Goal: Task Accomplishment & Management: Use online tool/utility

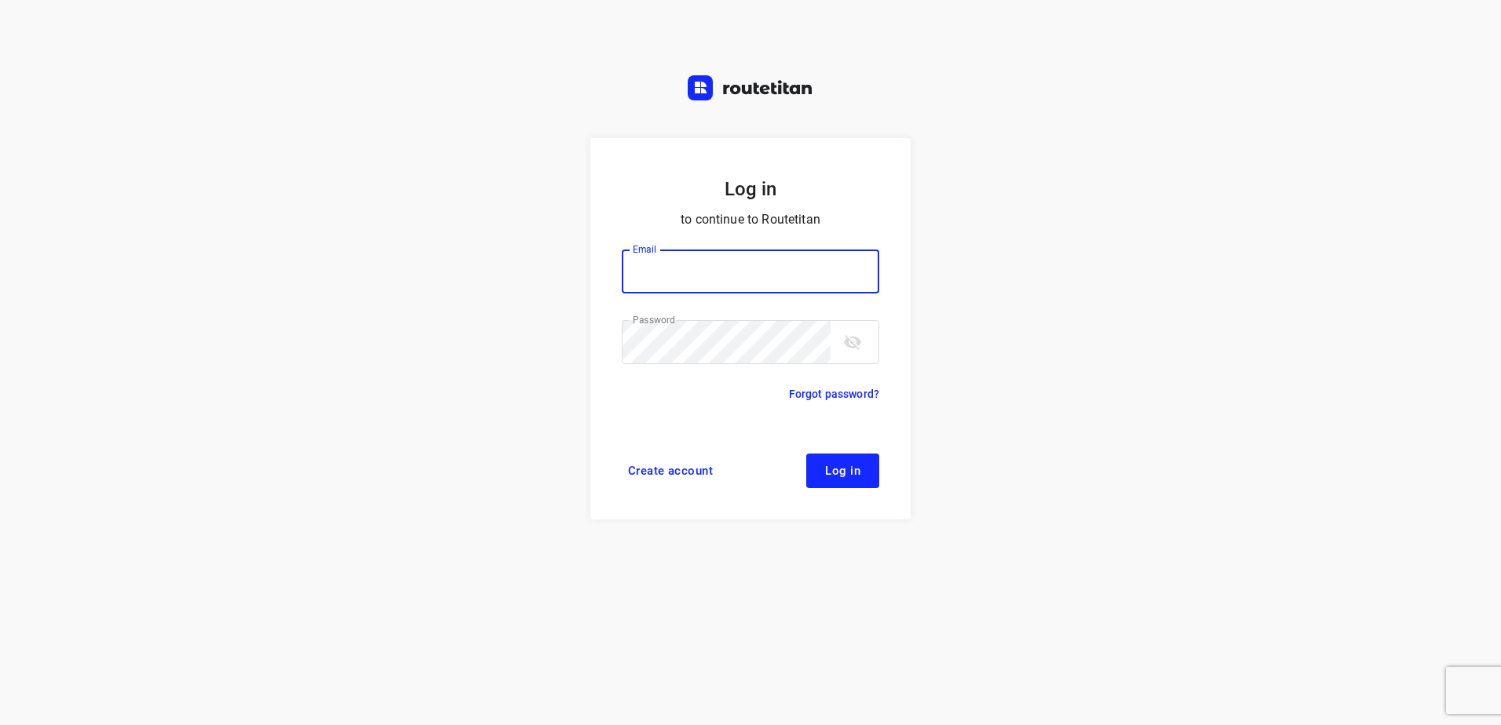
type input "horeca@kaddour.nl"
click at [863, 483] on button "Log in" at bounding box center [842, 471] width 73 height 35
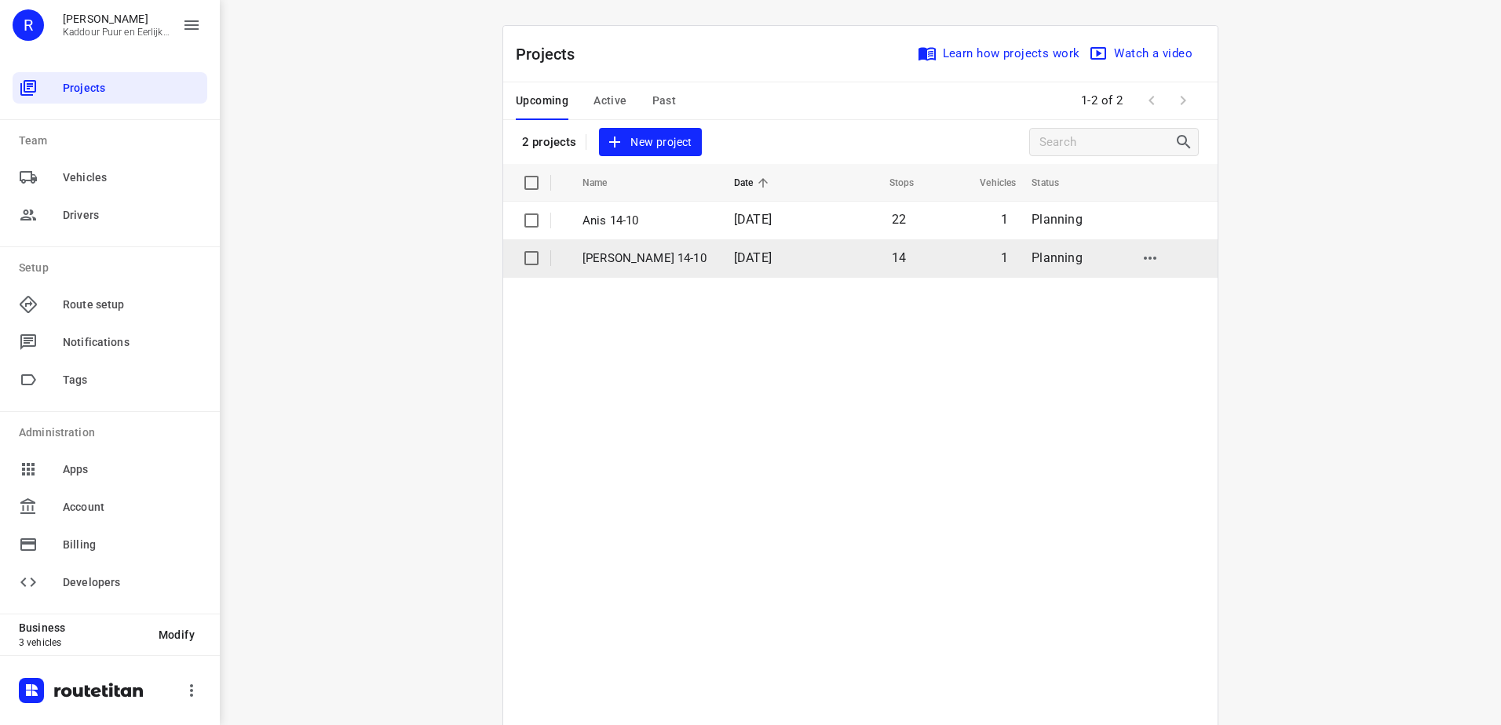
click at [654, 252] on p "[PERSON_NAME] 14-10" at bounding box center [647, 259] width 128 height 18
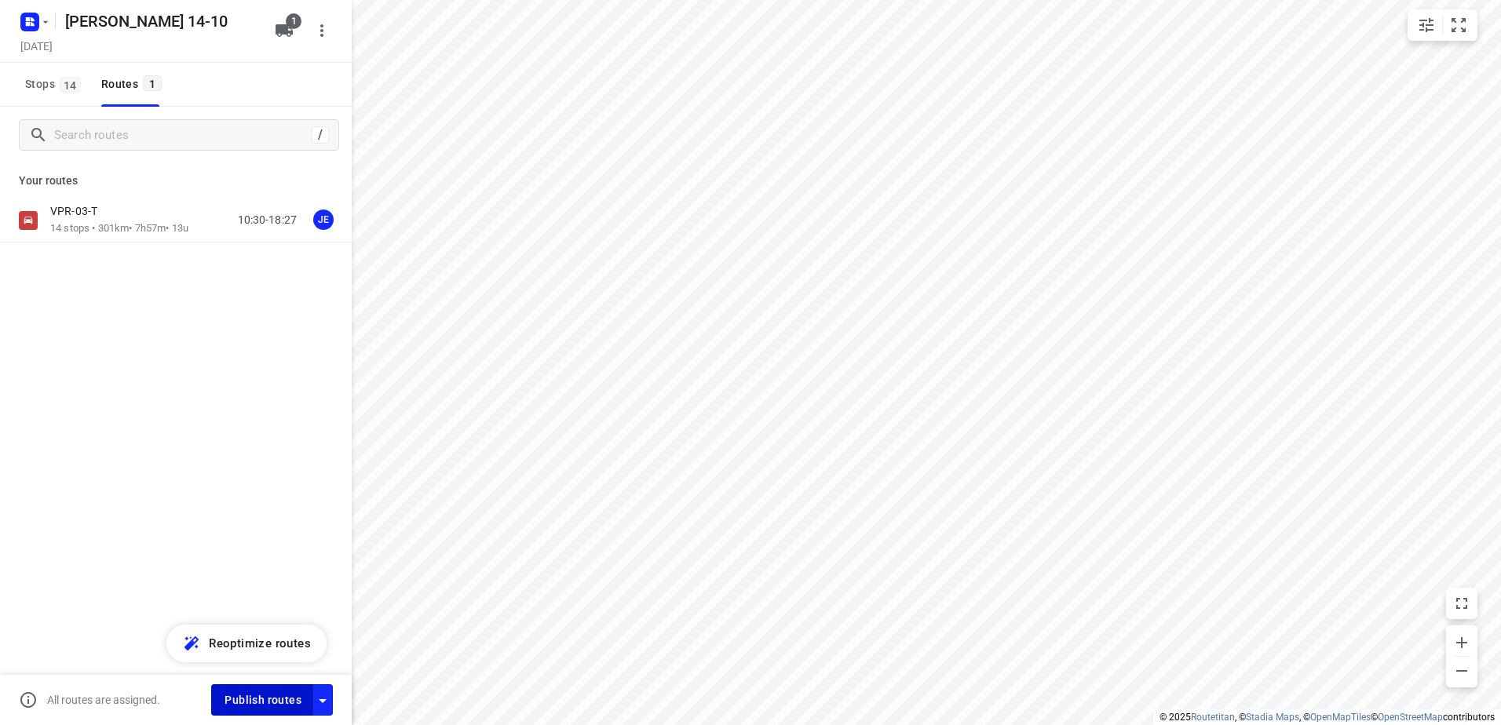
click at [242, 695] on span "Publish routes" at bounding box center [263, 701] width 77 height 20
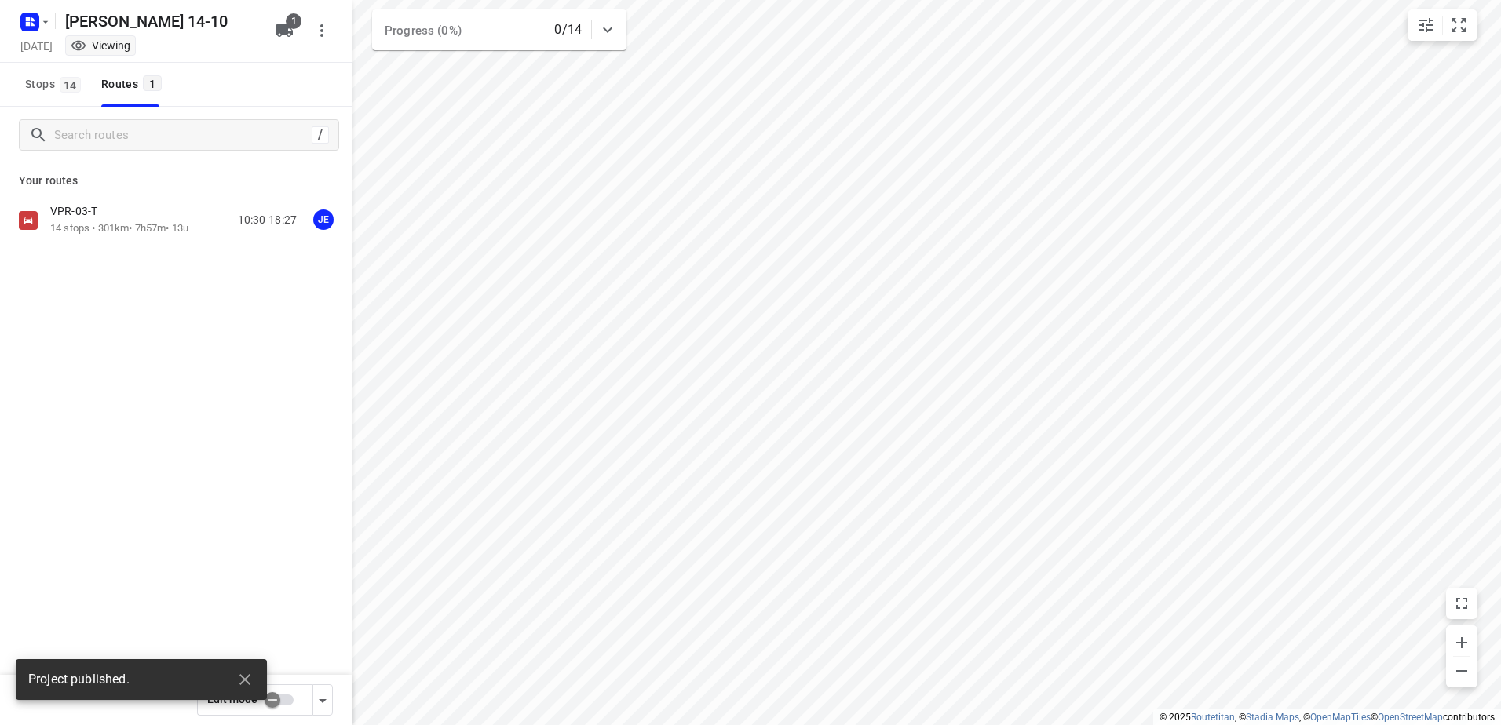
click at [111, 217] on div "VPR-03-T" at bounding box center [119, 212] width 138 height 17
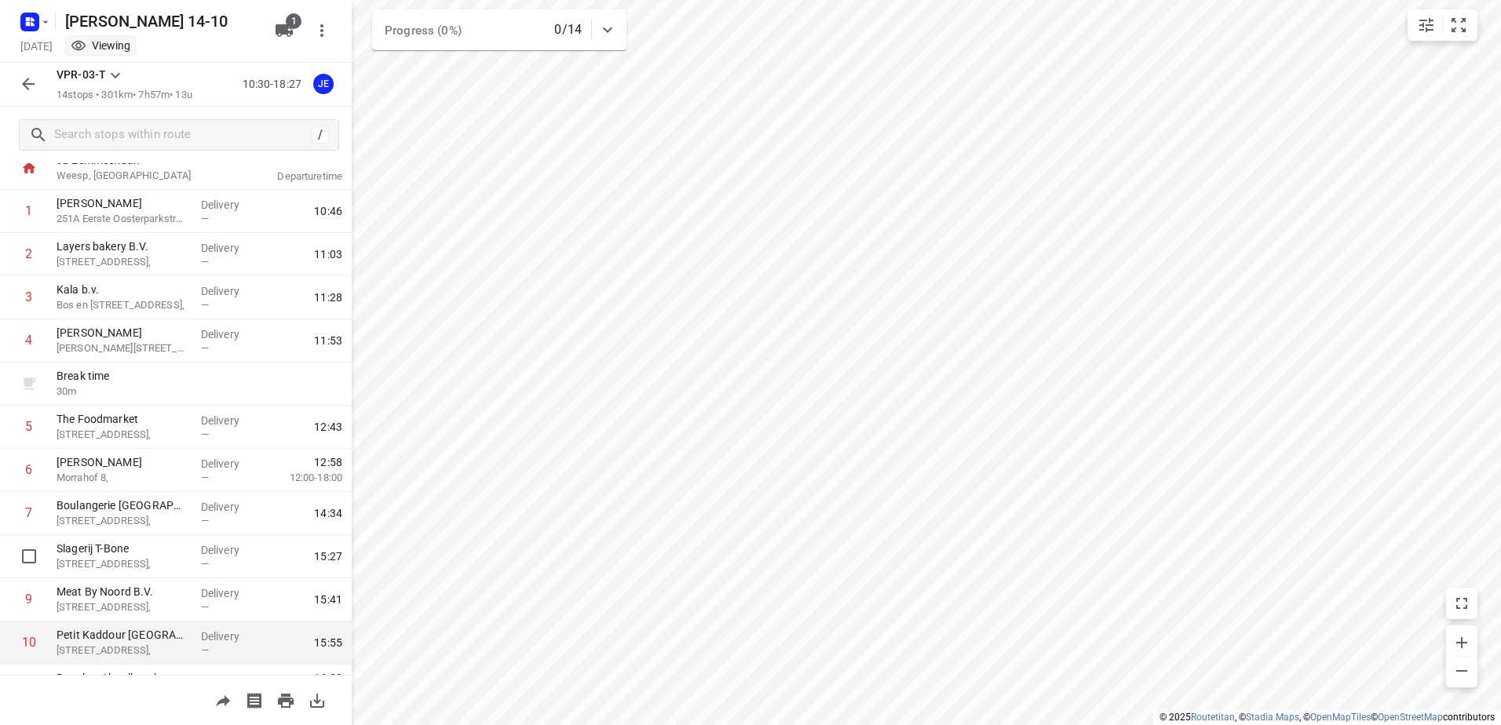
scroll to position [79, 0]
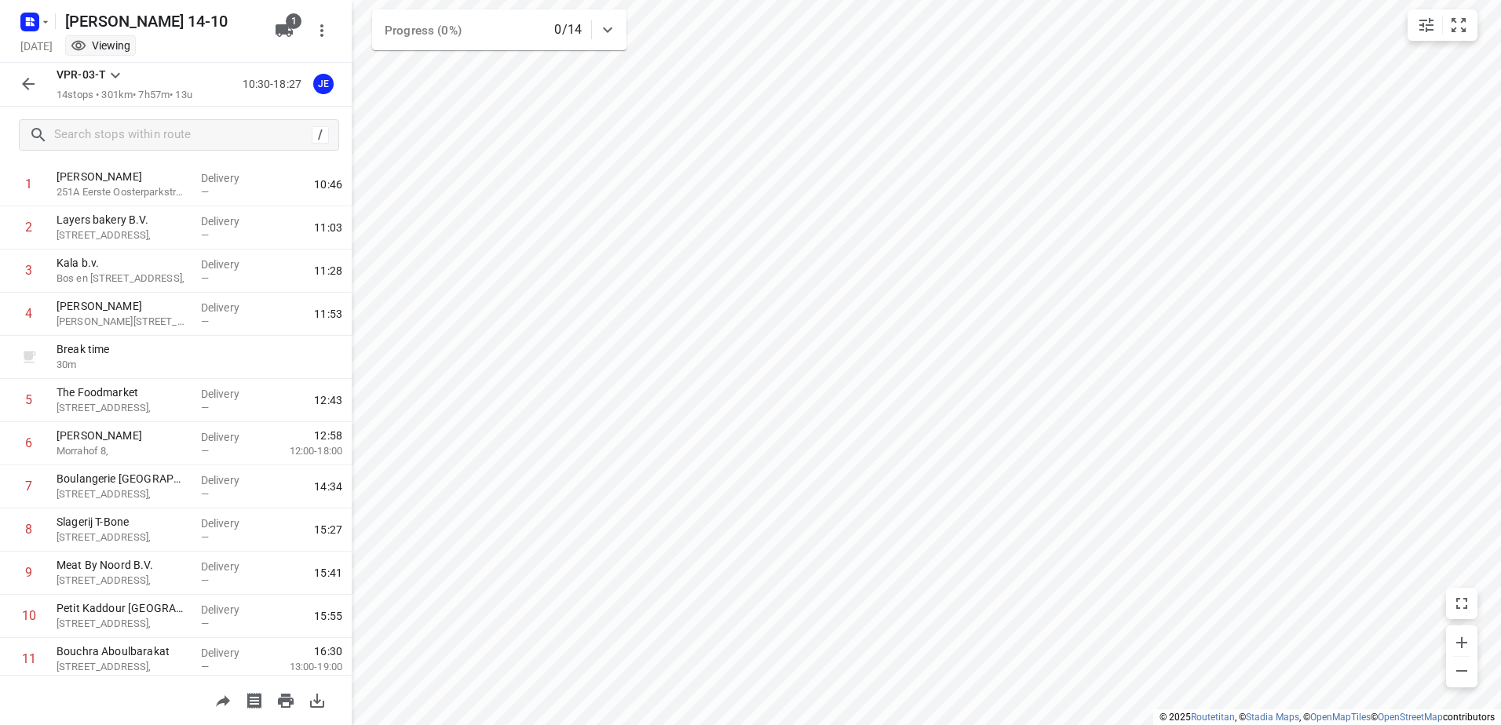
click at [34, 92] on icon "button" at bounding box center [28, 84] width 19 height 19
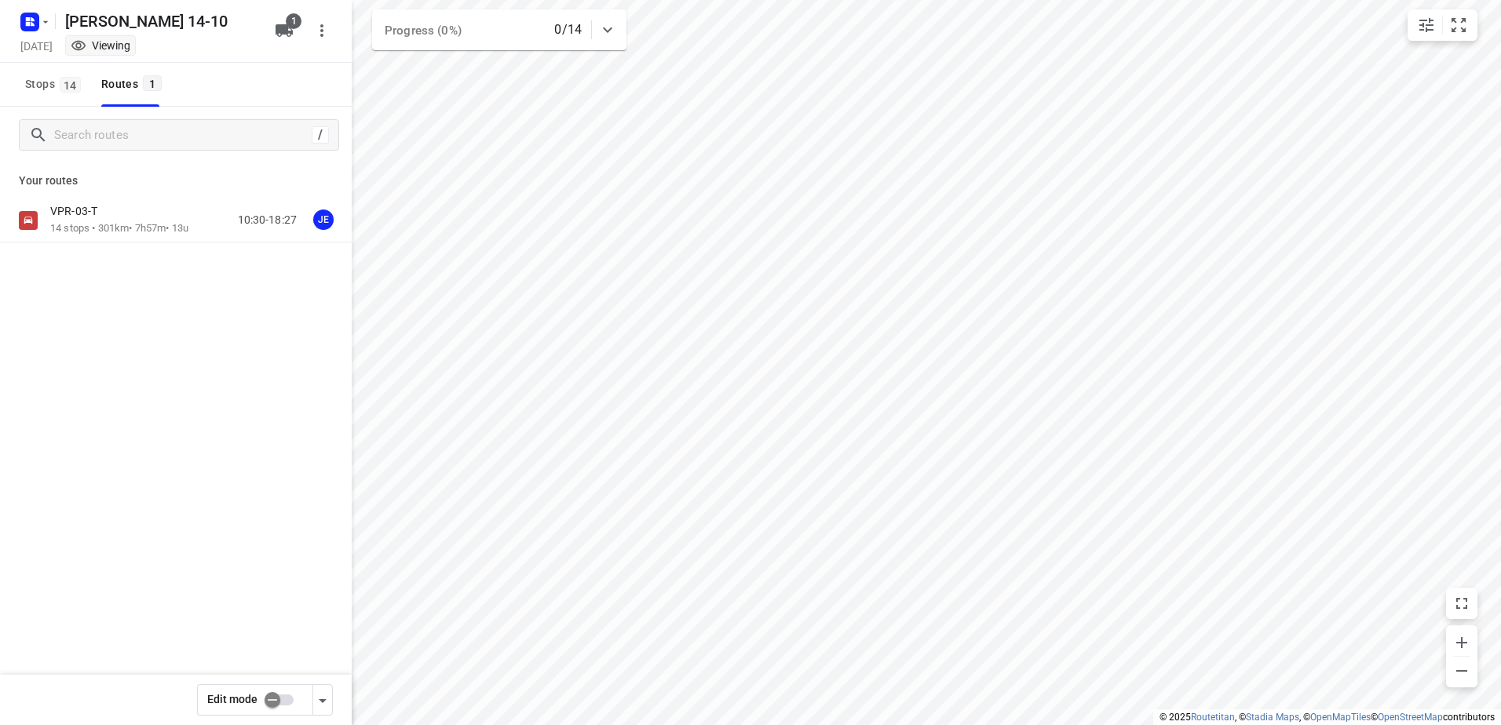
click at [18, 37] on div "[DATE] Viewing" at bounding box center [142, 47] width 251 height 21
click at [26, 24] on icon "button" at bounding box center [28, 24] width 4 height 4
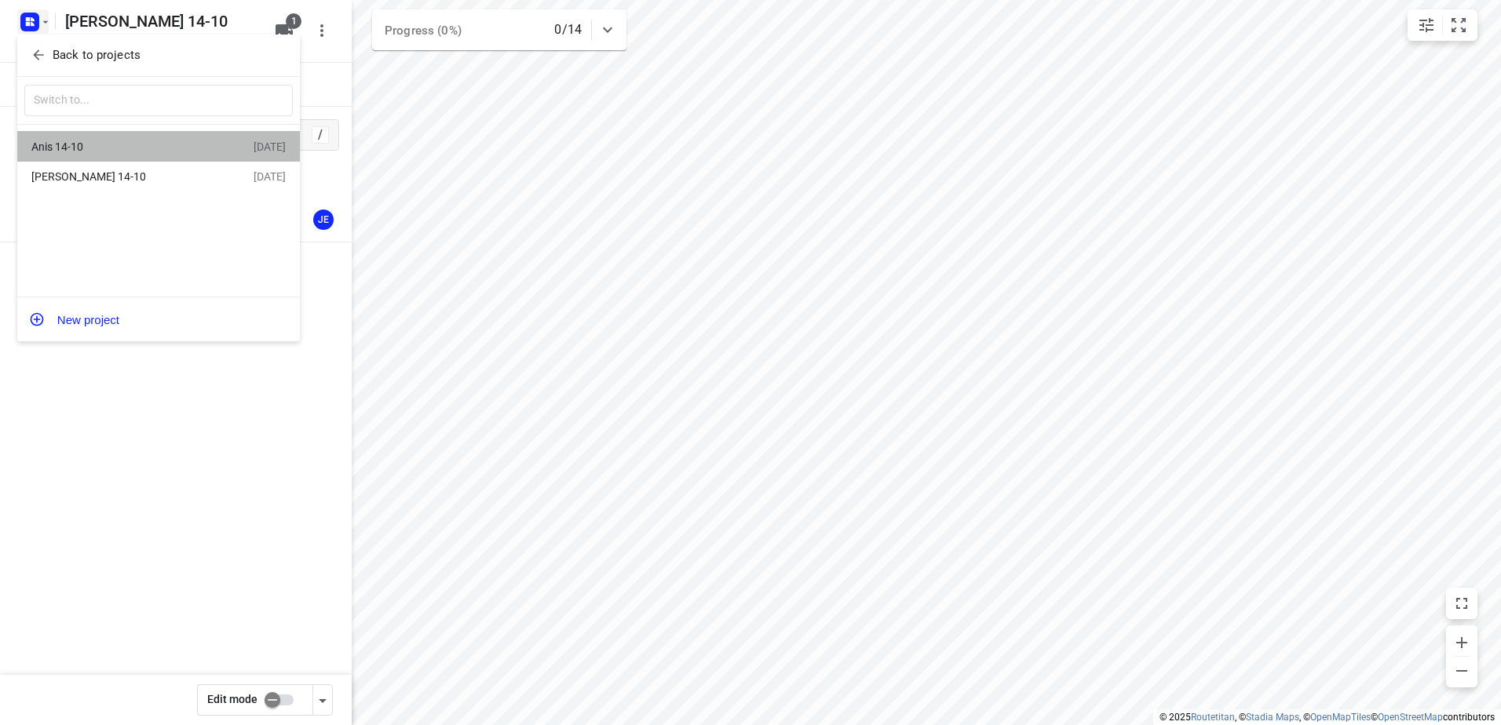
click at [123, 149] on div "Anis 14-10" at bounding box center [121, 147] width 181 height 13
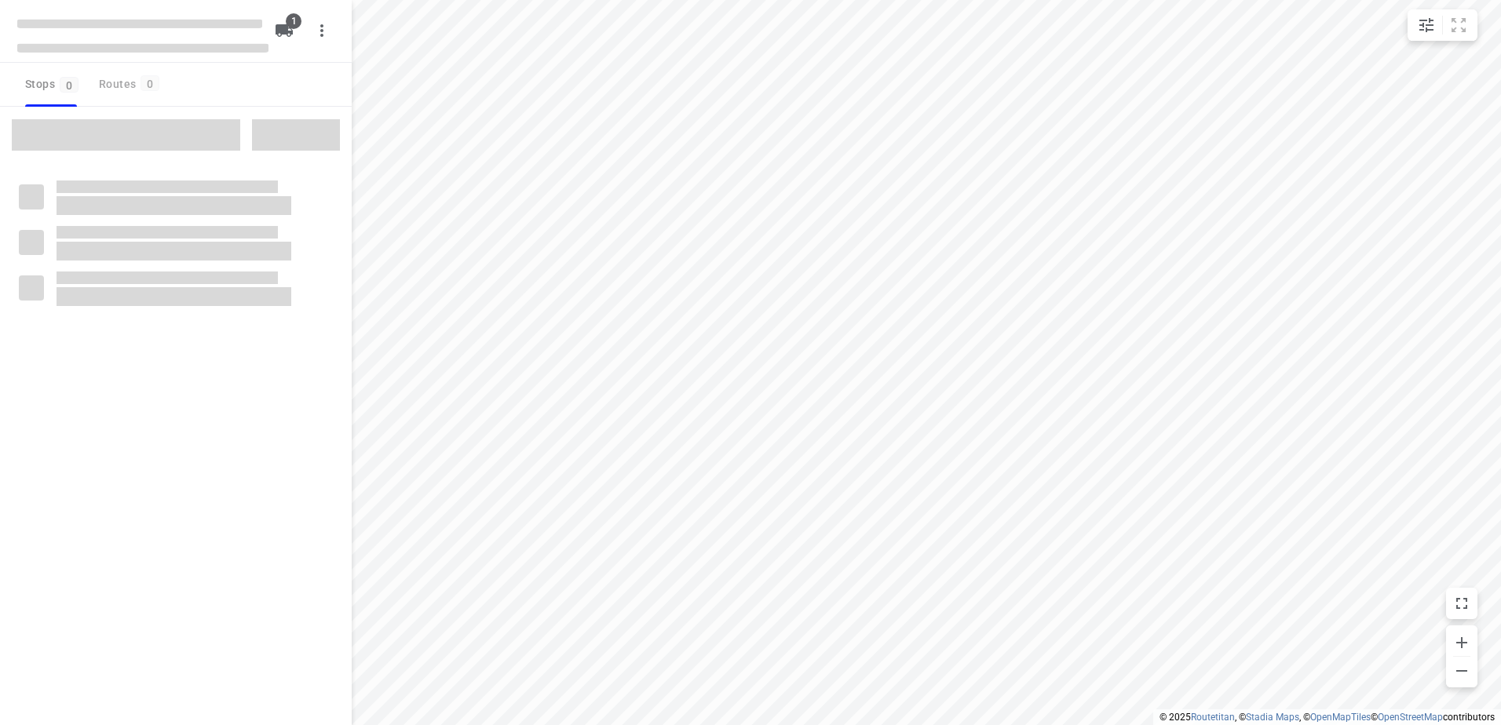
type input "distance"
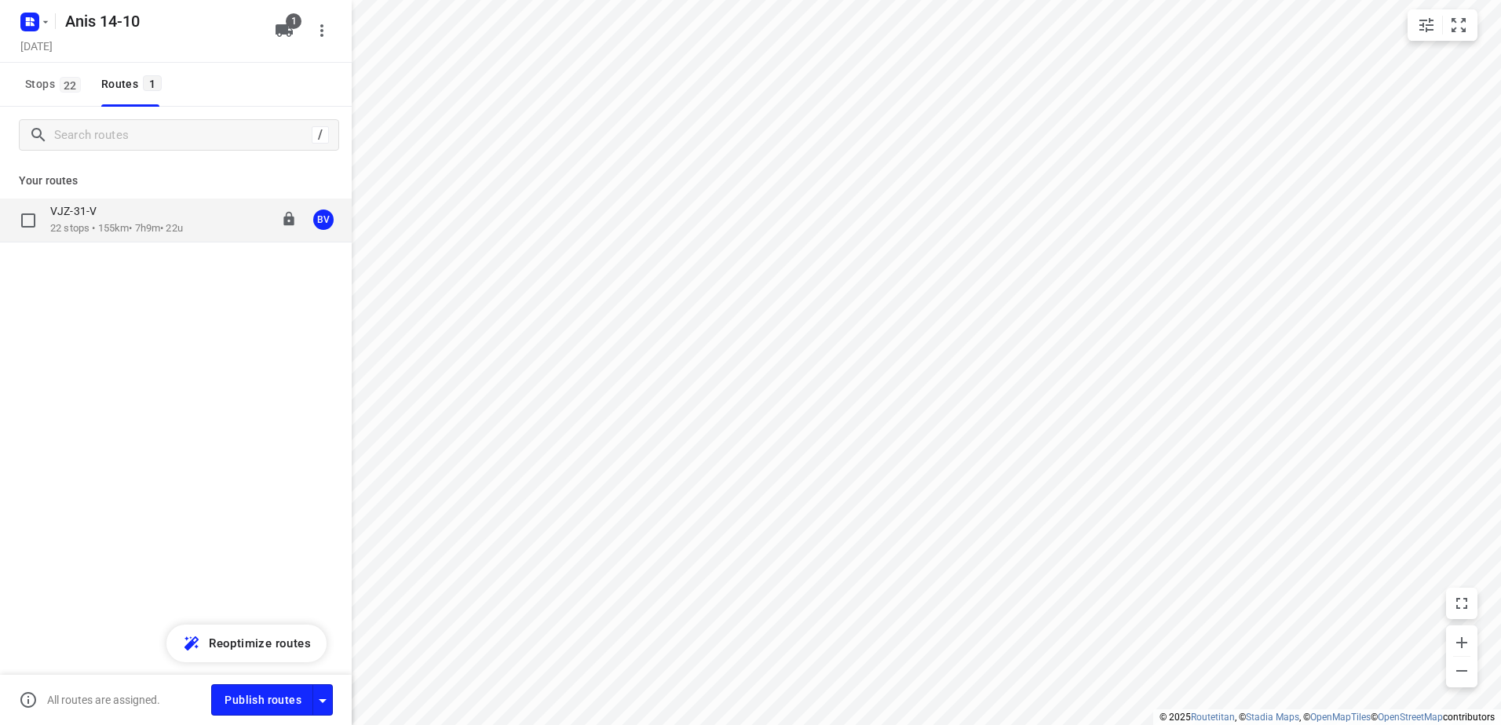
click at [149, 229] on p "22 stops • 155km • 7h9m • 22u" at bounding box center [116, 228] width 133 height 15
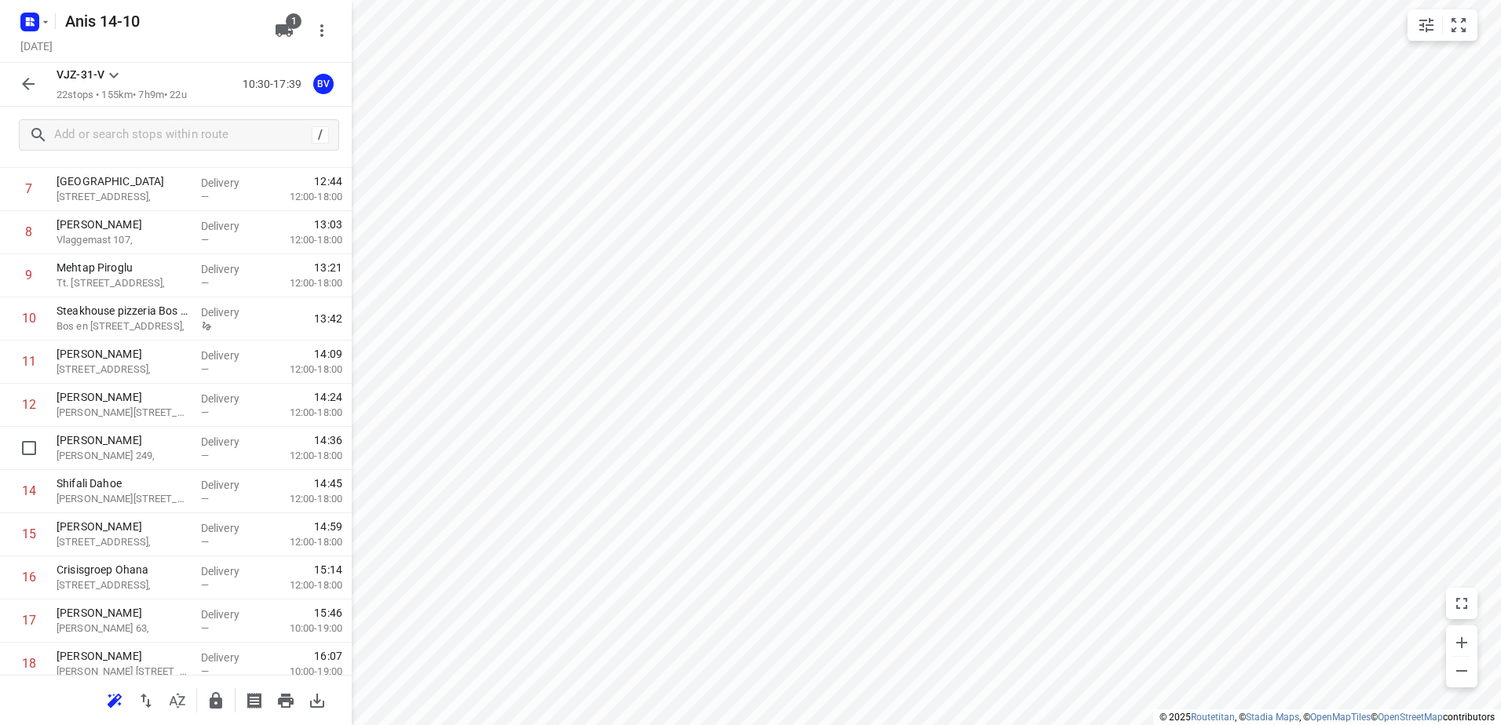
scroll to position [603, 0]
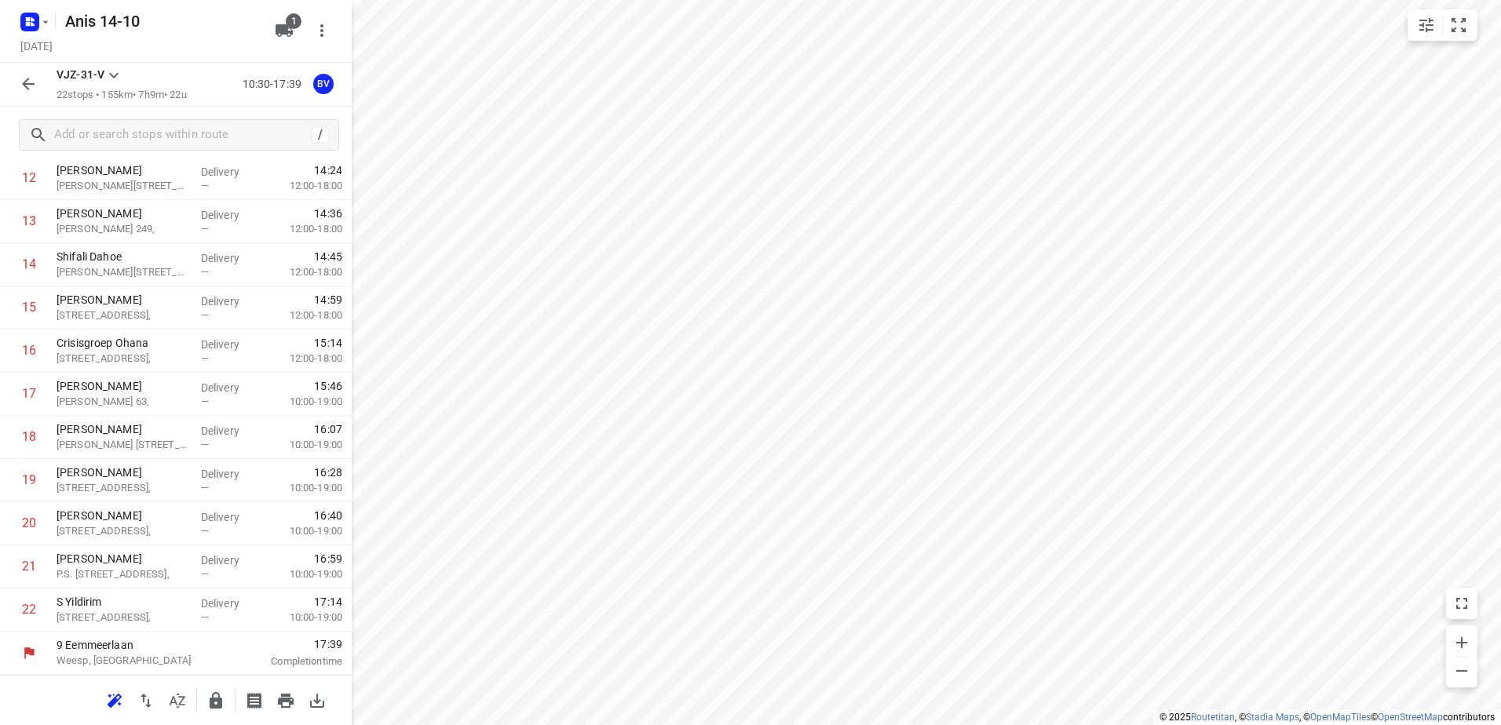
click at [28, 86] on icon "button" at bounding box center [28, 84] width 19 height 19
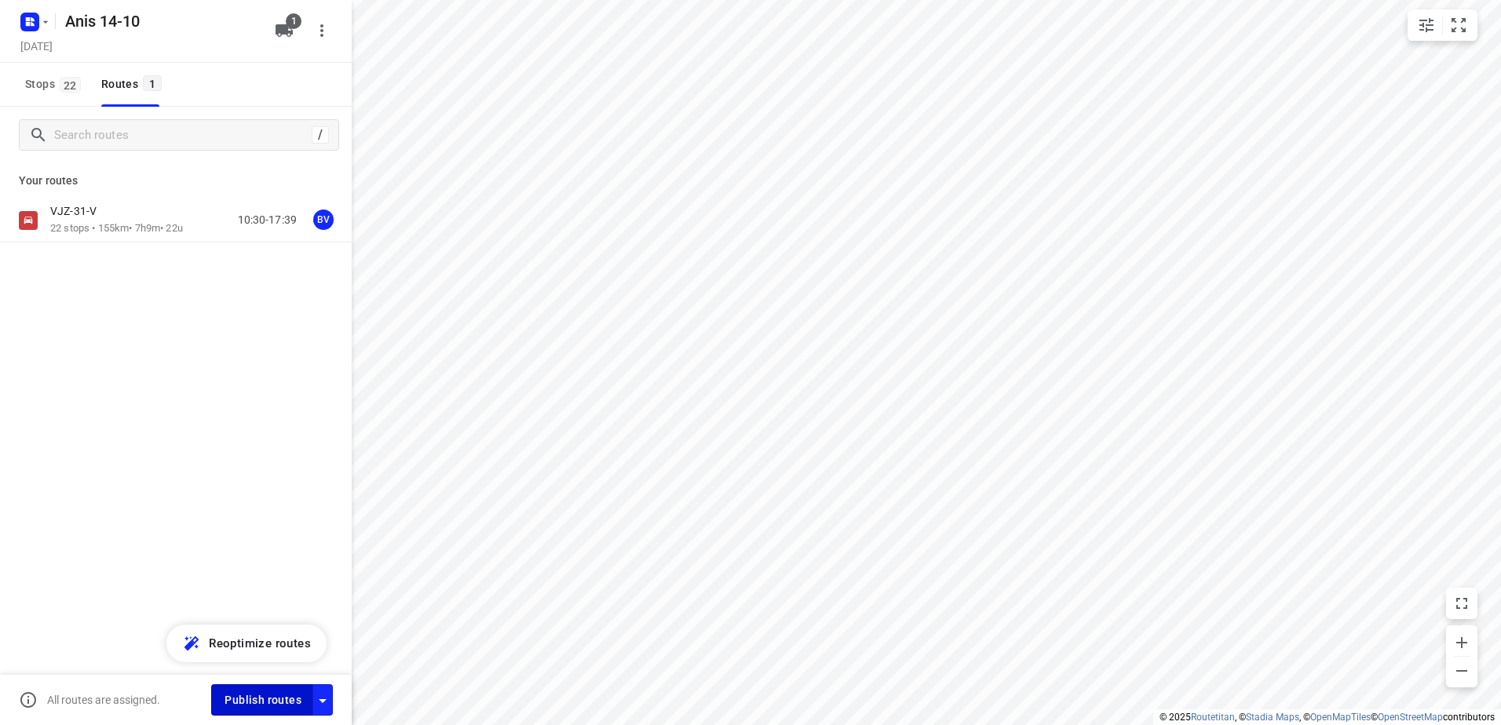
click at [273, 698] on span "Publish routes" at bounding box center [263, 701] width 77 height 20
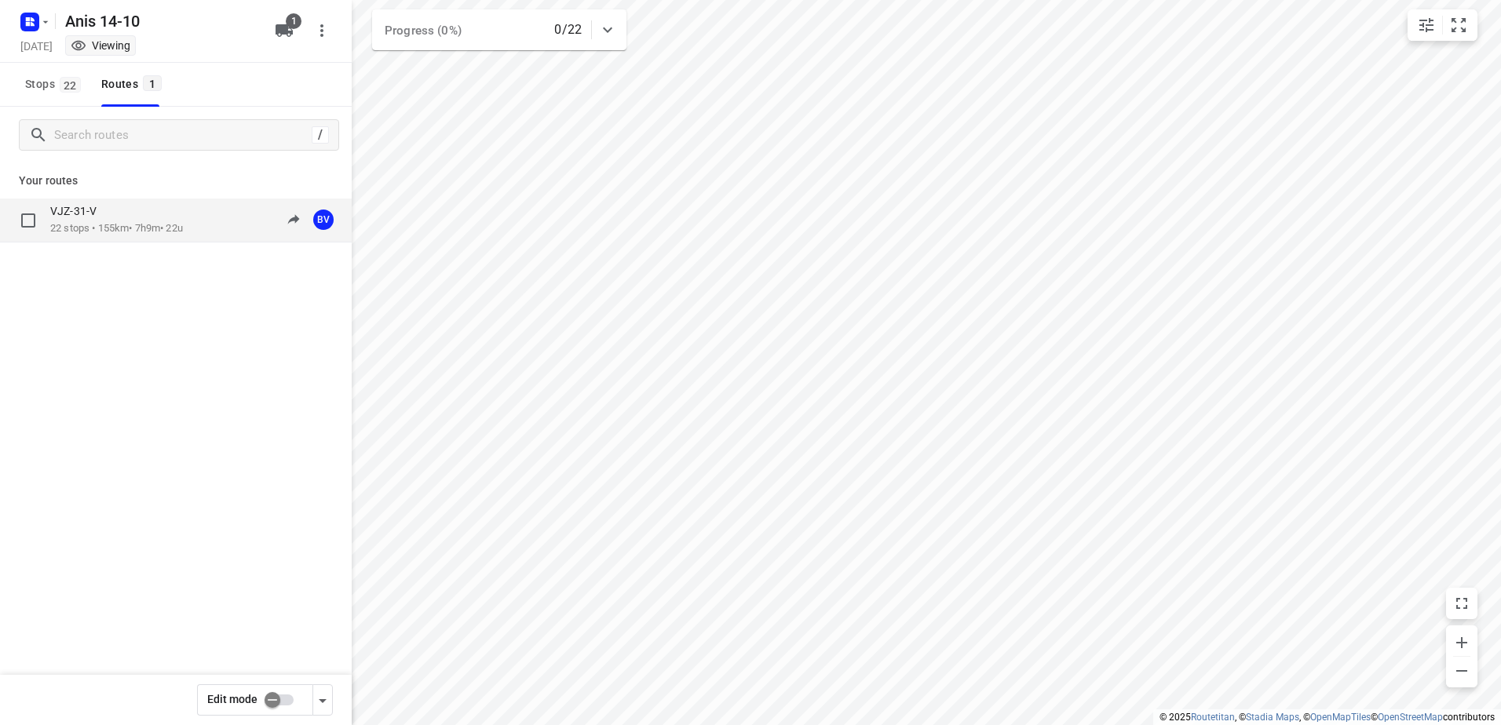
click at [78, 224] on p "22 stops • 155km • 7h9m • 22u" at bounding box center [116, 228] width 133 height 15
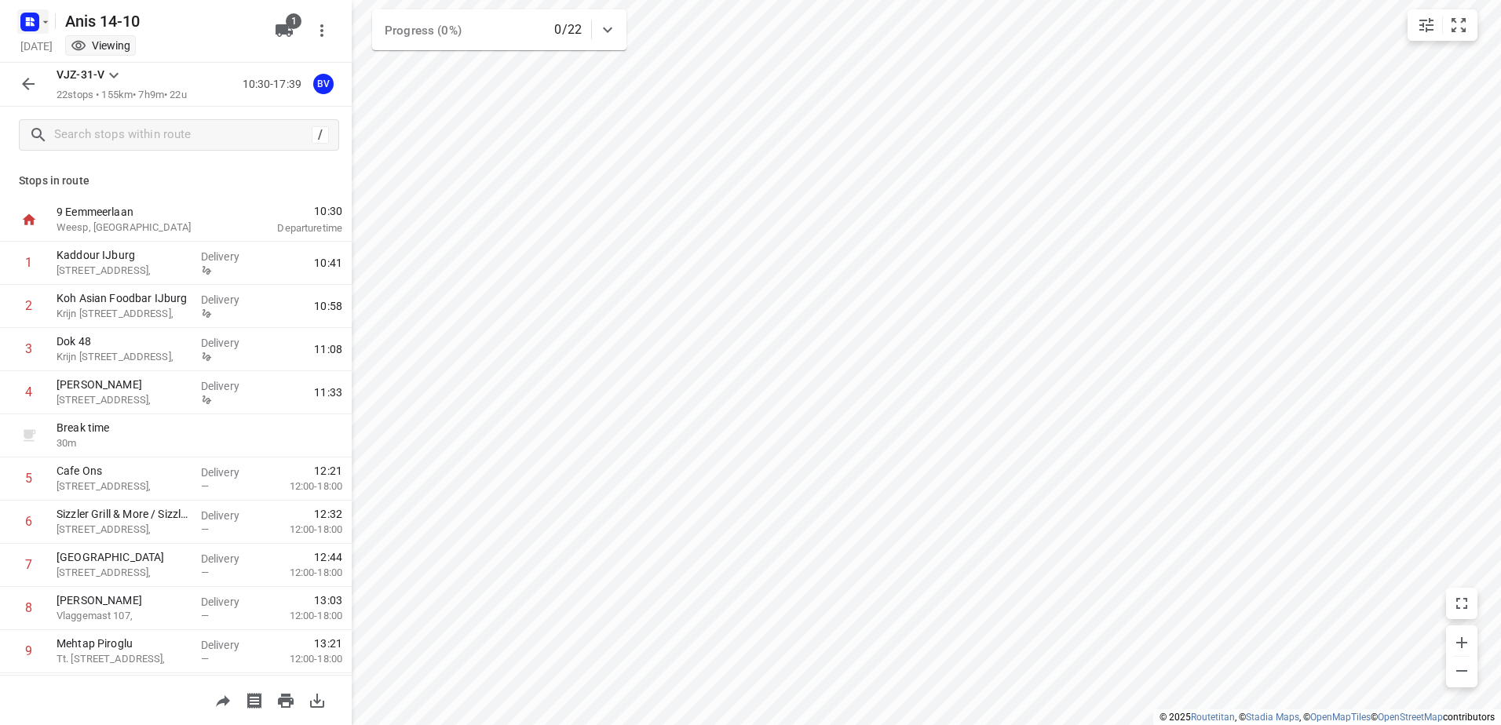
click at [29, 21] on rect "button" at bounding box center [29, 22] width 19 height 19
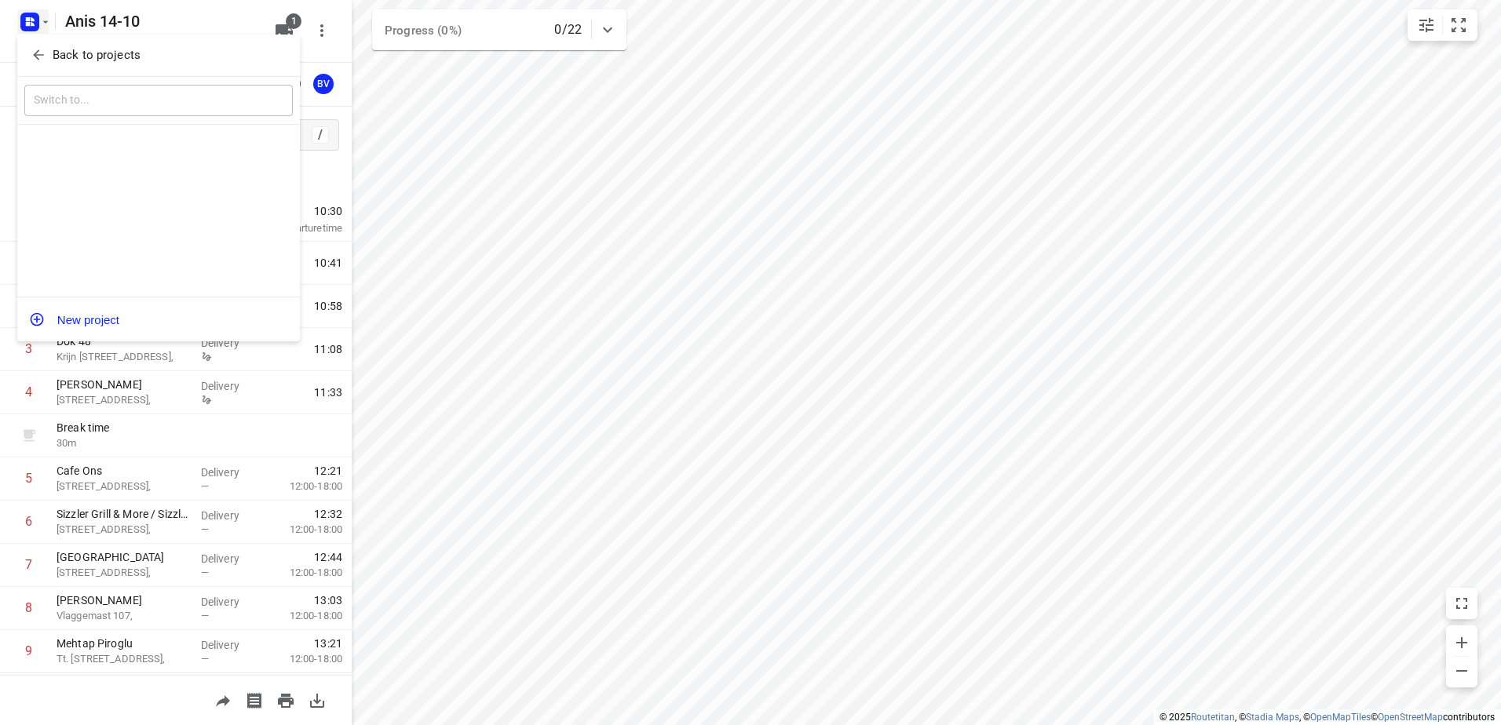
click at [157, 82] on div "​" at bounding box center [158, 101] width 283 height 49
click at [151, 49] on span "Back to projects" at bounding box center [159, 55] width 256 height 18
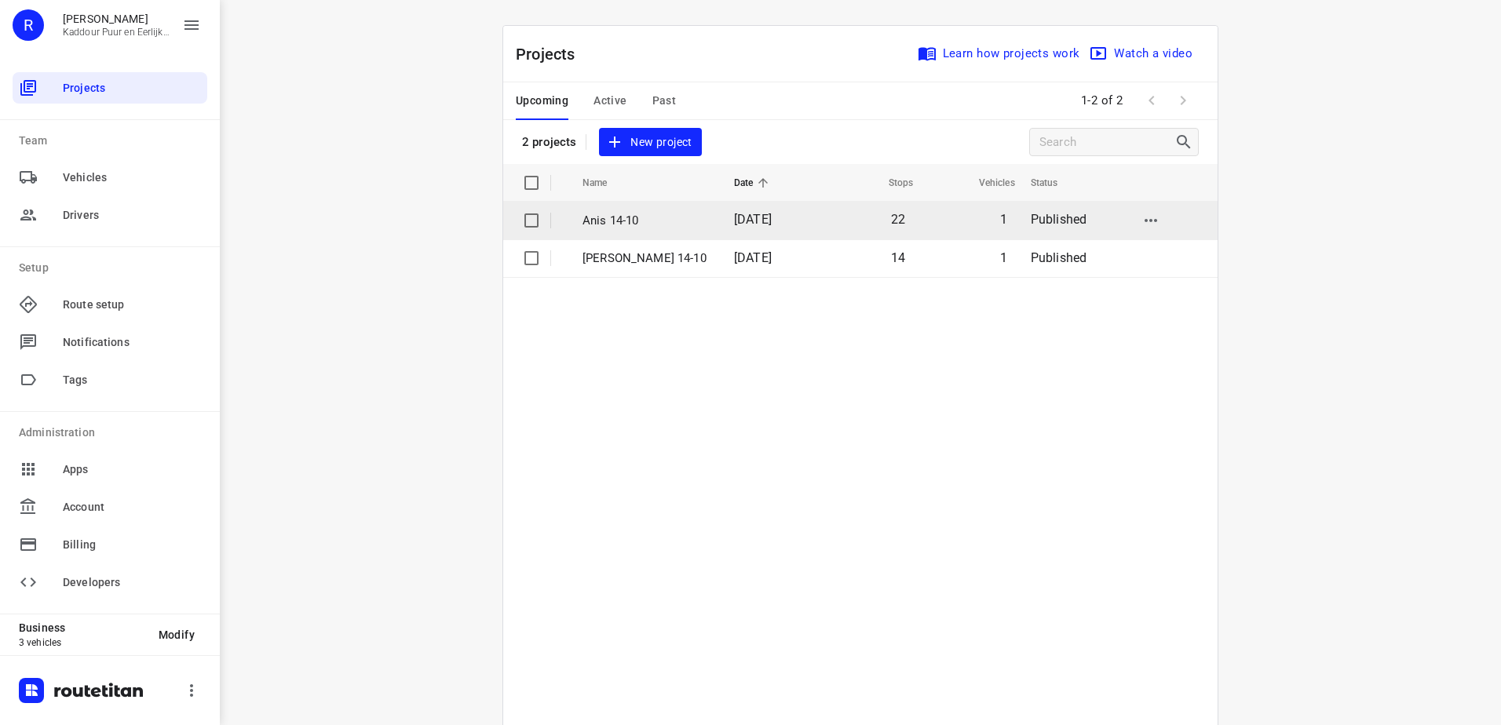
click at [685, 222] on p "Anis 14-10" at bounding box center [647, 221] width 128 height 18
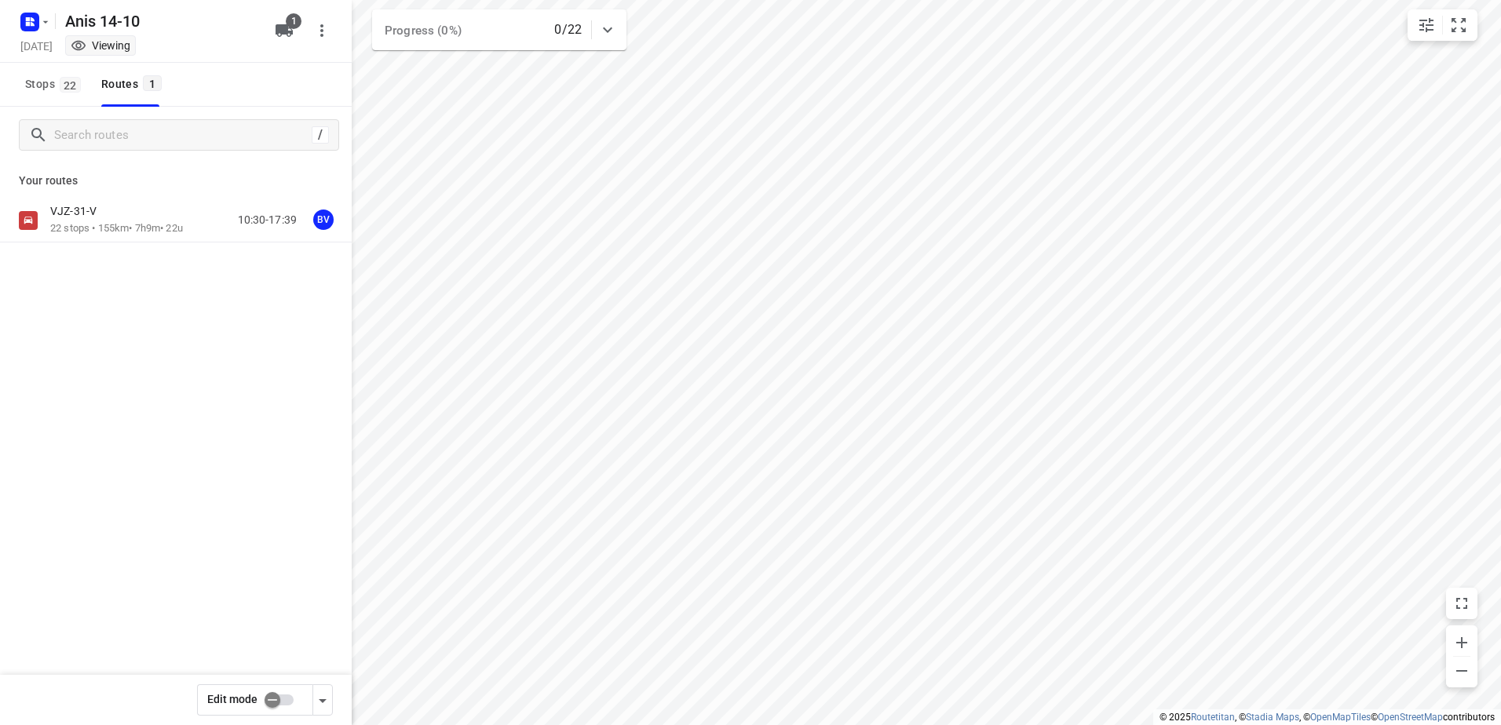
click at [86, 217] on p "VJZ-31-V" at bounding box center [78, 211] width 56 height 14
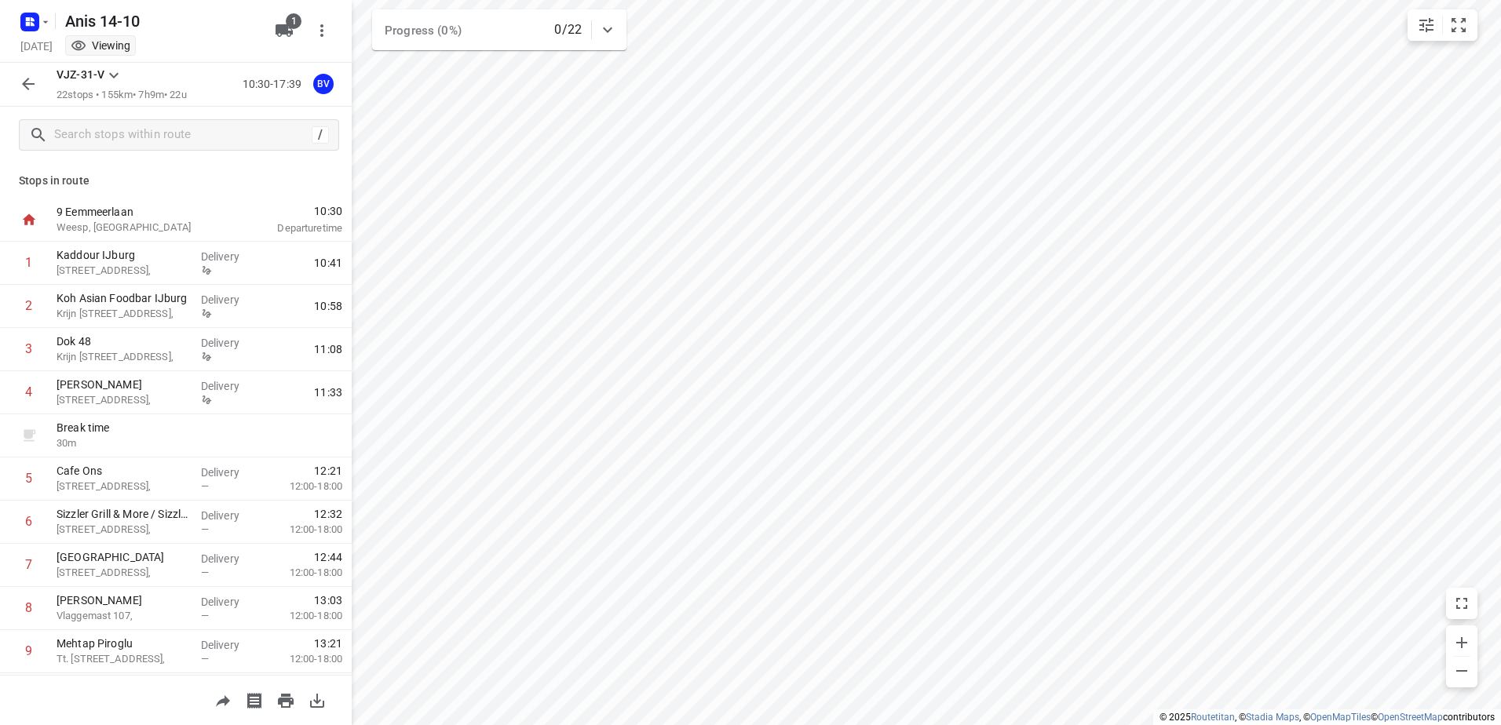
drag, startPoint x: 20, startPoint y: 81, endPoint x: 30, endPoint y: 52, distance: 30.5
click at [20, 81] on icon "button" at bounding box center [28, 84] width 19 height 19
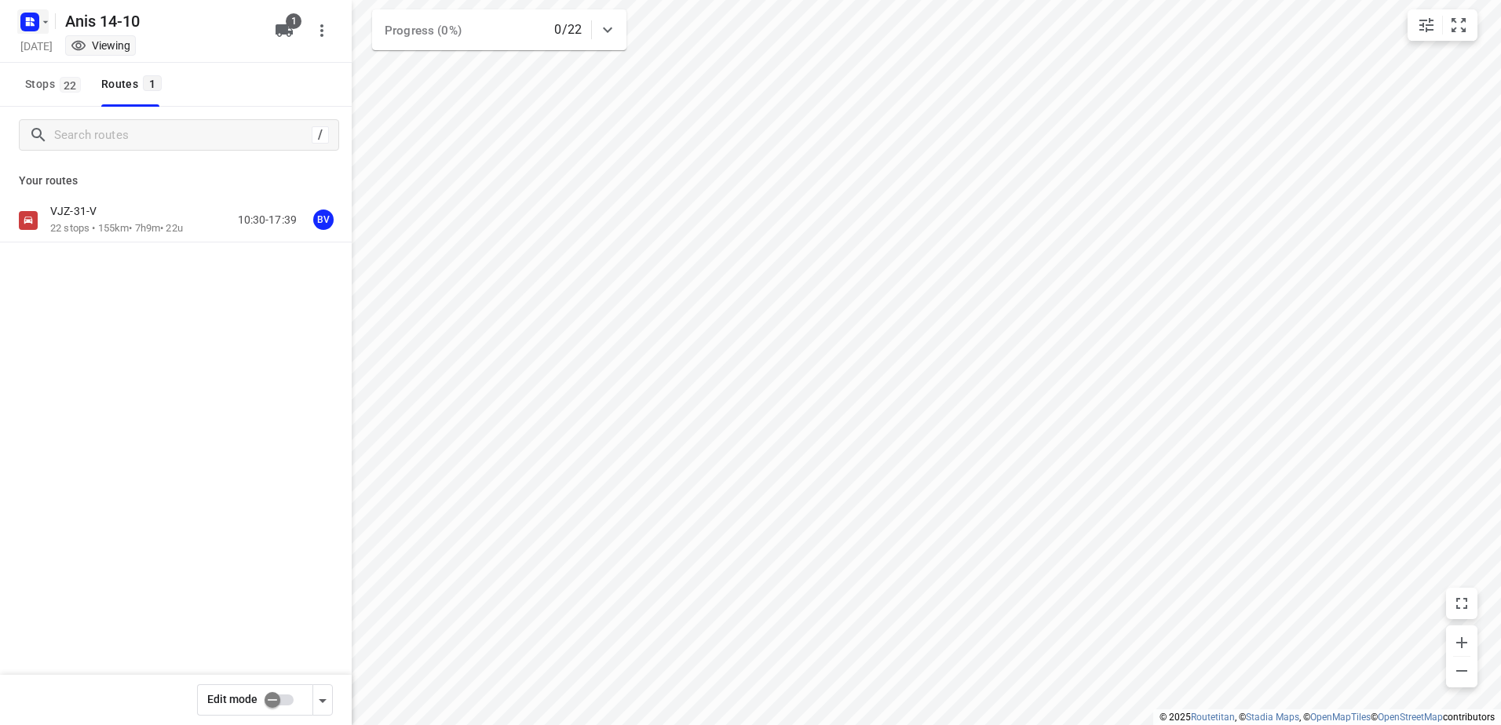
click at [38, 28] on rect "button" at bounding box center [29, 22] width 19 height 19
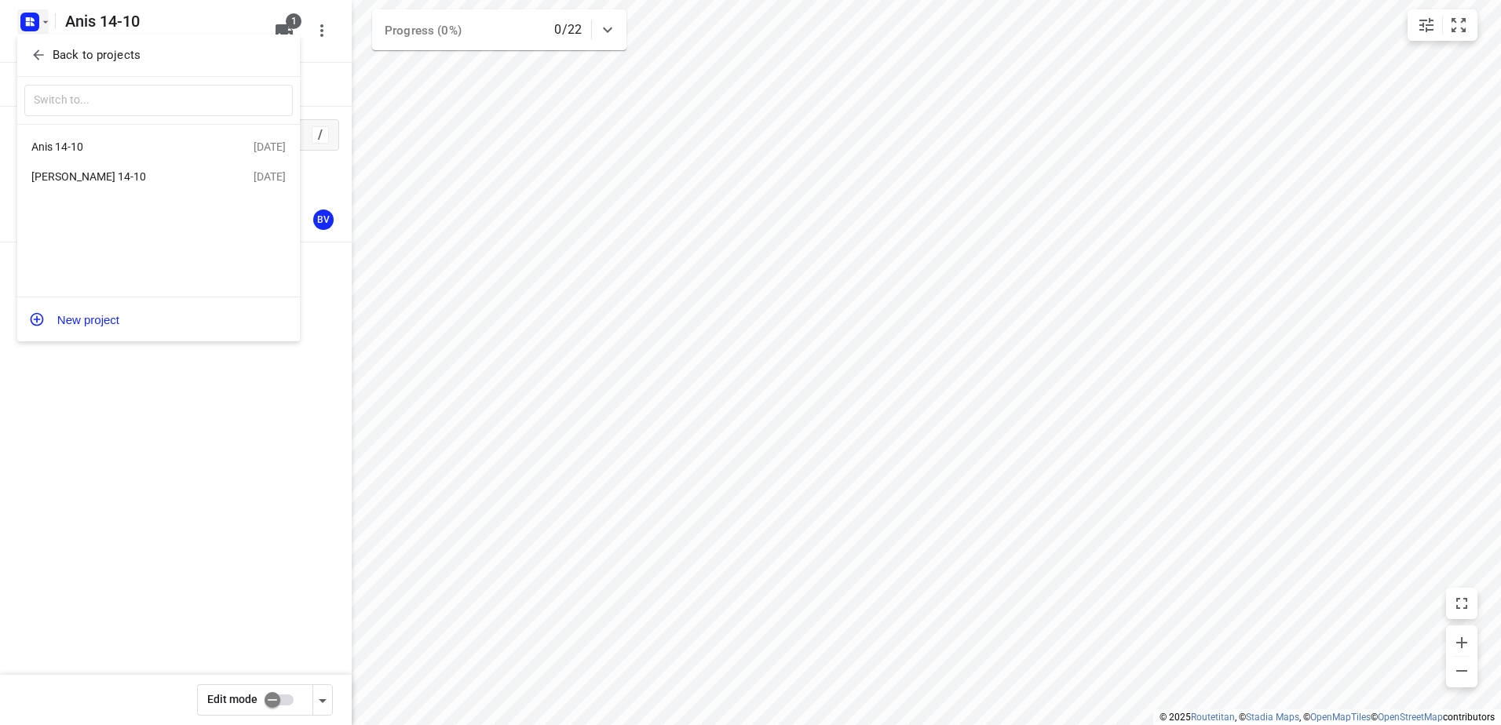
click at [124, 175] on div "[PERSON_NAME] 14-10" at bounding box center [121, 176] width 181 height 13
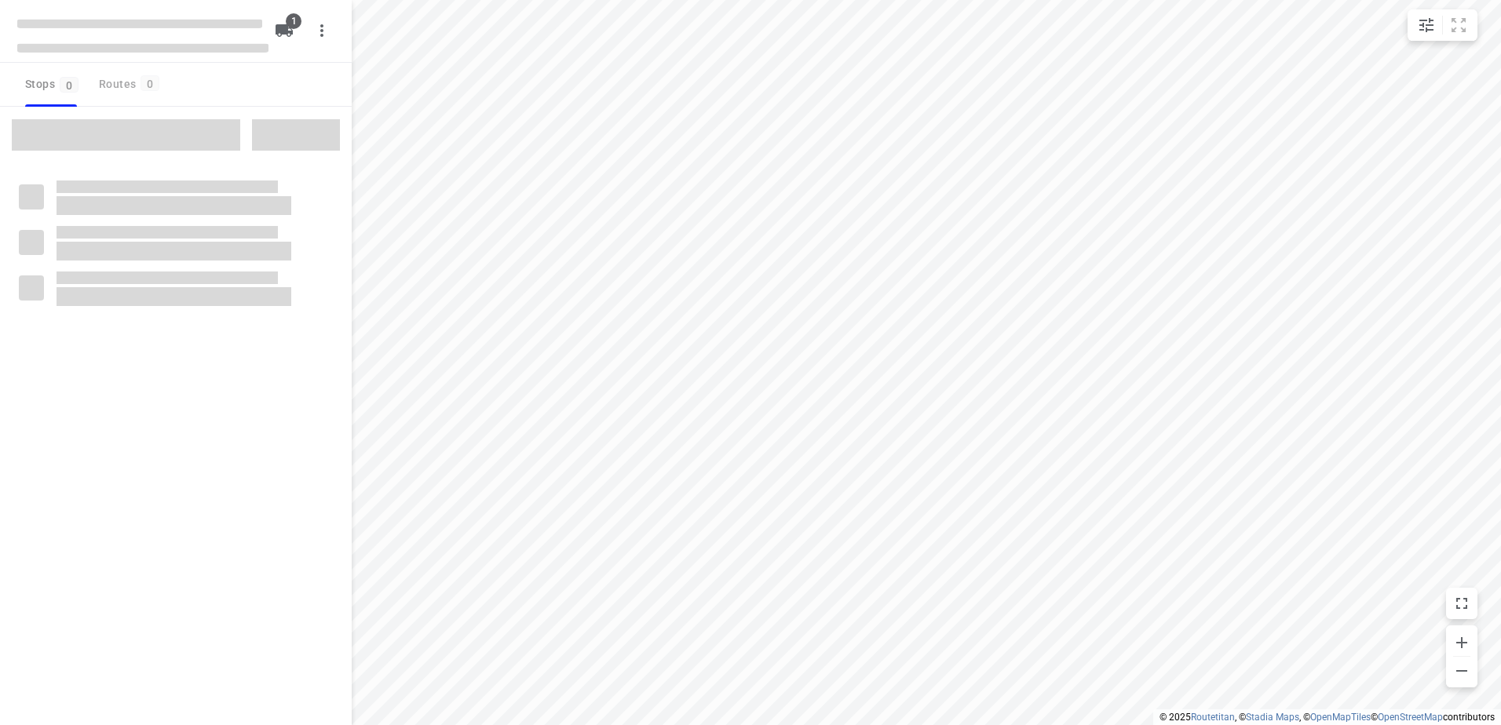
type input "distance"
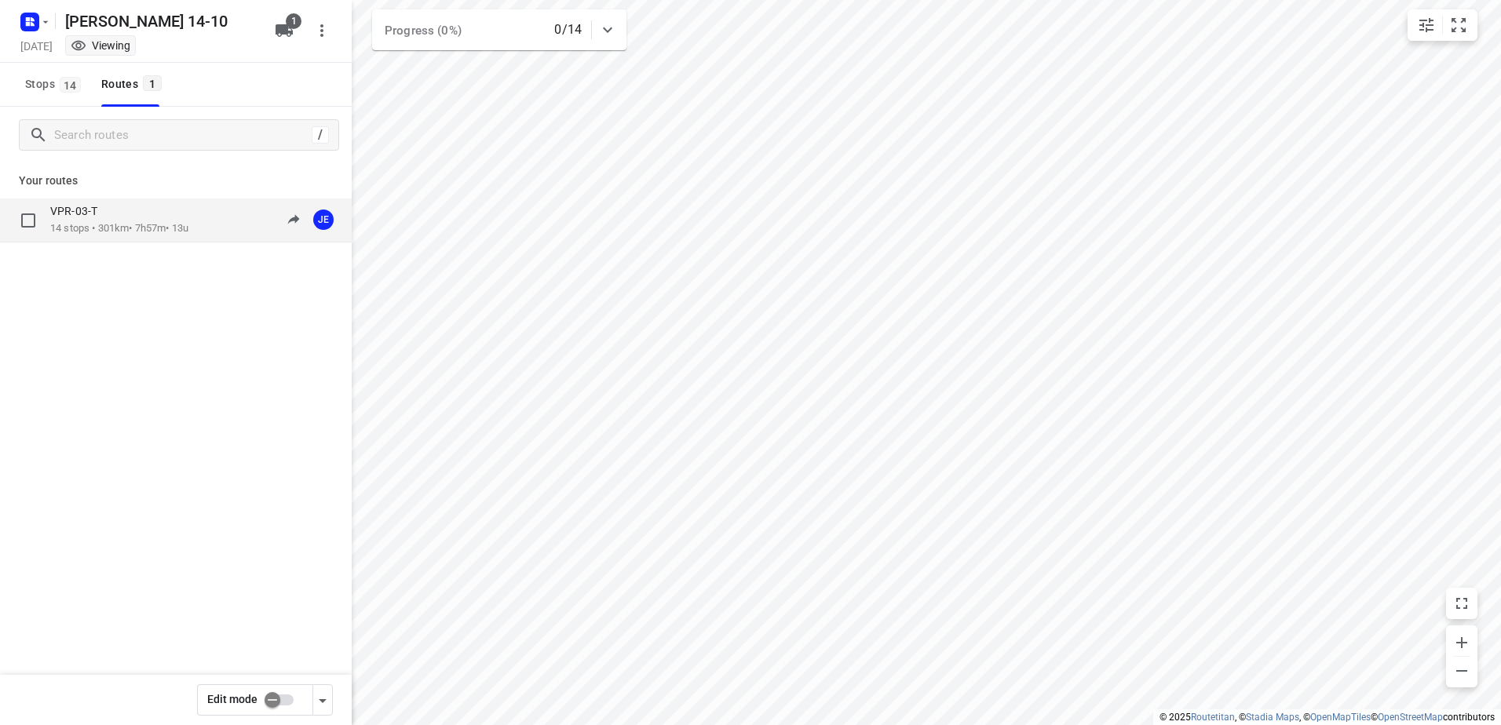
click at [124, 223] on p "14 stops • 301km • 7h57m • 13u" at bounding box center [119, 228] width 138 height 15
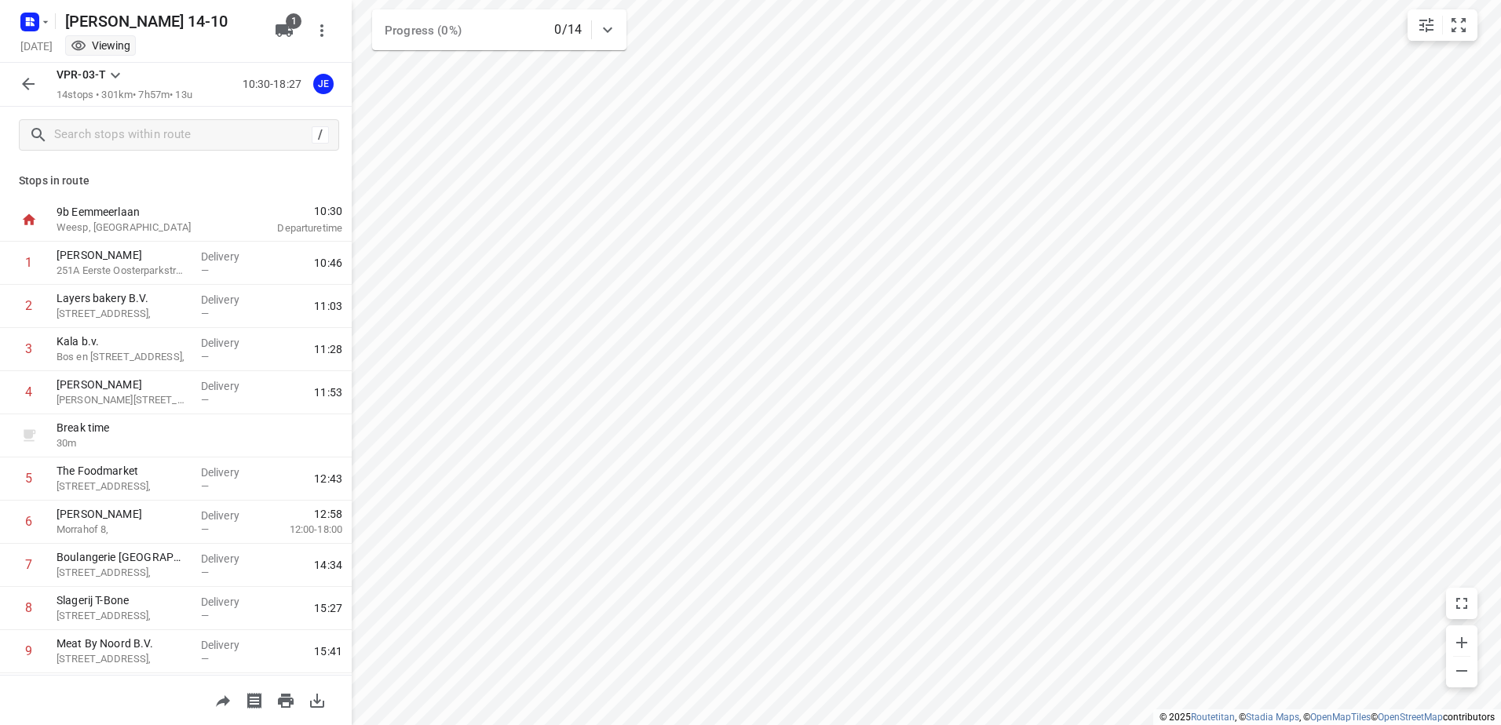
click at [5, 84] on div "VPR-03-T 14 stops • 301km • 7h57m • 13u 10:30-18:27 JE" at bounding box center [176, 85] width 352 height 44
click at [14, 70] on div at bounding box center [28, 83] width 31 height 31
click at [25, 72] on button "button" at bounding box center [28, 83] width 31 height 31
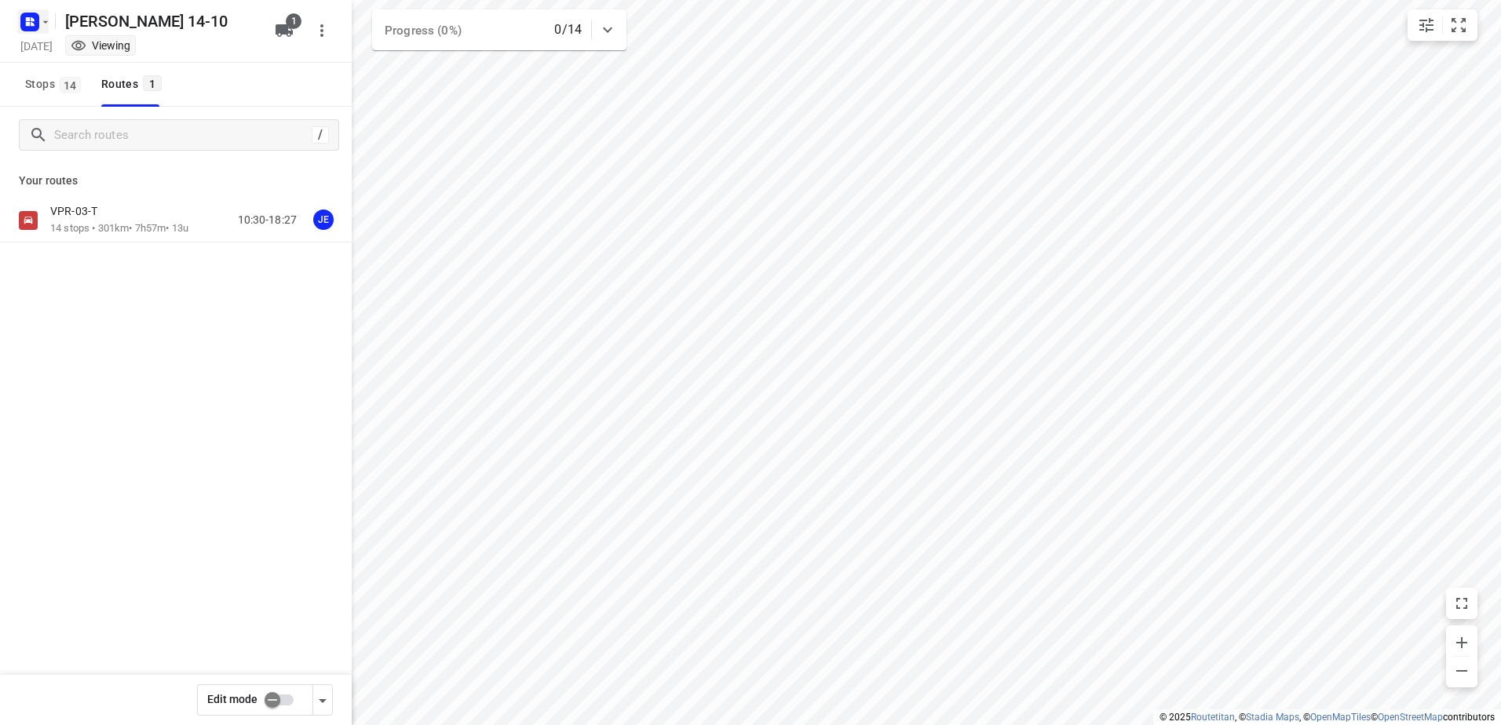
click at [21, 13] on icon "button" at bounding box center [29, 21] width 25 height 25
click at [98, 53] on p "Back to projects" at bounding box center [97, 55] width 88 height 18
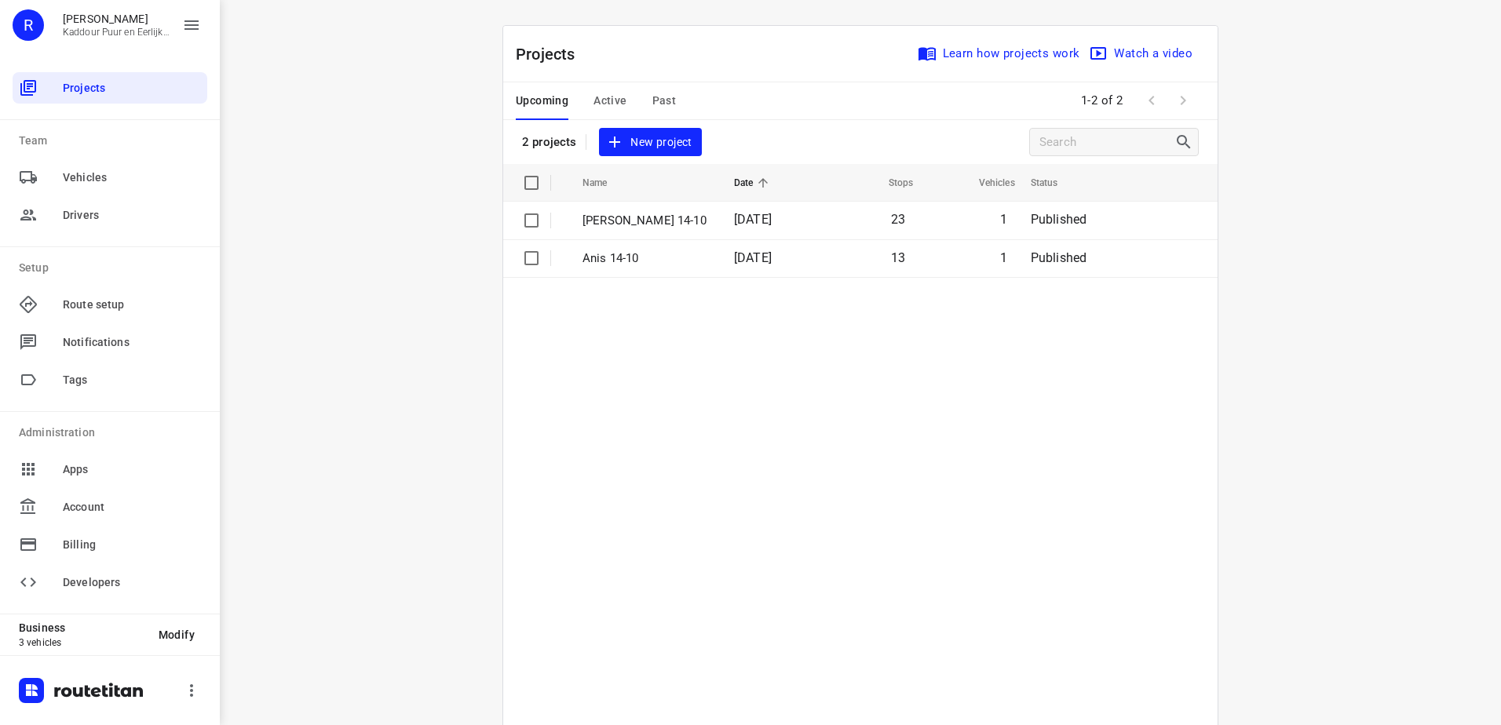
click at [686, 259] on p "Anis 14-10" at bounding box center [647, 259] width 128 height 18
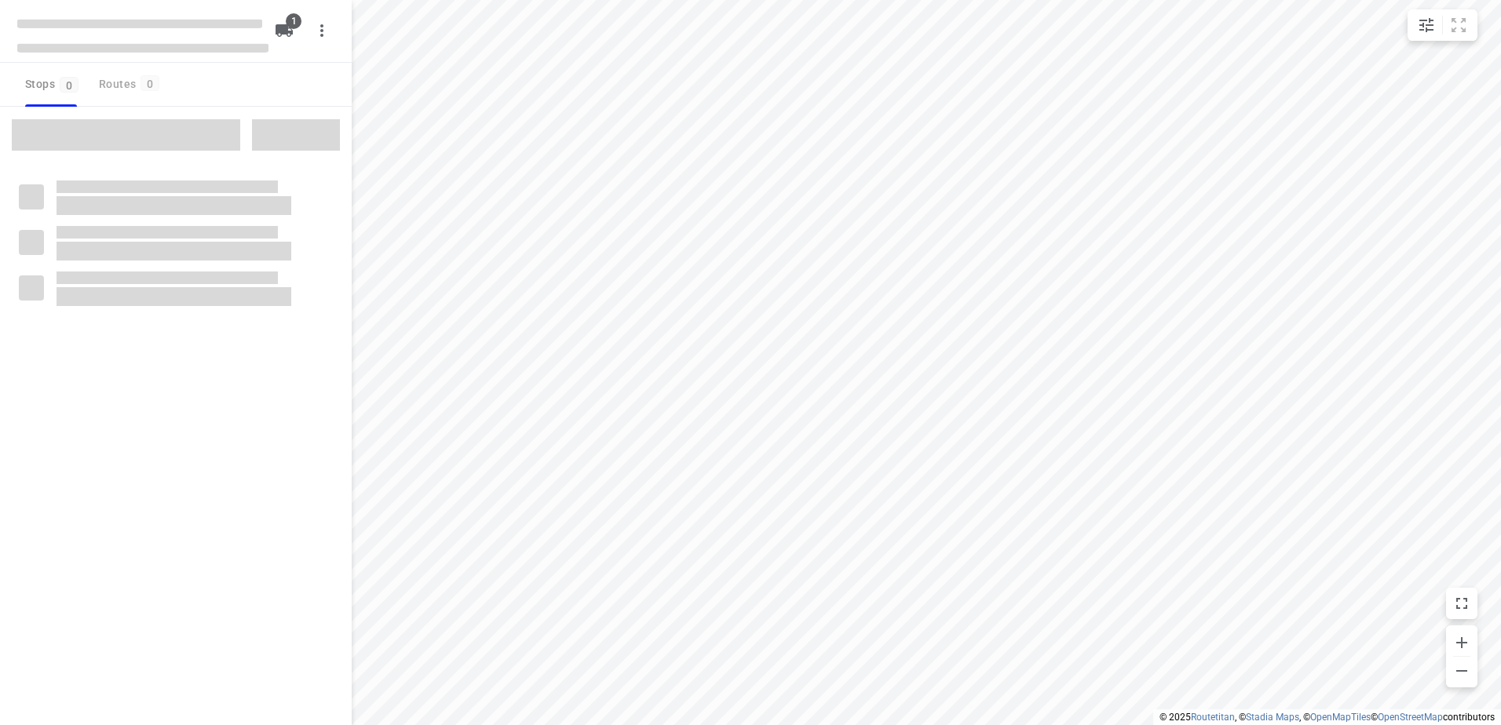
type input "distance"
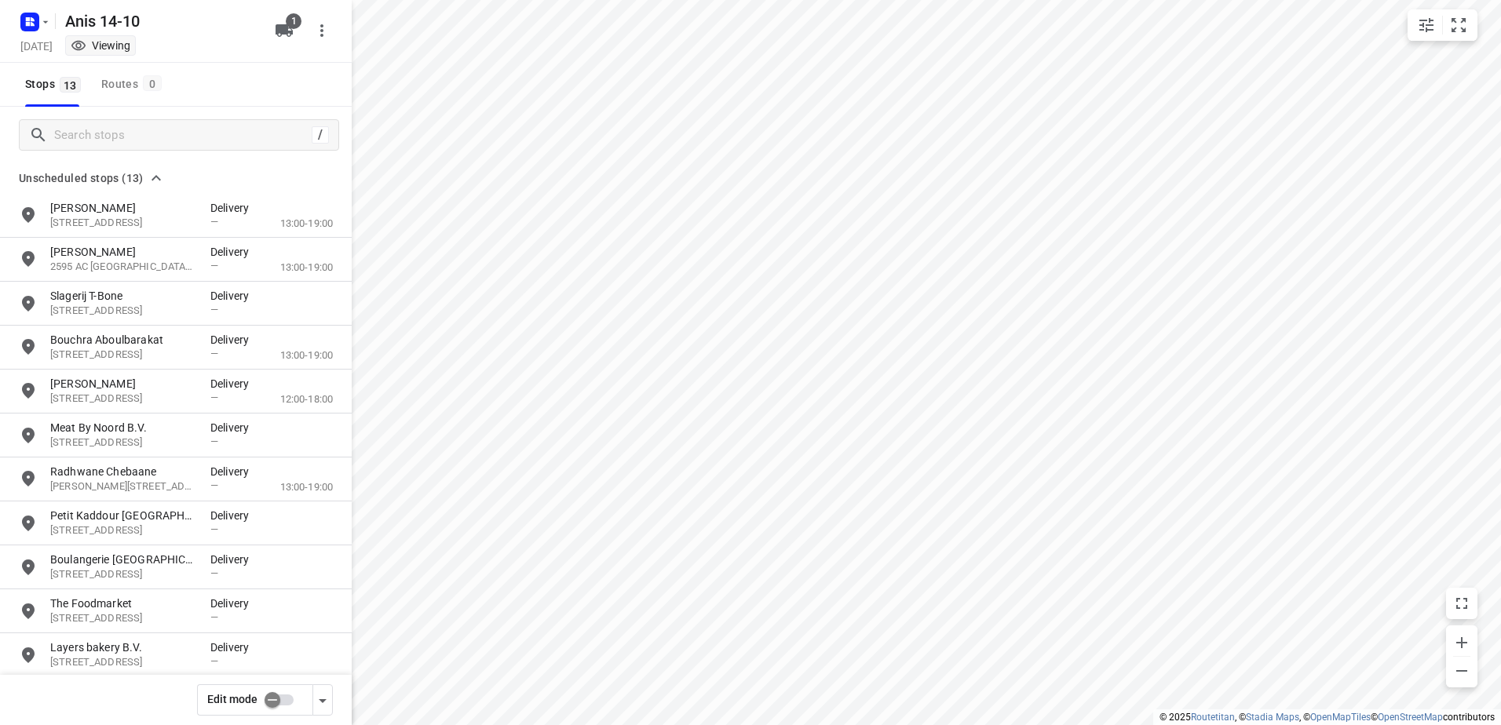
click at [274, 691] on input "checkbox" at bounding box center [272, 700] width 89 height 30
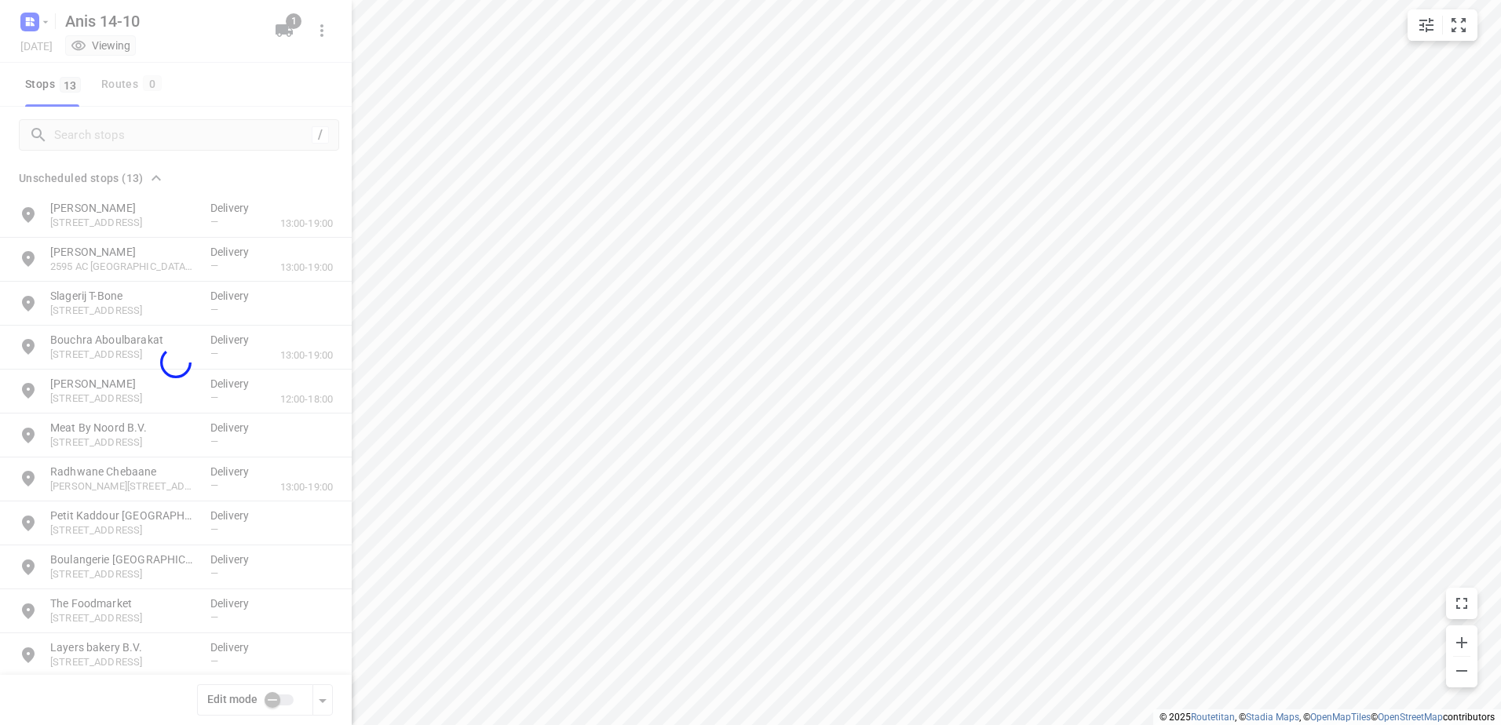
checkbox input "true"
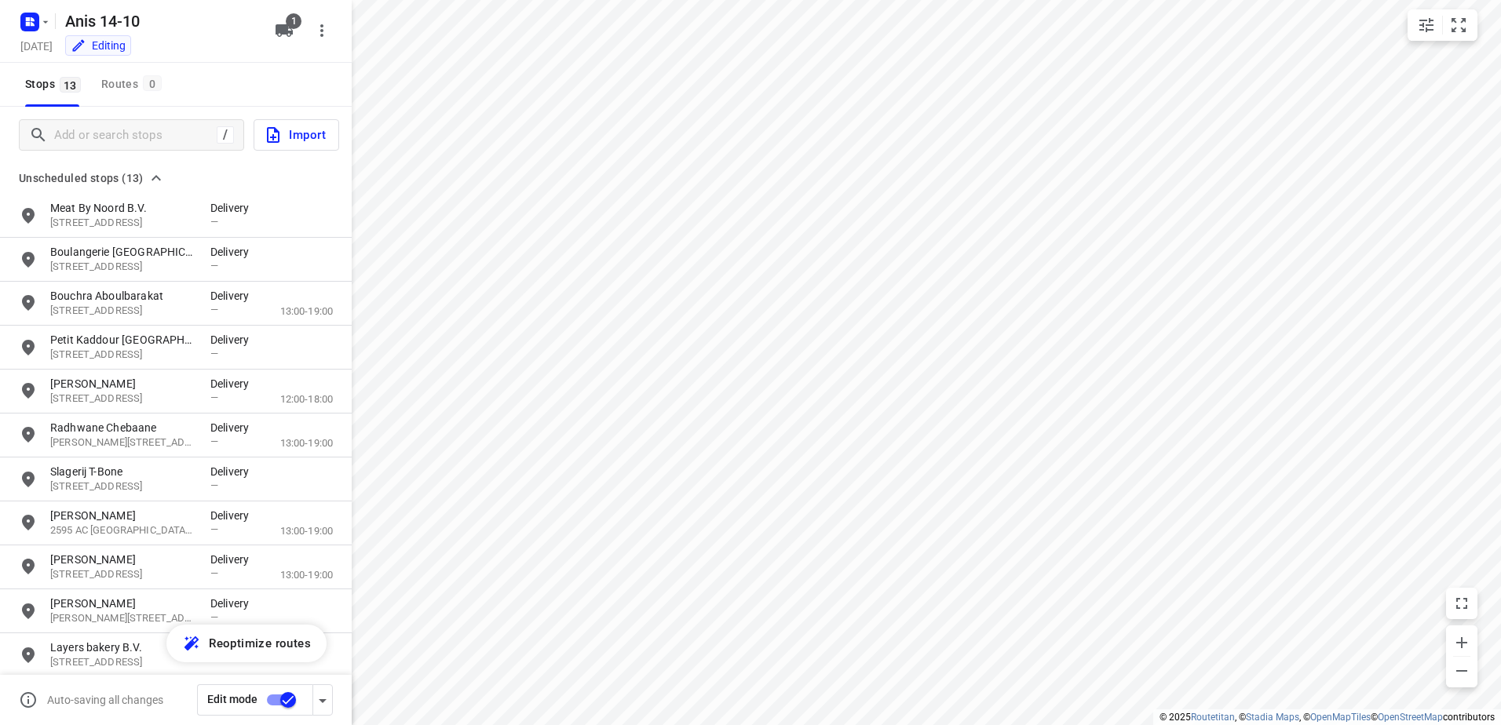
click at [276, 647] on span "Reoptimize routes" at bounding box center [260, 644] width 102 height 20
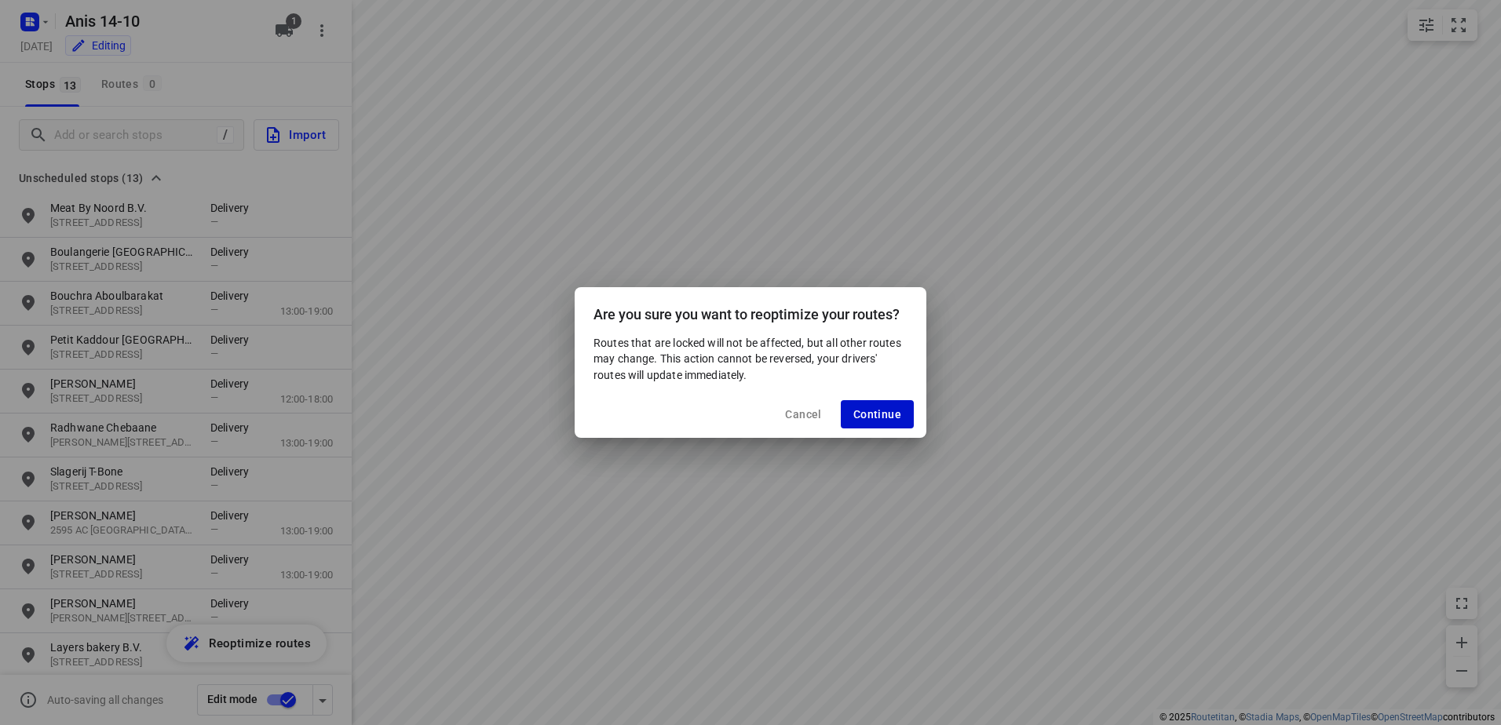
click at [866, 416] on span "Continue" at bounding box center [877, 414] width 48 height 13
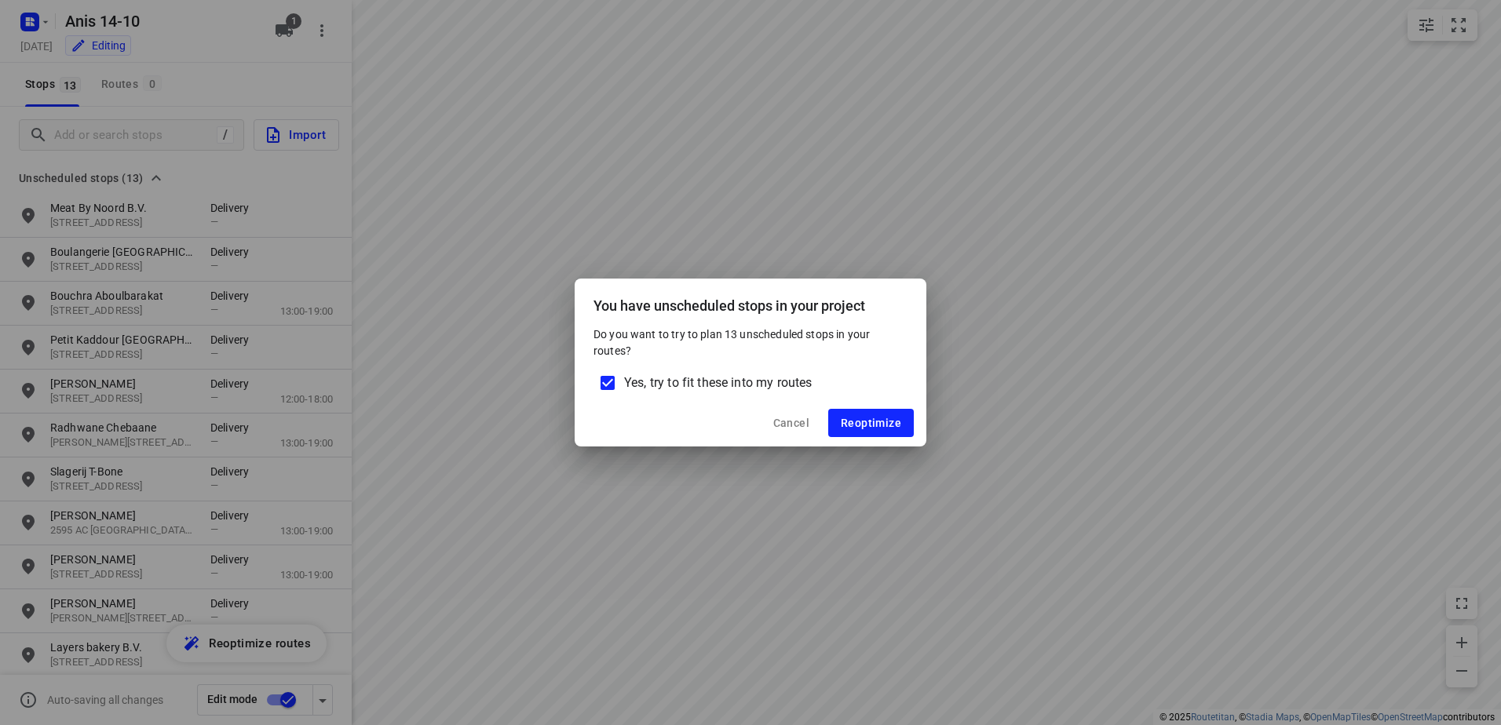
click at [862, 438] on div "Cancel Reoptimize" at bounding box center [751, 423] width 352 height 47
click at [873, 414] on button "Reoptimize" at bounding box center [871, 423] width 86 height 28
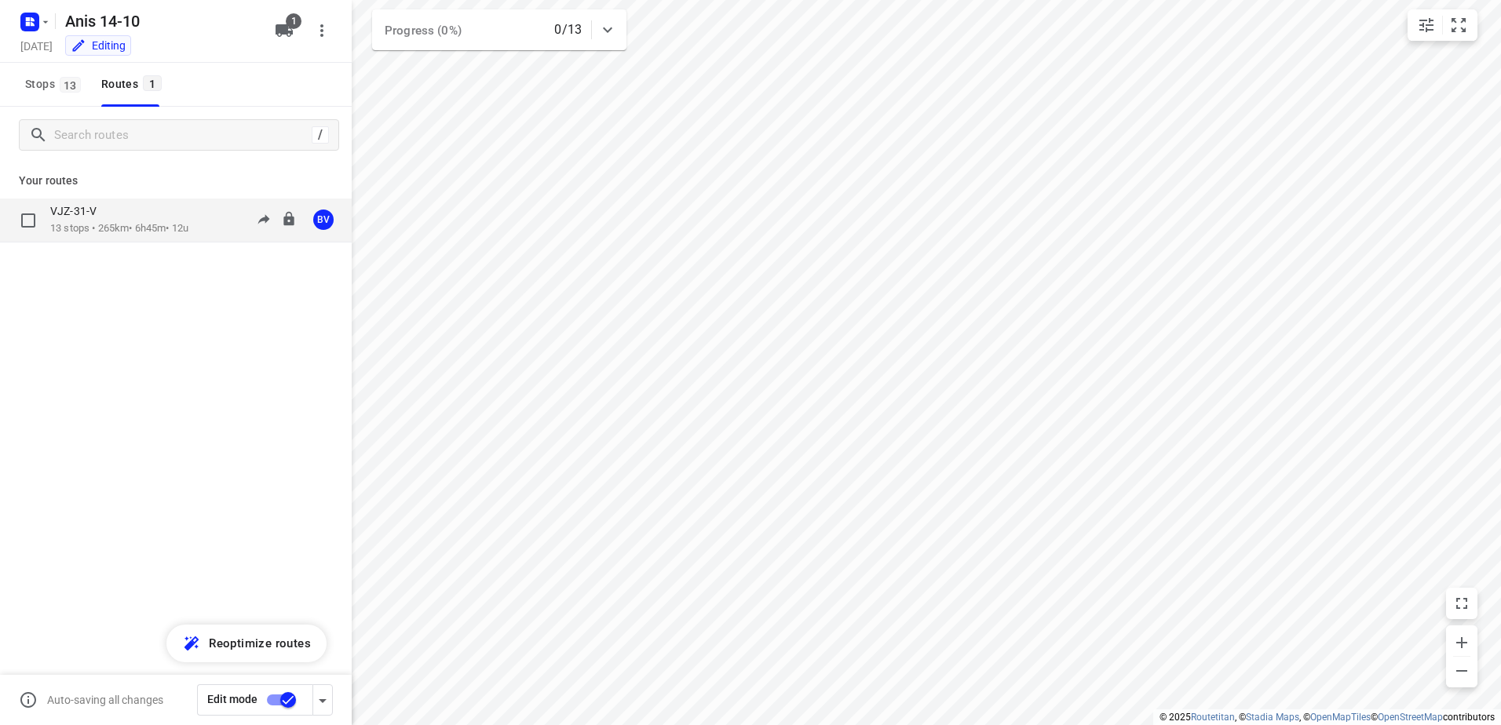
click at [79, 216] on p "VJZ-31-V" at bounding box center [78, 211] width 56 height 14
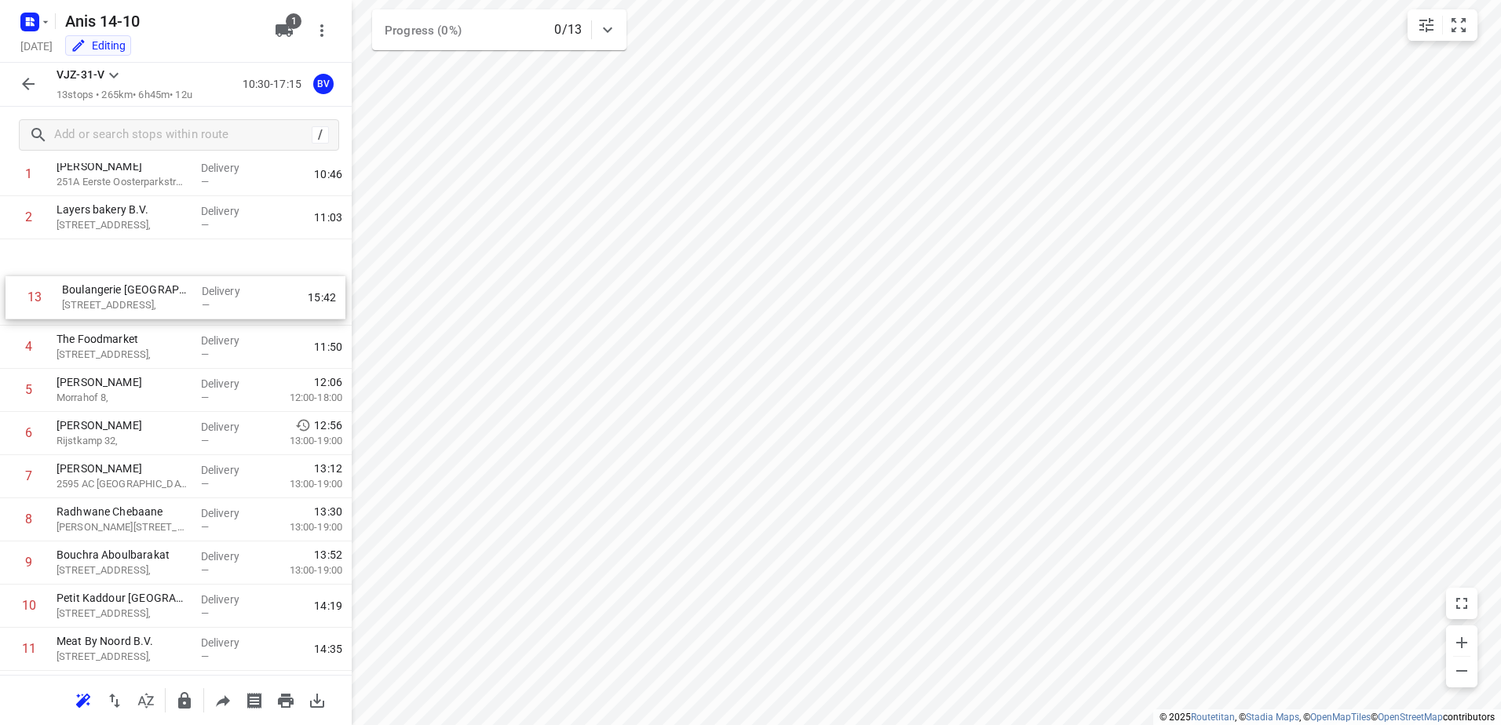
scroll to position [72, 0]
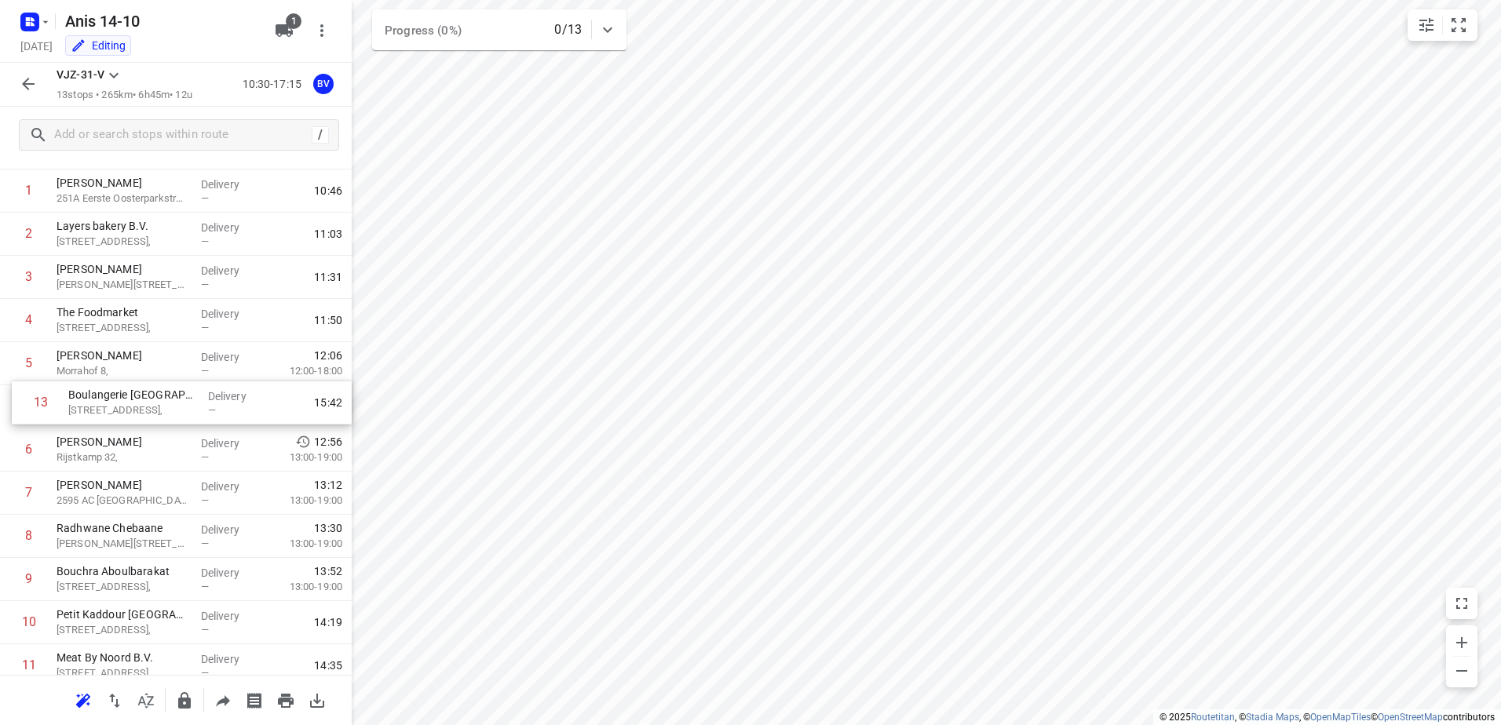
drag, startPoint x: 148, startPoint y: 616, endPoint x: 164, endPoint y: 378, distance: 239.2
click at [164, 378] on div "1 Al Yassamin 251A [GEOGRAPHIC_DATA], [GEOGRAPHIC_DATA] Delivery — 10:46 2 Laye…" at bounding box center [176, 450] width 352 height 561
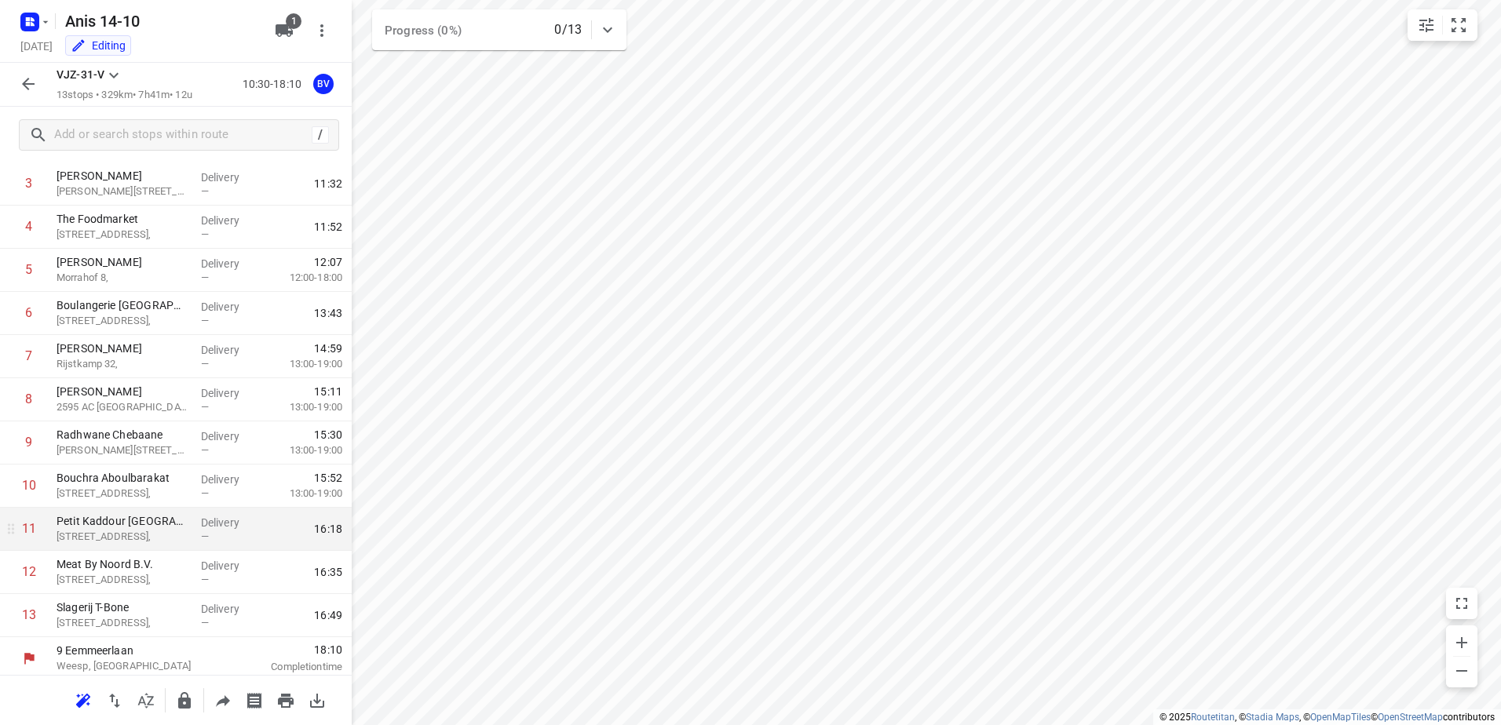
scroll to position [171, 0]
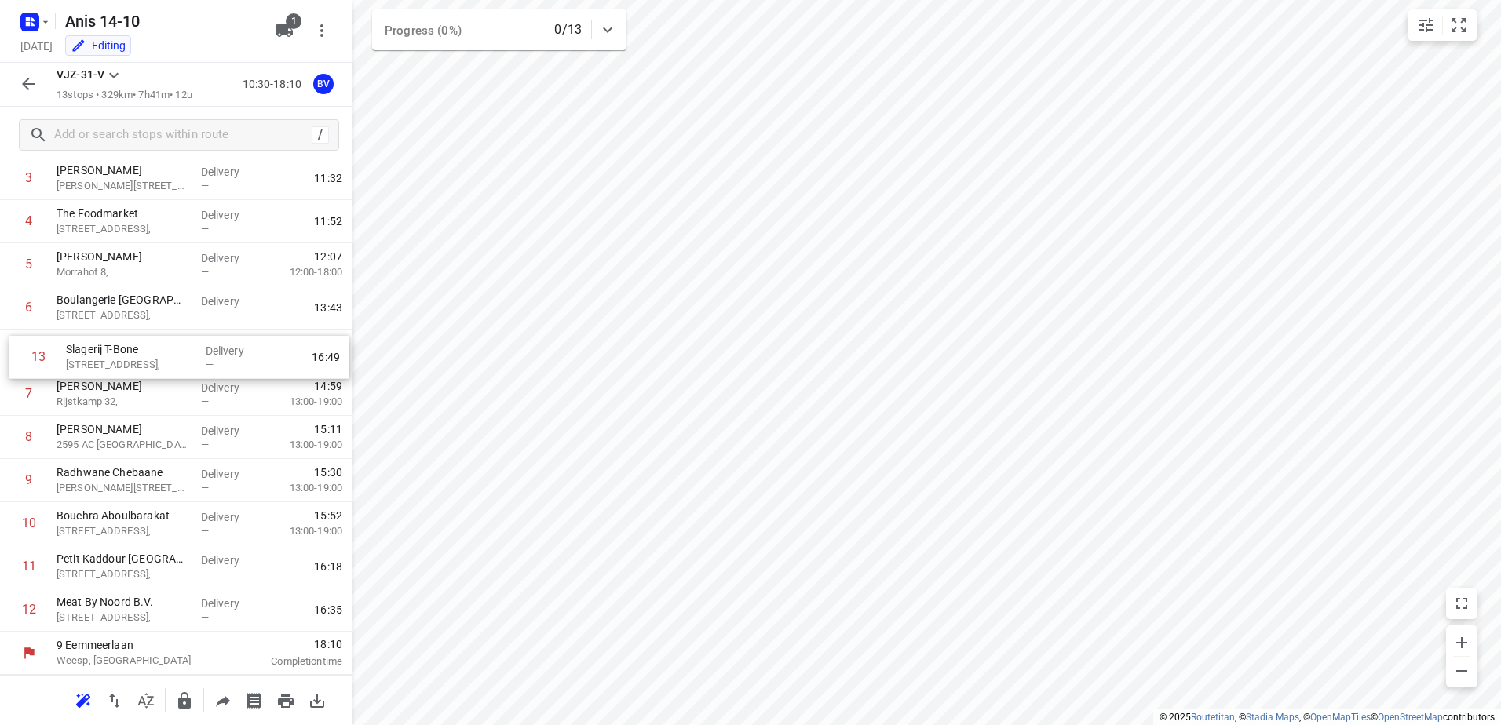
drag, startPoint x: 130, startPoint y: 597, endPoint x: 141, endPoint y: 321, distance: 276.6
click at [141, 321] on div "1 Al Yassamin 251A [GEOGRAPHIC_DATA], [GEOGRAPHIC_DATA] Delivery — 10:46 2 Laye…" at bounding box center [176, 351] width 352 height 561
drag, startPoint x: 123, startPoint y: 620, endPoint x: 122, endPoint y: 388, distance: 232.4
click at [122, 388] on div "1 Al Yassamin 251A [GEOGRAPHIC_DATA], [GEOGRAPHIC_DATA] Delivery — 10:46 2 Laye…" at bounding box center [176, 351] width 352 height 561
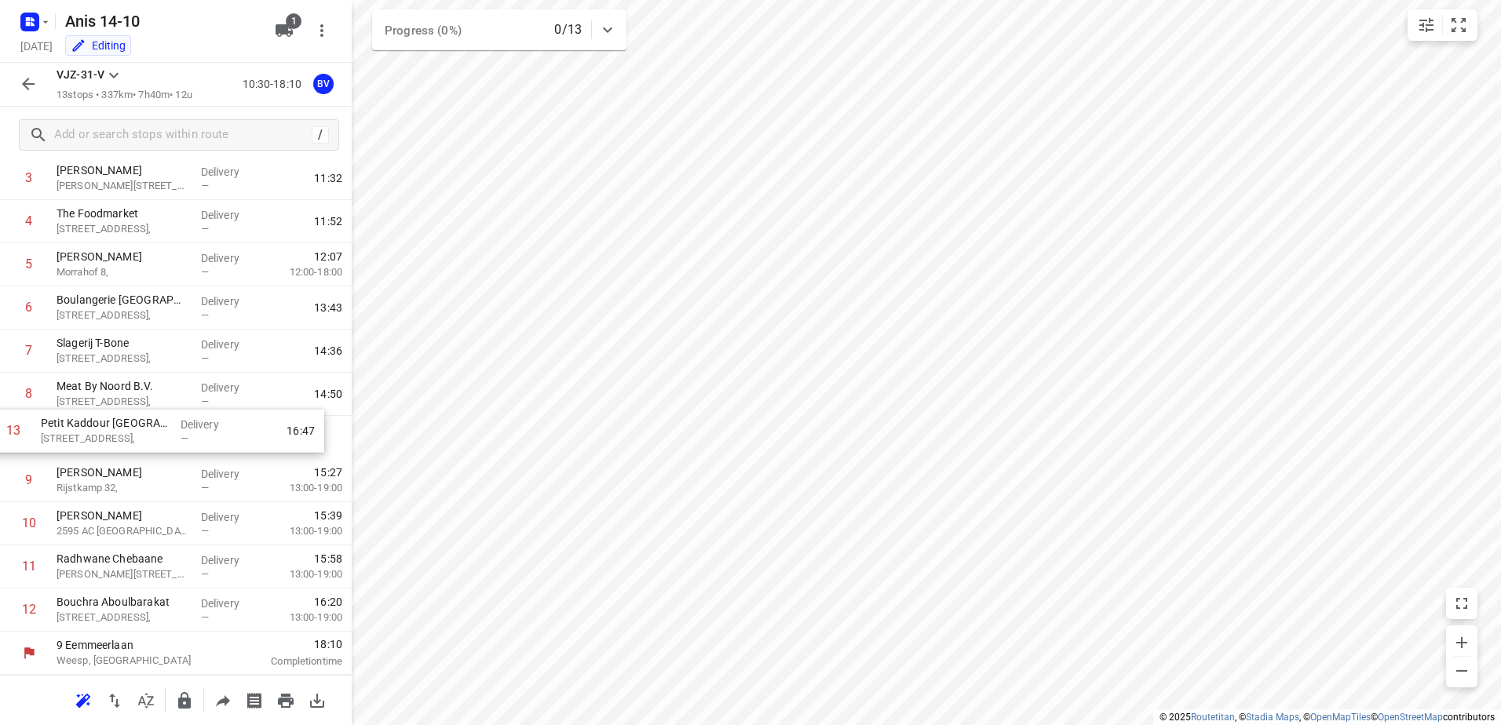
drag, startPoint x: 172, startPoint y: 612, endPoint x: 156, endPoint y: 427, distance: 185.2
click at [156, 427] on div "1 Al Yassamin 251A [GEOGRAPHIC_DATA], [GEOGRAPHIC_DATA] Delivery — 10:46 2 Laye…" at bounding box center [176, 351] width 352 height 561
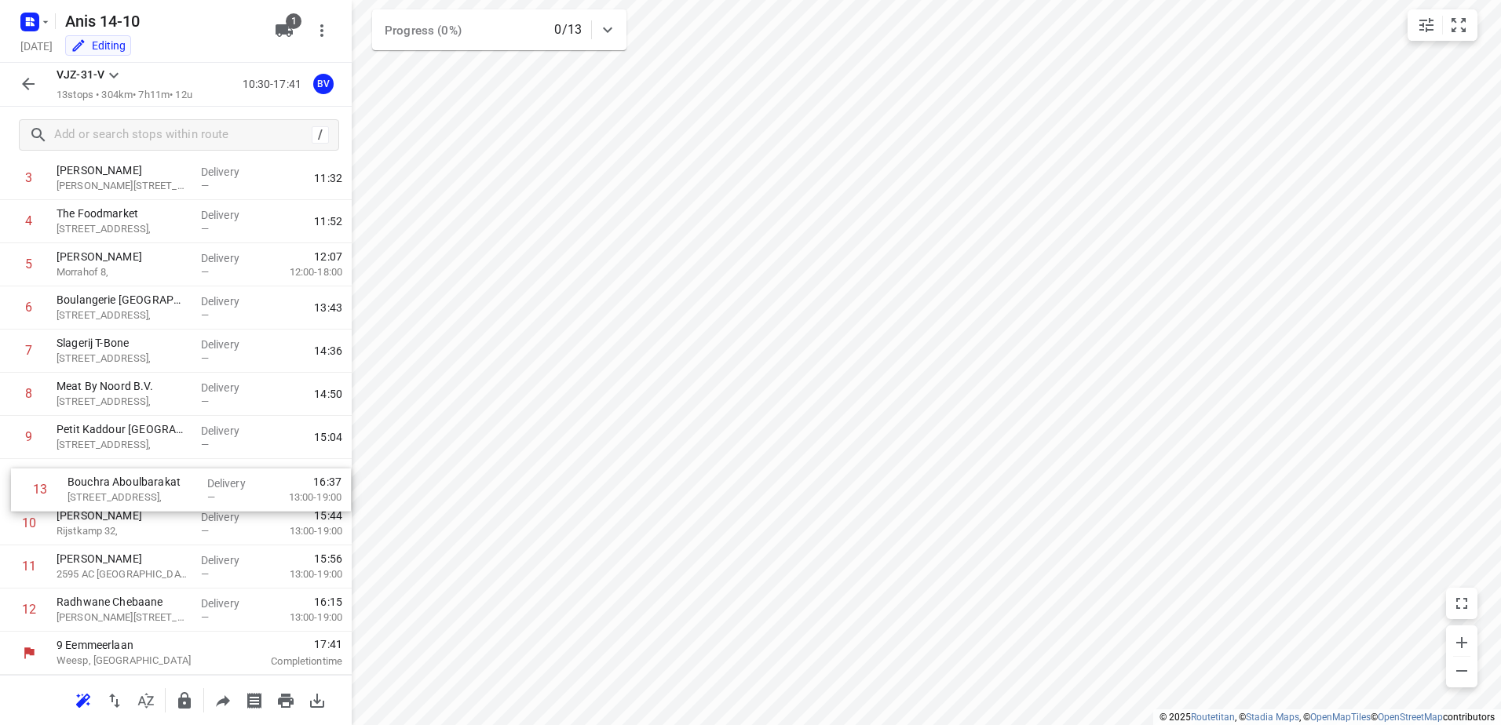
drag, startPoint x: 150, startPoint y: 618, endPoint x: 161, endPoint y: 488, distance: 130.0
click at [161, 488] on div "1 Al Yassamin 251A [GEOGRAPHIC_DATA], [GEOGRAPHIC_DATA] Delivery — 10:46 2 Laye…" at bounding box center [176, 351] width 352 height 561
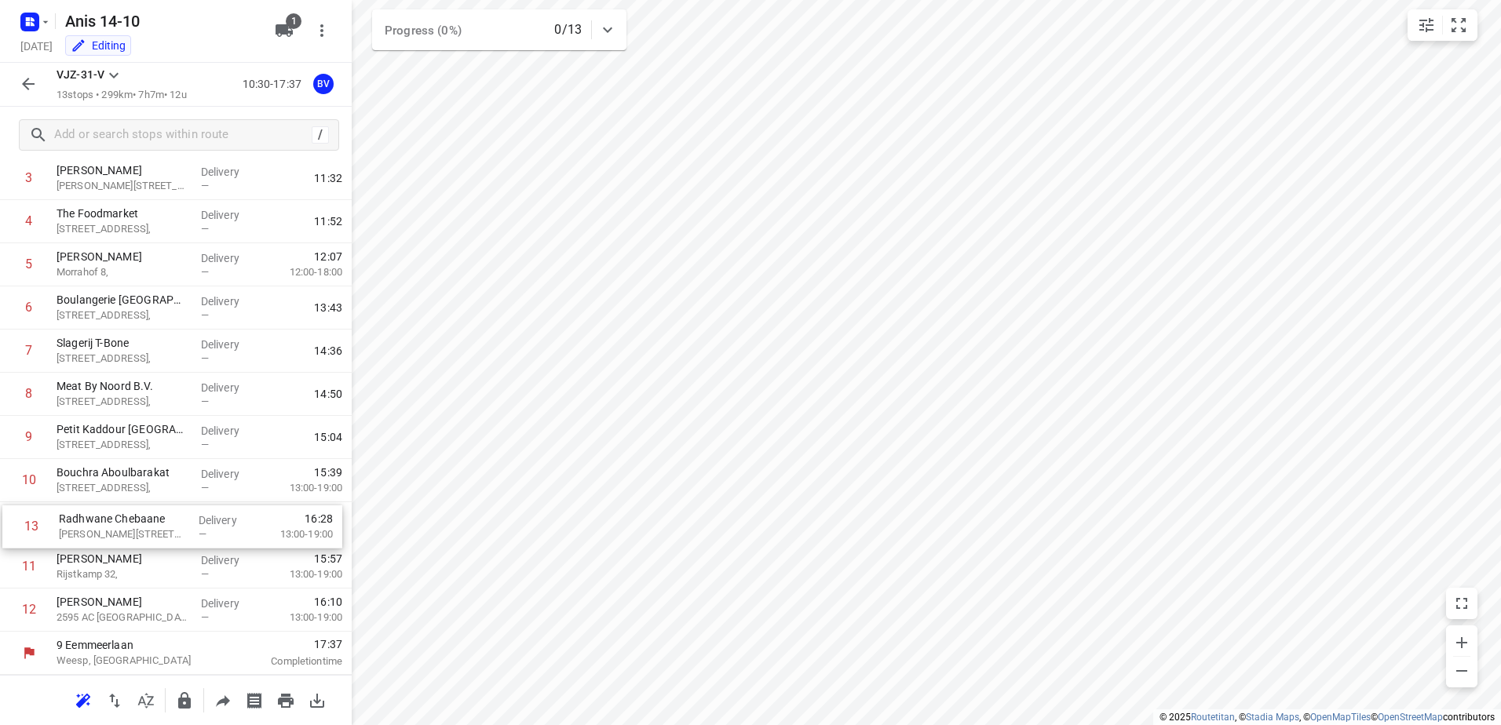
drag, startPoint x: 153, startPoint y: 617, endPoint x: 155, endPoint y: 523, distance: 94.2
click at [155, 523] on div "1 Al Yassamin 251A [GEOGRAPHIC_DATA], [GEOGRAPHIC_DATA] Delivery — 10:46 2 Laye…" at bounding box center [176, 351] width 352 height 561
drag, startPoint x: 155, startPoint y: 606, endPoint x: 155, endPoint y: 564, distance: 42.4
click at [155, 564] on div "1 Al Yassamin 251A [GEOGRAPHIC_DATA], [GEOGRAPHIC_DATA] Delivery — 10:46 2 Laye…" at bounding box center [176, 351] width 352 height 561
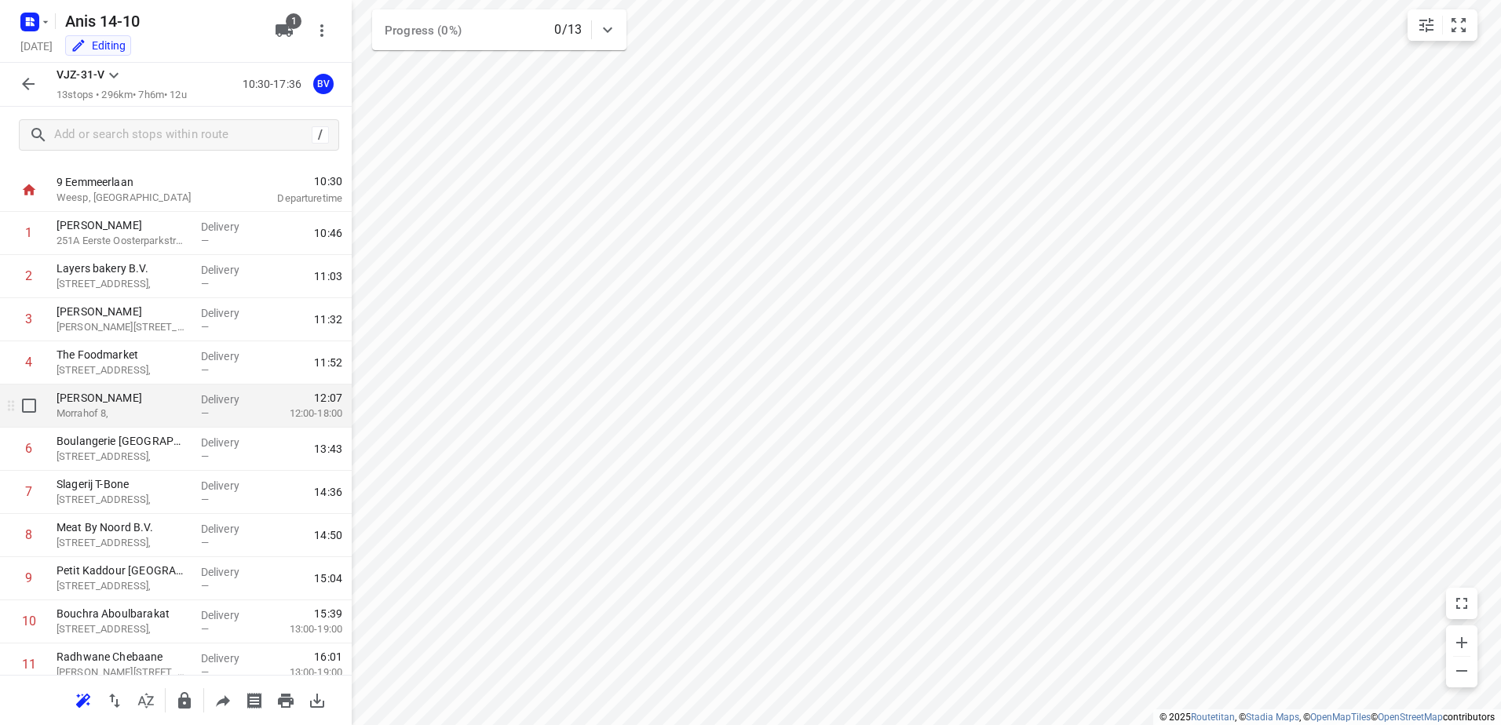
scroll to position [0, 0]
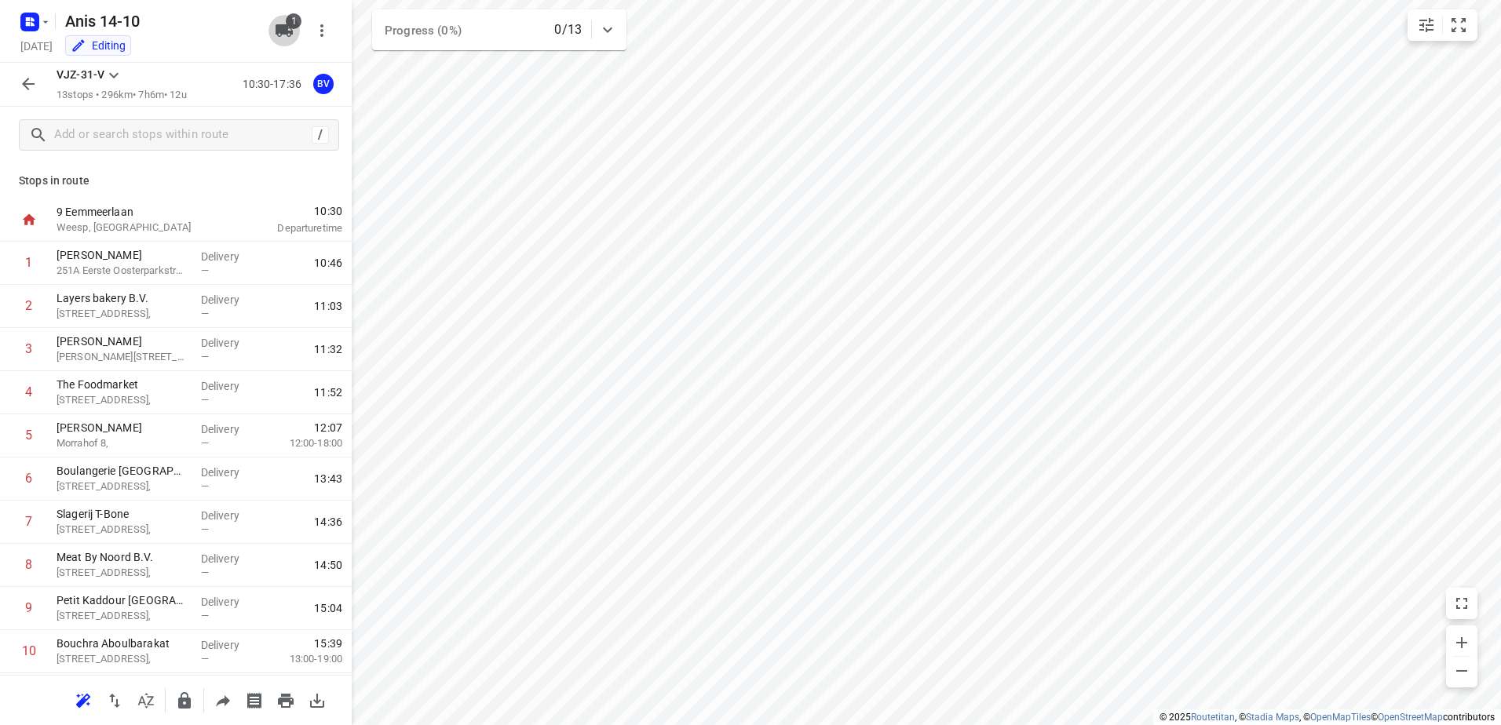
click at [289, 27] on span "1" at bounding box center [294, 21] width 16 height 16
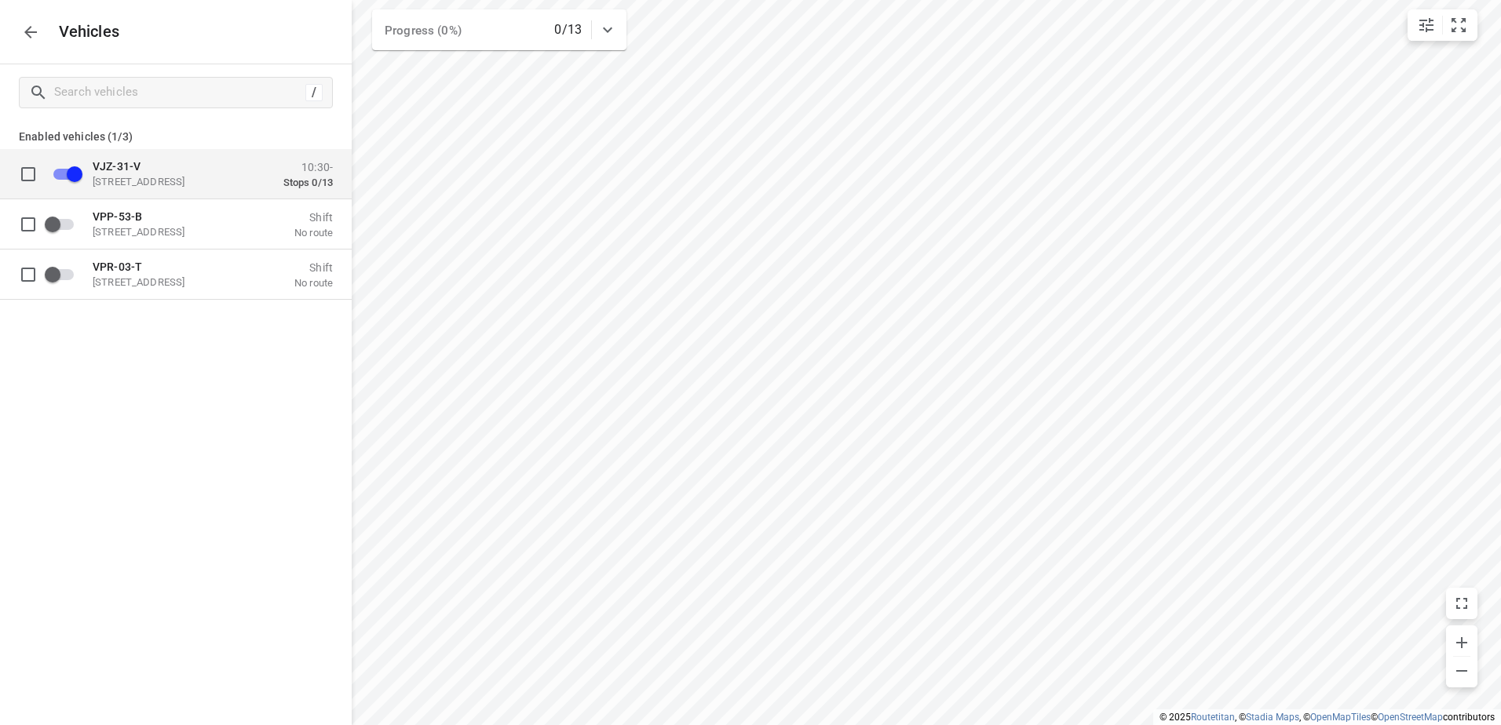
click at [171, 165] on p "VJZ-31-V" at bounding box center [171, 165] width 157 height 13
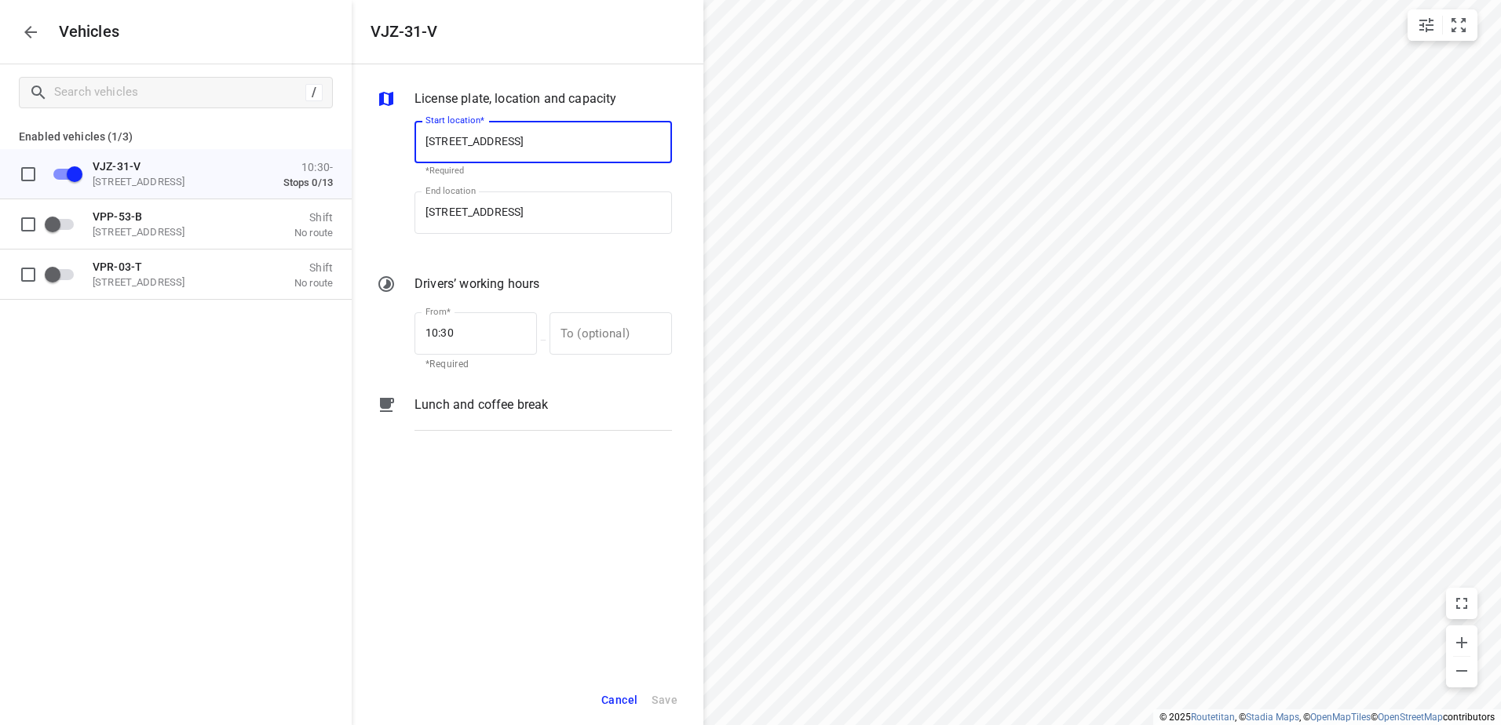
click at [583, 419] on div "Lunch and coffee break" at bounding box center [543, 419] width 264 height 53
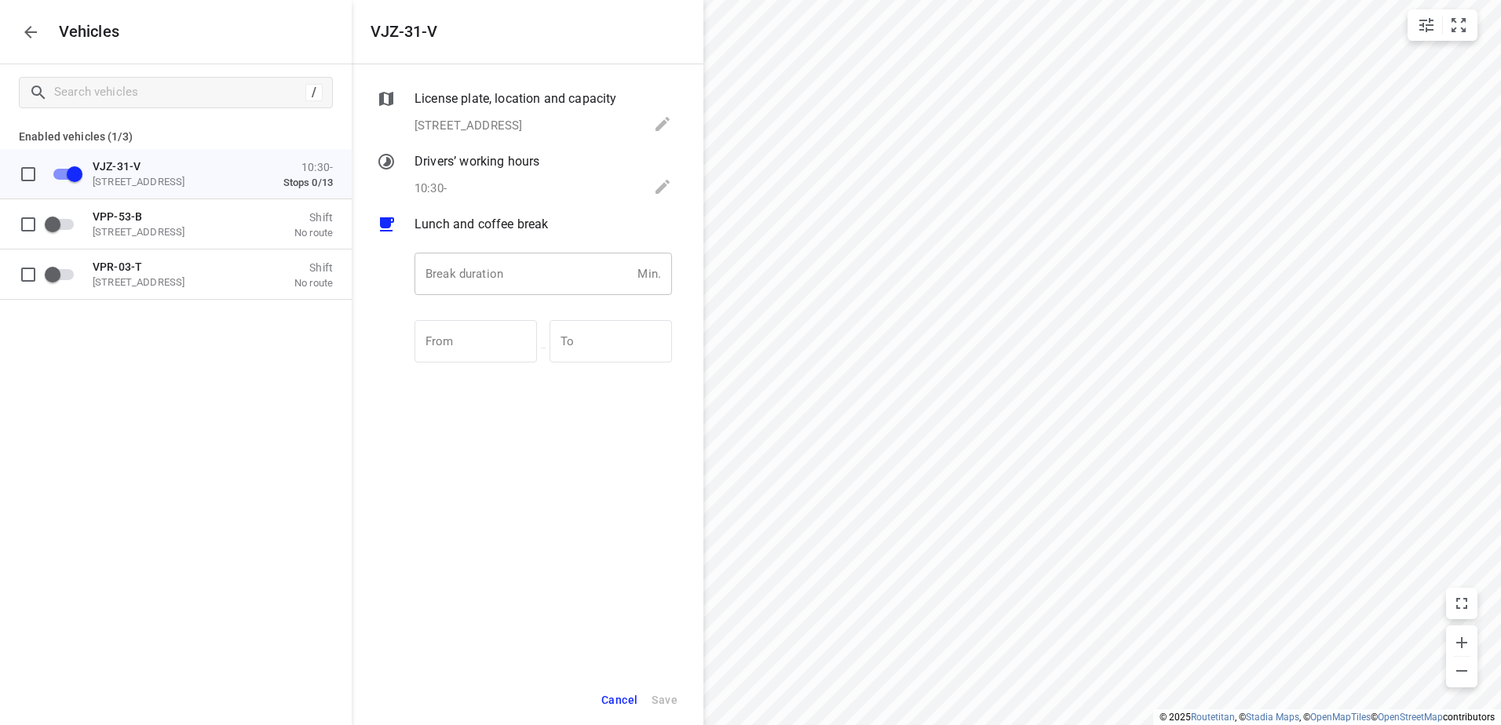
click at [524, 273] on input "number" at bounding box center [523, 274] width 217 height 42
type input "30"
click at [674, 705] on span "Save" at bounding box center [665, 701] width 26 height 20
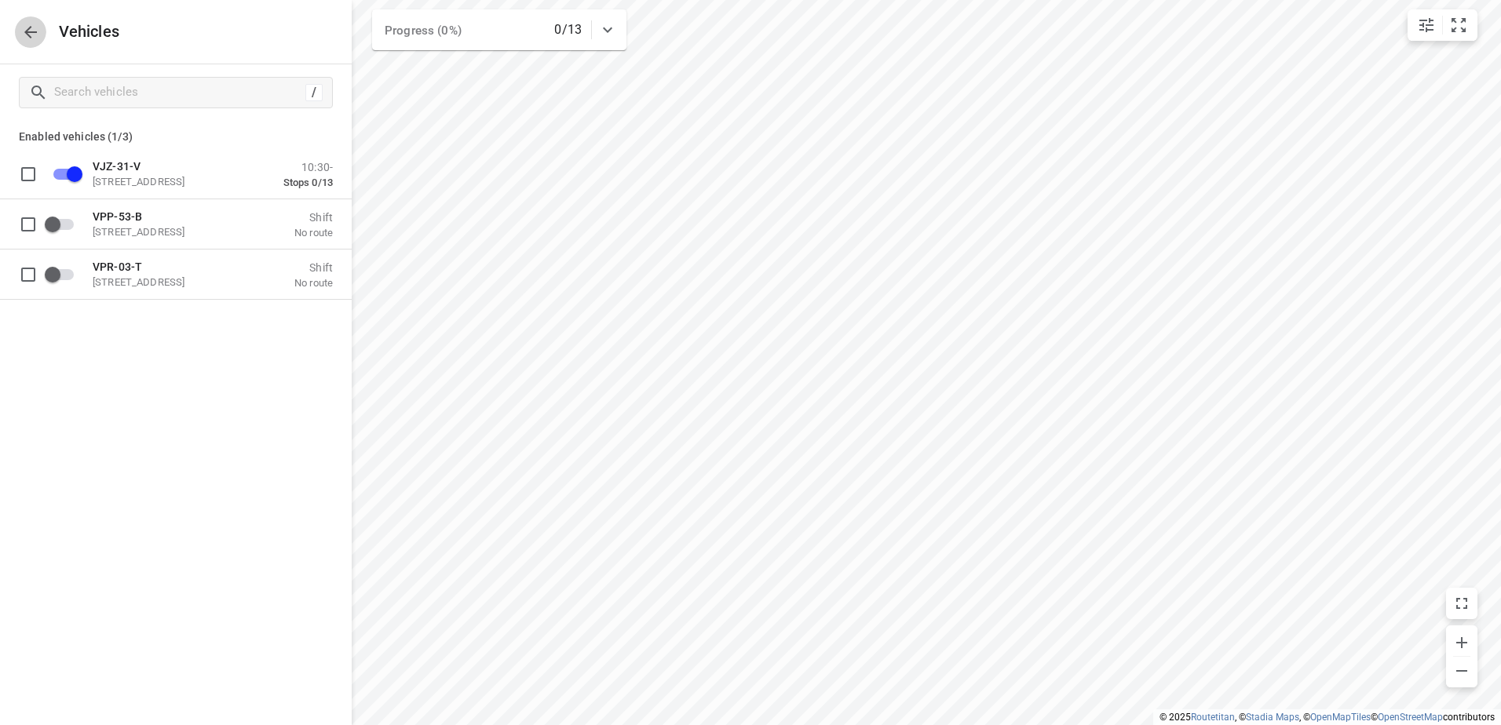
click at [27, 33] on icon "button" at bounding box center [30, 32] width 13 height 13
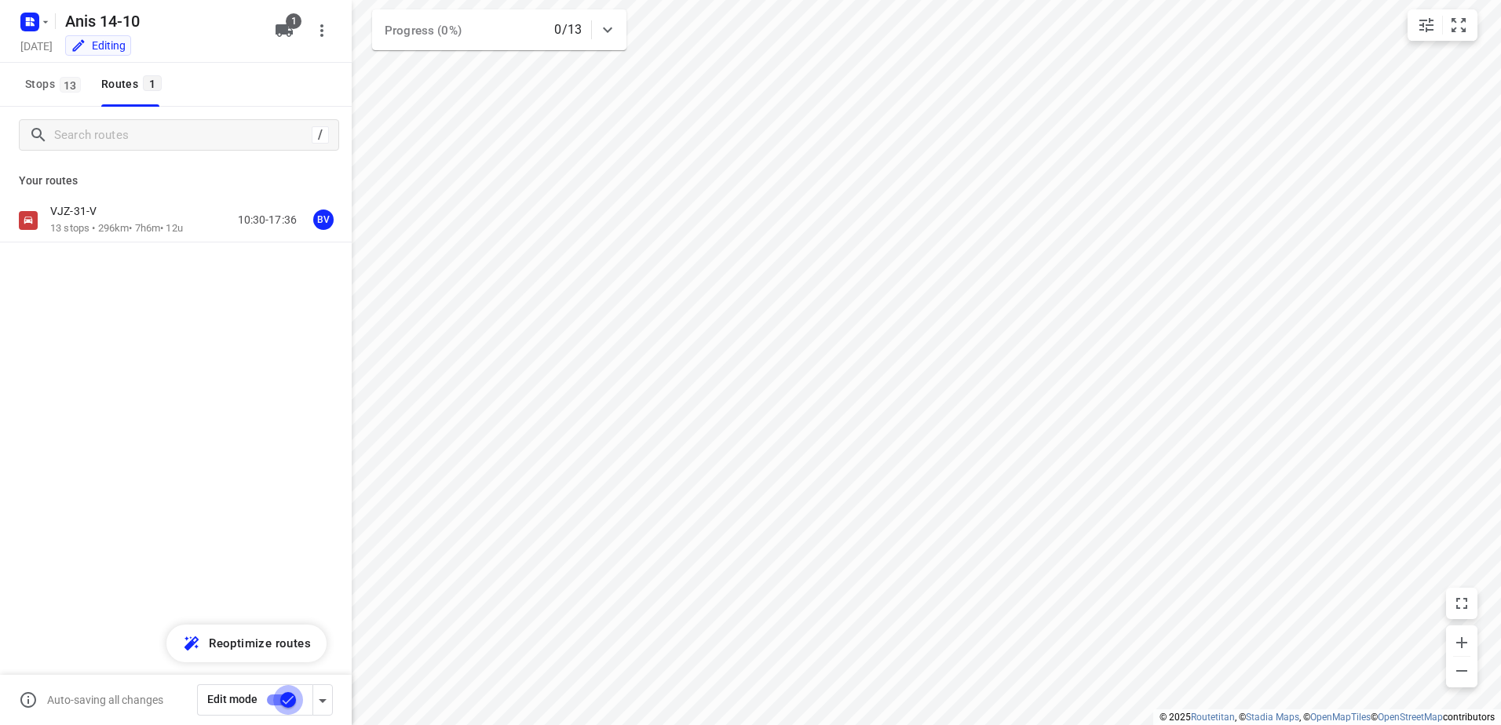
click at [283, 701] on input "checkbox" at bounding box center [287, 700] width 89 height 30
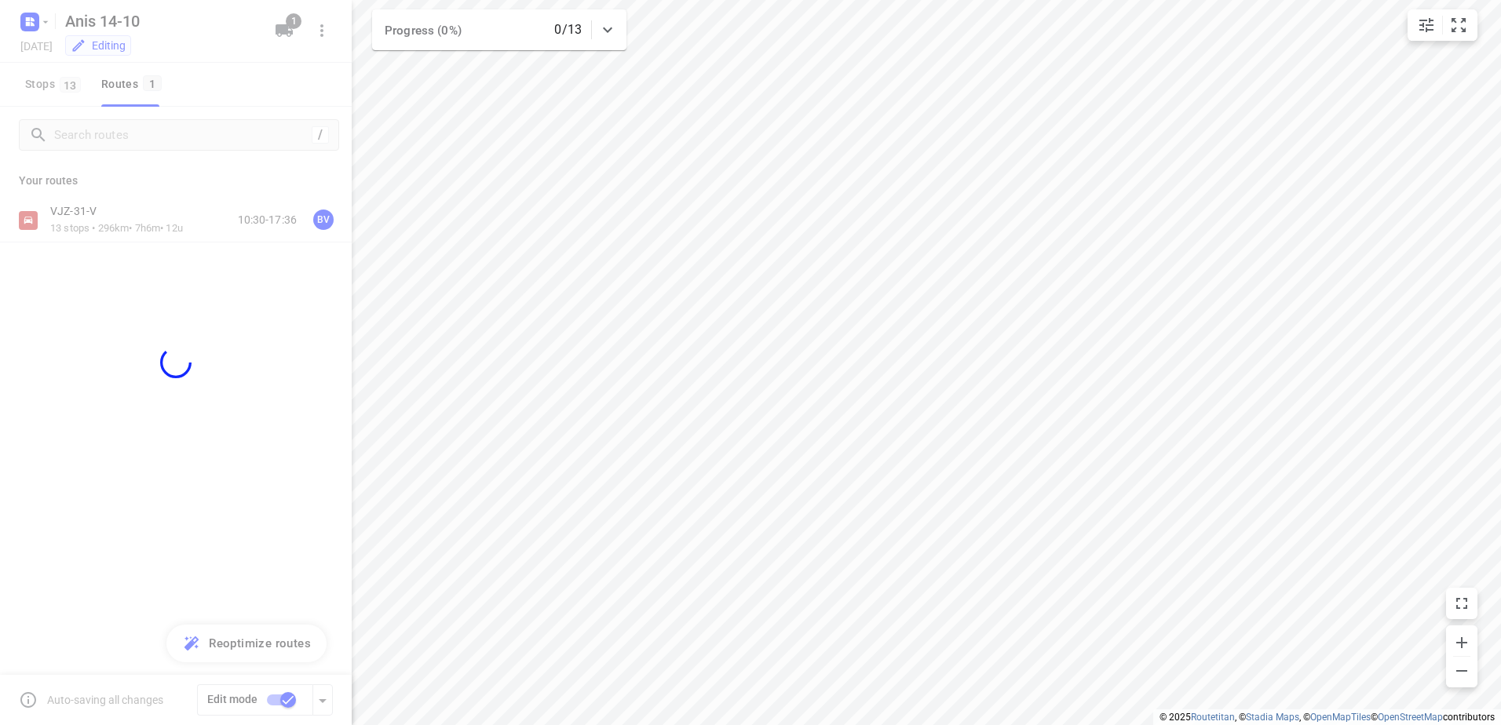
checkbox input "false"
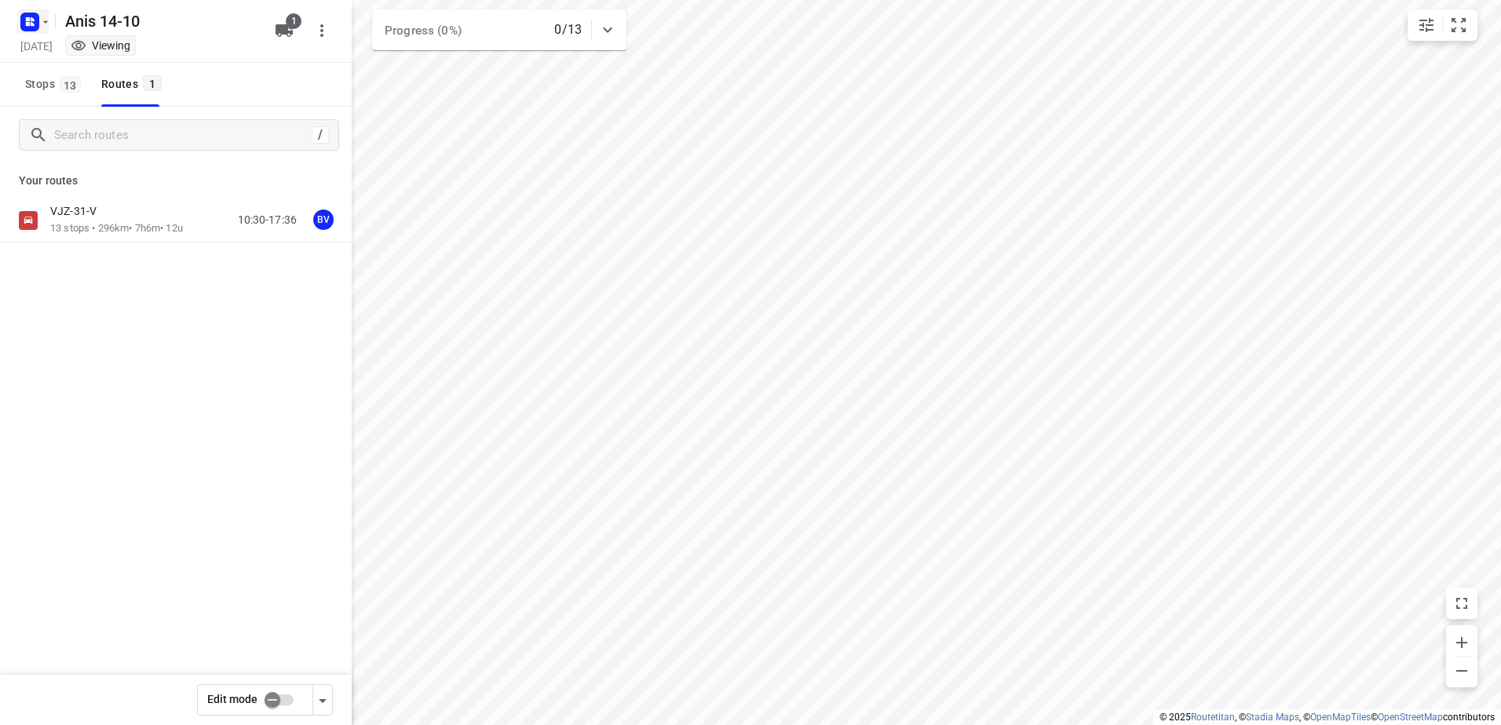
click at [29, 26] on rect "button" at bounding box center [29, 22] width 19 height 19
click at [192, 437] on div at bounding box center [750, 362] width 1501 height 725
click at [35, 30] on rect "button" at bounding box center [29, 22] width 19 height 19
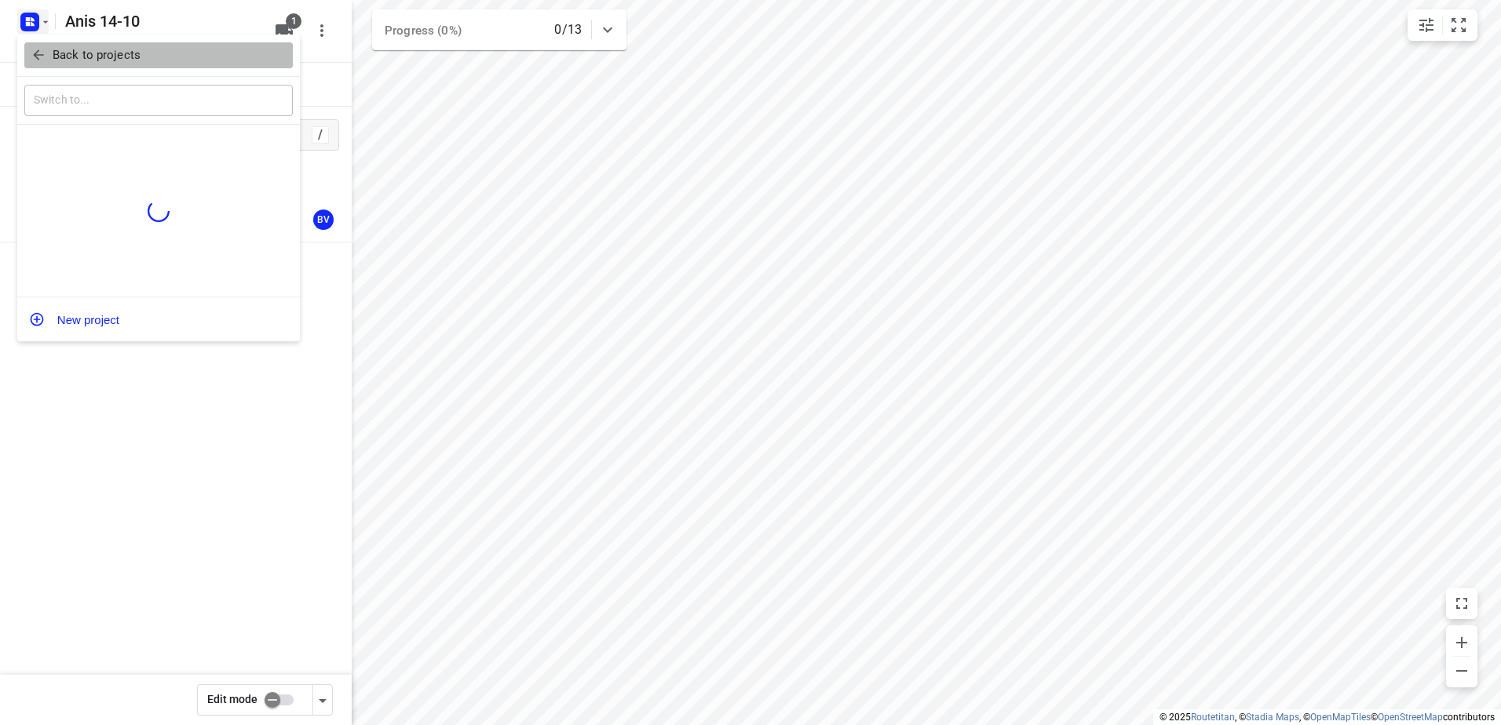
click at [141, 63] on span "Back to projects" at bounding box center [159, 55] width 256 height 18
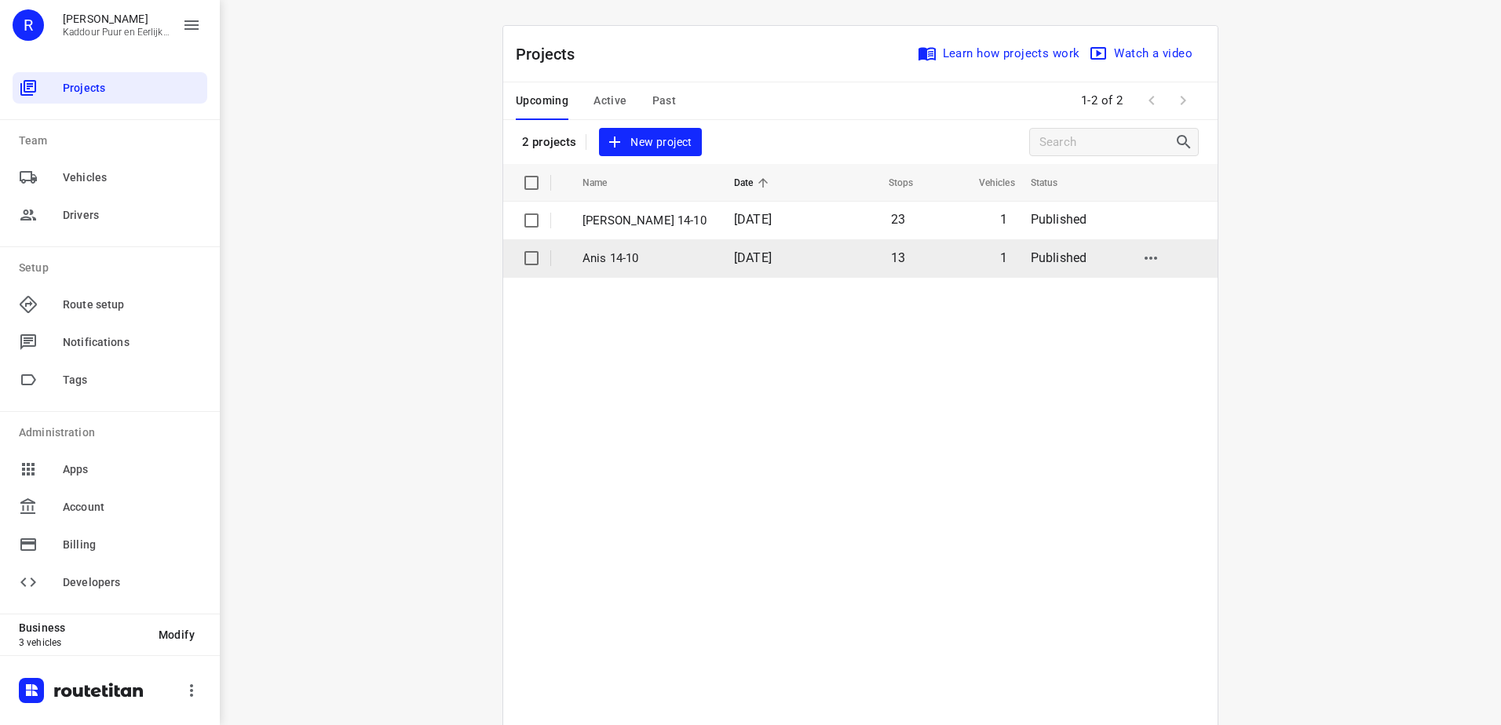
click at [831, 267] on td "13" at bounding box center [867, 258] width 97 height 38
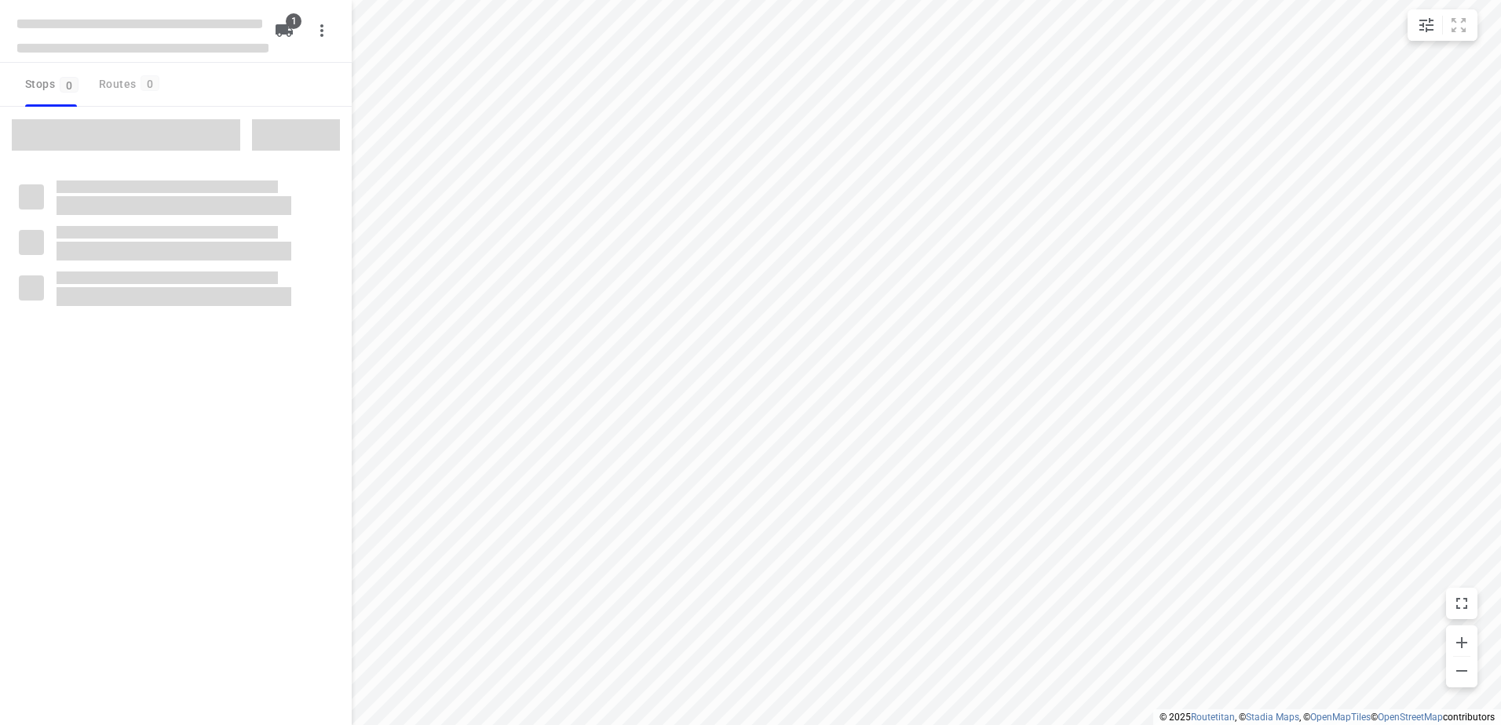
type input "distance"
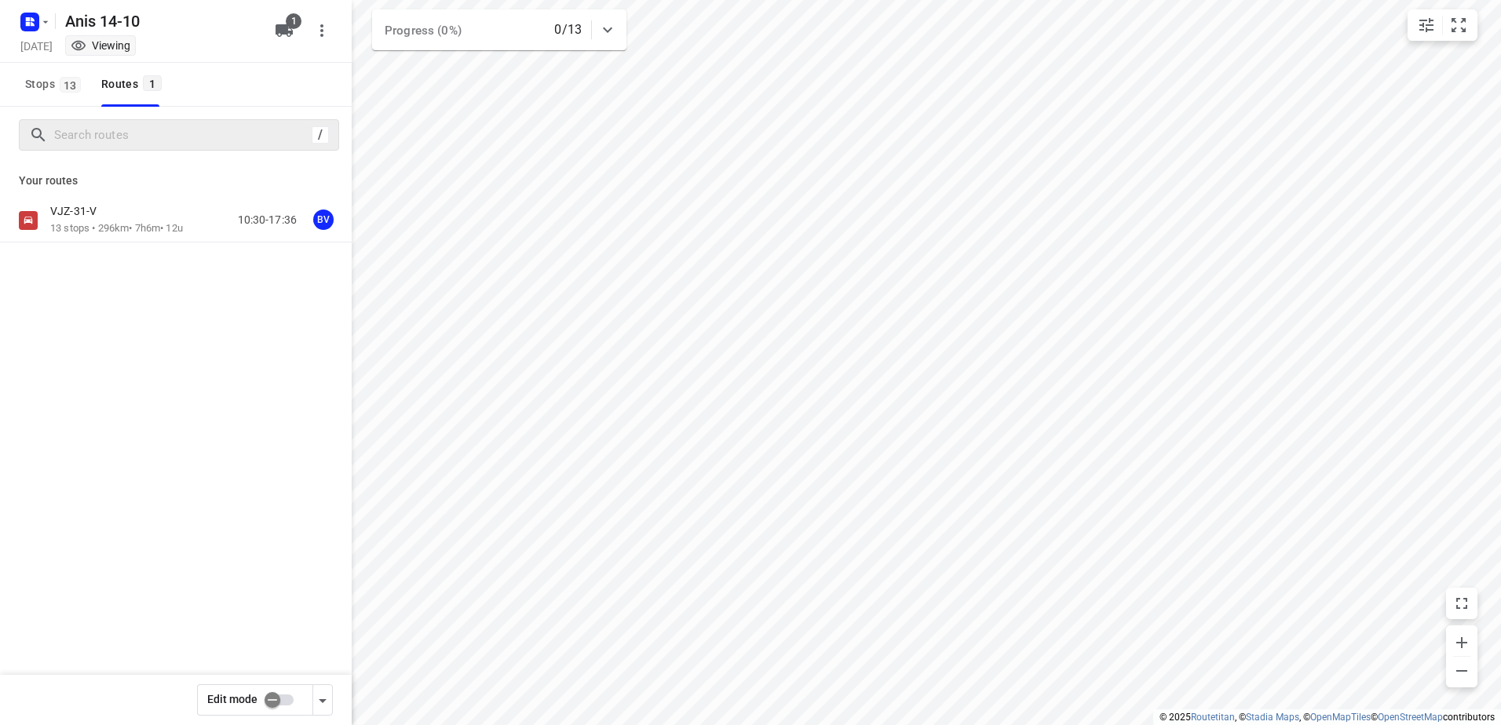
click at [125, 210] on div "VJZ-31-V" at bounding box center [116, 212] width 133 height 17
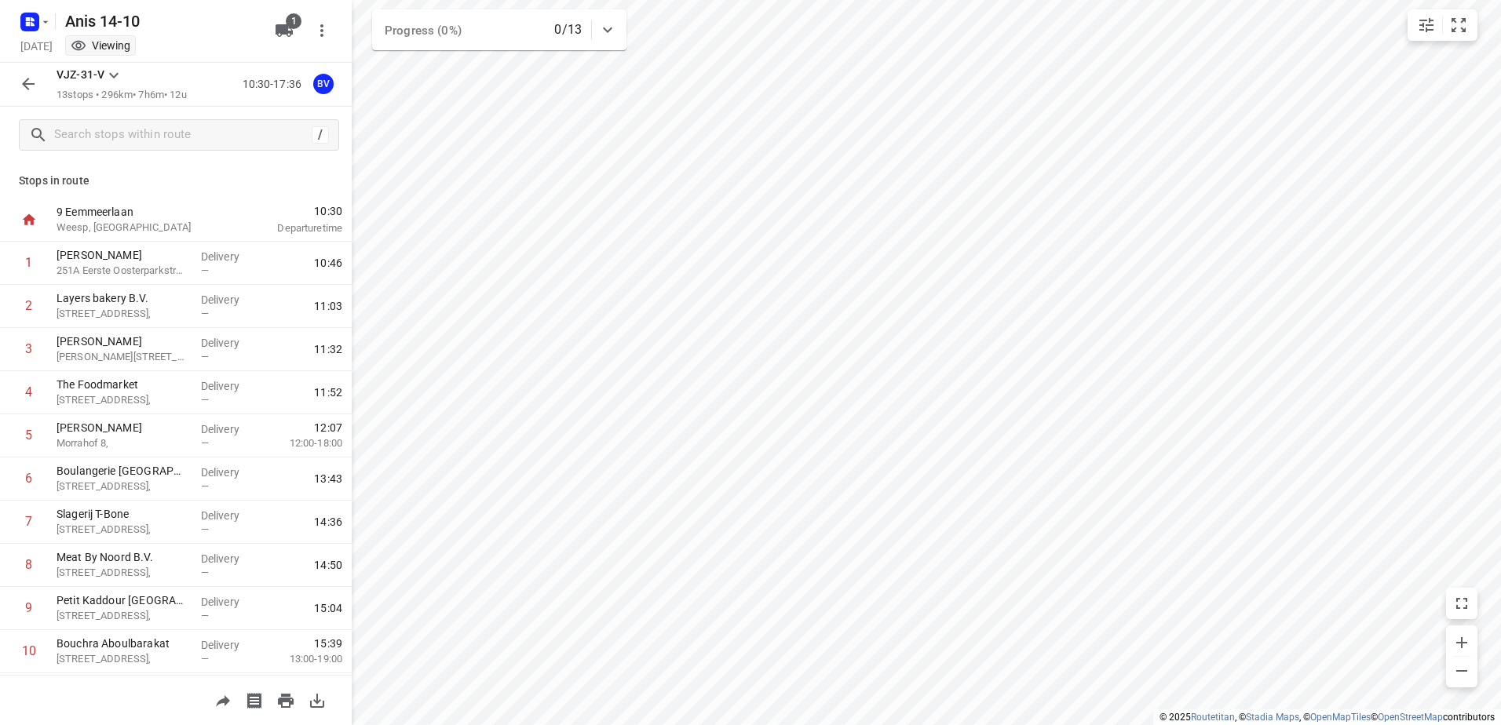
click at [25, 75] on icon "button" at bounding box center [28, 84] width 19 height 19
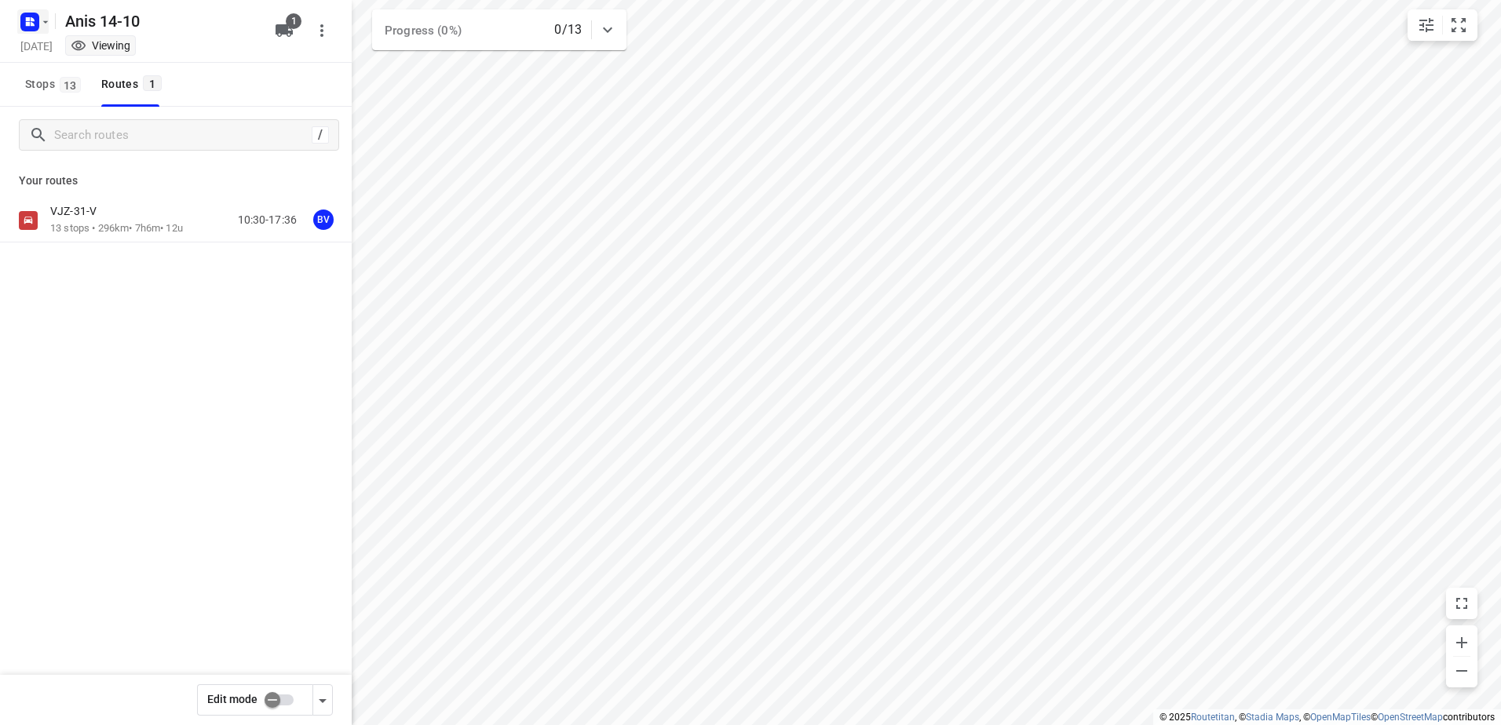
click at [26, 19] on icon "button" at bounding box center [28, 19] width 4 height 4
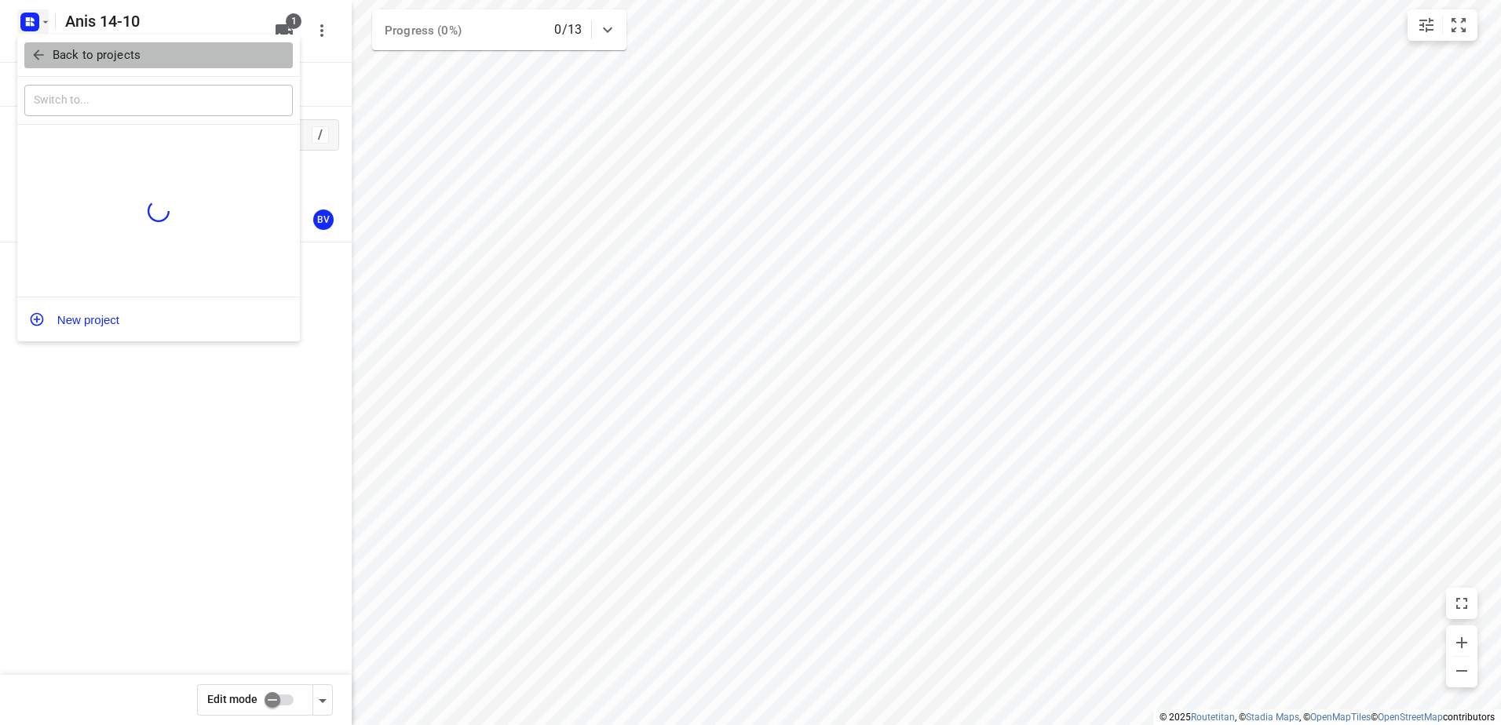
click at [80, 64] on button "Back to projects" at bounding box center [158, 55] width 268 height 26
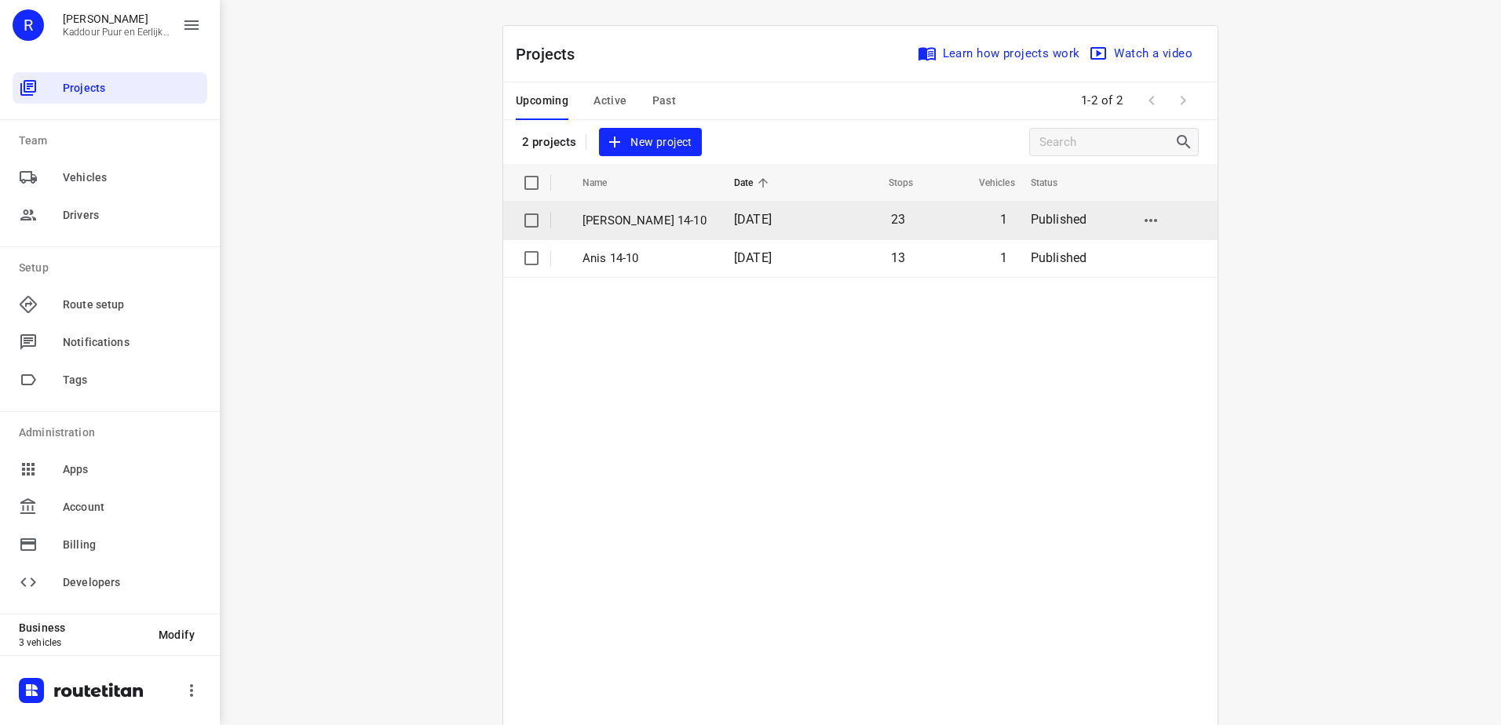
click at [638, 203] on td "[PERSON_NAME] 14-10" at bounding box center [644, 221] width 155 height 38
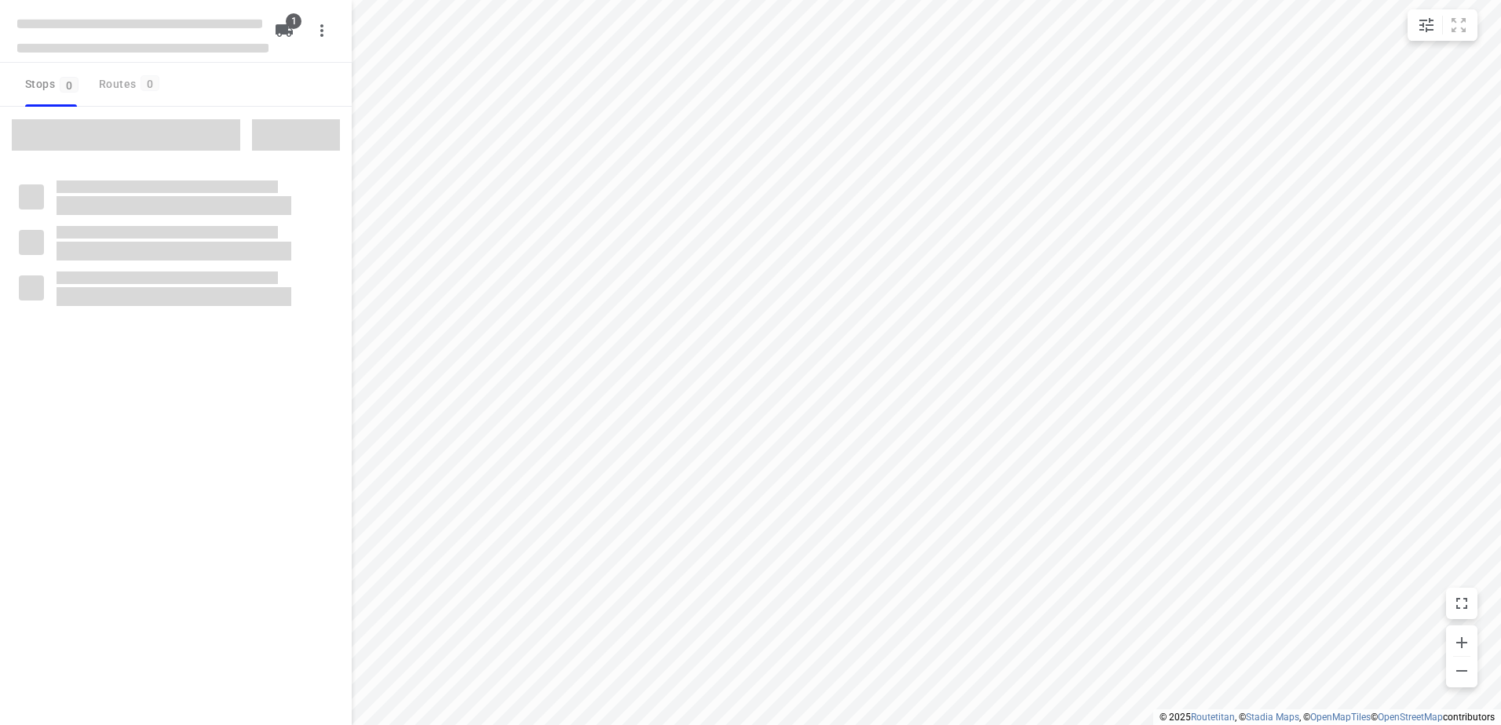
type input "distance"
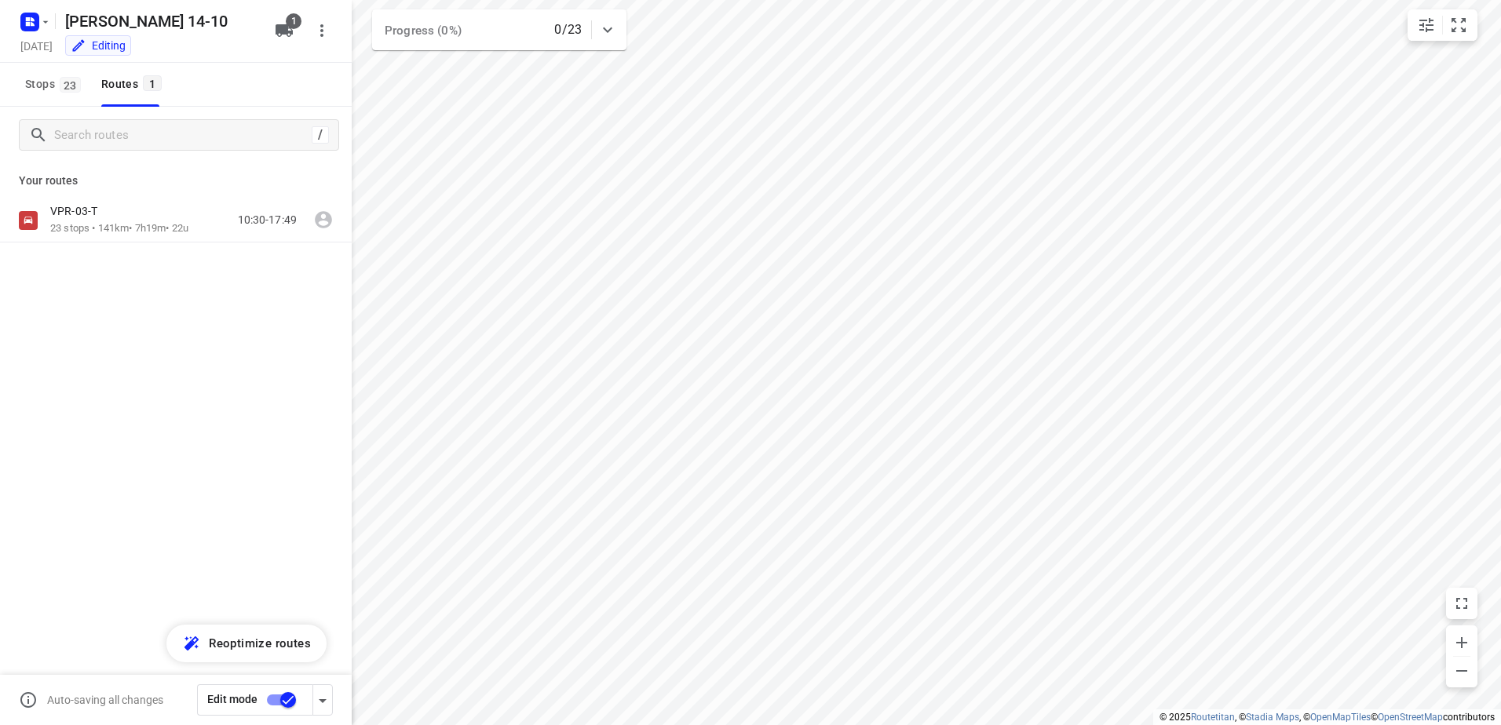
click at [108, 202] on div "VPR-03-T 23 stops • 141km • 7h19m • 22u 10:30-17:49" at bounding box center [176, 221] width 352 height 44
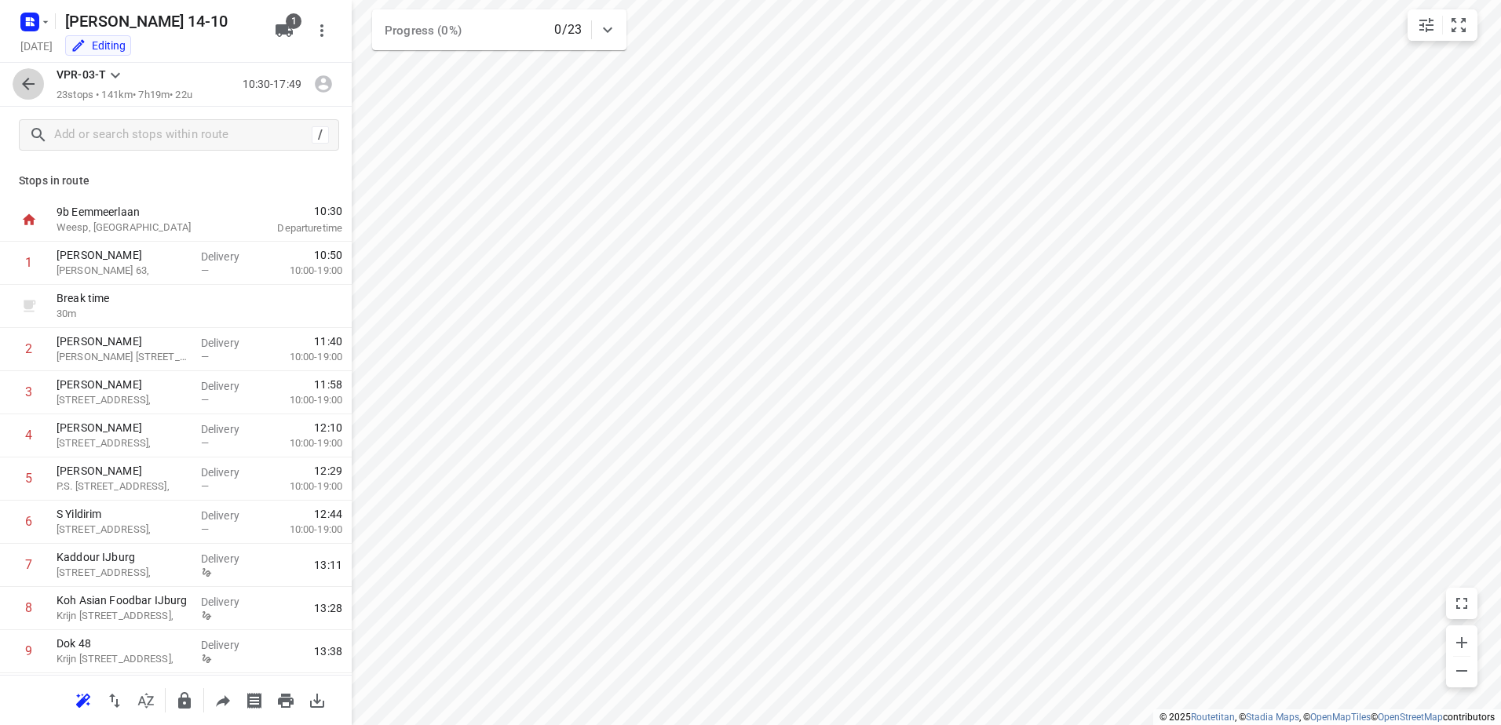
click at [35, 74] on button "button" at bounding box center [28, 83] width 31 height 31
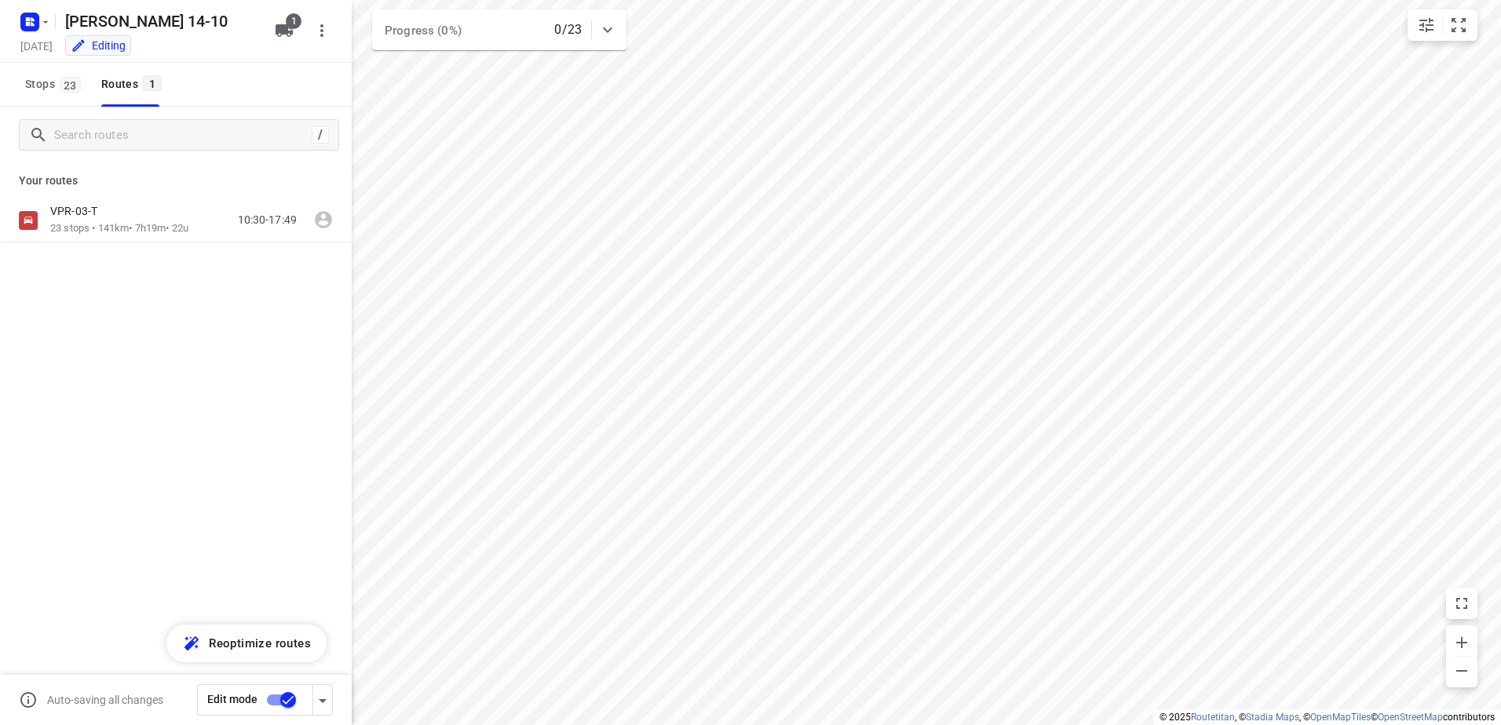
click at [26, 35] on div "[PERSON_NAME] 14-10 [DATE] Editing" at bounding box center [142, 30] width 251 height 55
click at [40, 27] on icon "button" at bounding box center [45, 22] width 13 height 13
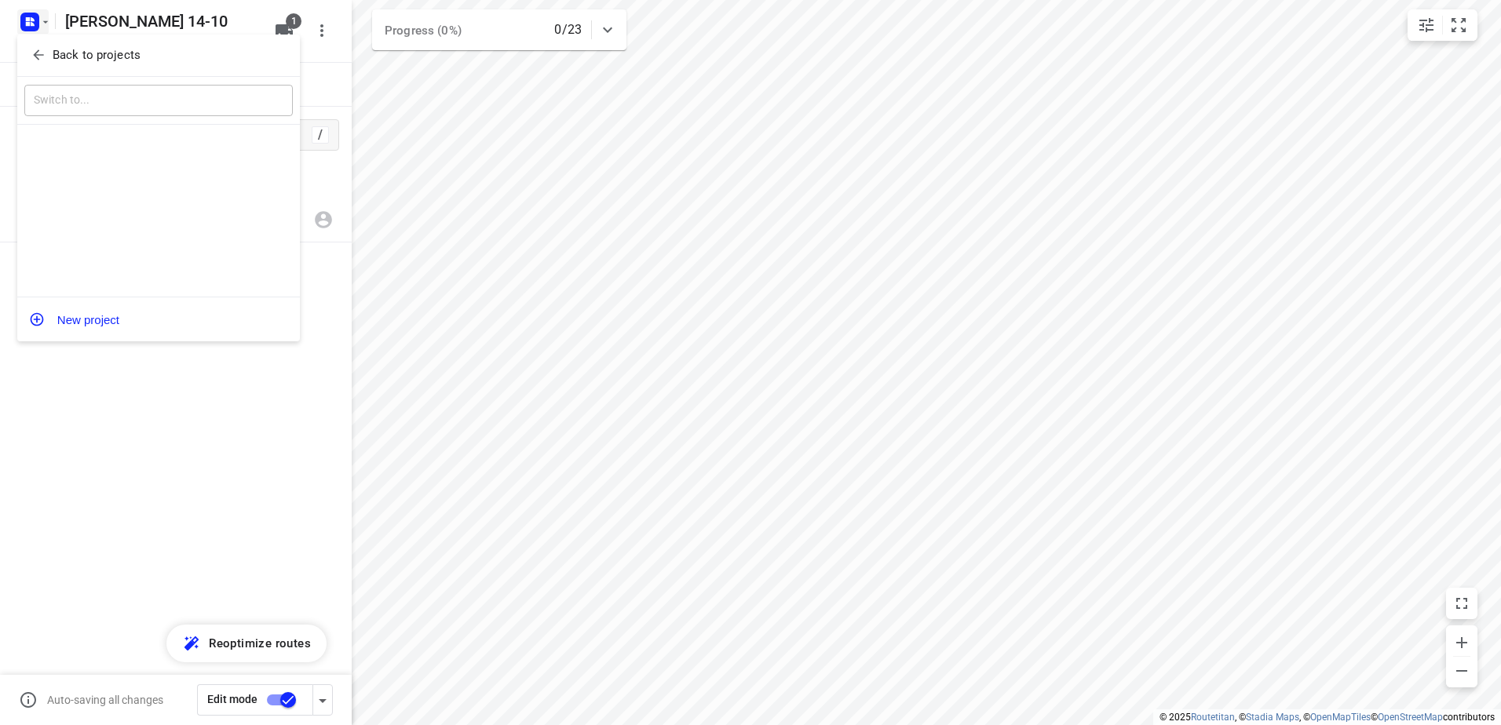
click at [82, 53] on p "Back to projects" at bounding box center [97, 55] width 88 height 18
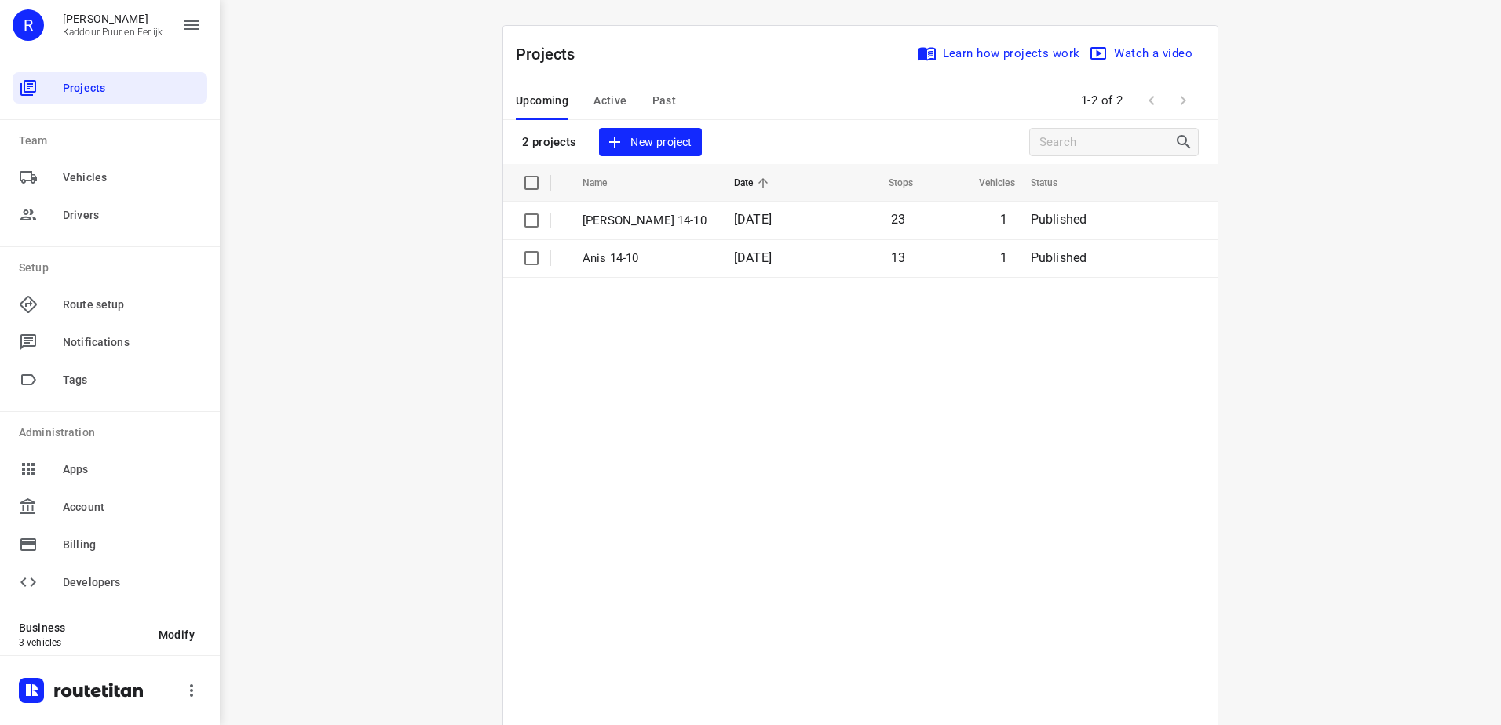
click at [677, 233] on td "[PERSON_NAME] 14-10" at bounding box center [644, 221] width 155 height 38
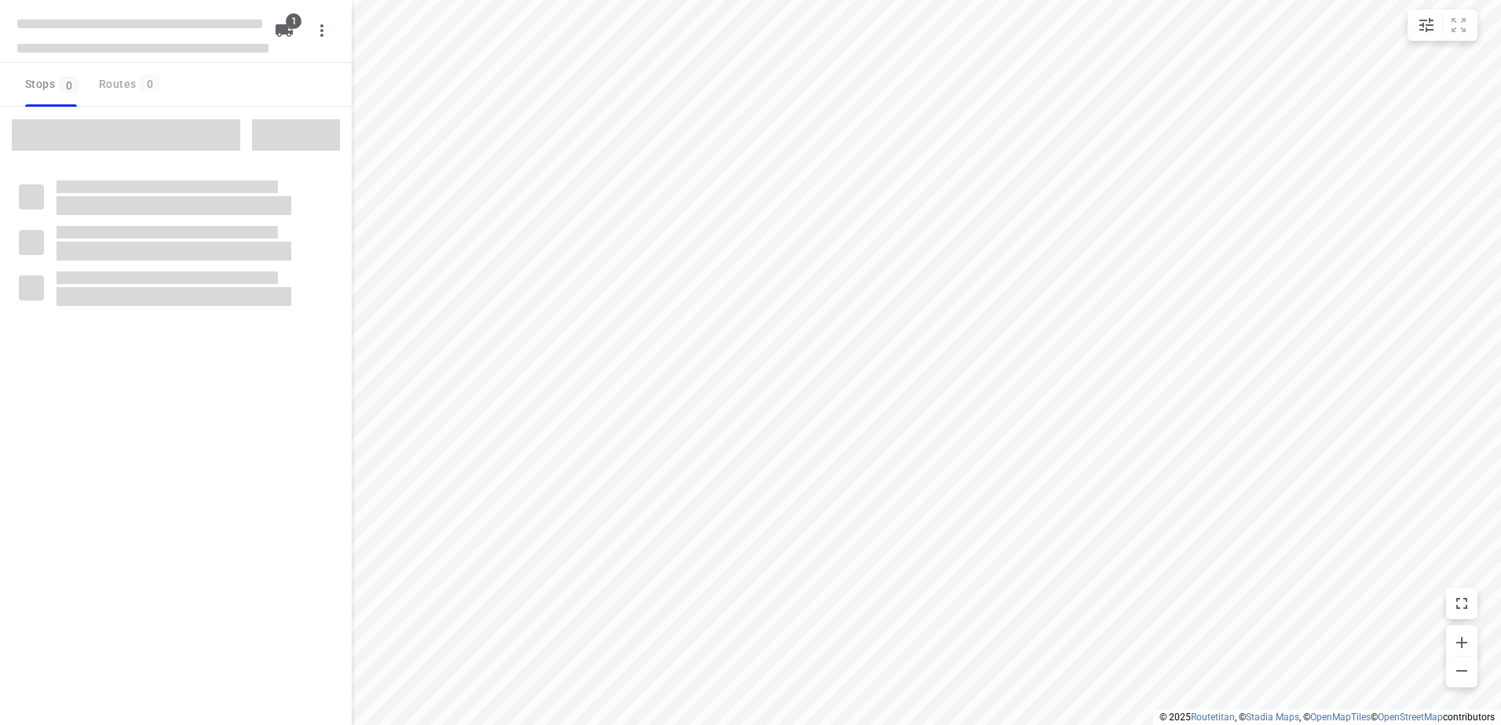
type input "distance"
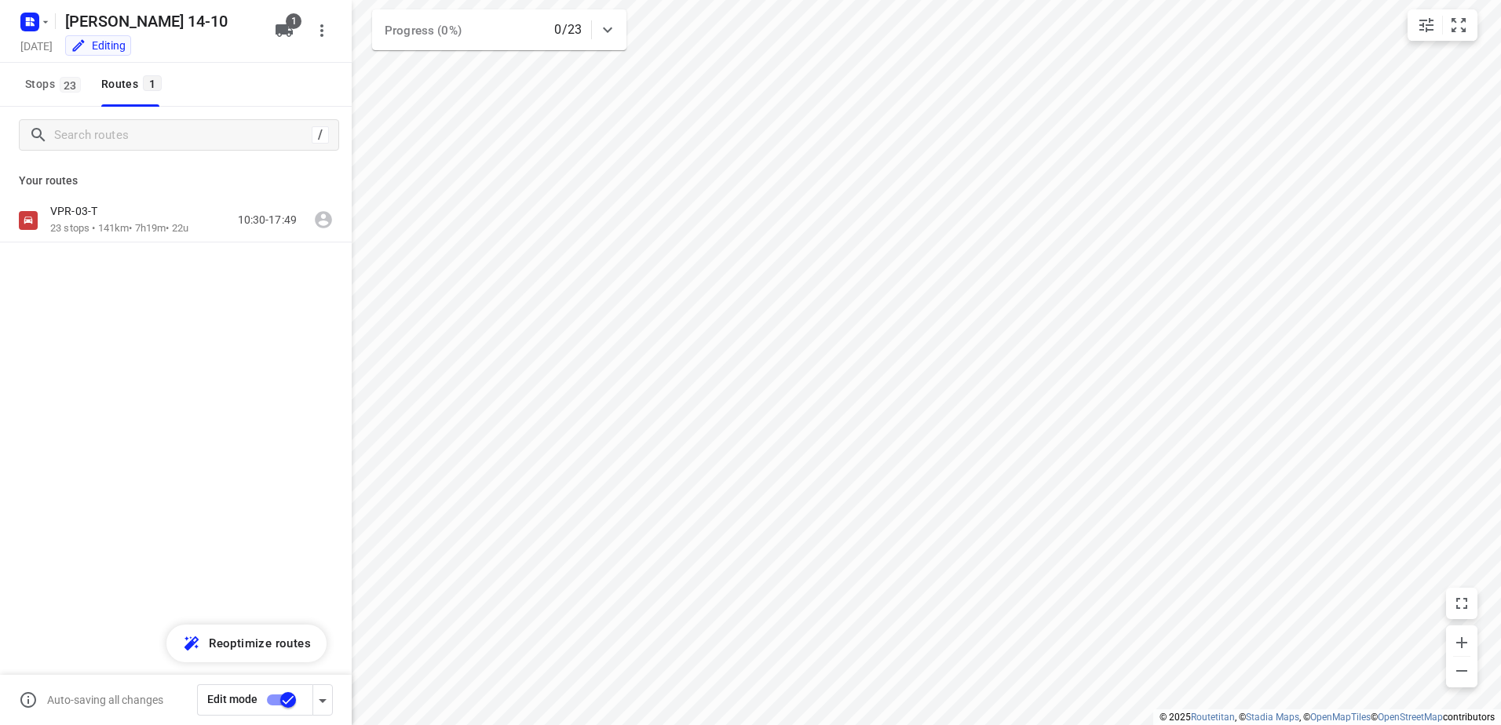
click at [144, 204] on div "VPR-03-T" at bounding box center [119, 212] width 138 height 17
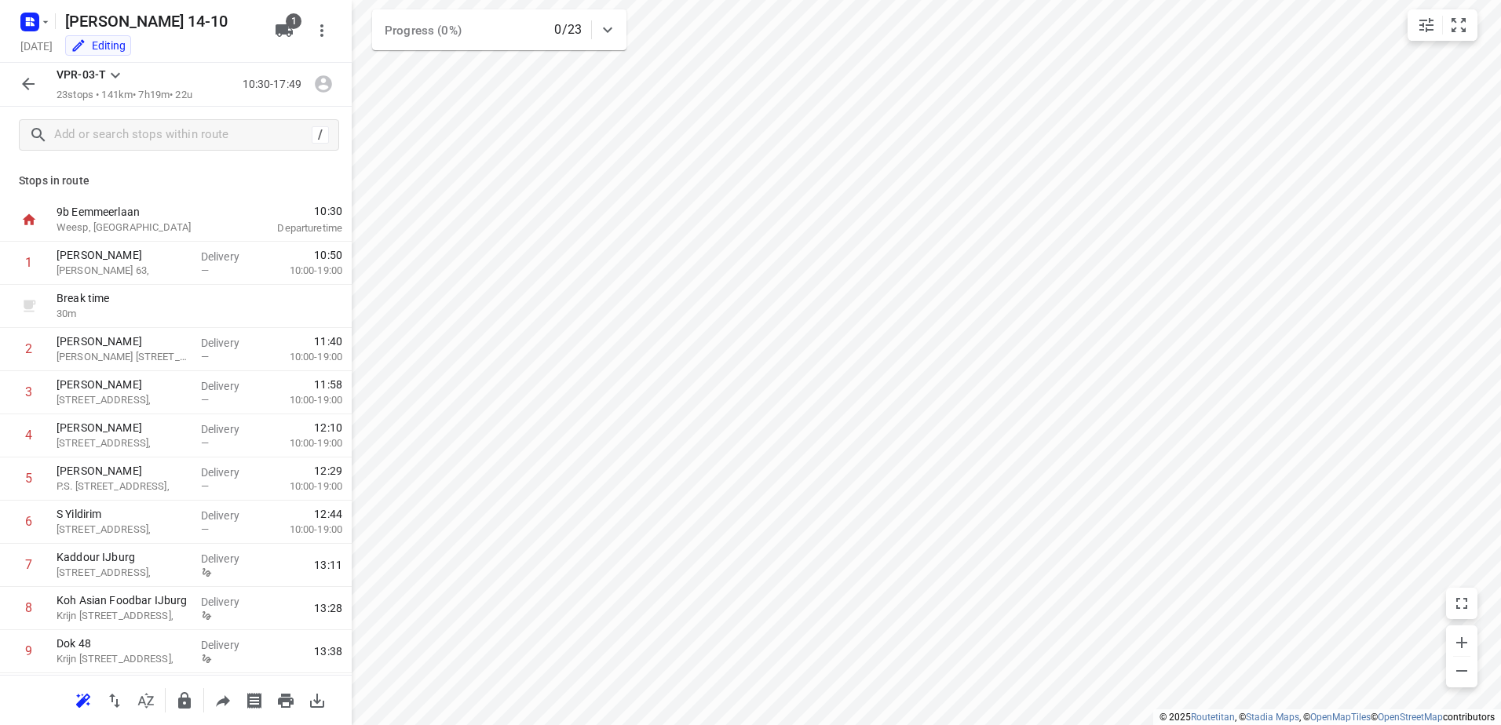
click at [325, 78] on icon "button" at bounding box center [323, 84] width 17 height 17
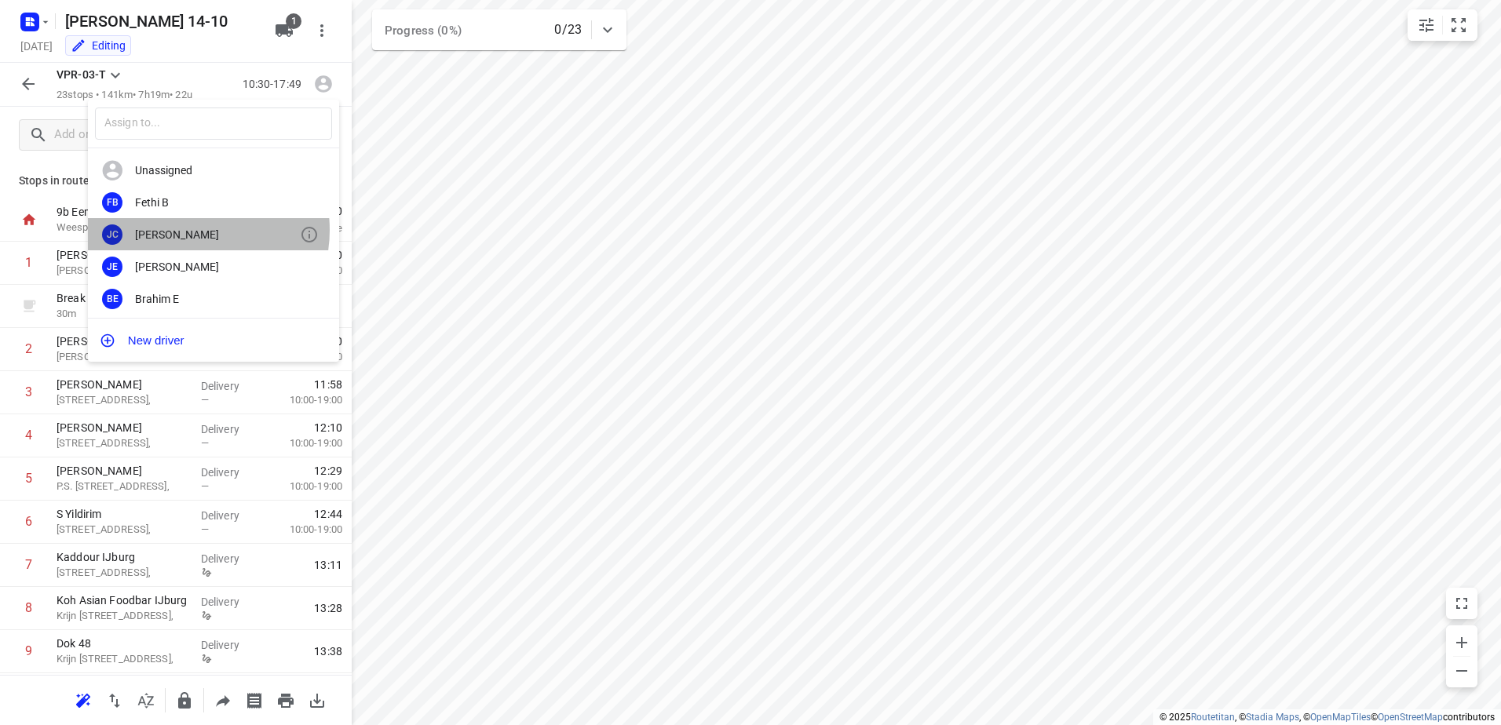
click at [186, 230] on div "[PERSON_NAME]" at bounding box center [217, 234] width 165 height 13
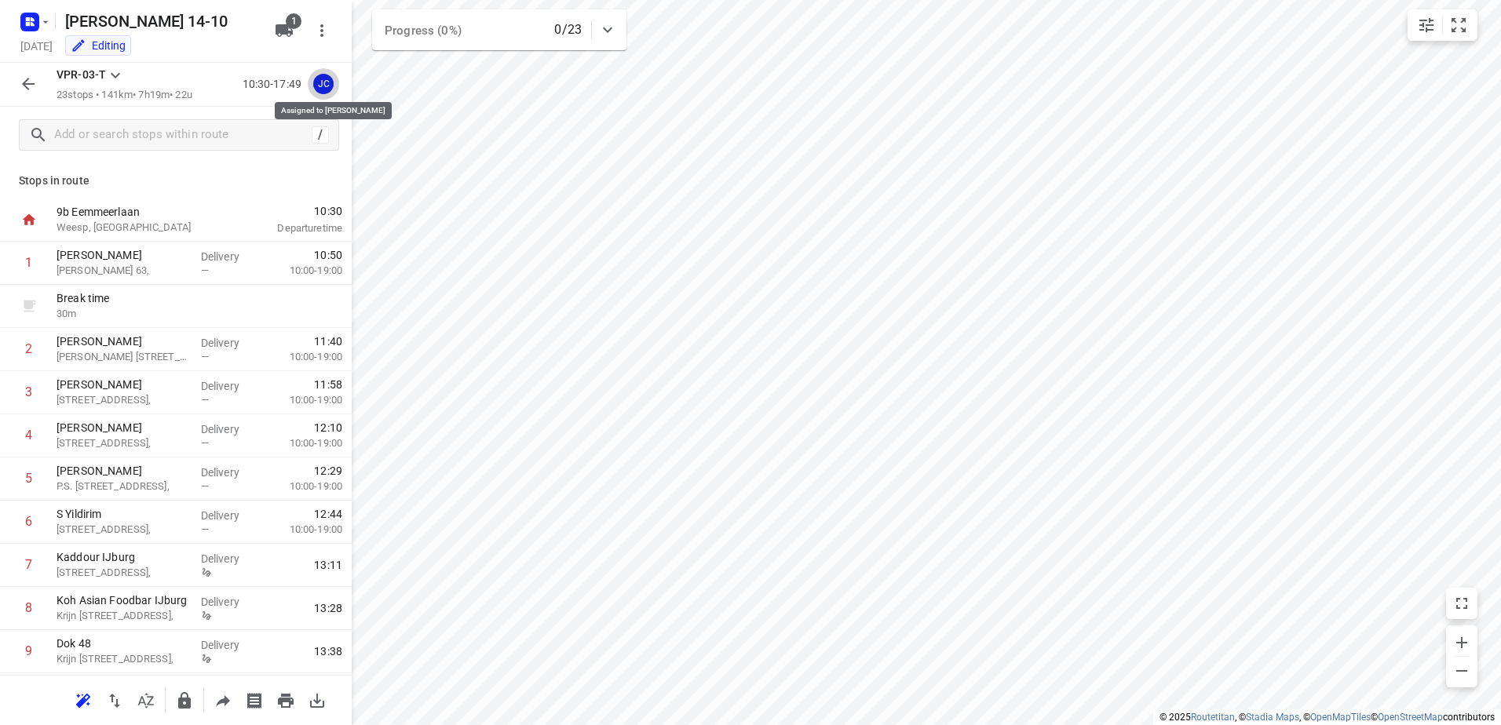
click at [325, 82] on div "JC" at bounding box center [323, 84] width 20 height 20
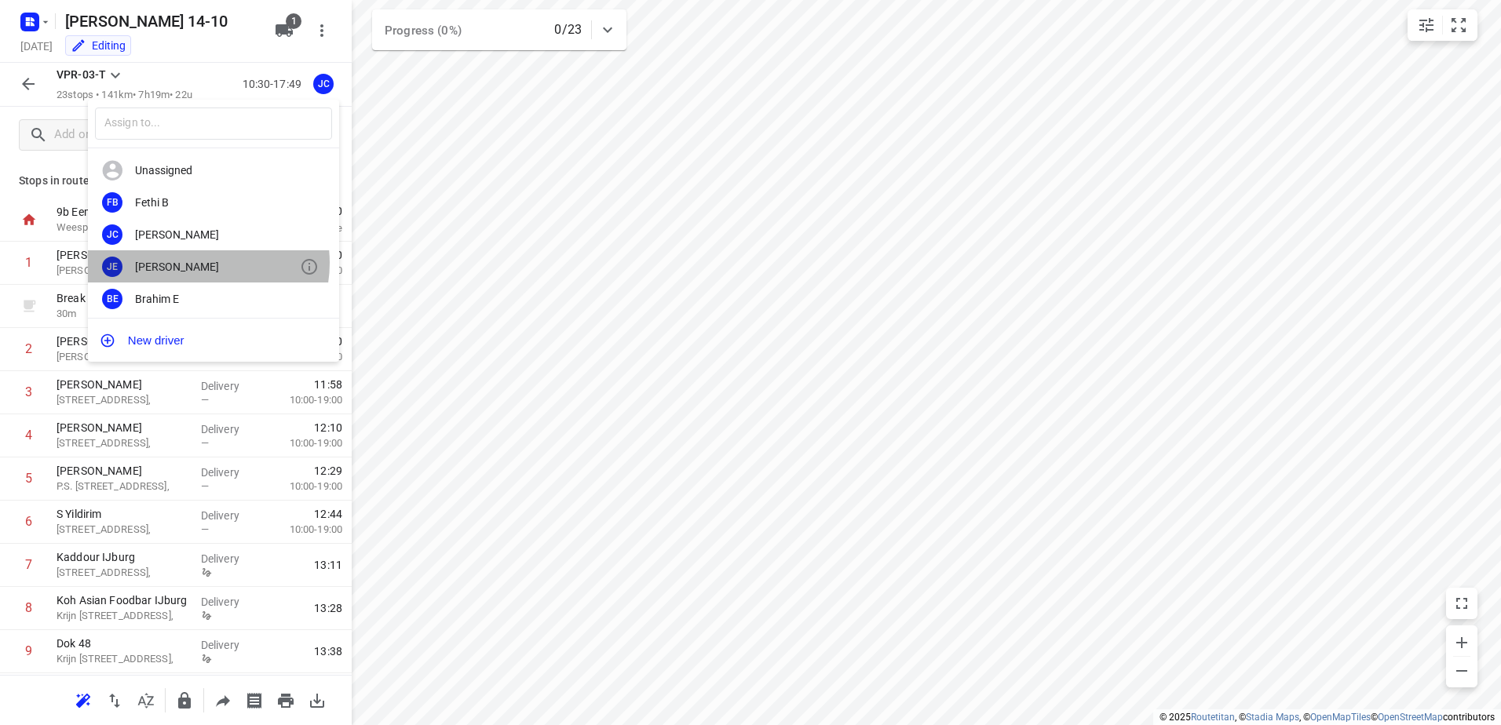
click at [199, 263] on div "[PERSON_NAME]" at bounding box center [217, 267] width 165 height 13
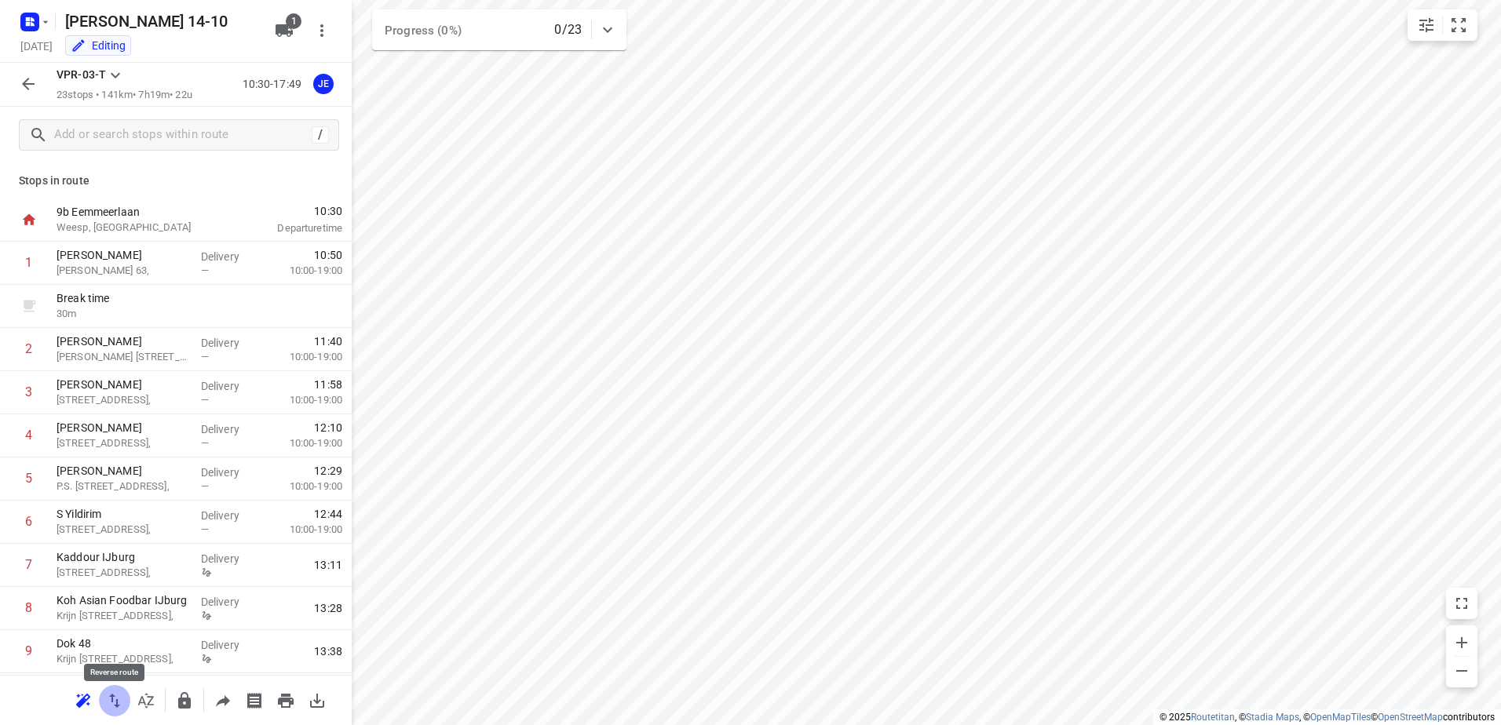
click at [124, 699] on button "button" at bounding box center [114, 700] width 31 height 31
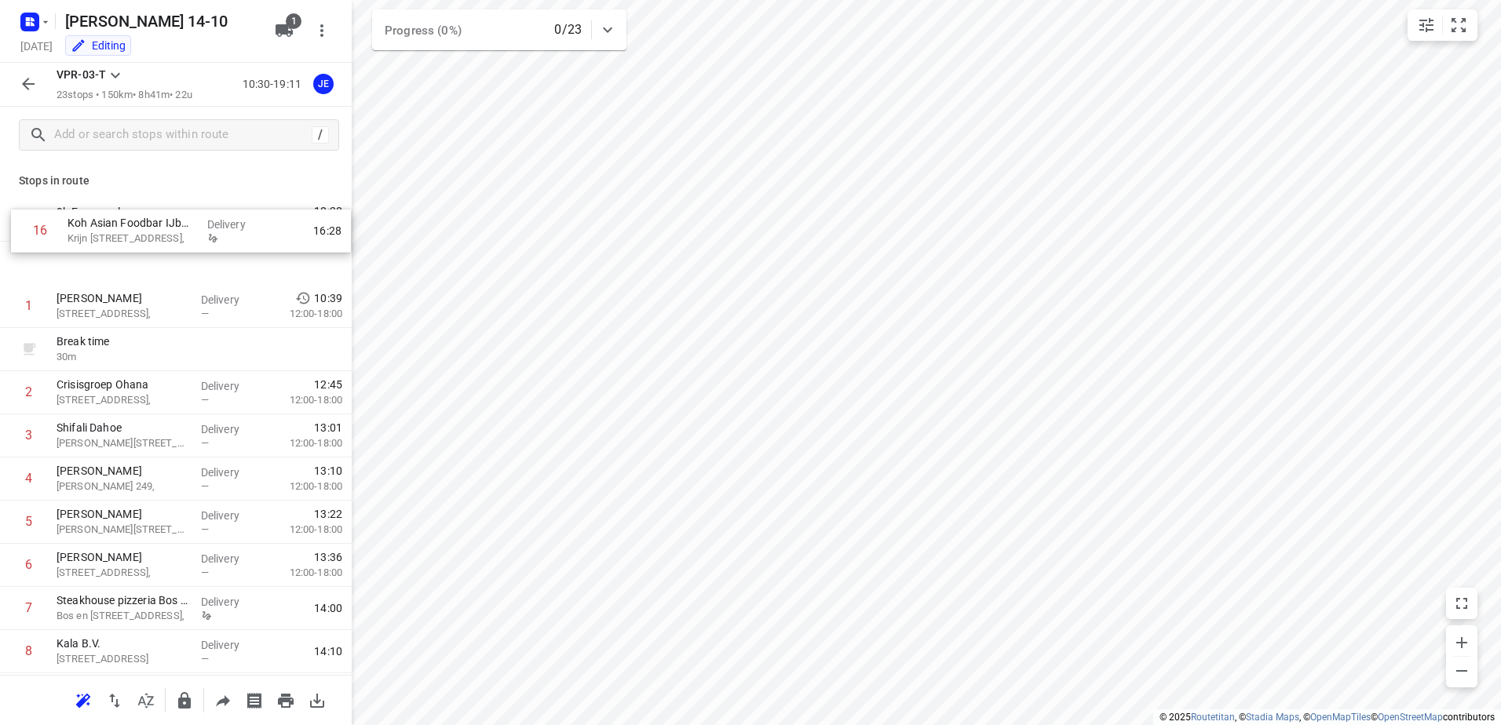
drag, startPoint x: 126, startPoint y: 634, endPoint x: 141, endPoint y: 213, distance: 421.1
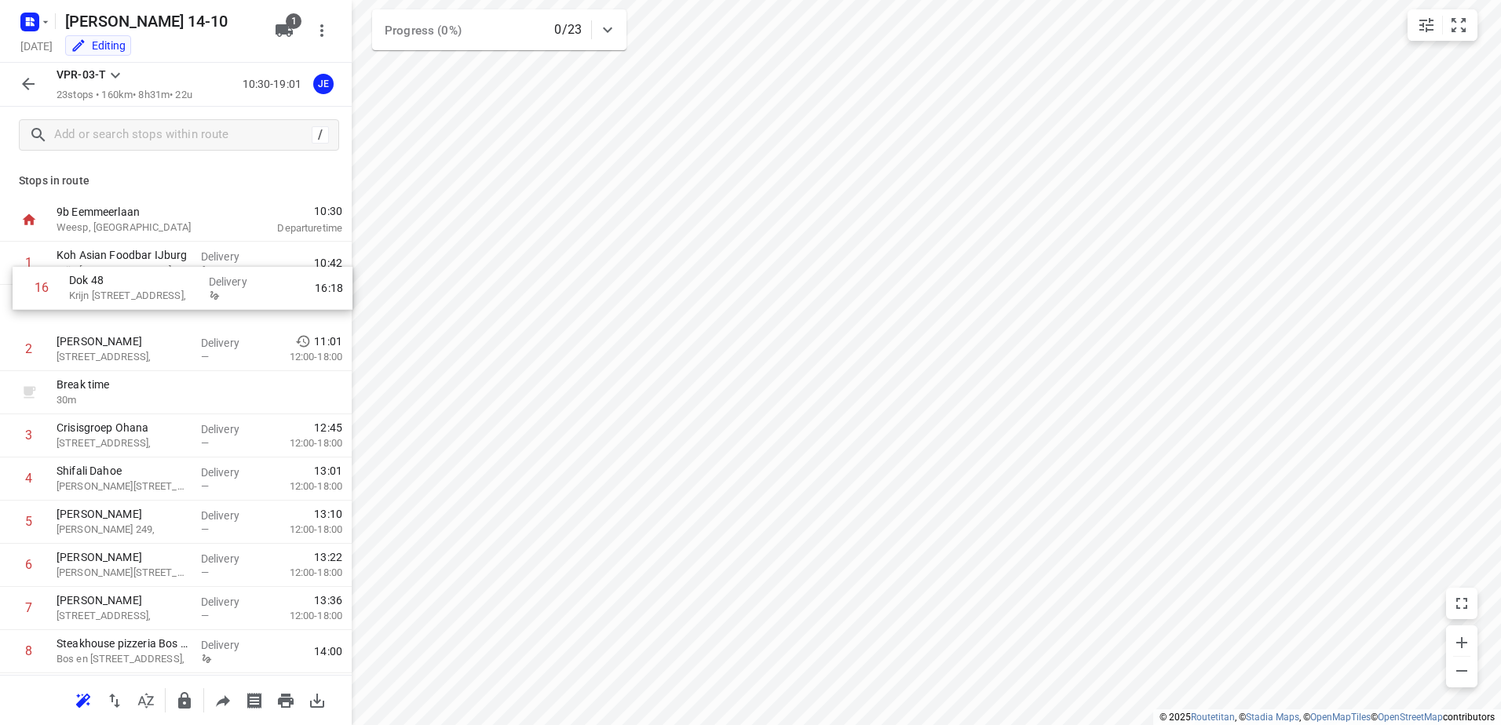
drag, startPoint x: 152, startPoint y: 574, endPoint x: 166, endPoint y: 290, distance: 284.5
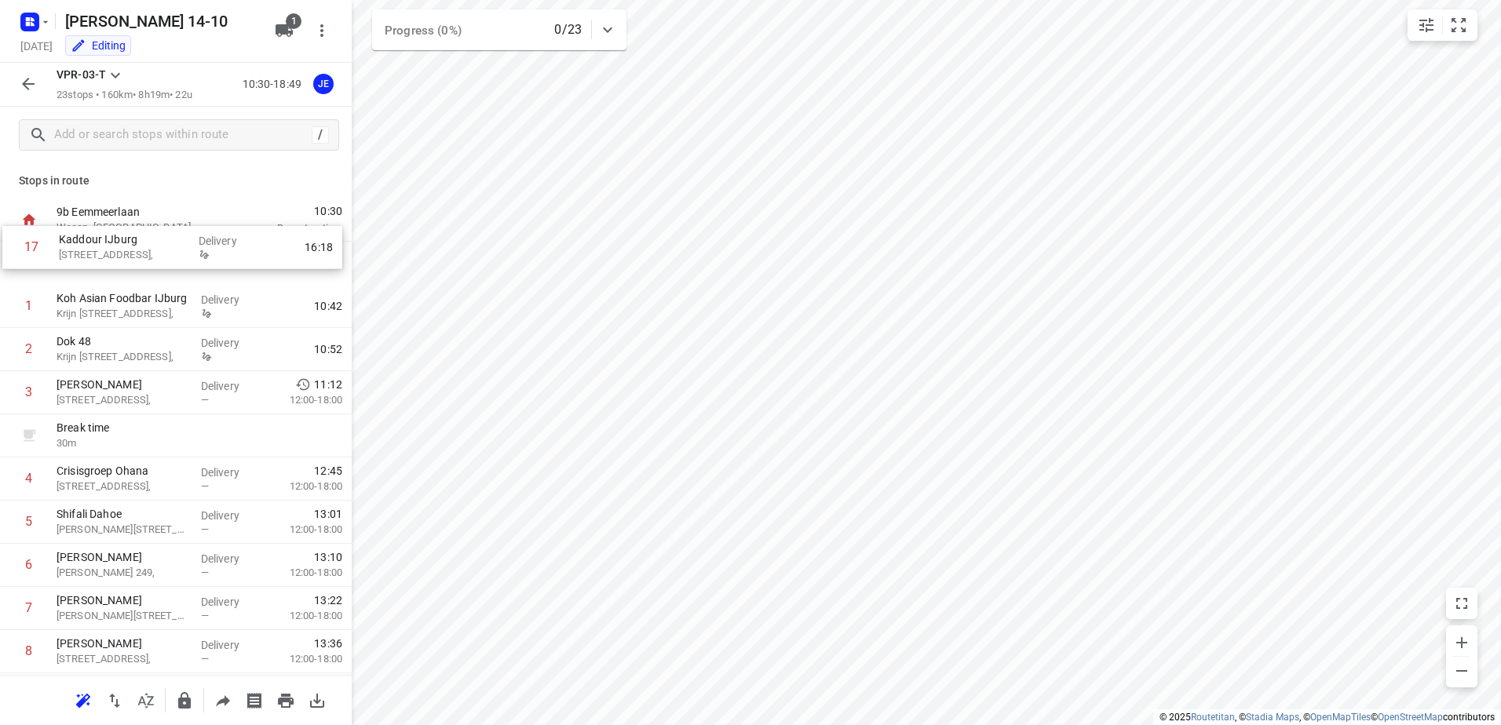
drag, startPoint x: 163, startPoint y: 538, endPoint x: 165, endPoint y: 256, distance: 281.8
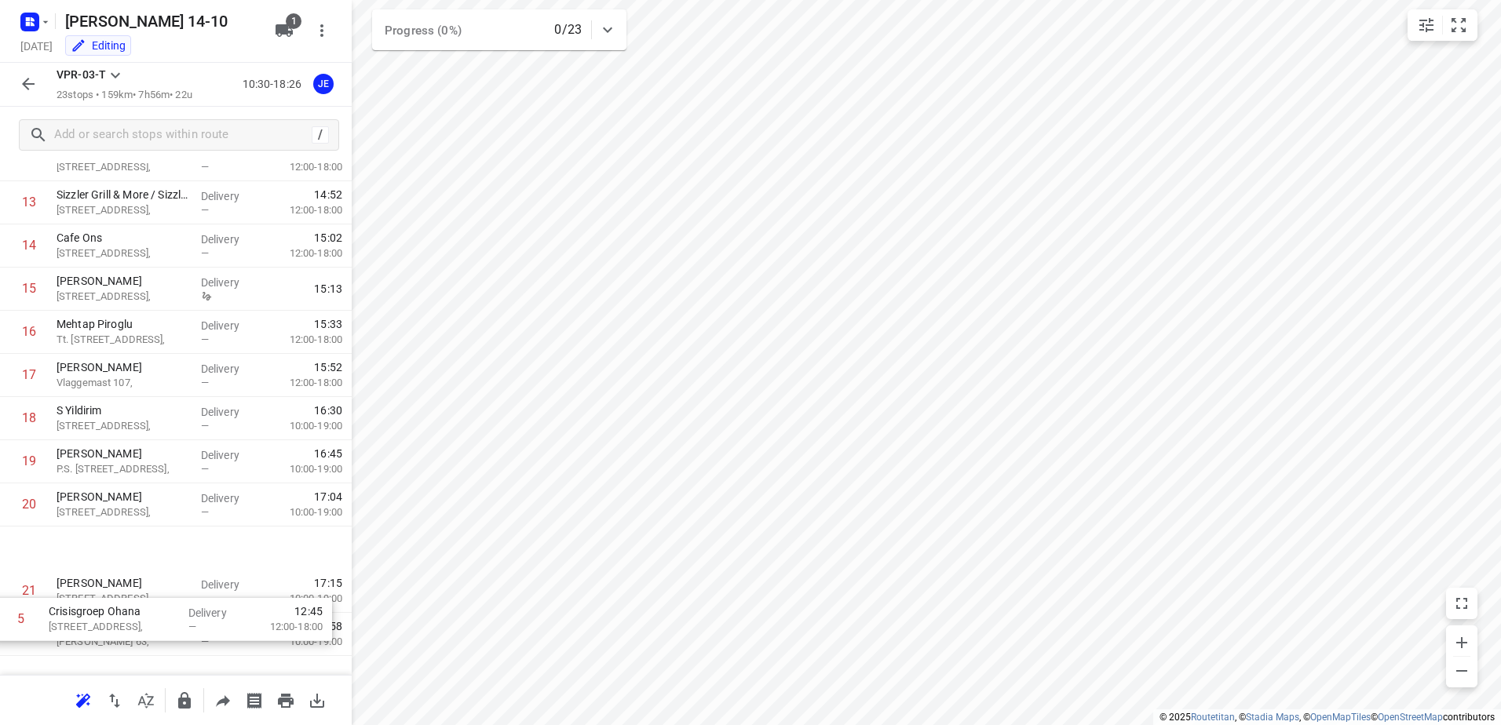
scroll to position [646, 0]
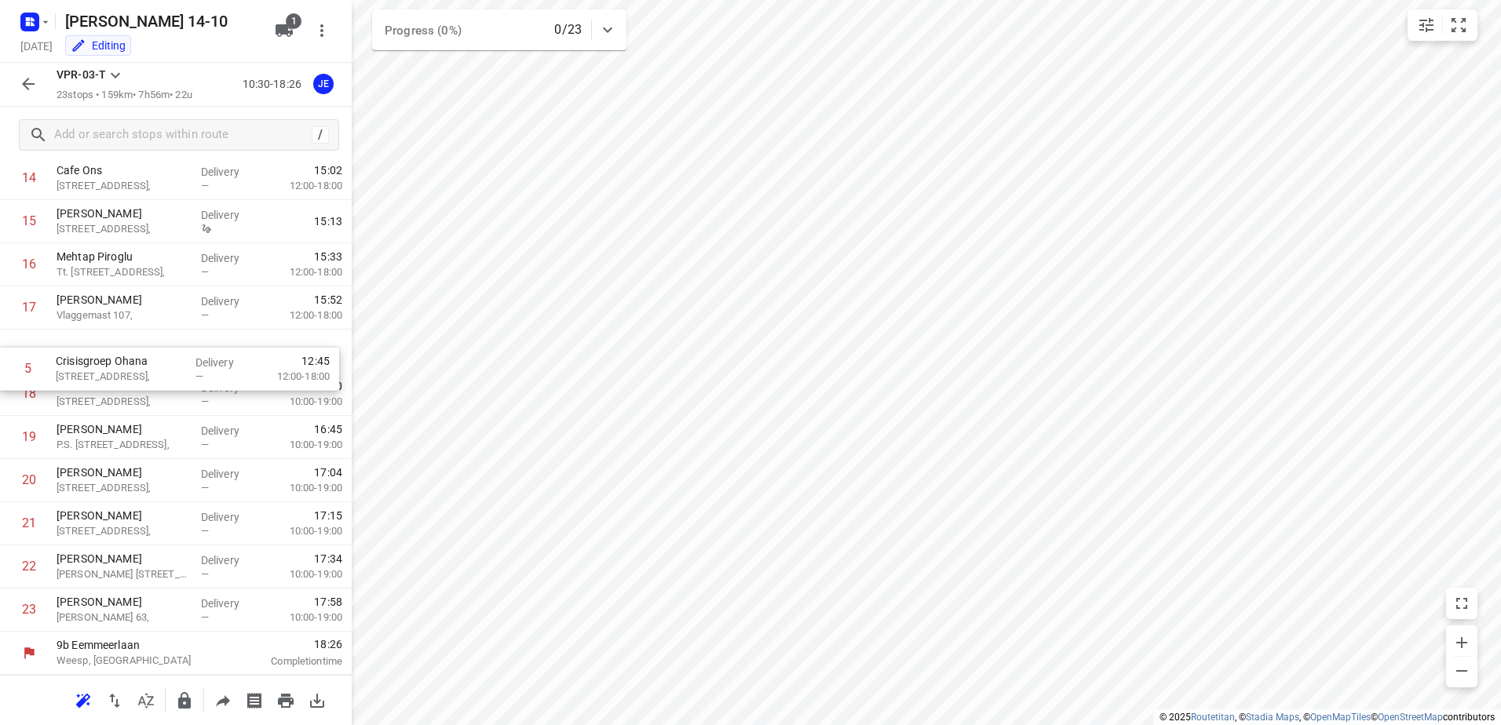
drag, startPoint x: 181, startPoint y: 481, endPoint x: 179, endPoint y: 375, distance: 106.0
click at [179, 375] on div "1 Kaddour IJburg [STREET_ADDRESS], Delivery 10:41 2 Koh Asian Foodbar IJburg Kr…" at bounding box center [176, 114] width 352 height 1036
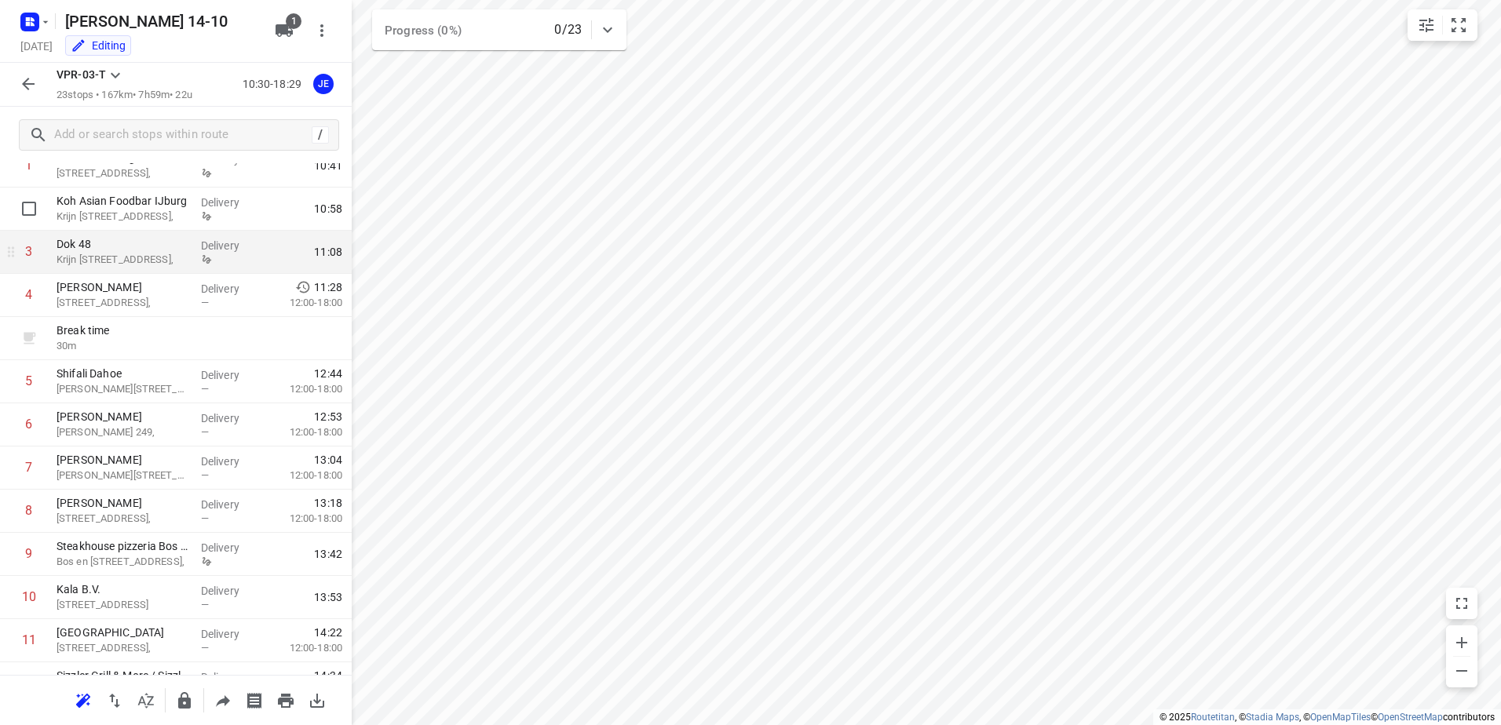
scroll to position [97, 0]
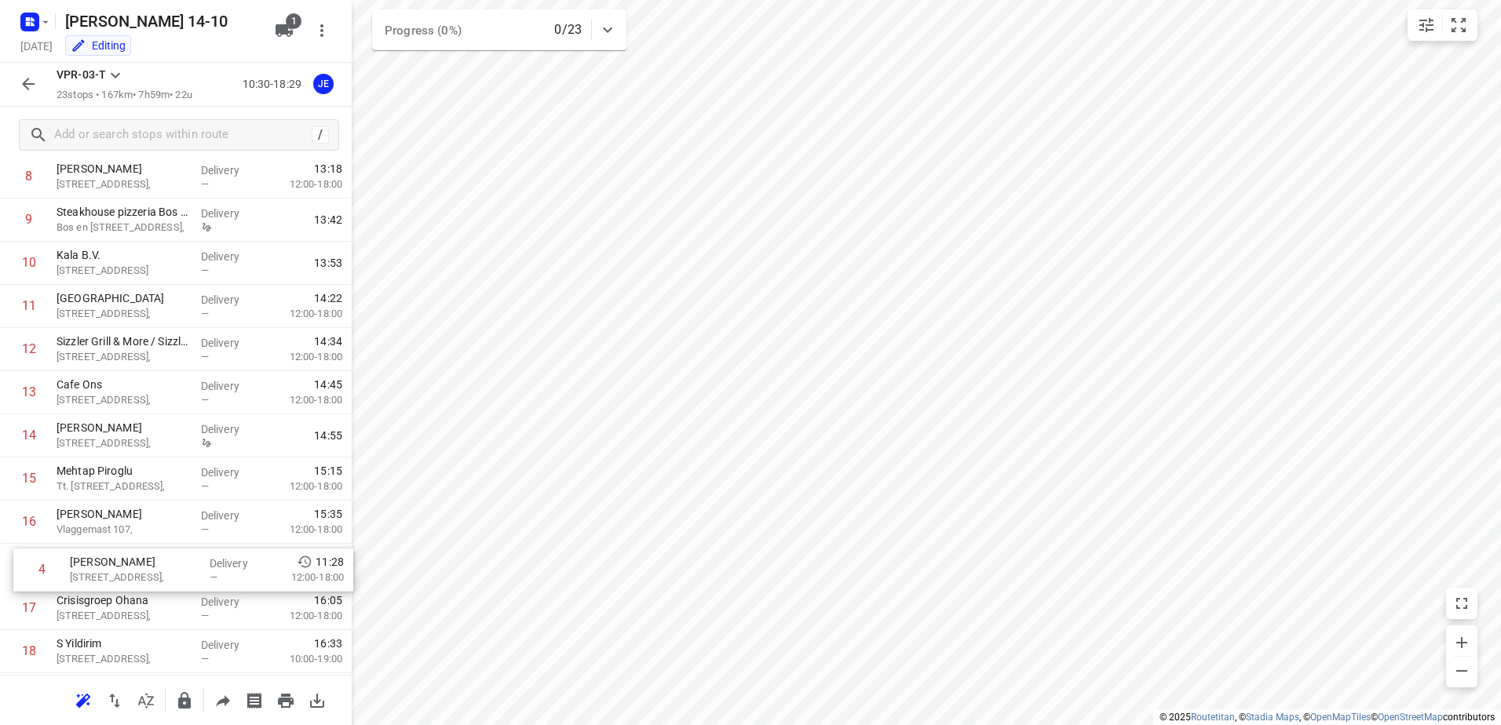
drag, startPoint x: 169, startPoint y: 297, endPoint x: 182, endPoint y: 575, distance: 278.2
click at [182, 575] on div "1 Kaddour IJburg [STREET_ADDRESS], Delivery 10:41 2 Koh Asian Foodbar IJburg Kr…" at bounding box center [176, 371] width 352 height 1036
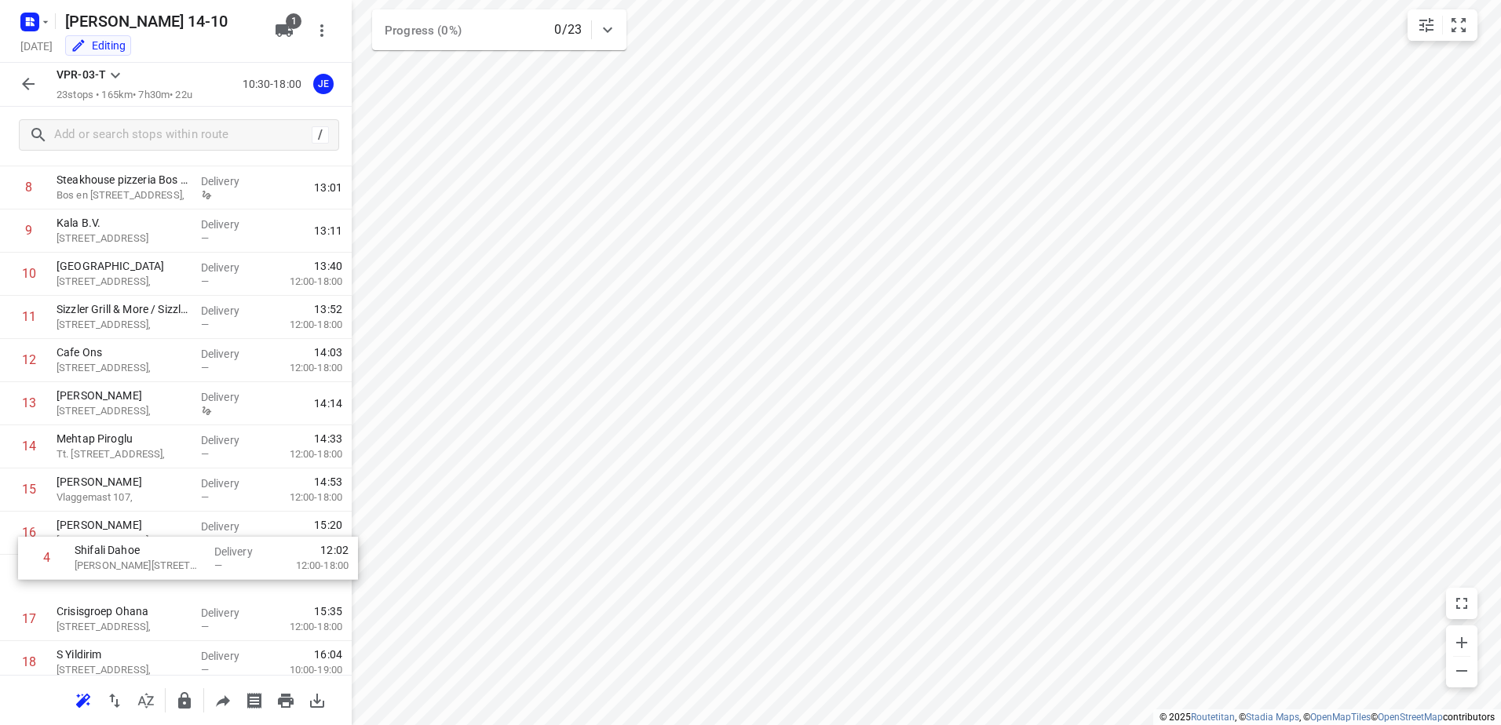
scroll to position [380, 0]
drag, startPoint x: 149, startPoint y: 210, endPoint x: 167, endPoint y: 539, distance: 329.4
click at [167, 539] on div "1 Kaddour IJburg [STREET_ADDRESS], Delivery 10:41 2 Koh Asian Foodbar IJburg Kr…" at bounding box center [176, 380] width 352 height 1036
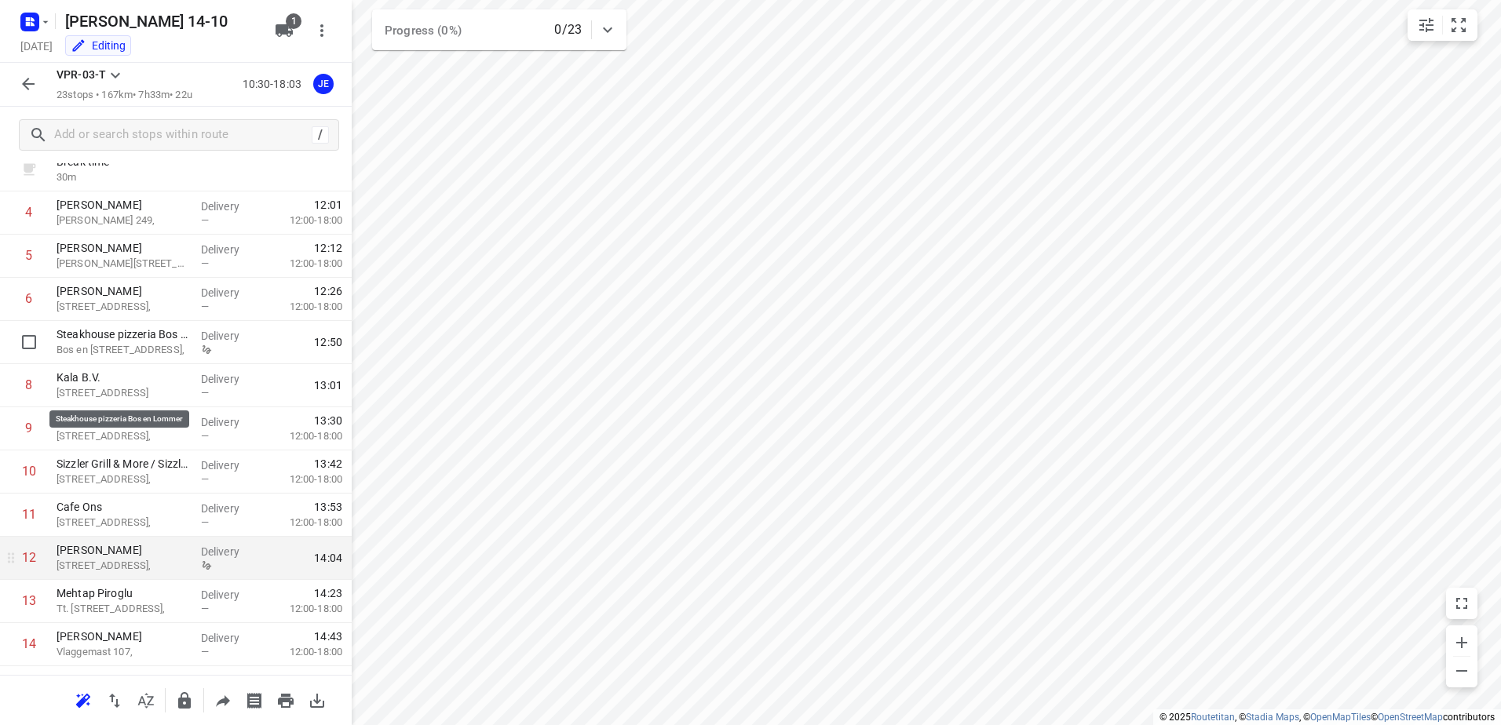
scroll to position [144, 0]
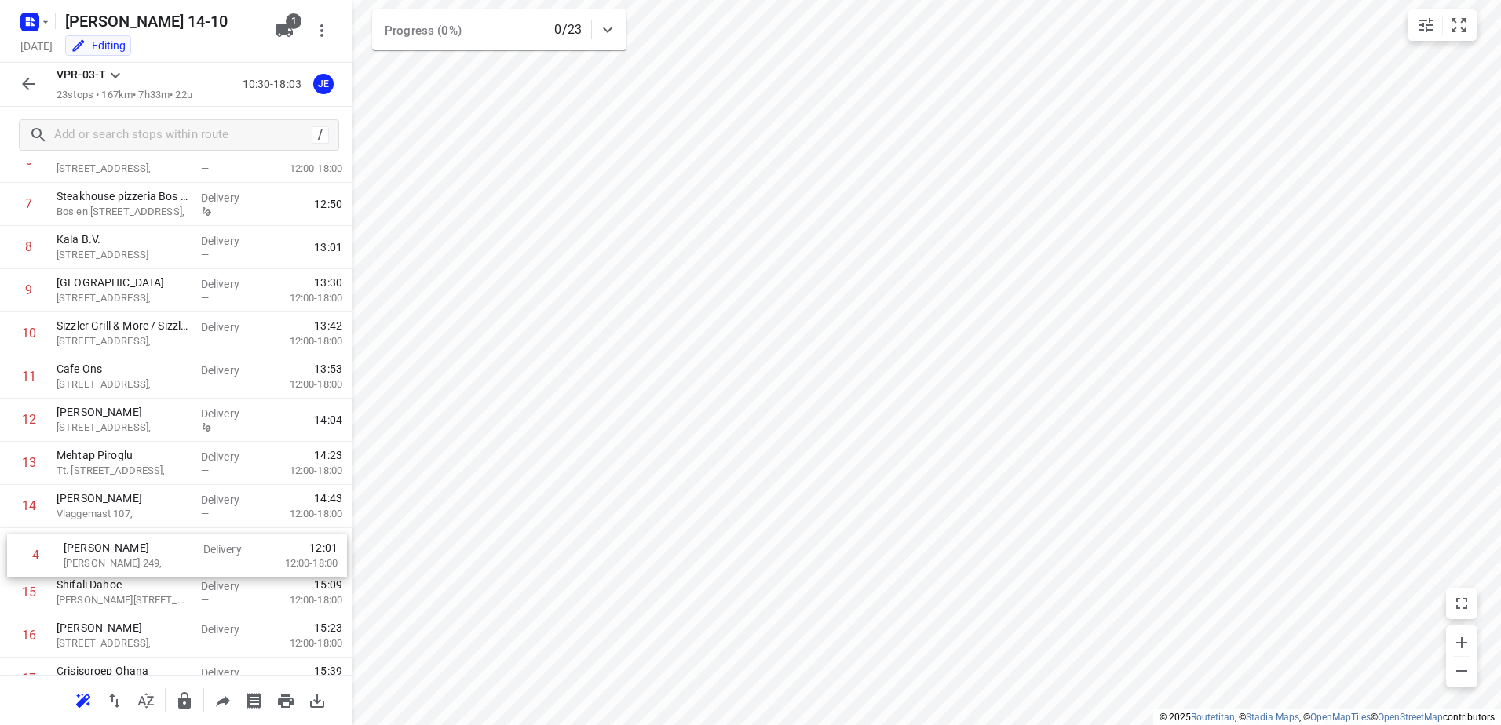
drag, startPoint x: 142, startPoint y: 294, endPoint x: 149, endPoint y: 568, distance: 274.9
click at [149, 568] on div "1 Kaddour IJburg [STREET_ADDRESS], Delivery 10:41 2 Koh Asian Foodbar IJburg [S…" at bounding box center [176, 442] width 352 height 1036
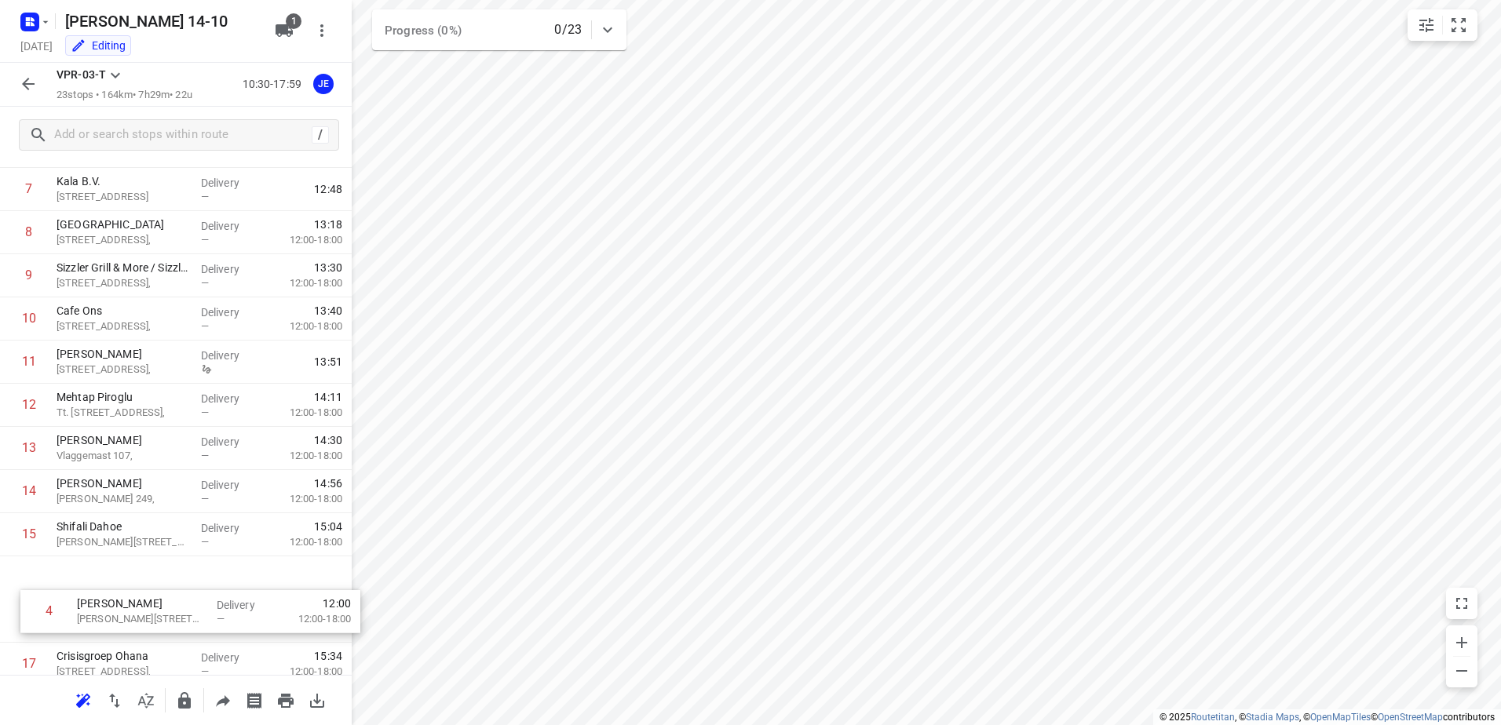
scroll to position [342, 0]
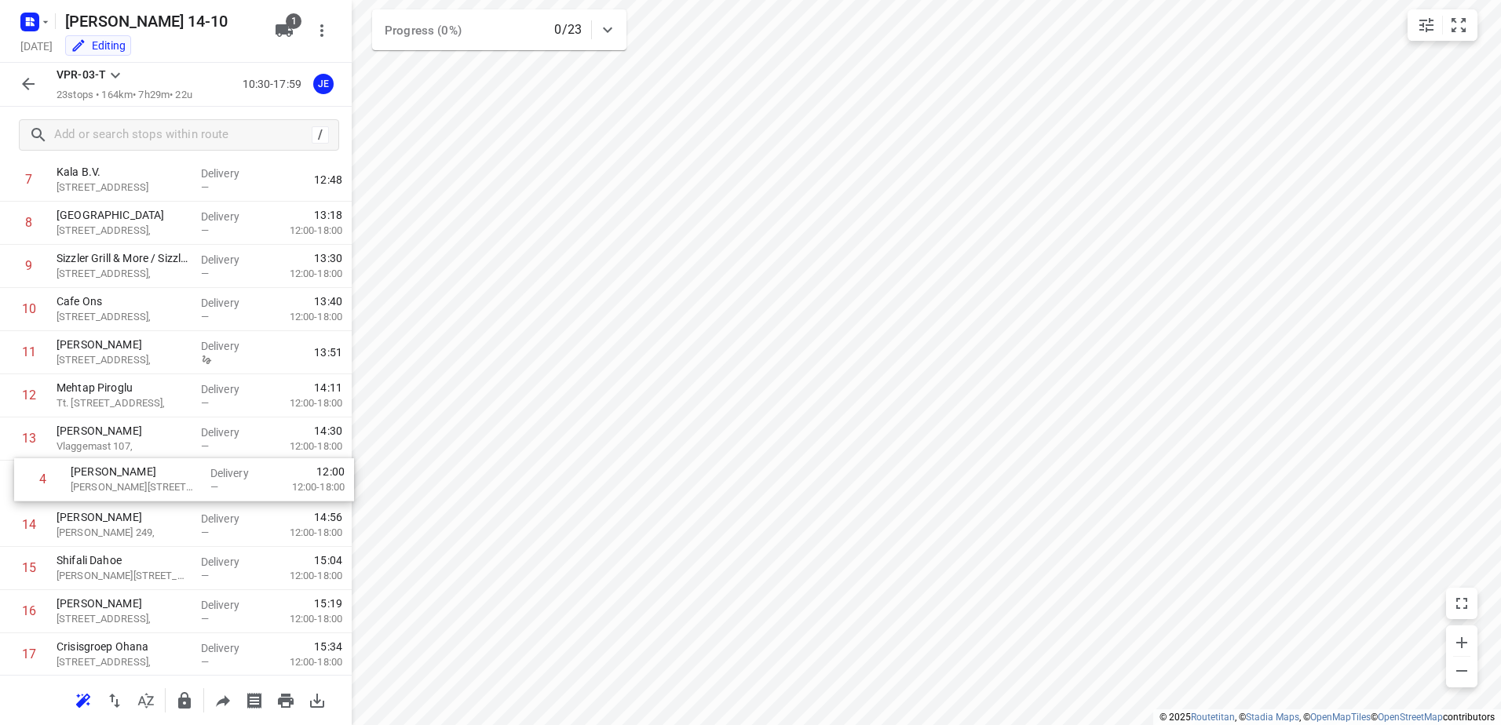
drag, startPoint x: 177, startPoint y: 432, endPoint x: 191, endPoint y: 486, distance: 56.0
click at [191, 486] on div "1 Kaddour IJburg [STREET_ADDRESS], Delivery 10:41 2 Koh Asian Foodbar IJburg [S…" at bounding box center [176, 418] width 352 height 1036
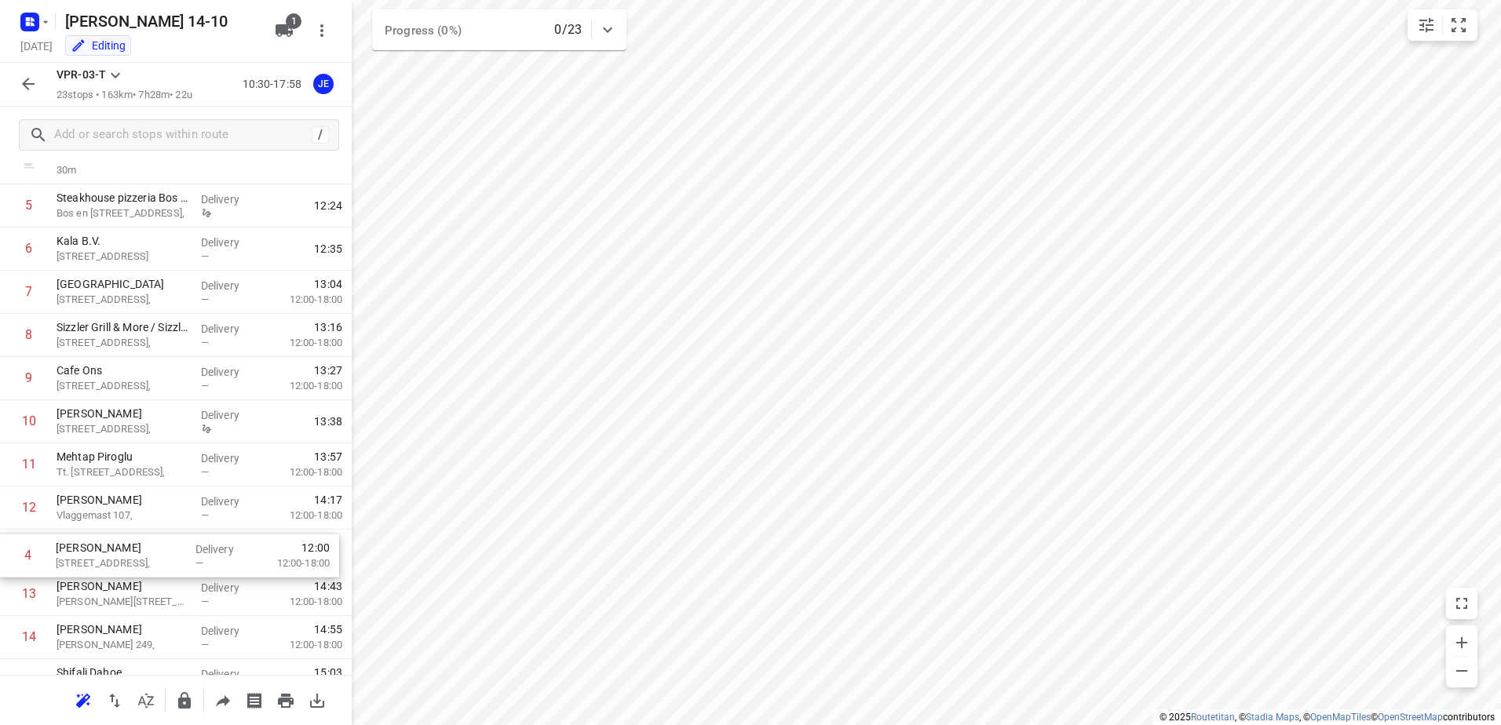
scroll to position [236, 0]
drag, startPoint x: 138, startPoint y: 255, endPoint x: 137, endPoint y: 568, distance: 312.5
click at [137, 568] on div "1 Kaddour IJburg [STREET_ADDRESS], Delivery 10:41 2 Koh Asian Foodbar IJburg [S…" at bounding box center [176, 524] width 352 height 1036
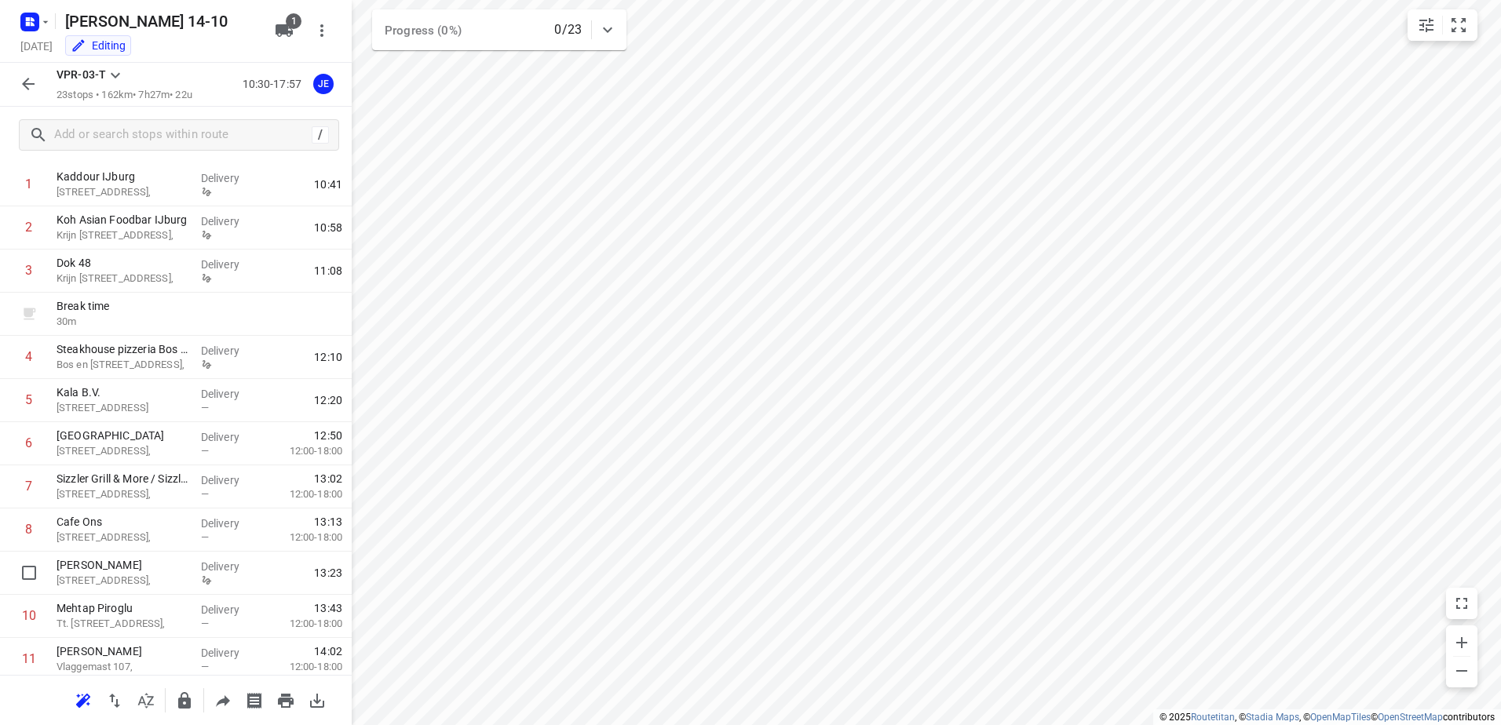
scroll to position [80, 0]
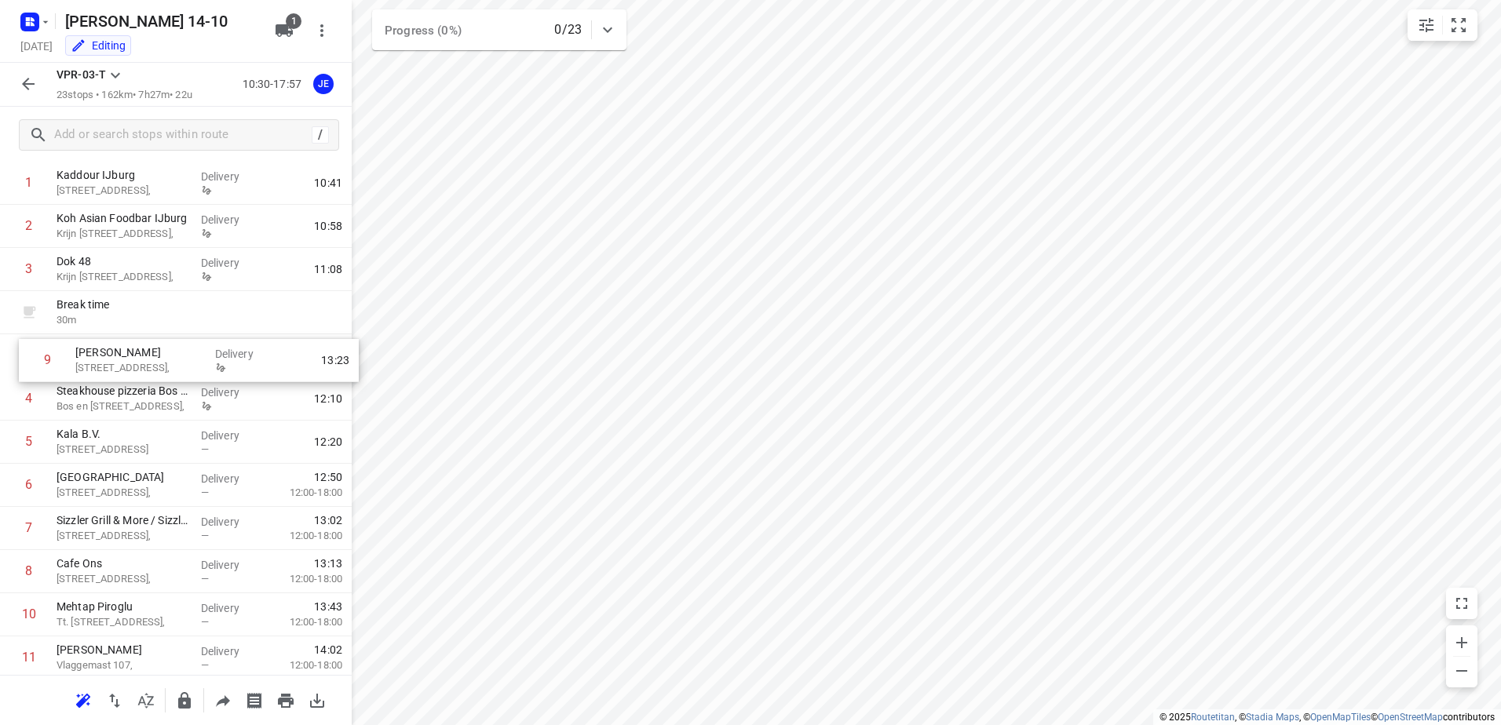
drag, startPoint x: 168, startPoint y: 565, endPoint x: 188, endPoint y: 345, distance: 220.7
click at [188, 345] on div "1 Kaddour IJburg [STREET_ADDRESS], Delivery 10:41 2 Koh Asian Foodbar IJburg Kr…" at bounding box center [176, 680] width 352 height 1036
drag, startPoint x: 189, startPoint y: 361, endPoint x: 189, endPoint y: 444, distance: 83.2
click at [189, 444] on div "1 Kaddour IJburg [STREET_ADDRESS], Delivery 10:41 2 Koh Asian Foodbar IJburg Kr…" at bounding box center [176, 680] width 352 height 1036
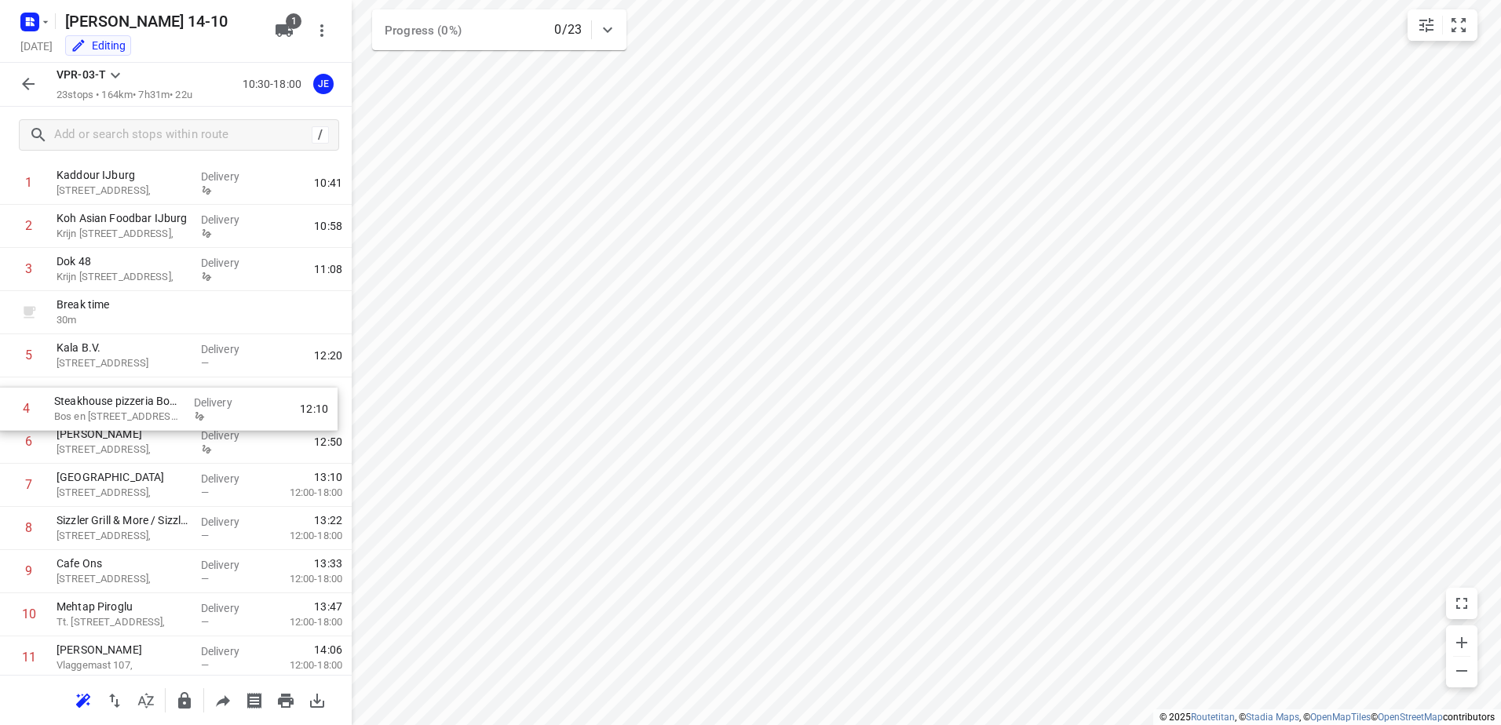
drag, startPoint x: 145, startPoint y: 348, endPoint x: 143, endPoint y: 405, distance: 57.4
click at [143, 405] on div "1 Kaddour IJburg [STREET_ADDRESS], Delivery 10:41 2 Koh Asian Foodbar IJburg Kr…" at bounding box center [176, 680] width 352 height 1036
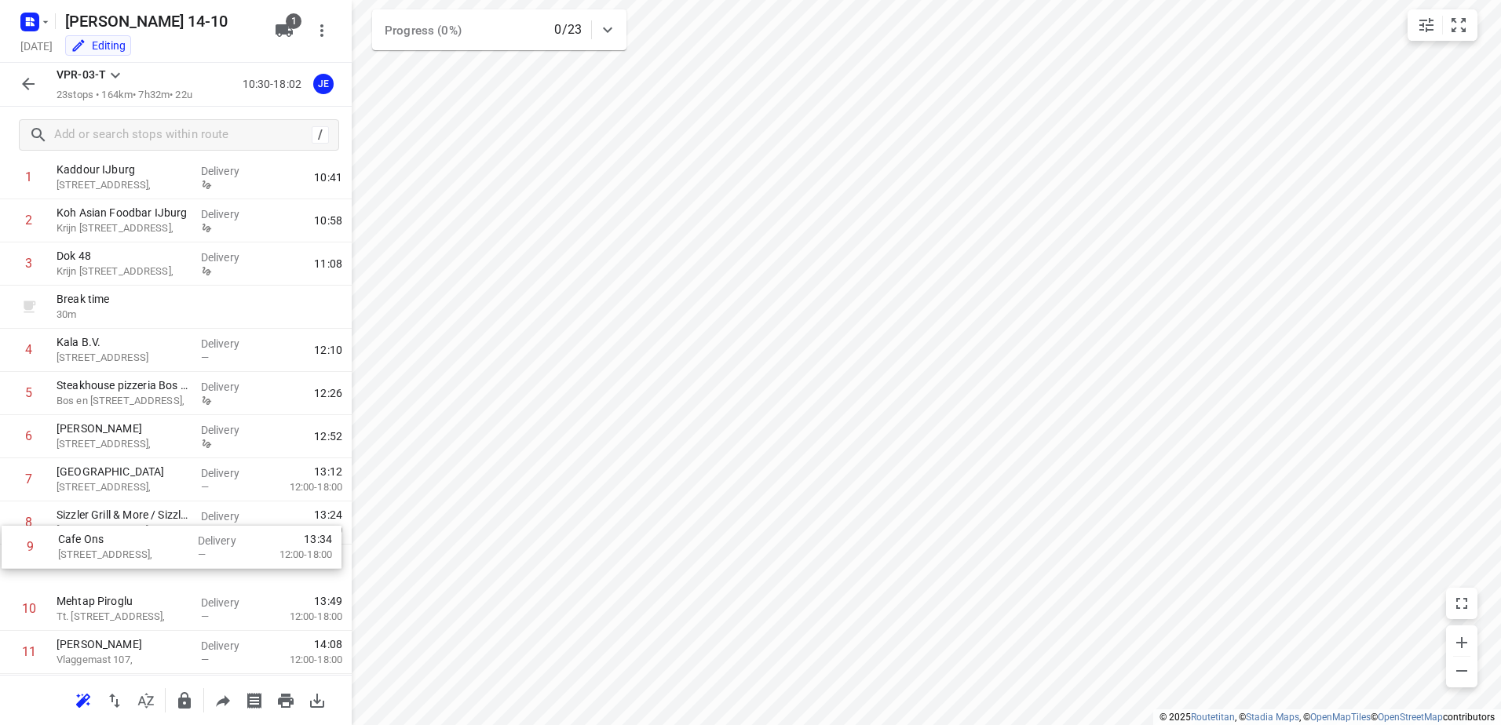
scroll to position [88, 0]
drag, startPoint x: 156, startPoint y: 571, endPoint x: 161, endPoint y: 479, distance: 92.0
click at [161, 479] on div "1 Kaddour IJburg [STREET_ADDRESS], Delivery 10:41 2 Koh Asian Foodbar IJburg Kr…" at bounding box center [176, 672] width 352 height 1036
drag, startPoint x: 142, startPoint y: 558, endPoint x: 155, endPoint y: 502, distance: 57.1
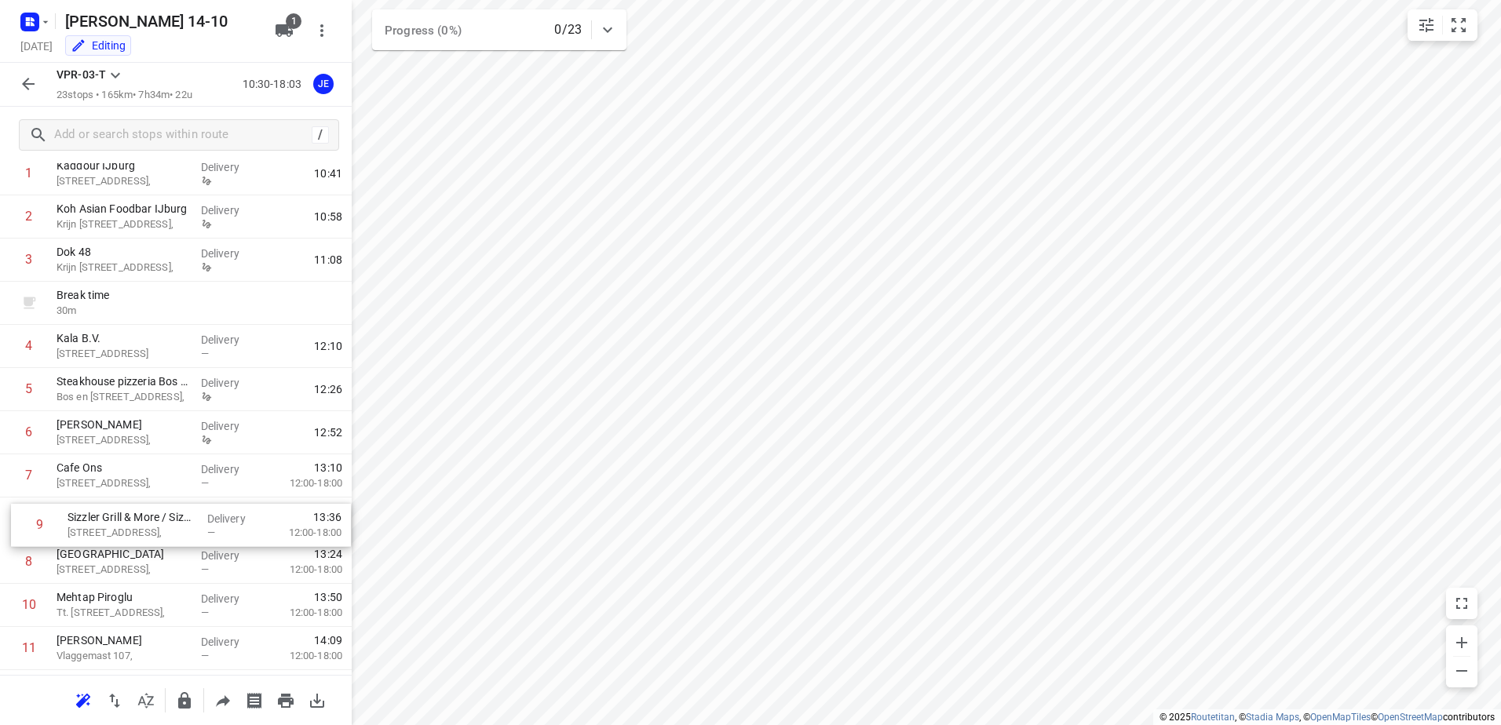
click at [155, 502] on div "1 Kaddour IJburg [STREET_ADDRESS], Delivery 10:41 2 Koh Asian Foodbar IJburg Kr…" at bounding box center [176, 670] width 352 height 1036
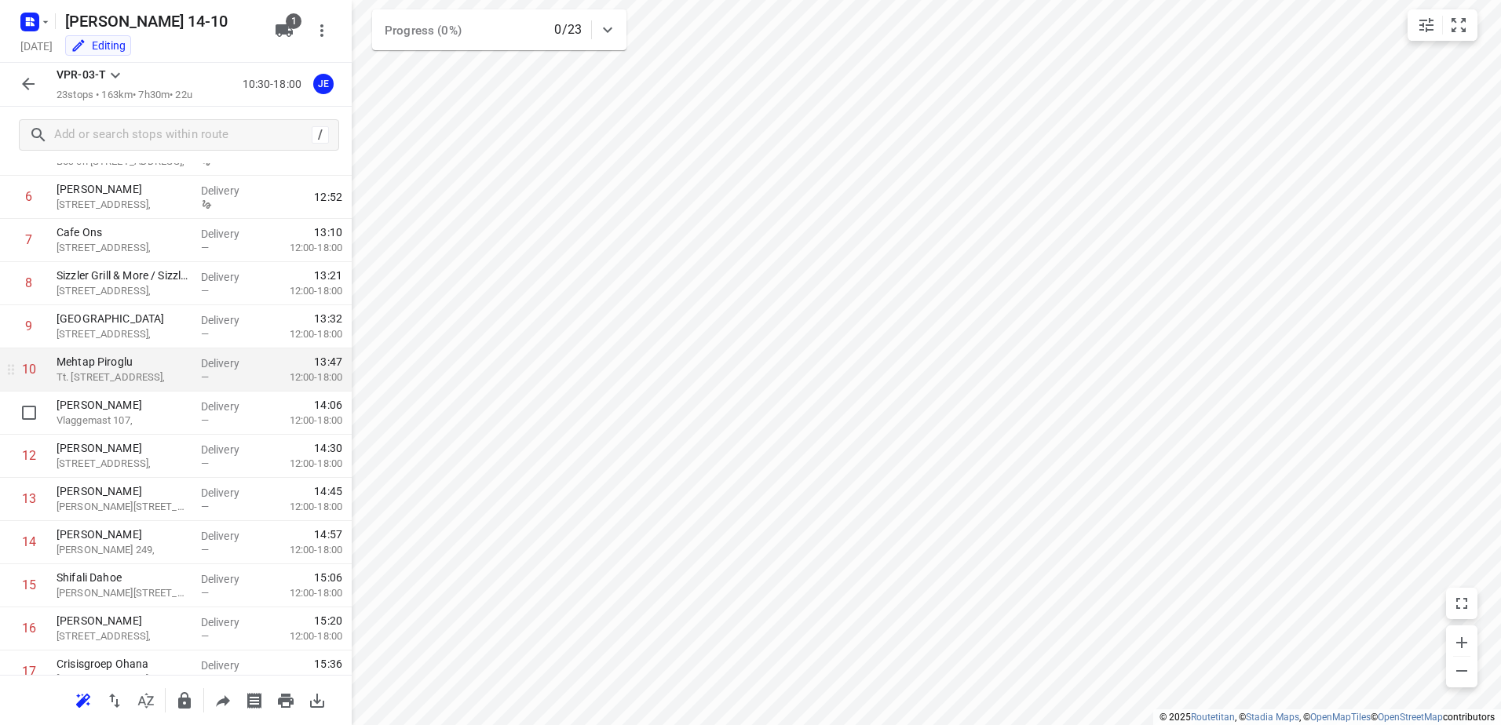
scroll to position [404, 0]
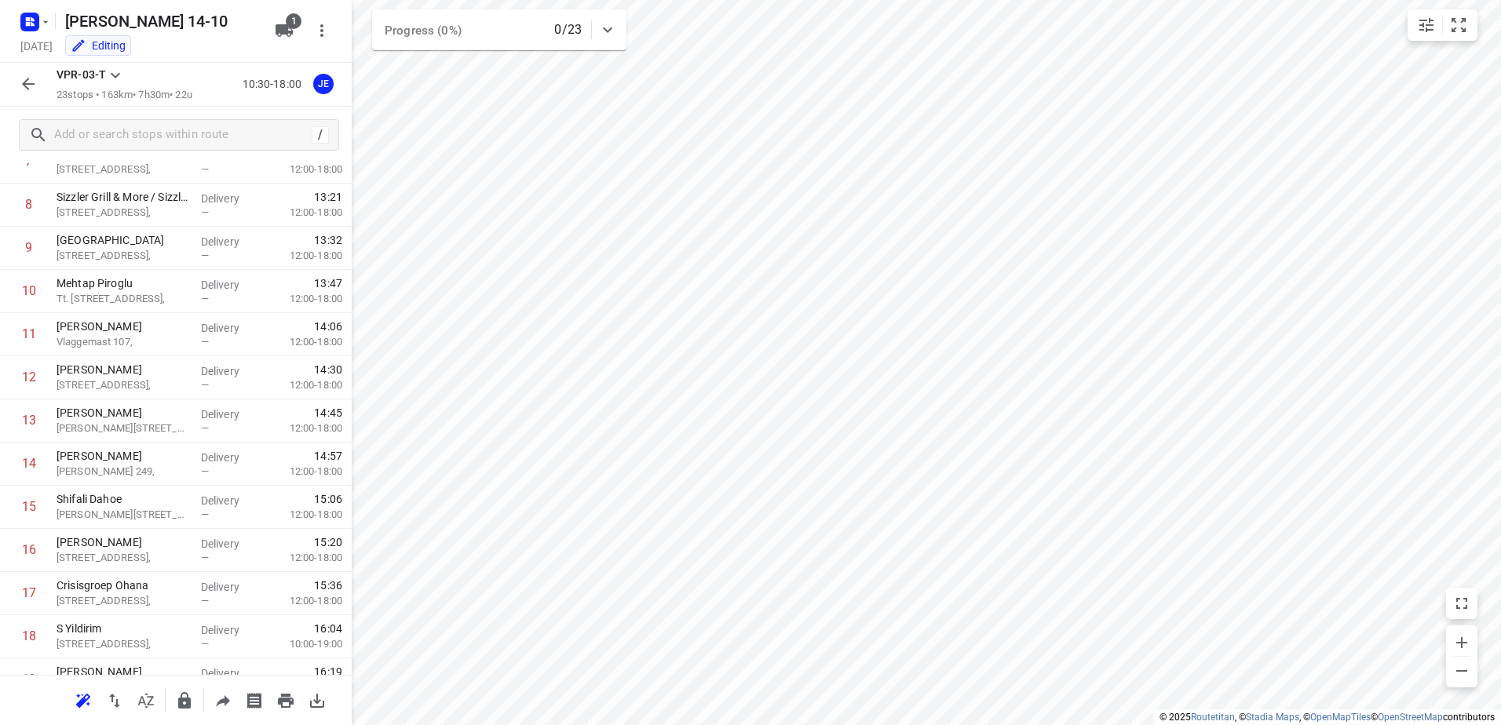
click at [32, 77] on icon "button" at bounding box center [28, 84] width 19 height 19
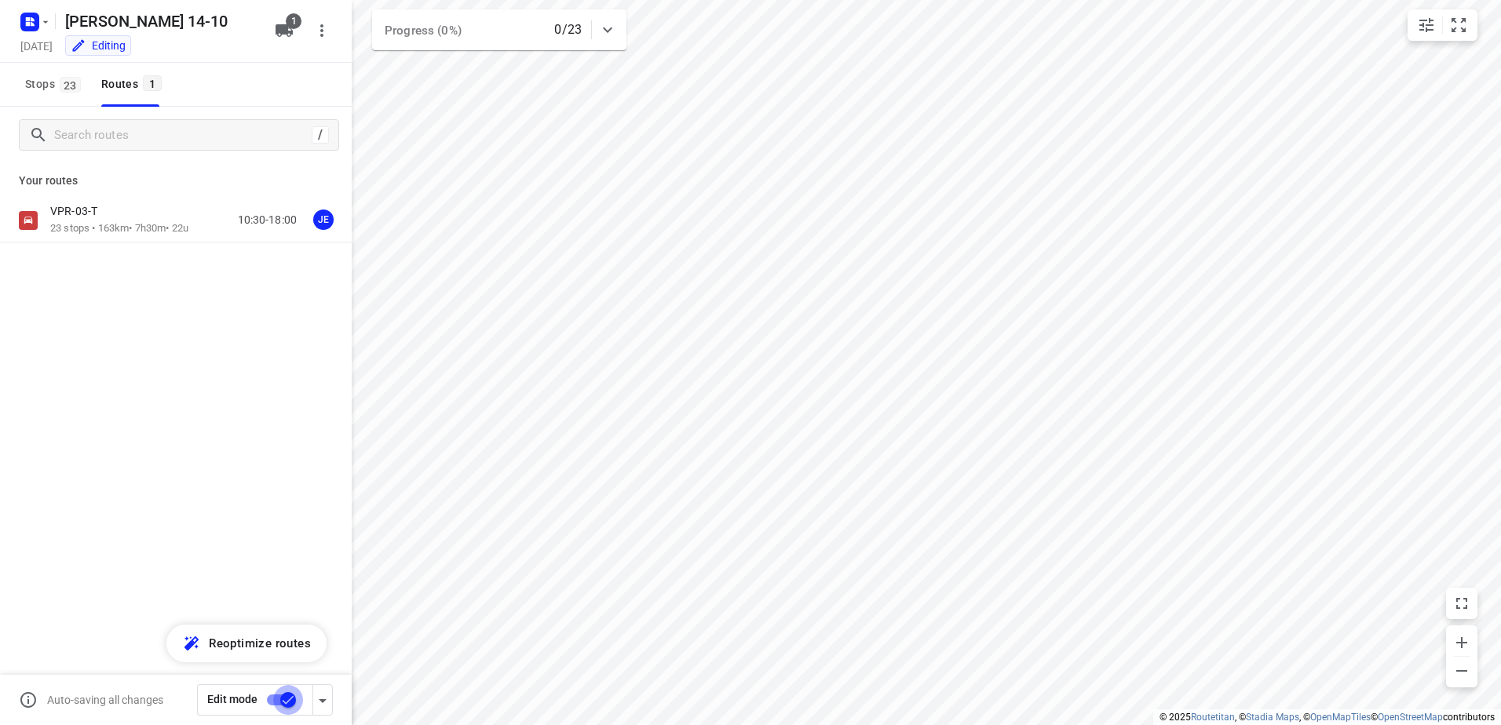
click at [285, 692] on input "checkbox" at bounding box center [287, 700] width 89 height 30
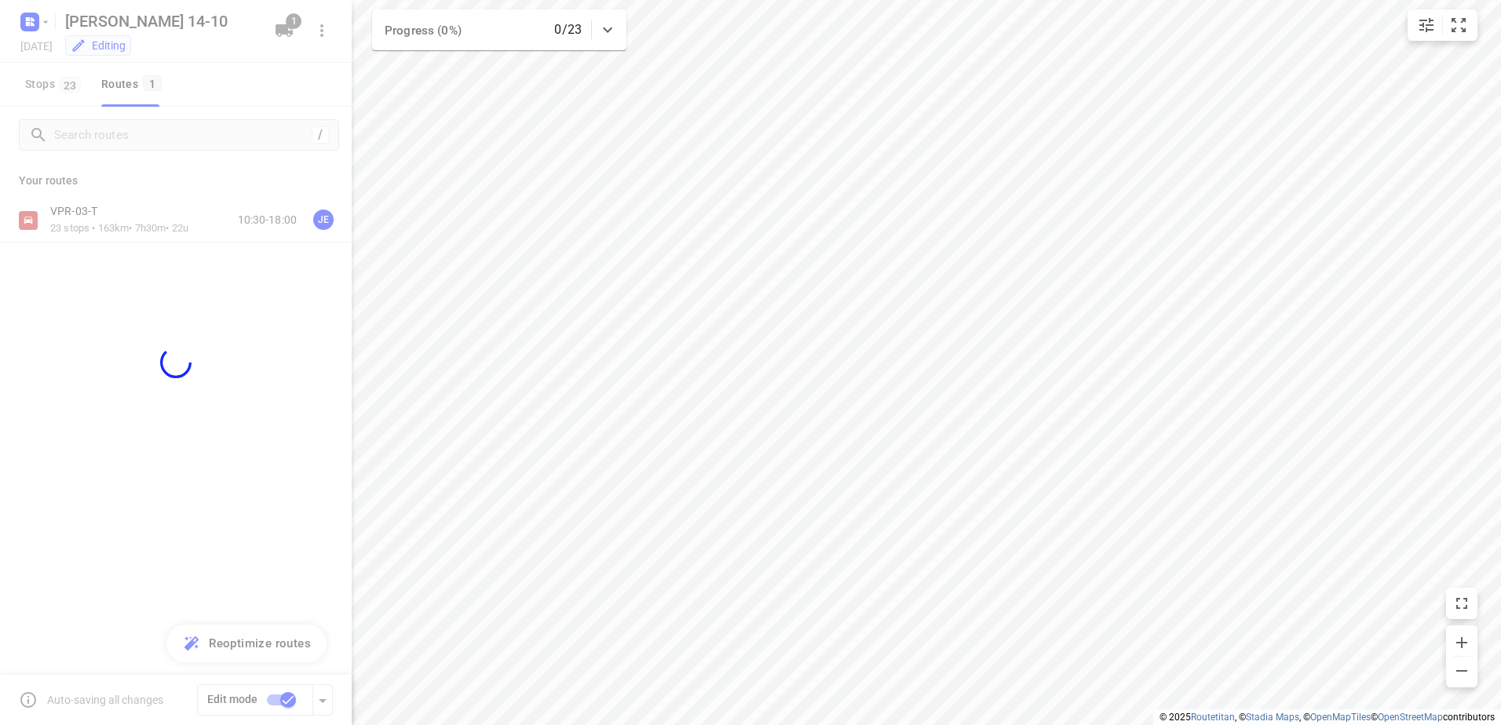
checkbox input "false"
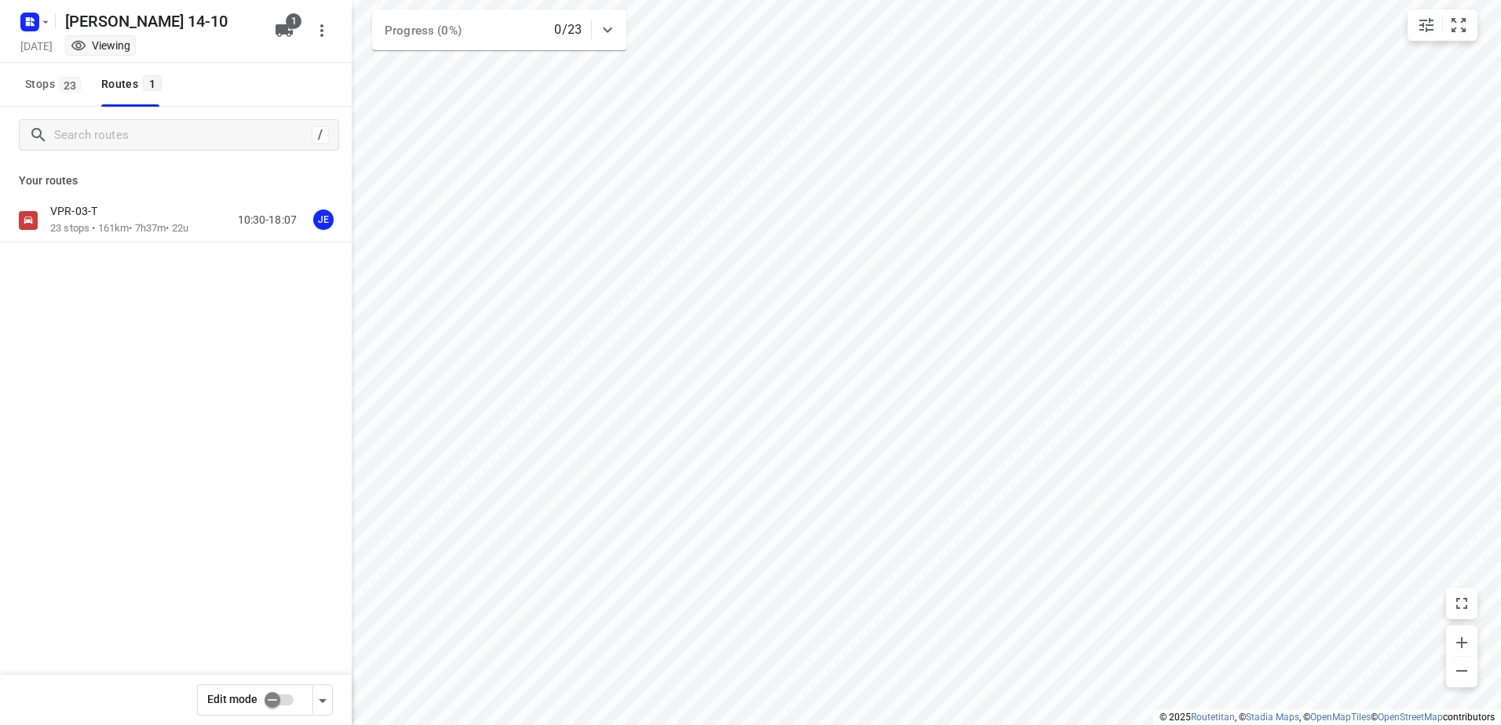
click at [125, 181] on p "Your routes" at bounding box center [176, 181] width 314 height 16
click at [102, 221] on div "VPR-03-T" at bounding box center [119, 212] width 138 height 17
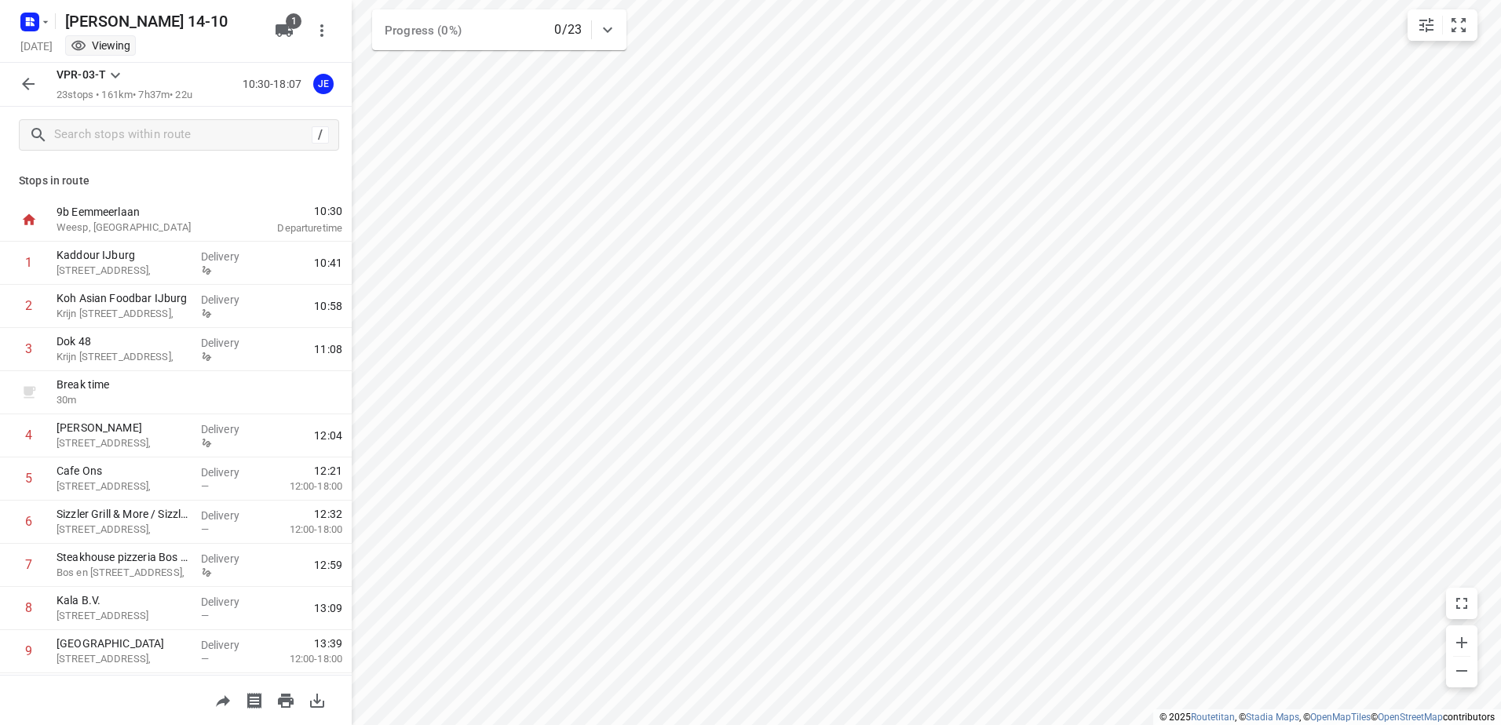
click at [19, 88] on icon "button" at bounding box center [28, 84] width 19 height 19
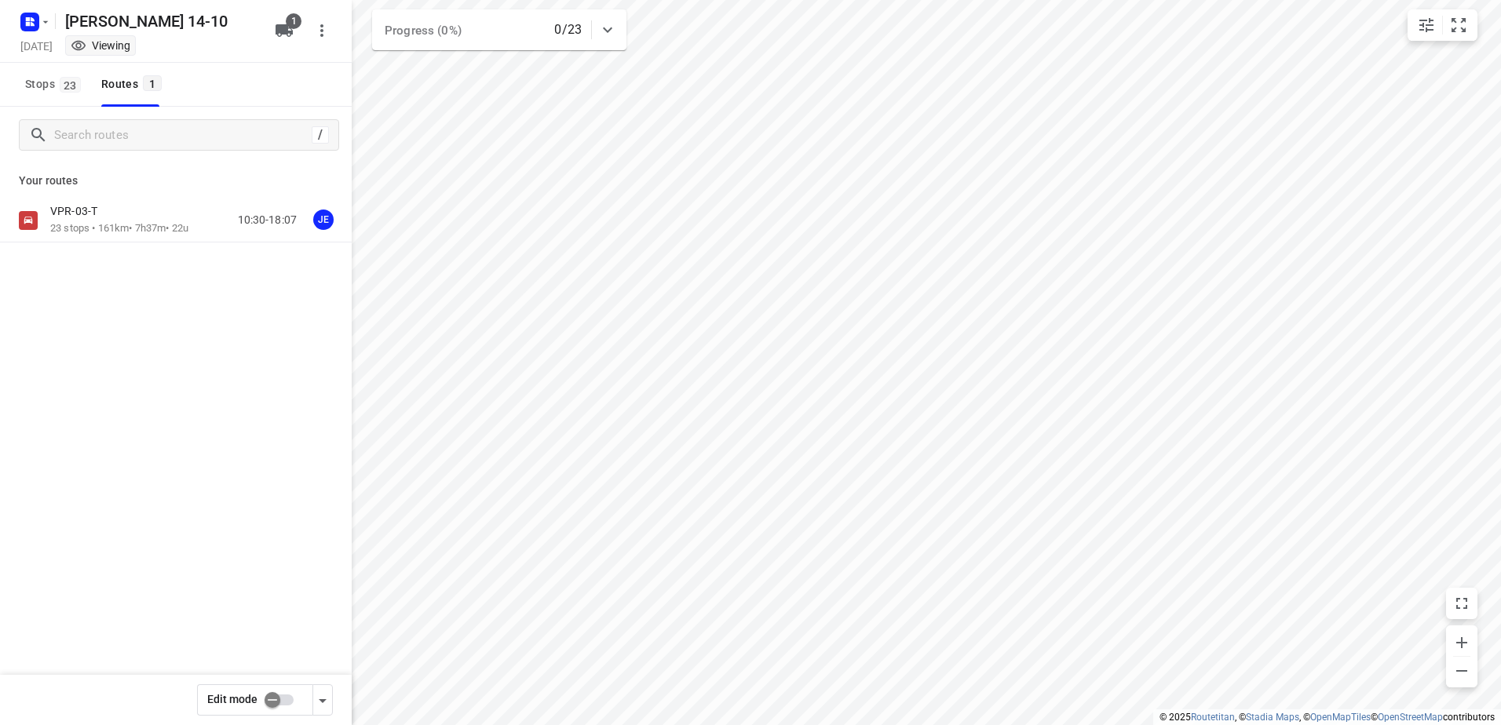
click at [293, 706] on input "checkbox" at bounding box center [272, 700] width 89 height 30
checkbox input "true"
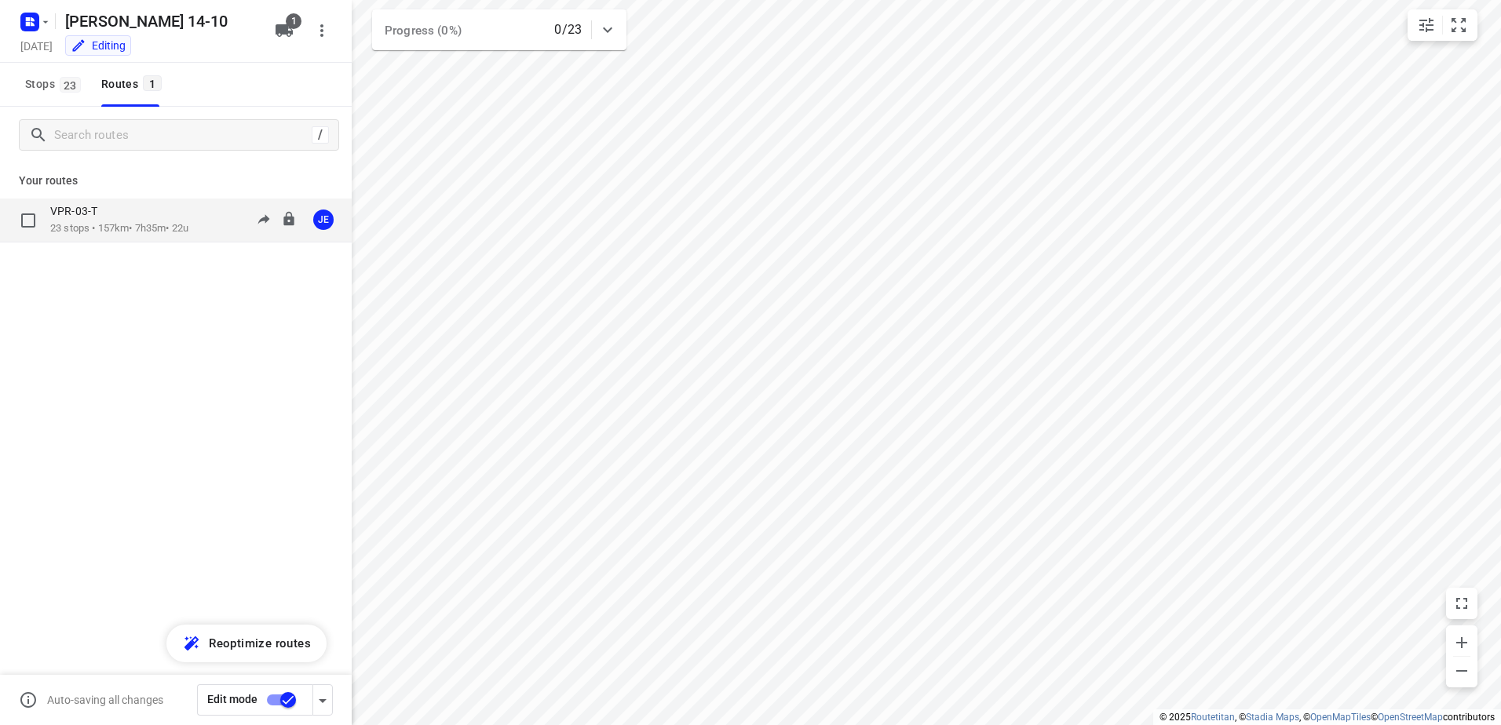
click at [119, 221] on div "VPR-03-T" at bounding box center [119, 212] width 138 height 17
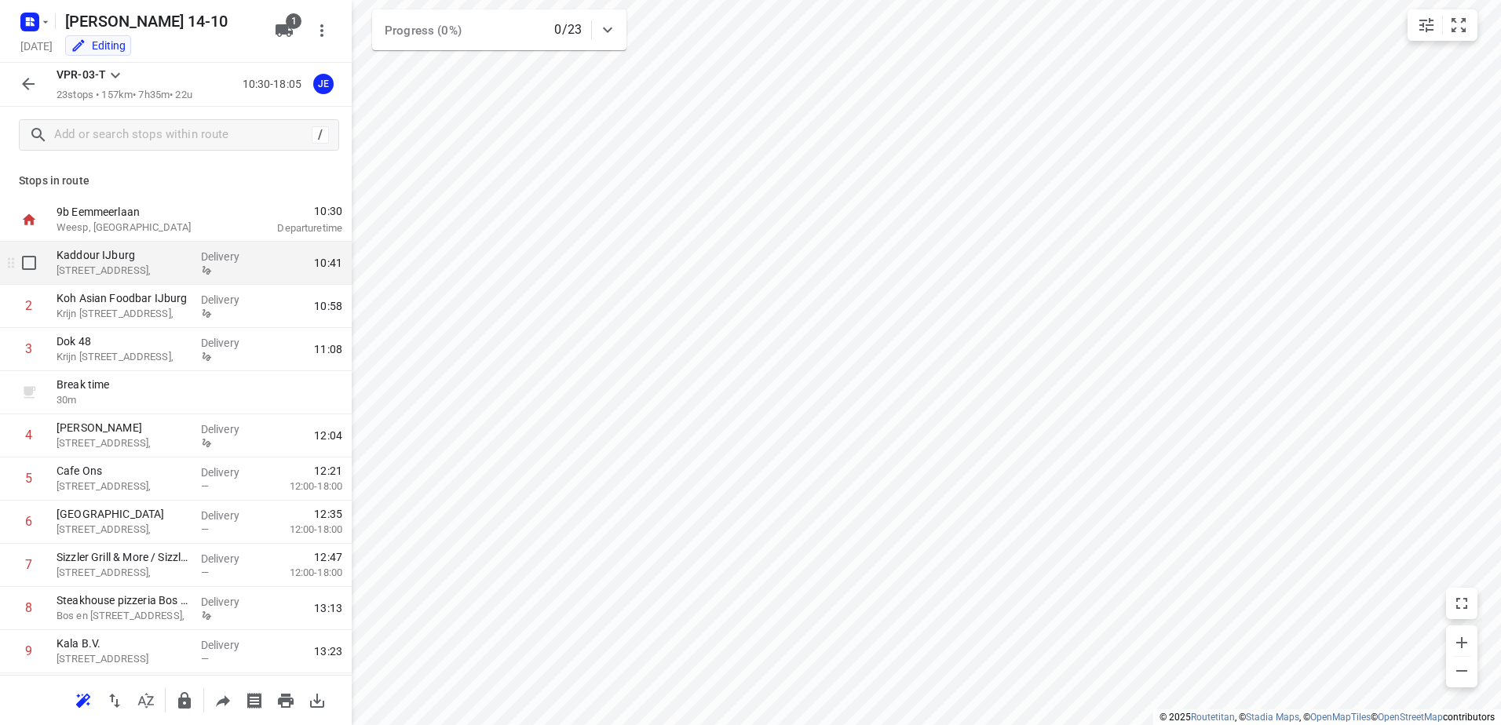
click at [180, 271] on p "[STREET_ADDRESS]," at bounding box center [123, 271] width 132 height 16
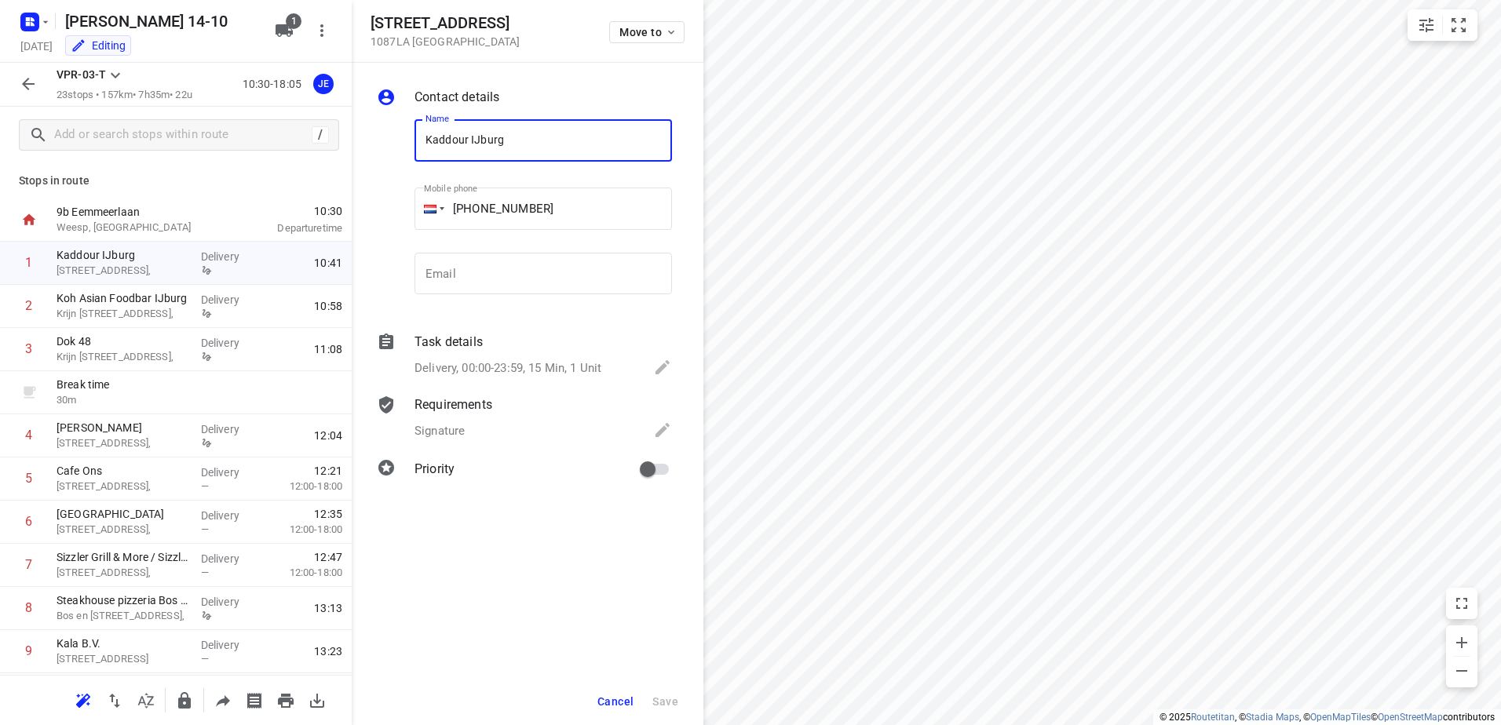
click at [507, 429] on div "Signature" at bounding box center [543, 432] width 257 height 22
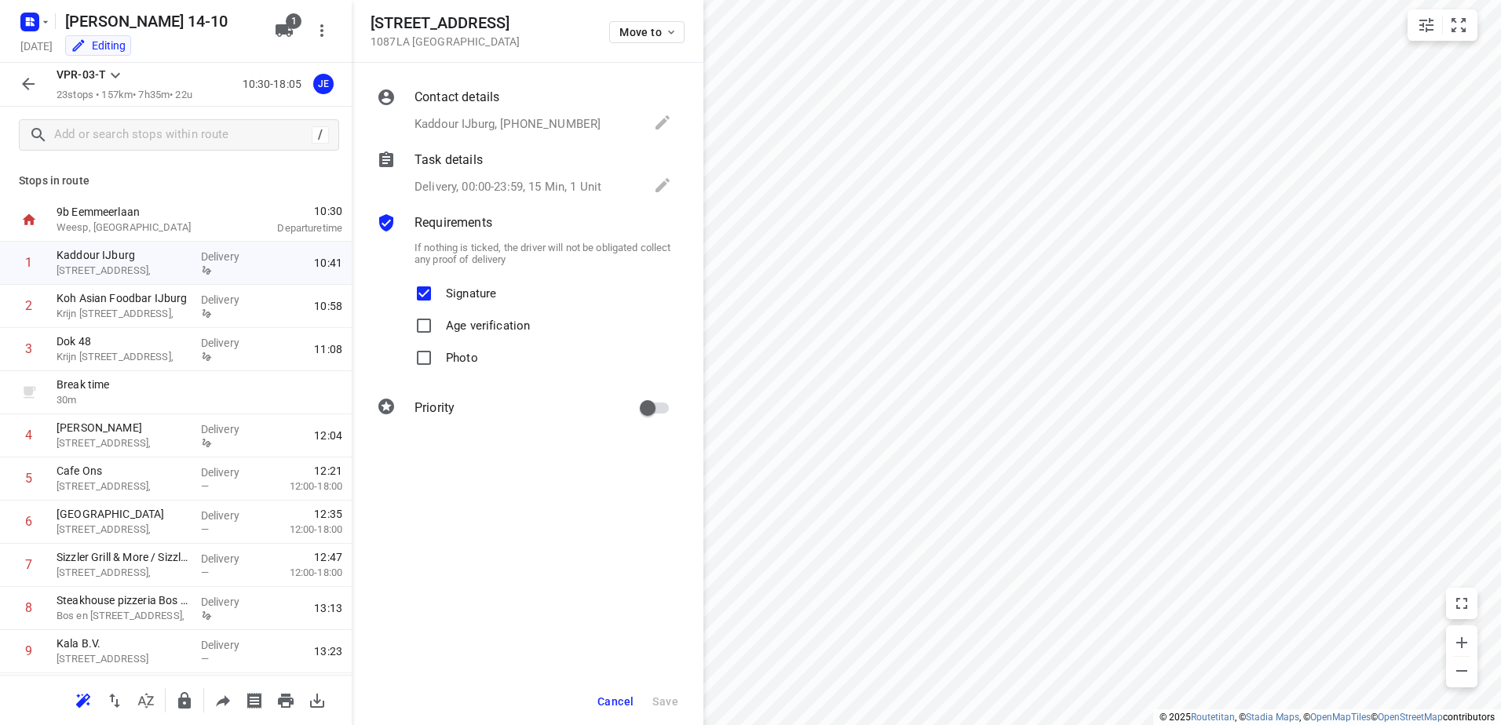
click at [461, 287] on p "Signature" at bounding box center [471, 289] width 50 height 23
click at [440, 287] on input "Signature" at bounding box center [423, 293] width 31 height 31
checkbox input "false"
click at [678, 699] on button "Save" at bounding box center [665, 702] width 38 height 28
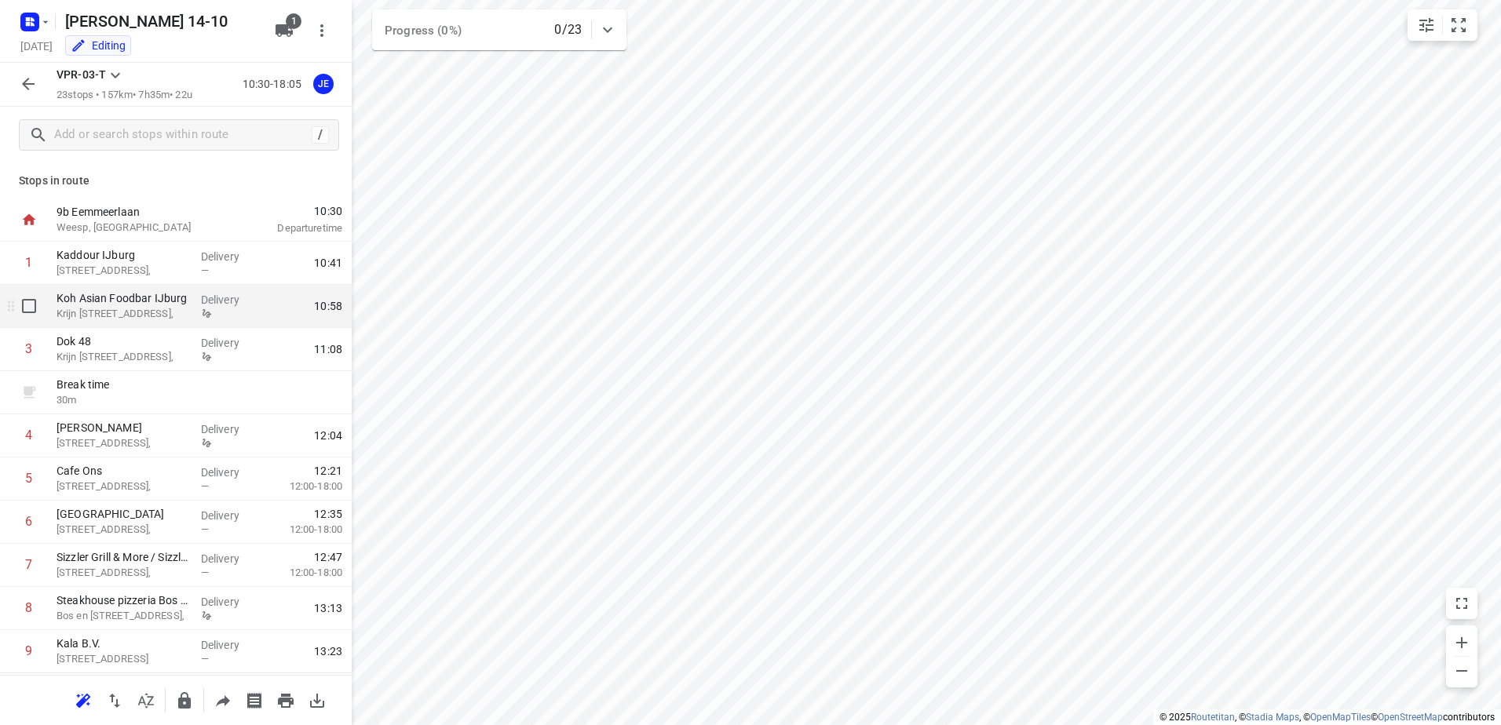
click at [201, 297] on p "Delivery" at bounding box center [230, 300] width 58 height 16
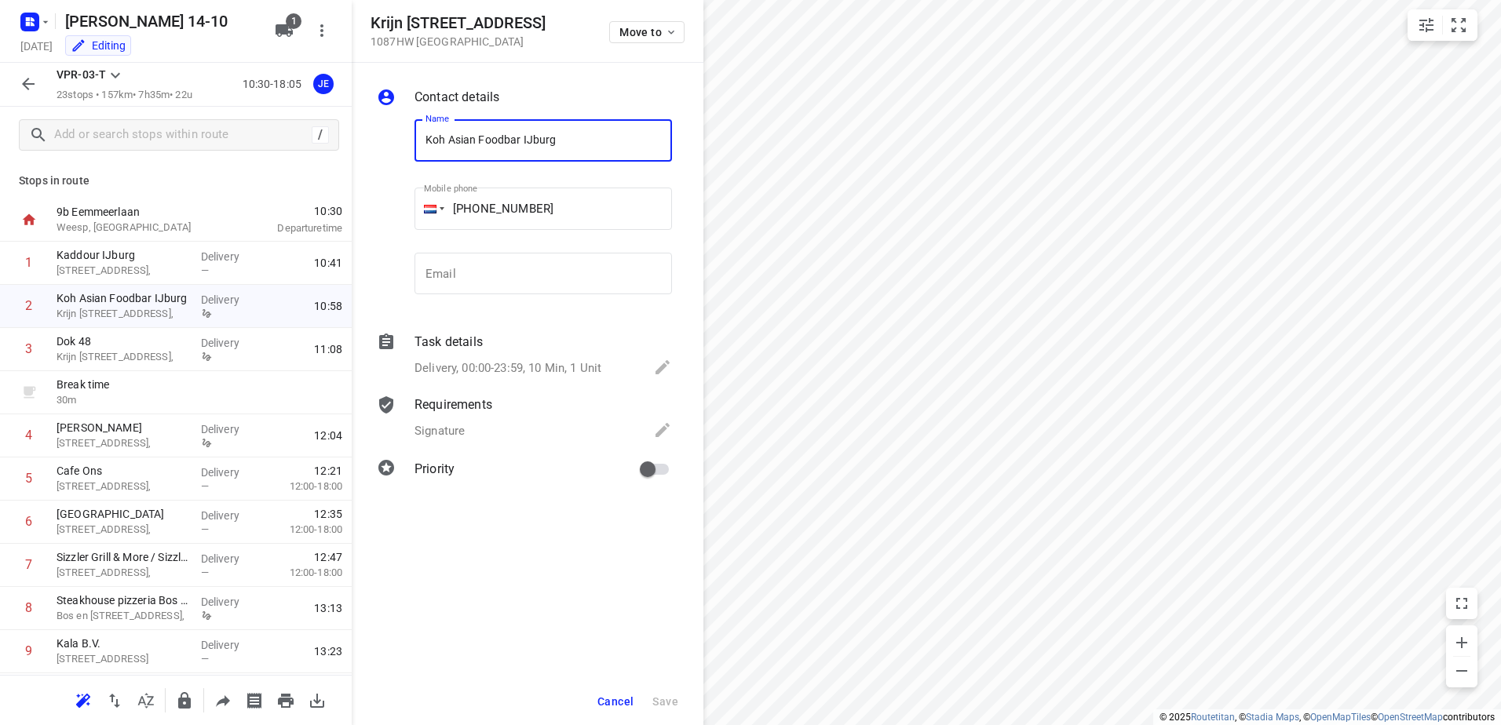
click at [481, 341] on p "Task details" at bounding box center [449, 342] width 68 height 19
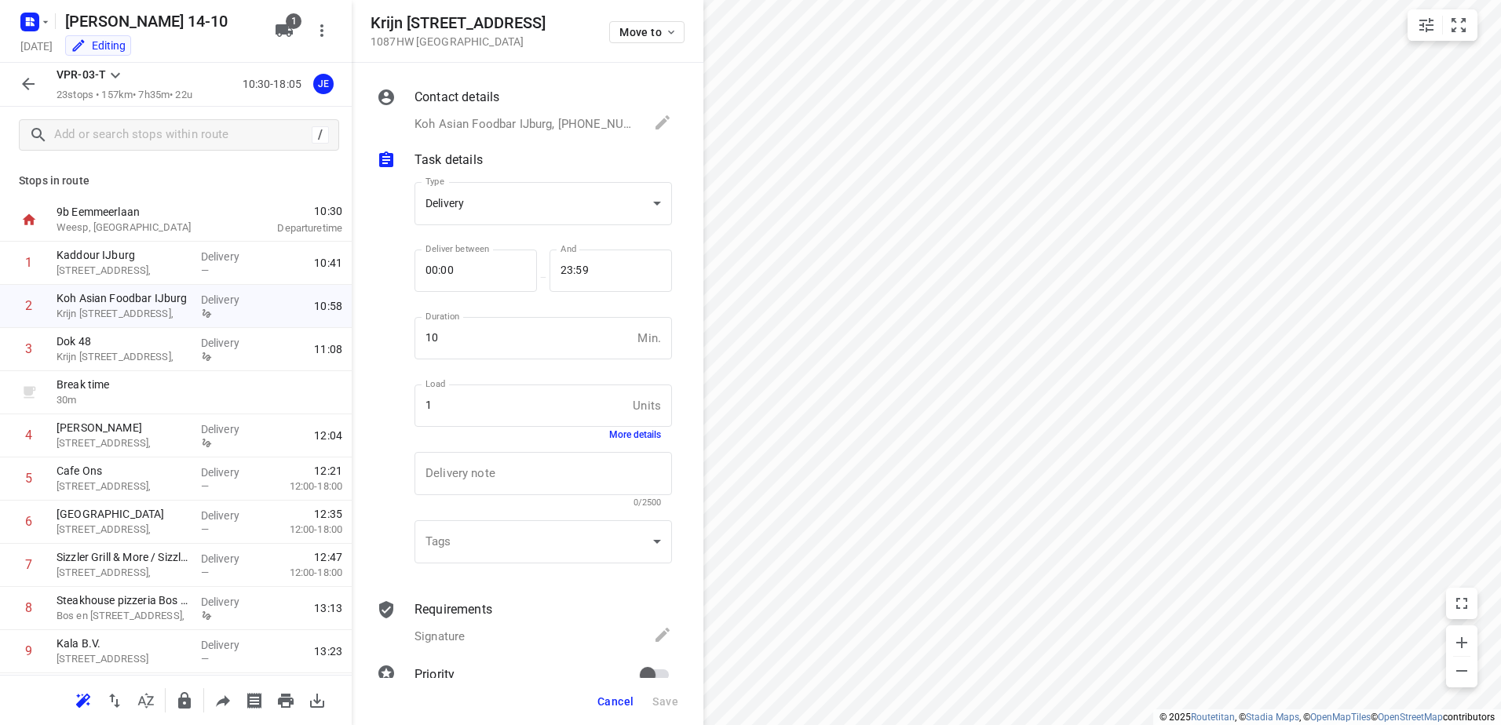
click at [477, 607] on p "Requirements" at bounding box center [454, 610] width 78 height 19
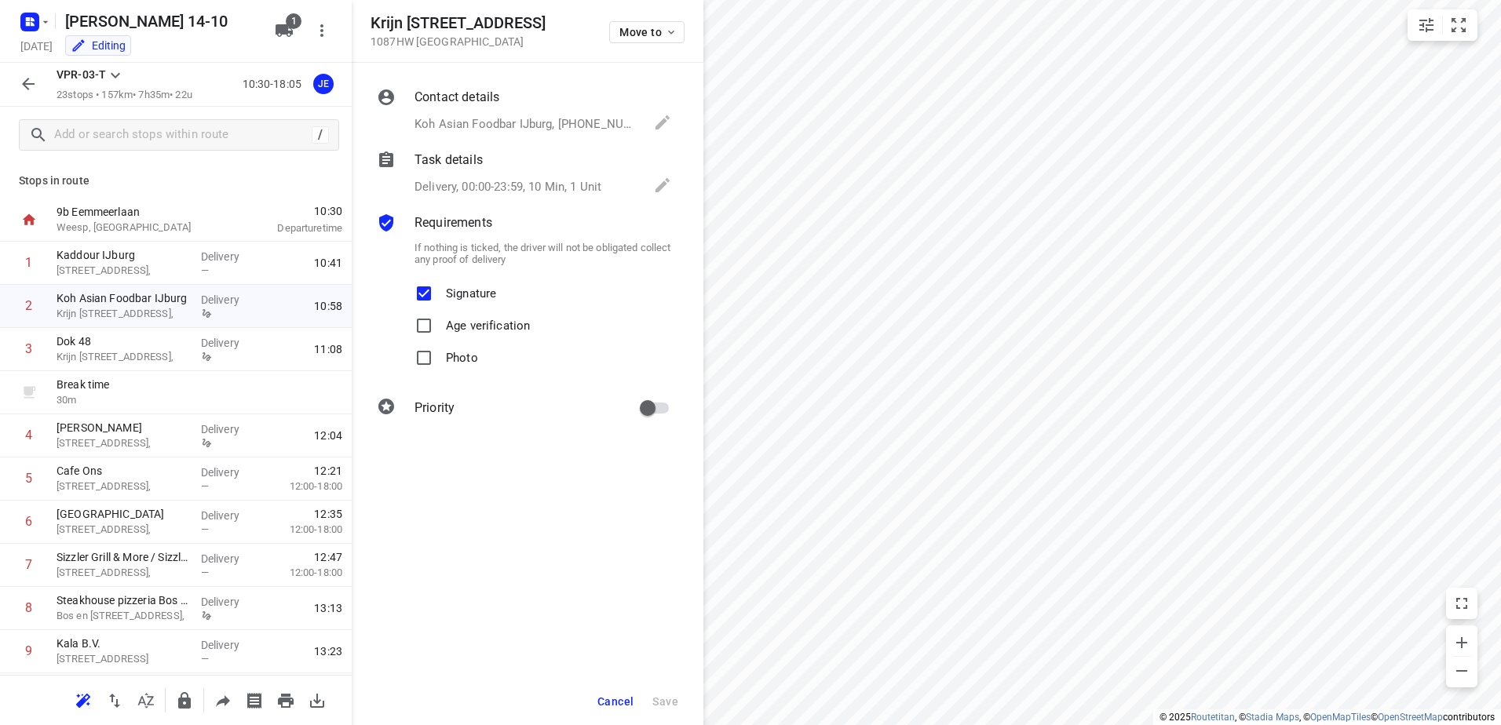
click at [491, 302] on span "Signature" at bounding box center [471, 294] width 50 height 32
click at [440, 302] on input "Signature" at bounding box center [423, 293] width 31 height 31
checkbox input "false"
click at [660, 701] on span "Save" at bounding box center [665, 702] width 26 height 13
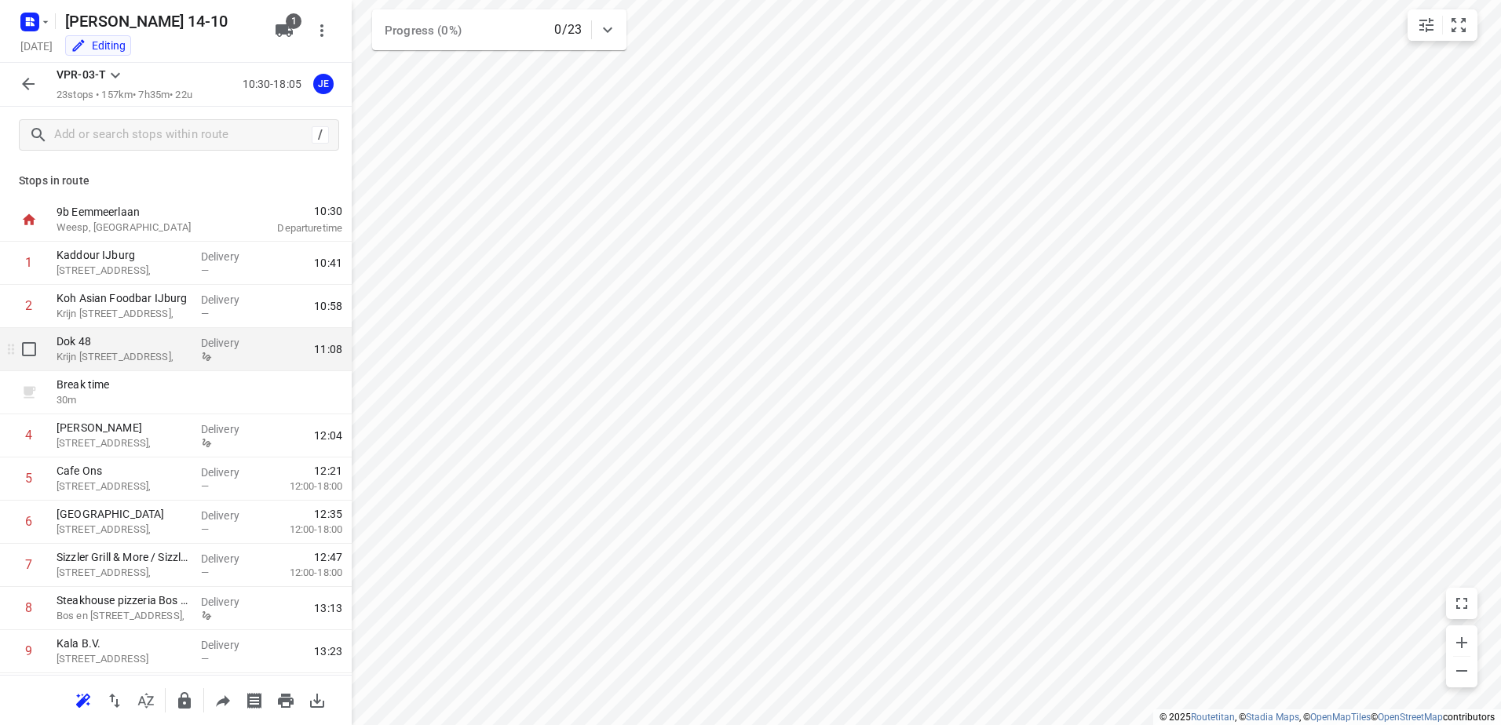
click at [166, 362] on p "Krijn [STREET_ADDRESS]," at bounding box center [123, 357] width 132 height 16
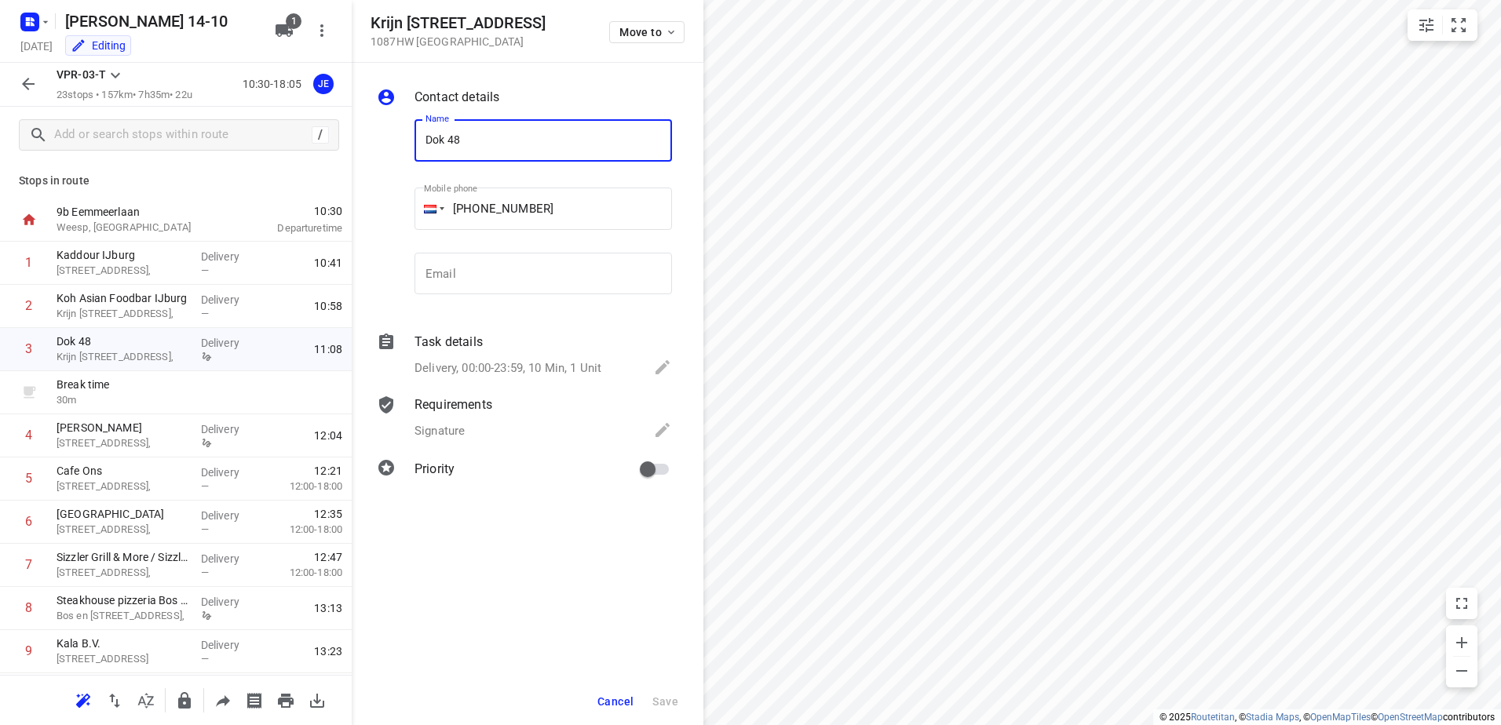
click at [493, 346] on div "Task details" at bounding box center [543, 342] width 257 height 19
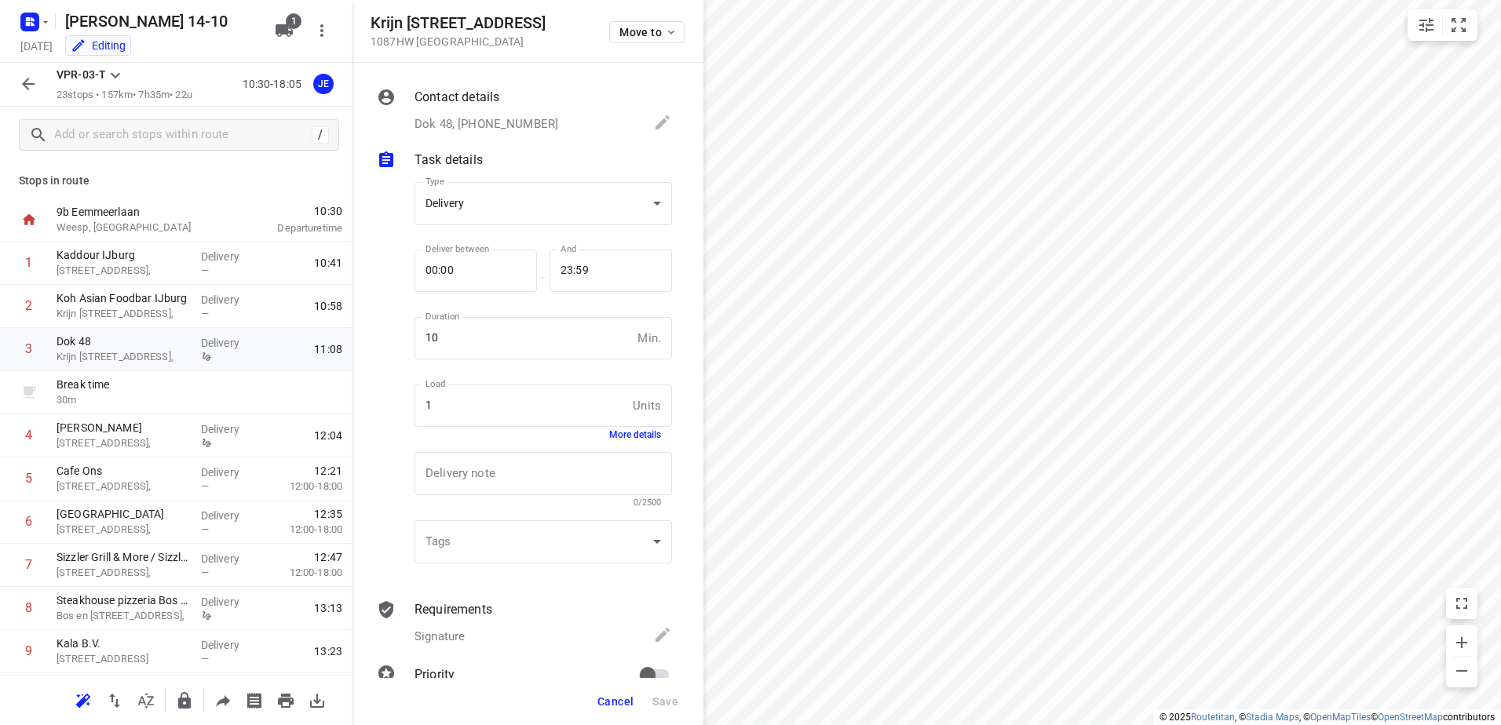
drag, startPoint x: 451, startPoint y: 636, endPoint x: 456, endPoint y: 614, distance: 22.5
click at [452, 634] on p "Signature" at bounding box center [440, 637] width 50 height 18
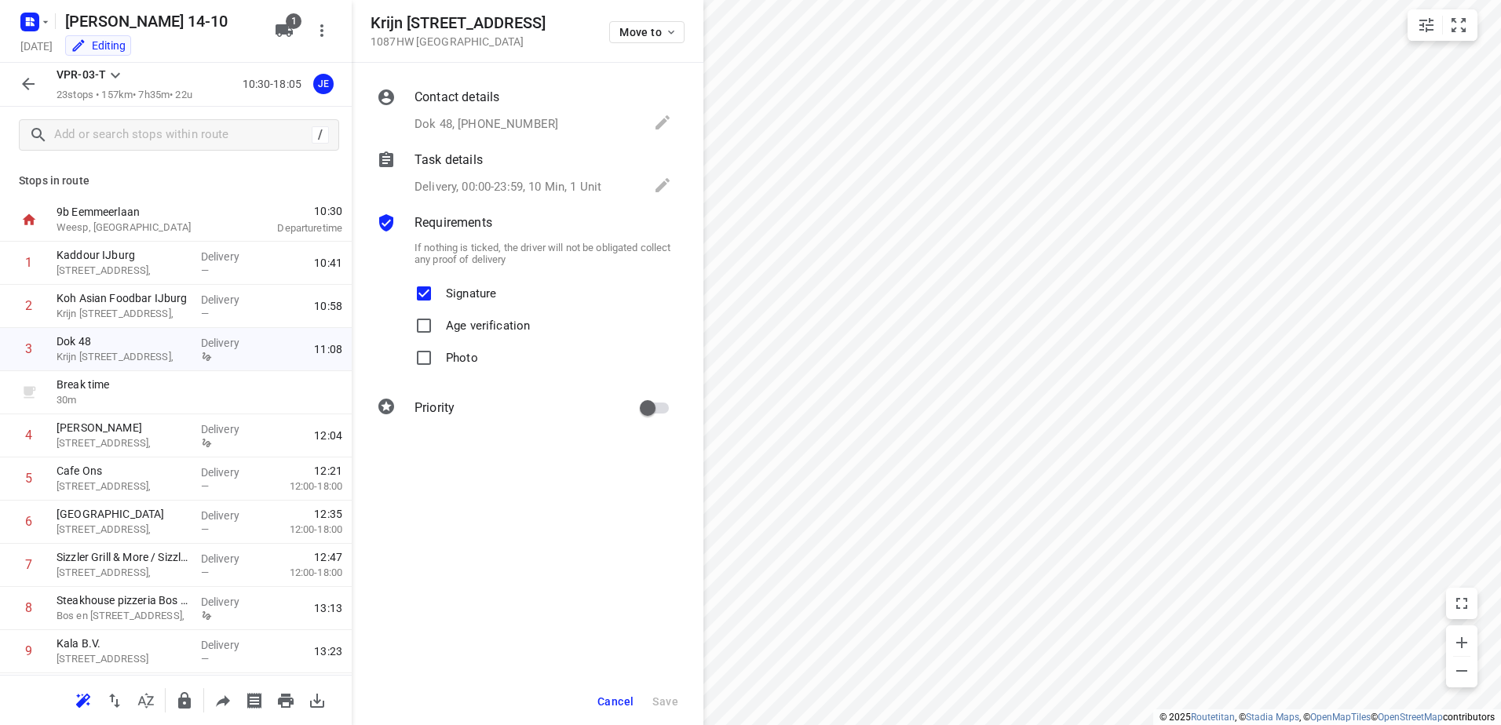
click at [458, 296] on p "Signature" at bounding box center [471, 289] width 50 height 23
click at [440, 296] on input "Signature" at bounding box center [423, 293] width 31 height 31
checkbox input "false"
click at [667, 697] on span "Save" at bounding box center [665, 702] width 26 height 13
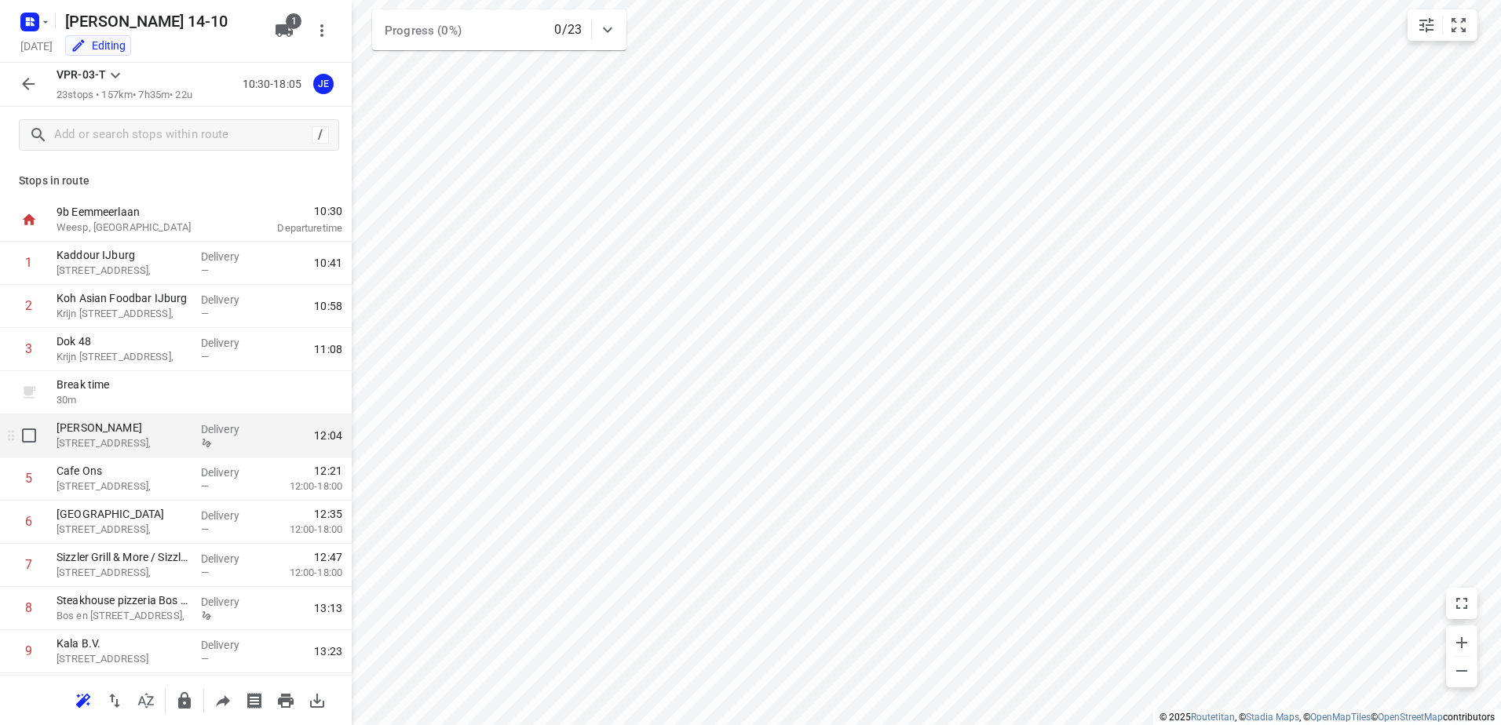
click at [221, 432] on p "Delivery" at bounding box center [230, 430] width 58 height 16
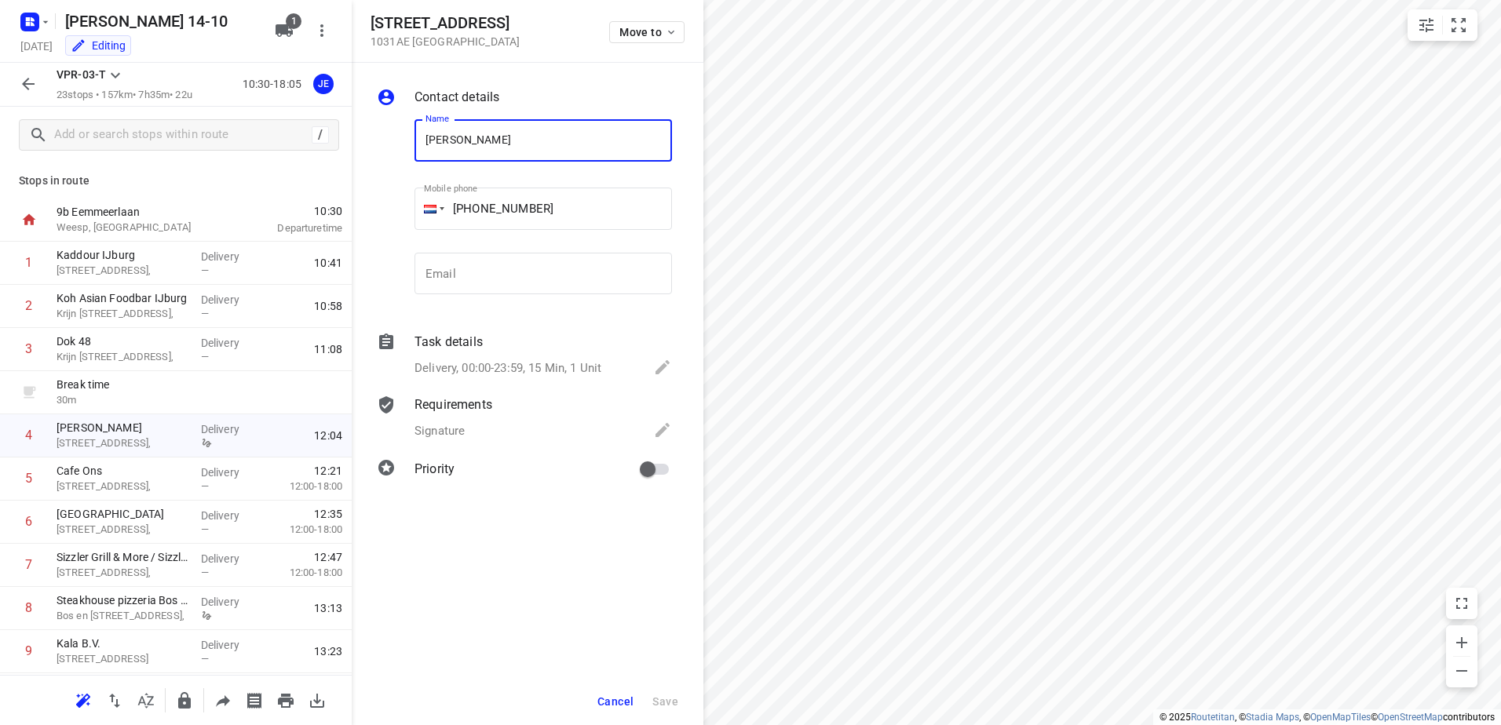
click at [510, 404] on div "Requirements" at bounding box center [543, 405] width 257 height 19
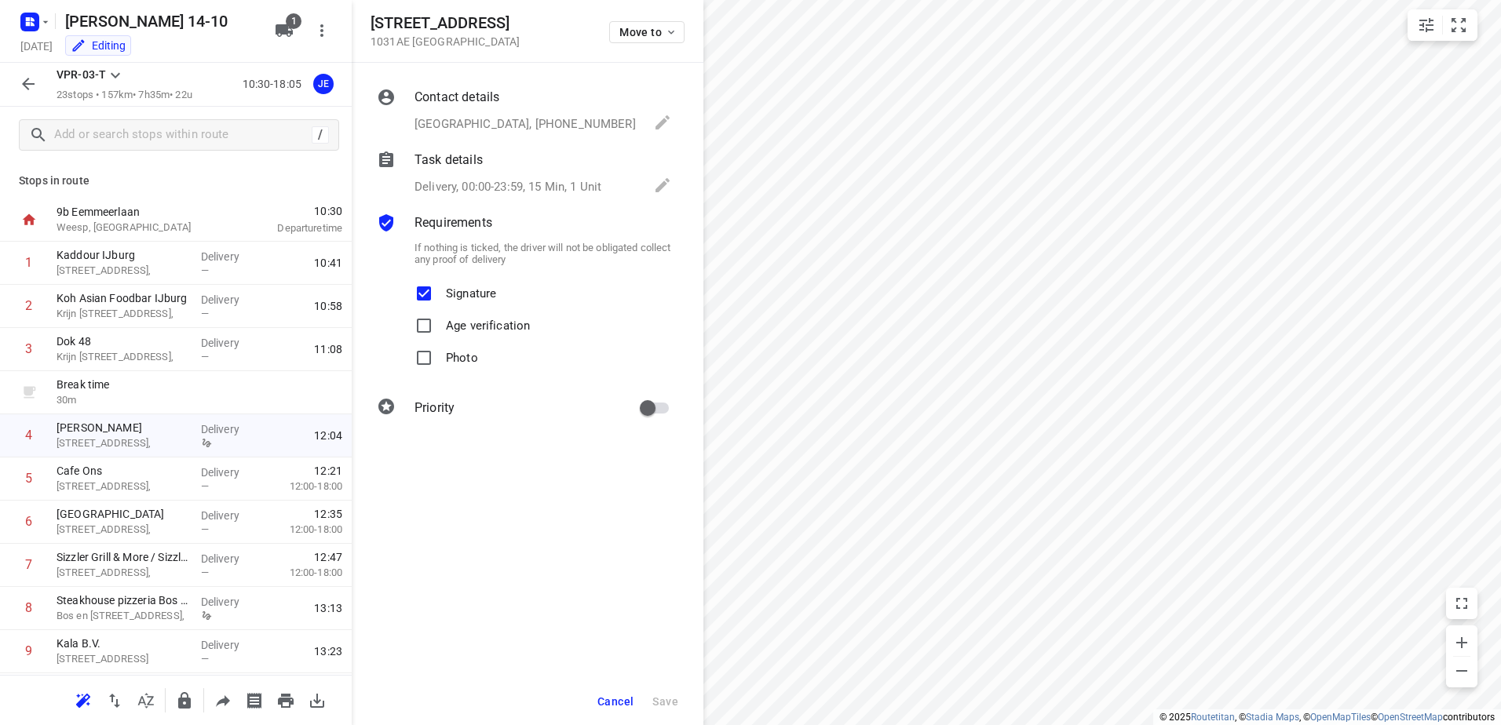
click at [507, 293] on div "Signature" at bounding box center [543, 294] width 257 height 32
click at [485, 298] on p "Signature" at bounding box center [471, 289] width 50 height 23
click at [440, 298] on input "Signature" at bounding box center [423, 293] width 31 height 31
checkbox input "false"
click at [670, 696] on span "Save" at bounding box center [665, 702] width 26 height 13
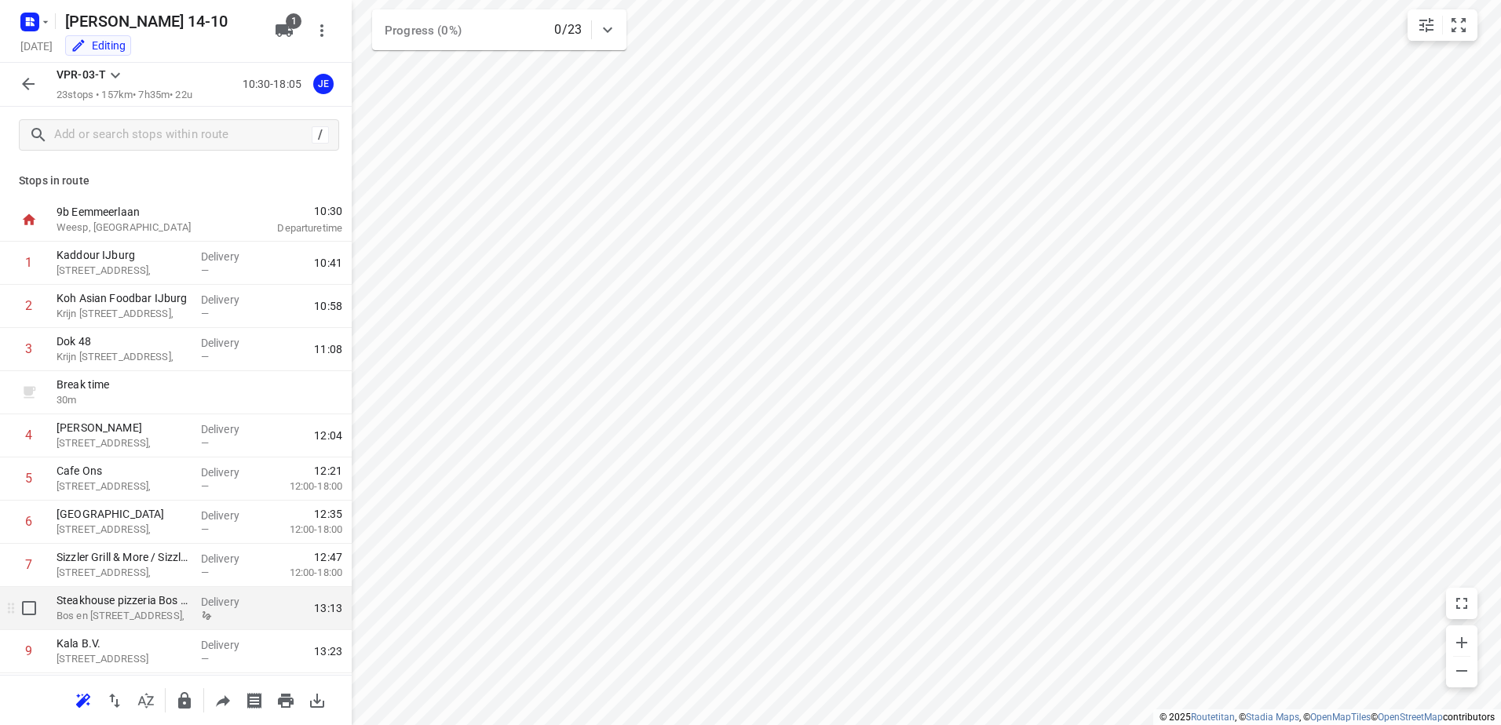
click at [216, 608] on p "Delivery" at bounding box center [230, 602] width 58 height 16
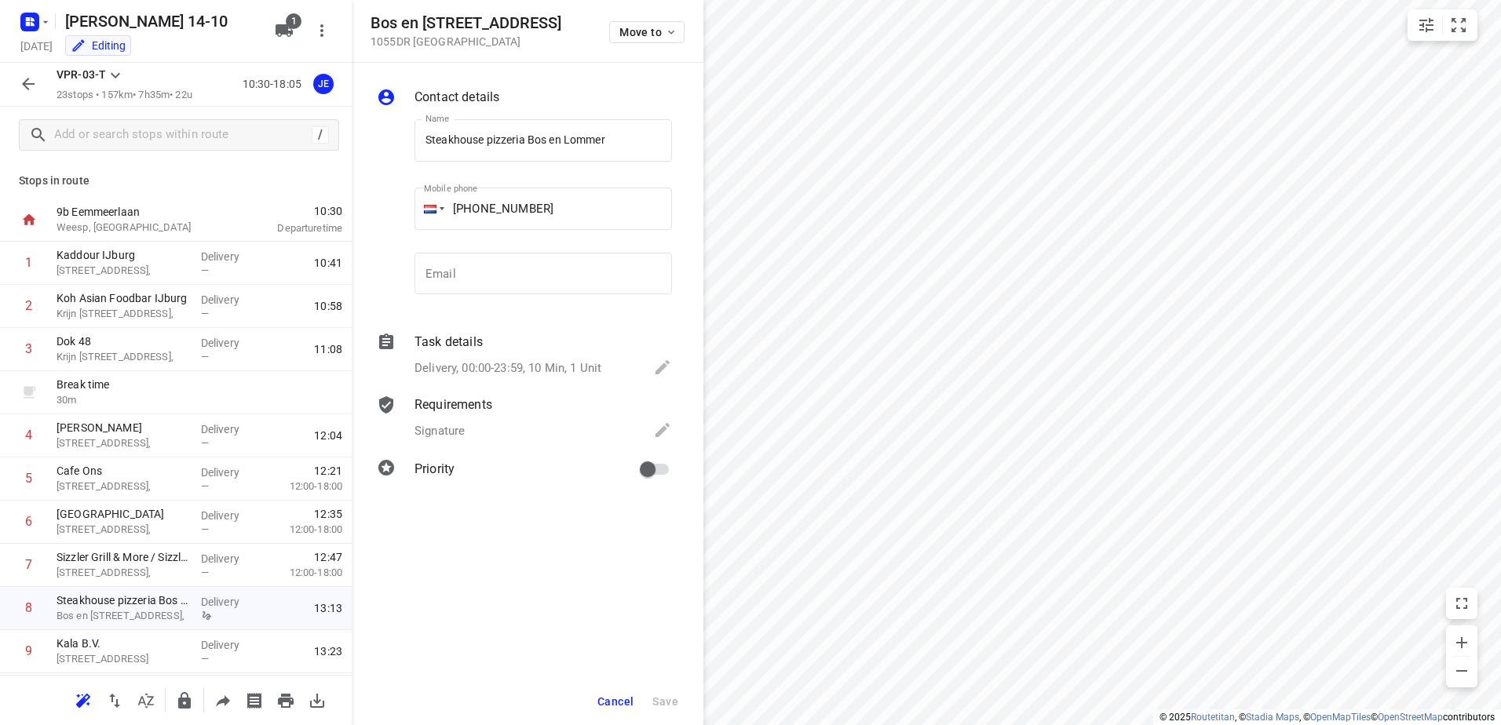
click at [450, 415] on div "Requirements Signature" at bounding box center [543, 419] width 264 height 53
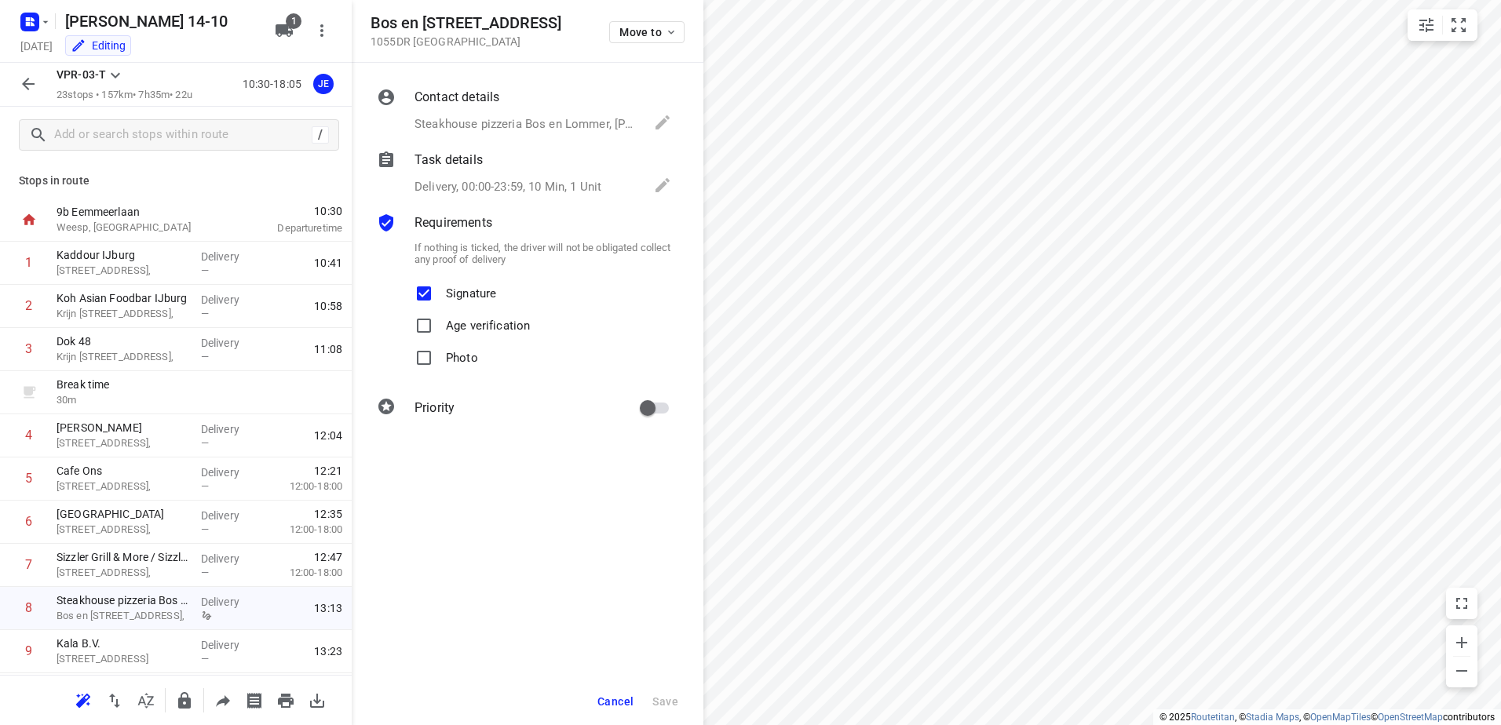
click at [451, 291] on p "Signature" at bounding box center [471, 289] width 50 height 23
click at [440, 291] on input "Signature" at bounding box center [423, 293] width 31 height 31
checkbox input "false"
click at [656, 699] on span "Save" at bounding box center [665, 702] width 26 height 13
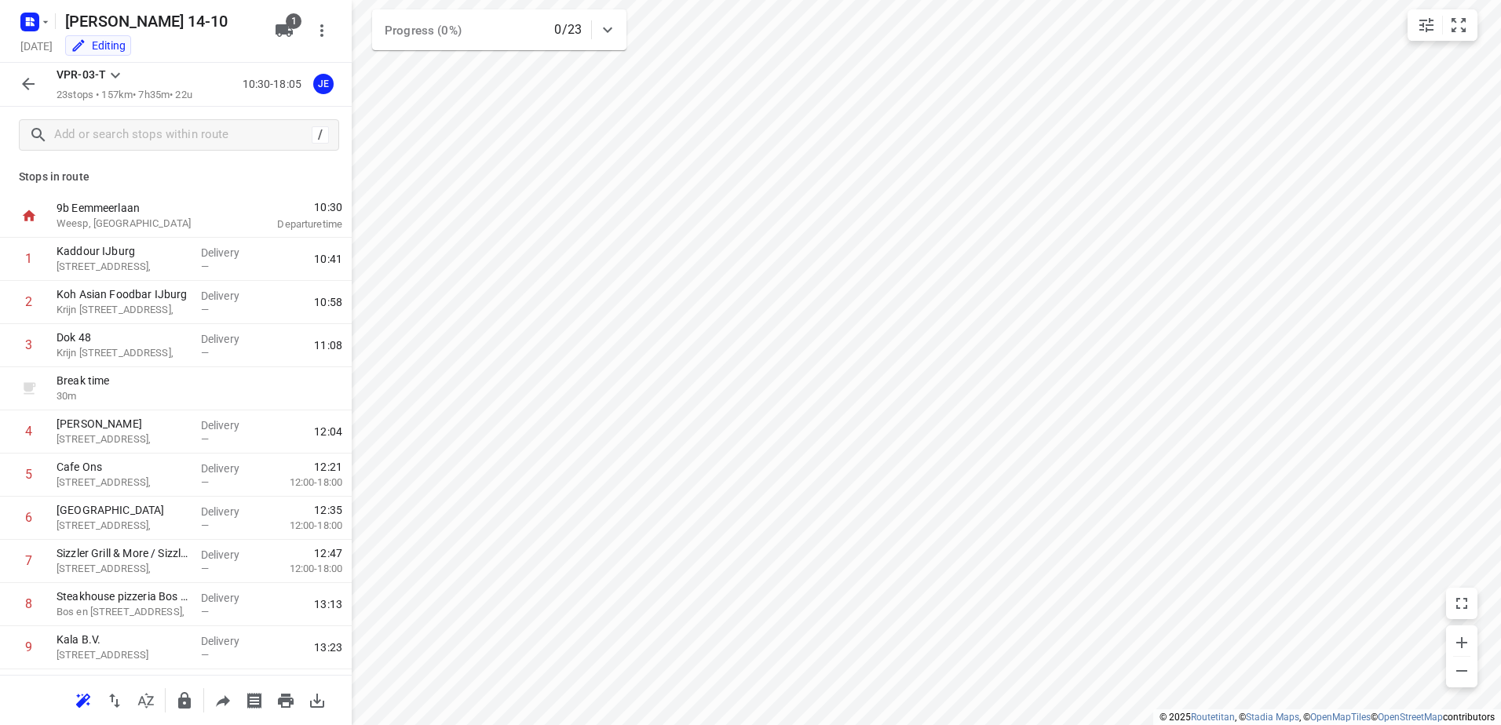
scroll to position [0, 0]
drag, startPoint x: 196, startPoint y: 390, endPoint x: 197, endPoint y: 422, distance: 32.2
drag, startPoint x: 130, startPoint y: 558, endPoint x: 136, endPoint y: 507, distance: 51.4
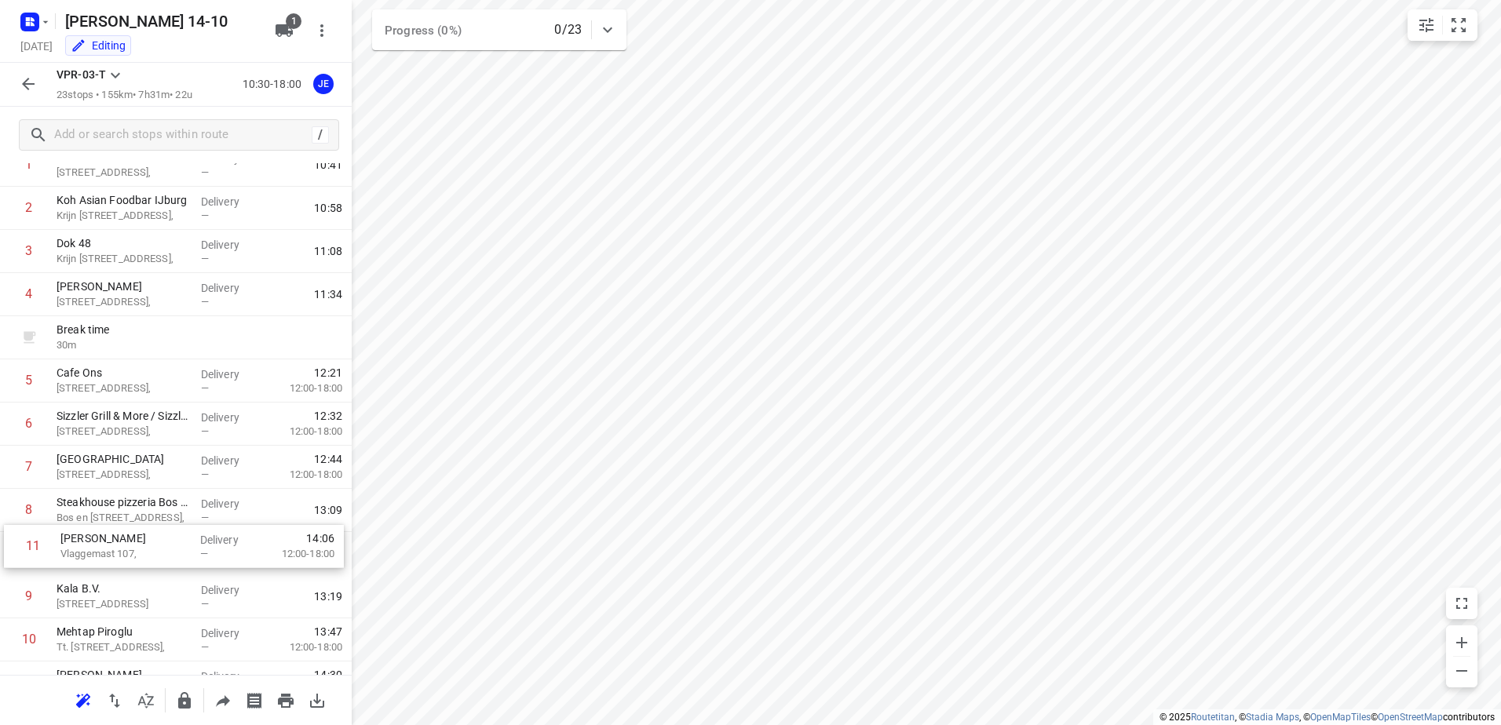
scroll to position [98, 0]
drag, startPoint x: 141, startPoint y: 650, endPoint x: 148, endPoint y: 493, distance: 157.2
click at [148, 493] on div "1 Kaddour IJburg [STREET_ADDRESS], Delivery — 10:41 2 Koh Asian Foodbar IJburg …" at bounding box center [176, 662] width 352 height 1036
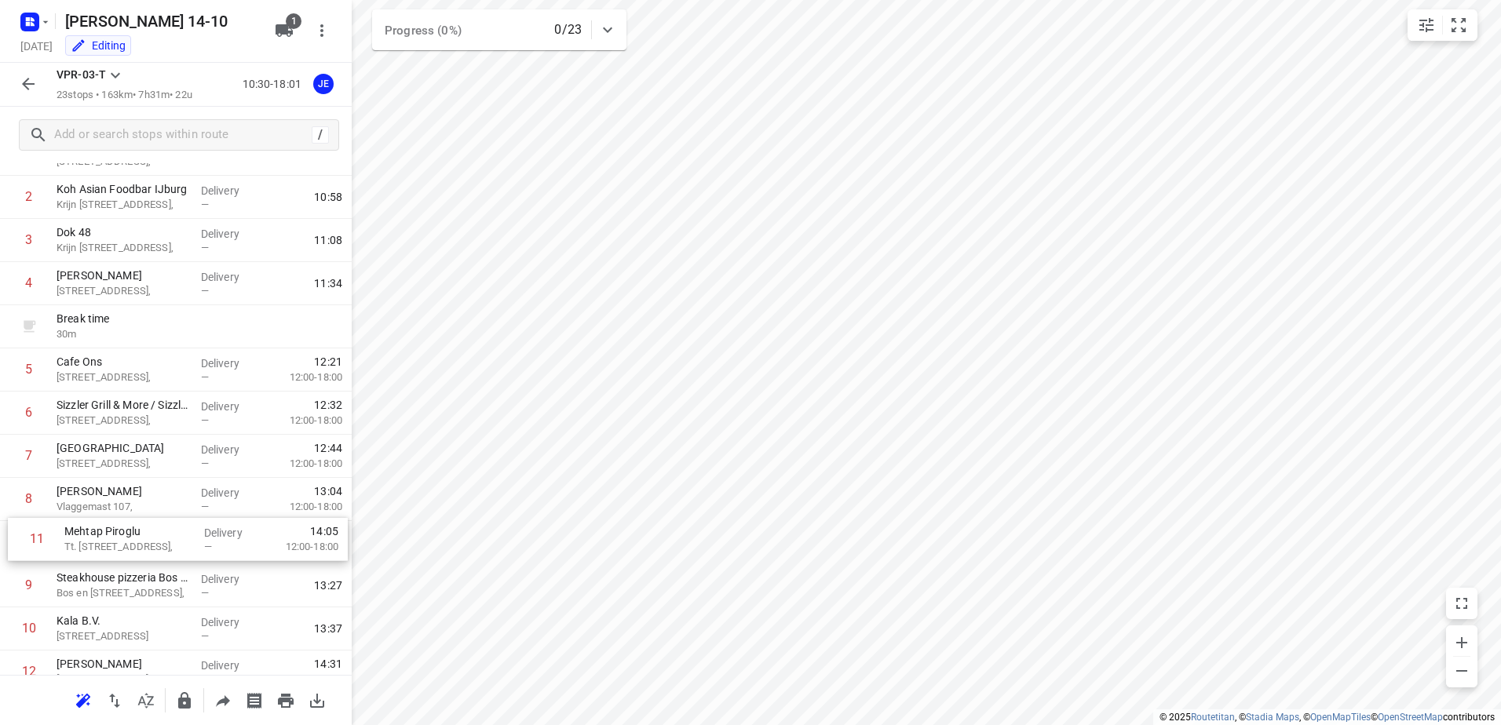
scroll to position [110, 0]
drag, startPoint x: 131, startPoint y: 636, endPoint x: 134, endPoint y: 529, distance: 106.8
click at [134, 529] on div "1 Kaddour IJburg [STREET_ADDRESS], Delivery — 10:41 2 Koh Asian Foodbar IJburg …" at bounding box center [176, 650] width 352 height 1036
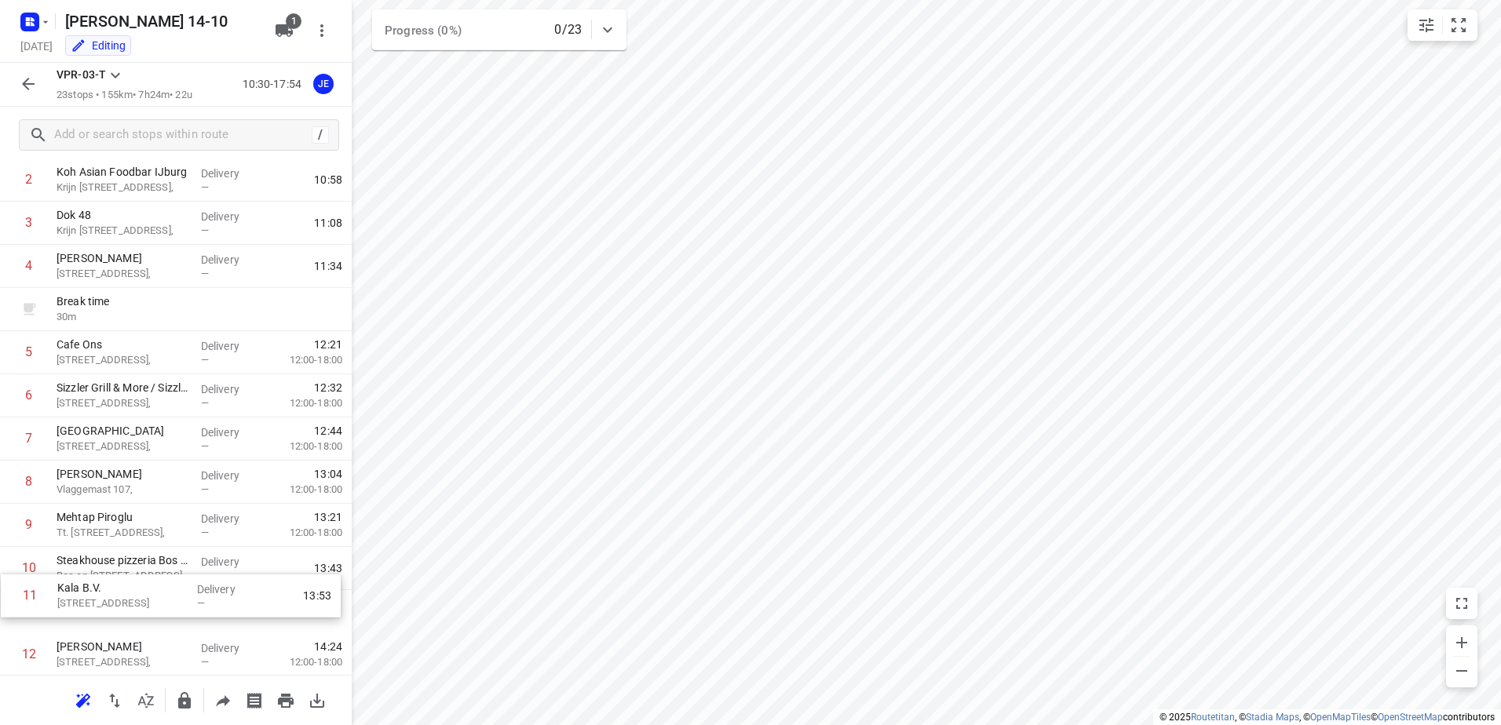
drag, startPoint x: 151, startPoint y: 624, endPoint x: 152, endPoint y: 585, distance: 39.3
click at [152, 585] on div "1 Kaddour IJburg [STREET_ADDRESS], Delivery — 10:41 2 Koh Asian Foodbar IJburg …" at bounding box center [176, 633] width 352 height 1036
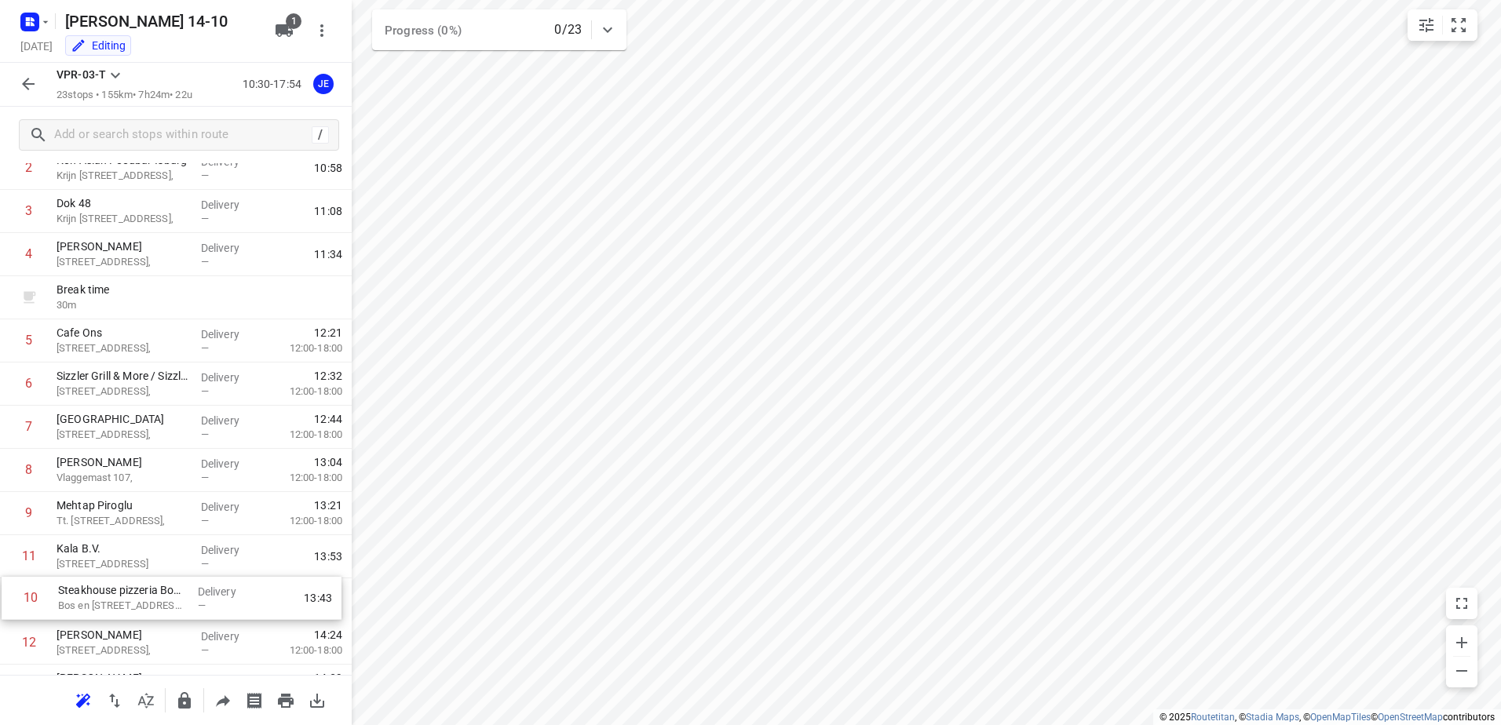
drag, startPoint x: 162, startPoint y: 572, endPoint x: 163, endPoint y: 608, distance: 36.1
click at [163, 608] on div "1 Kaddour IJburg [STREET_ADDRESS], Delivery — 10:41 2 Koh Asian Foodbar IJburg …" at bounding box center [176, 622] width 352 height 1036
click at [19, 89] on icon "button" at bounding box center [28, 84] width 19 height 19
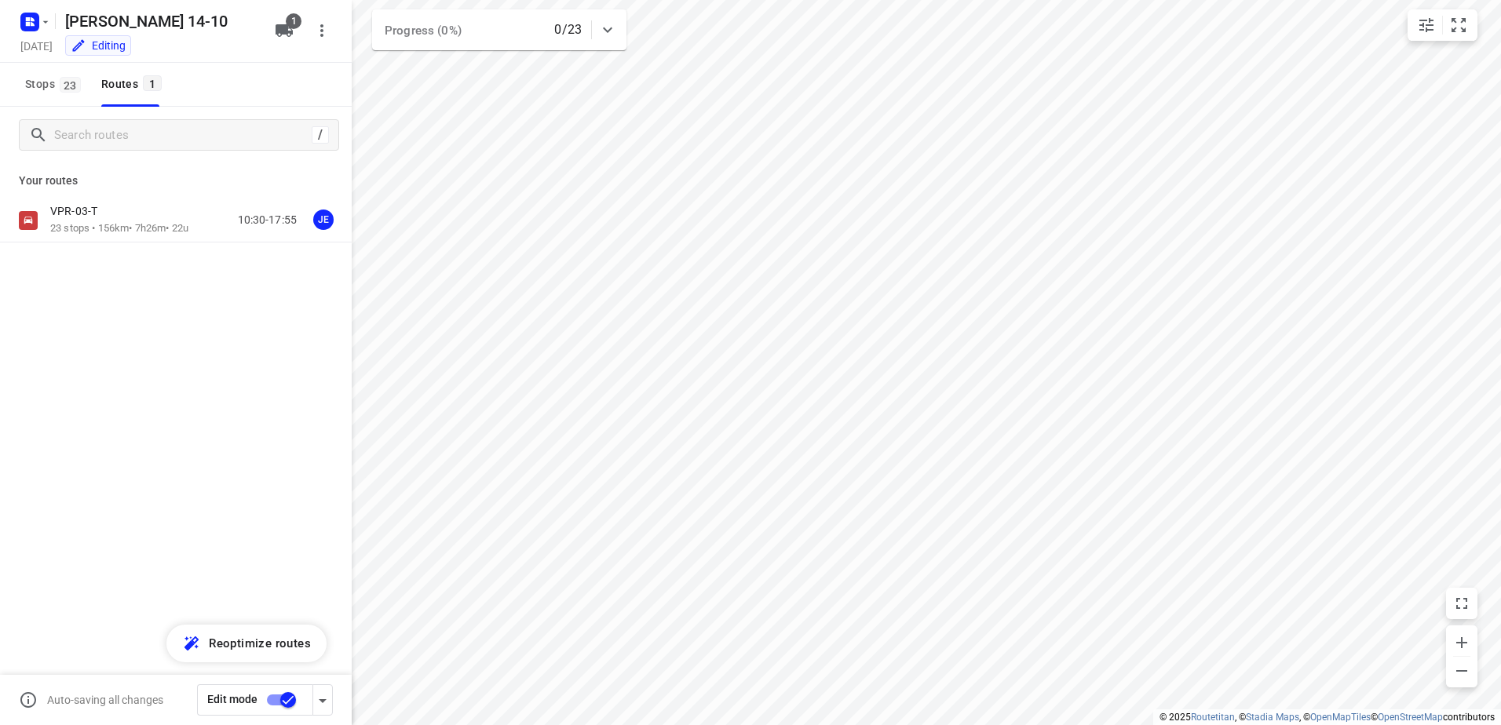
click at [278, 698] on input "checkbox" at bounding box center [287, 700] width 89 height 30
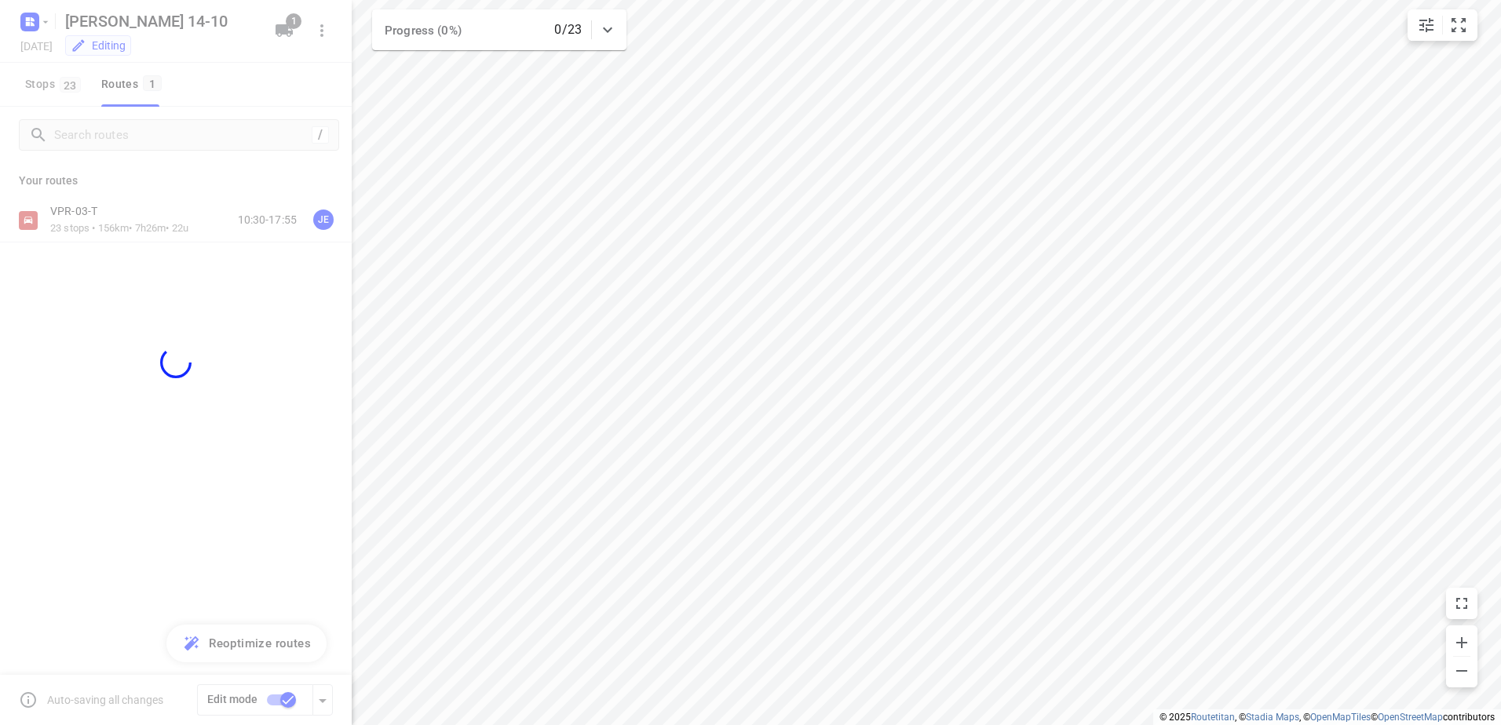
checkbox input "false"
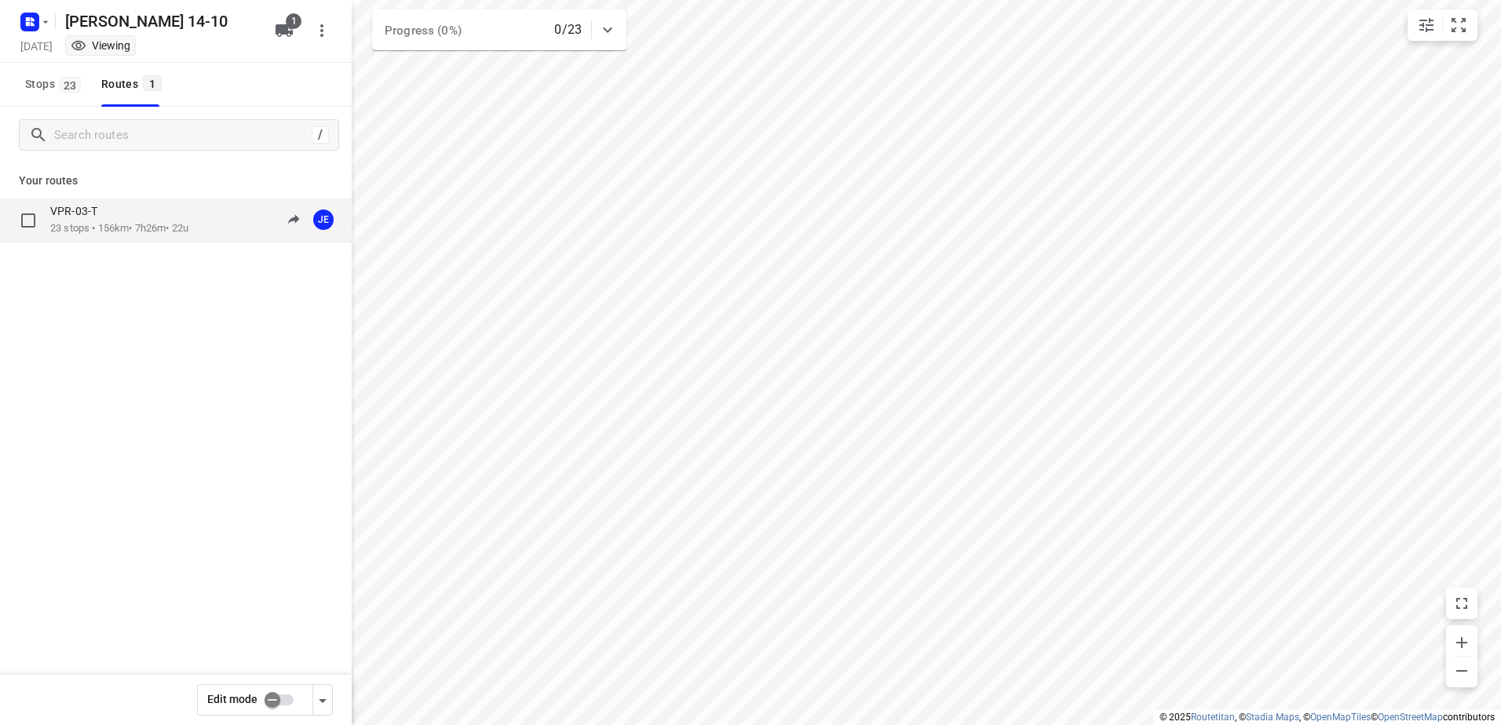
click at [126, 224] on p "23 stops • 156km • 7h26m • 22u" at bounding box center [119, 228] width 138 height 15
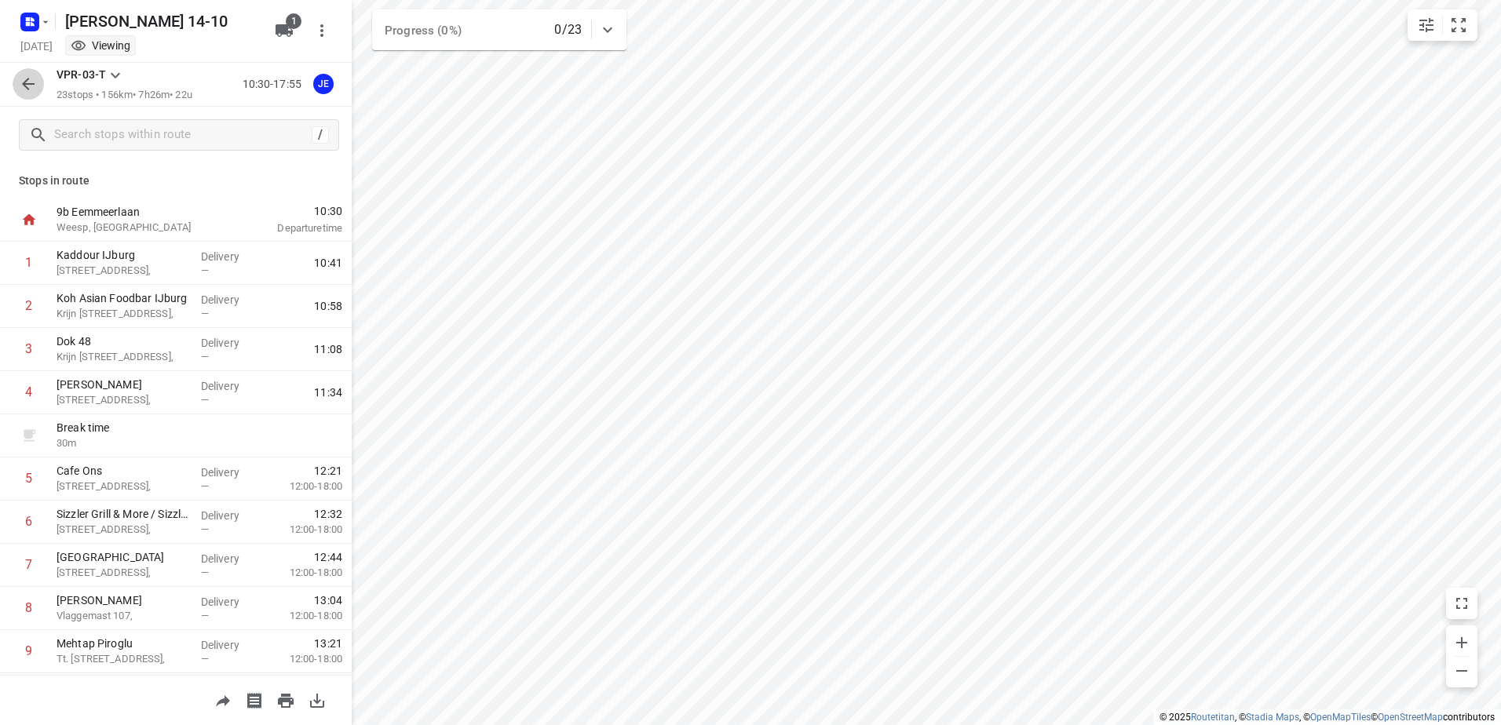
drag, startPoint x: 19, startPoint y: 79, endPoint x: 38, endPoint y: 59, distance: 27.2
click at [19, 79] on icon "button" at bounding box center [28, 84] width 19 height 19
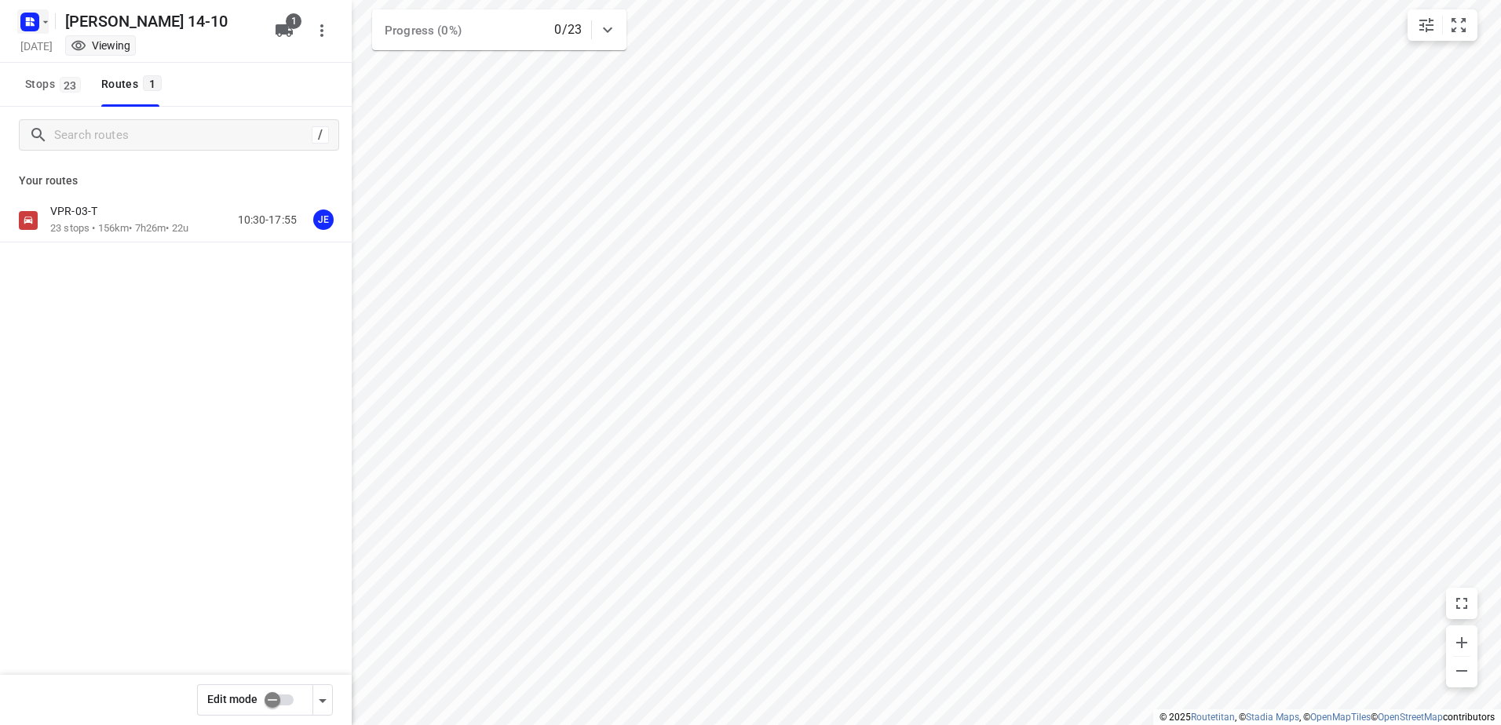
click at [42, 28] on button "button" at bounding box center [32, 21] width 31 height 25
click at [73, 61] on p "Back to projects" at bounding box center [97, 55] width 88 height 18
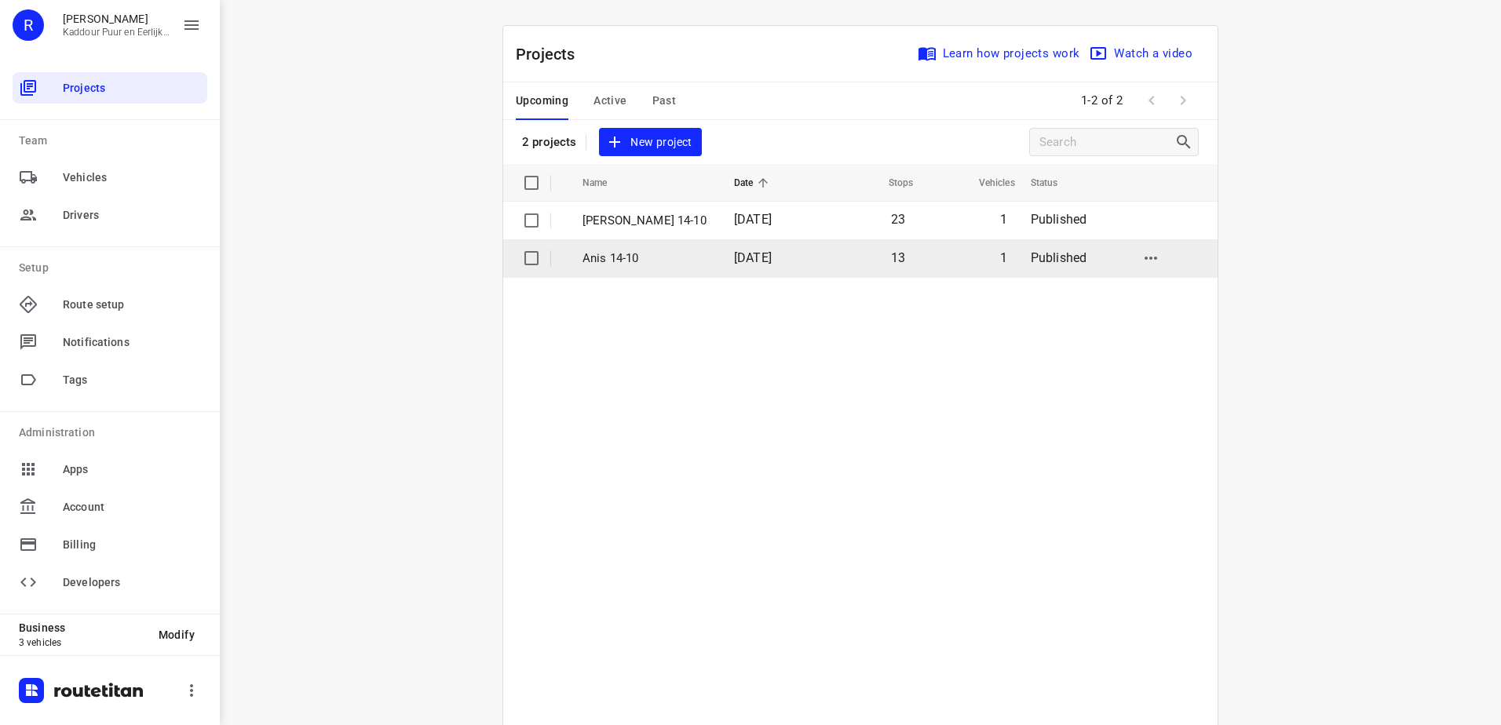
click at [632, 257] on p "Anis 14-10" at bounding box center [647, 259] width 128 height 18
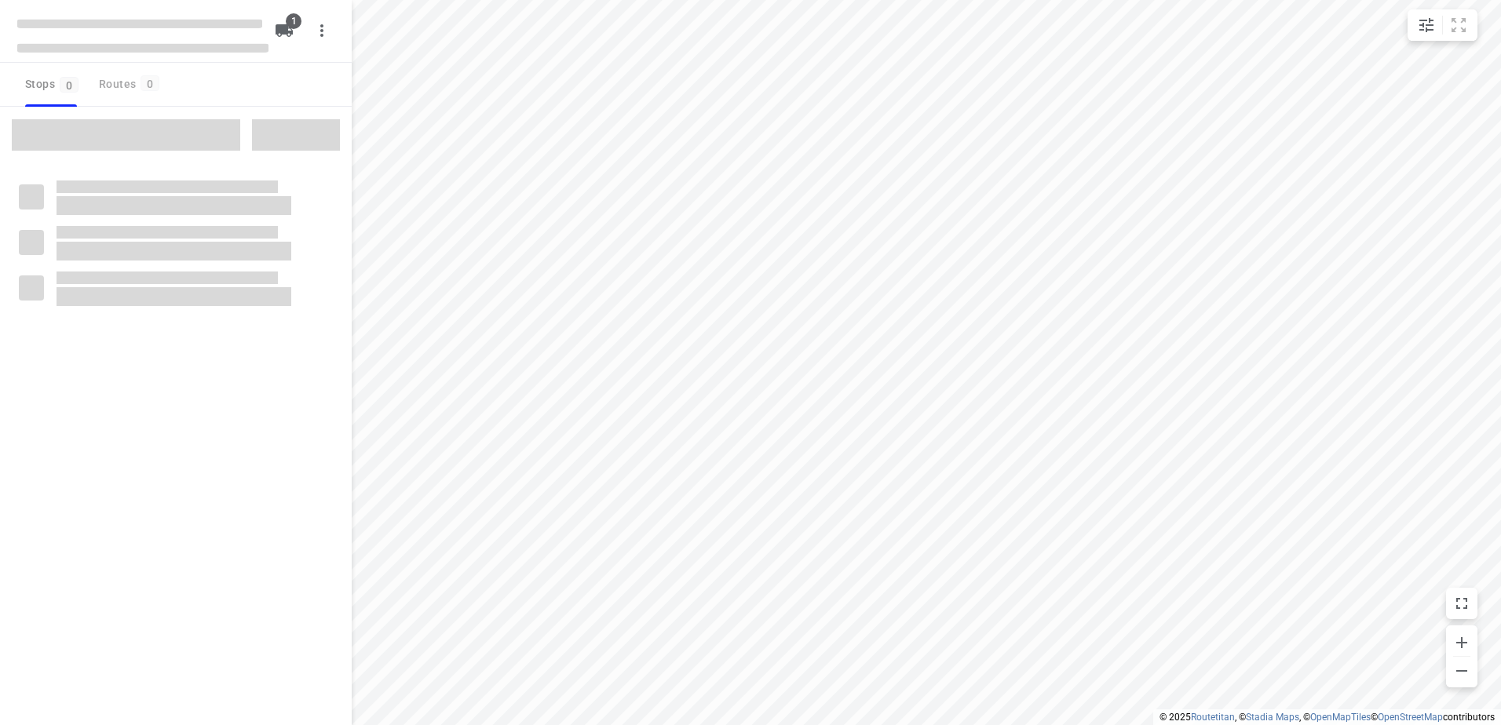
type input "distance"
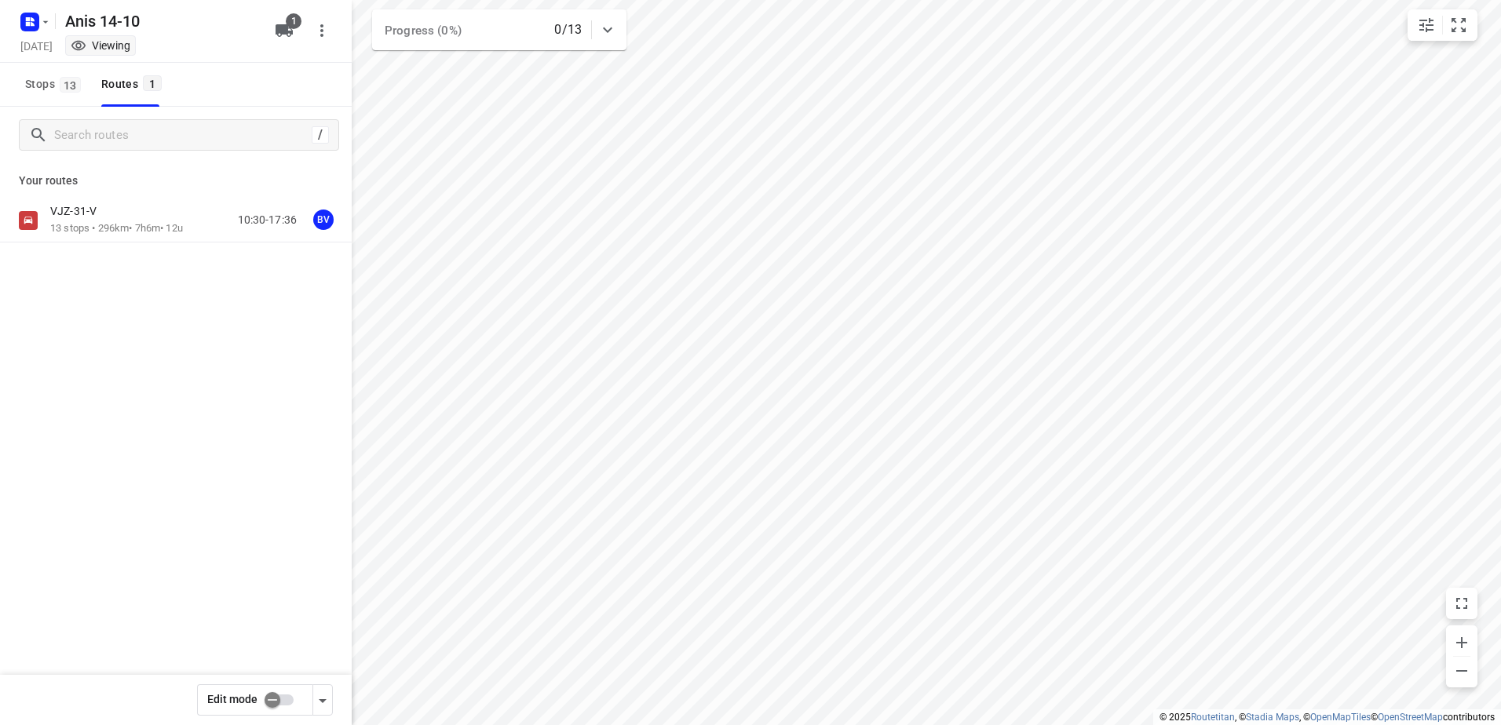
click at [279, 699] on input "checkbox" at bounding box center [272, 700] width 89 height 30
checkbox input "true"
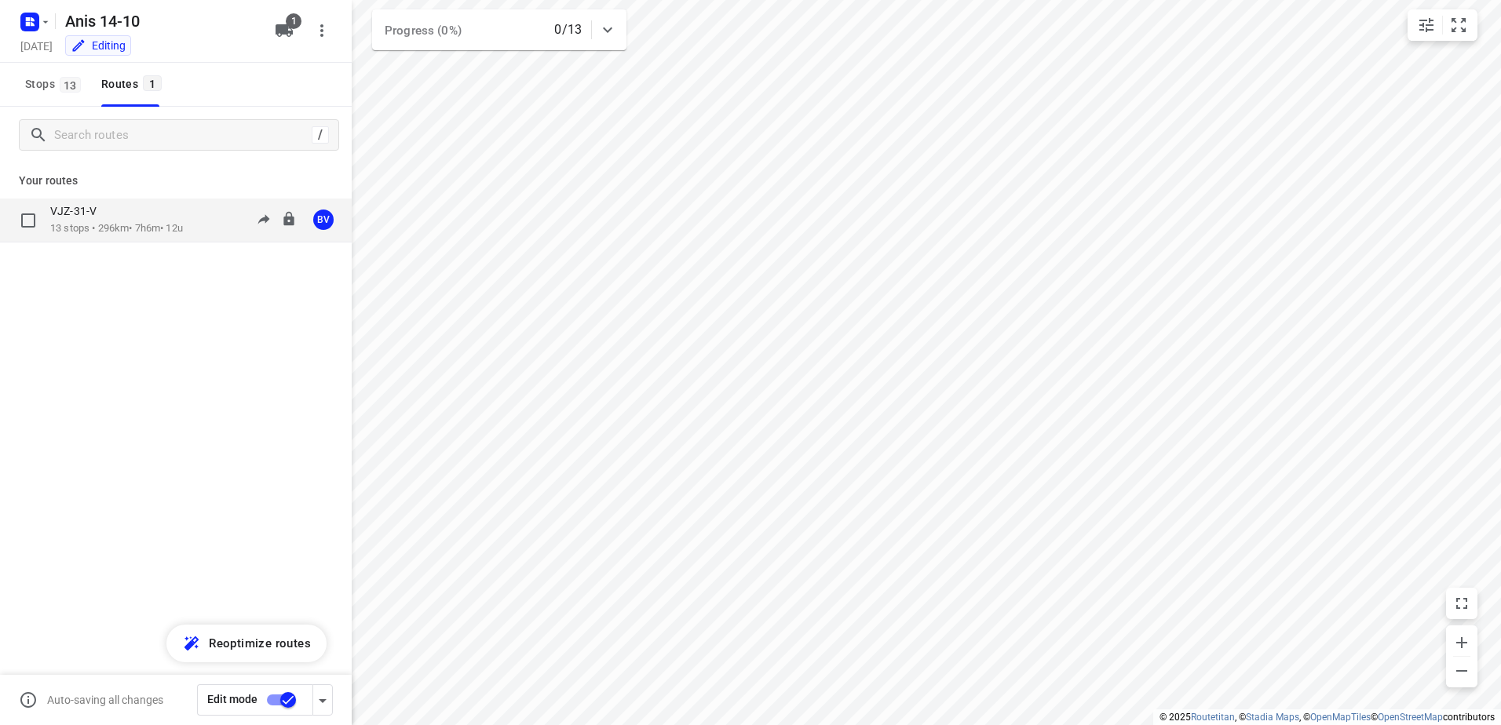
click at [68, 235] on p "13 stops • 296km • 7h6m • 12u" at bounding box center [116, 228] width 133 height 15
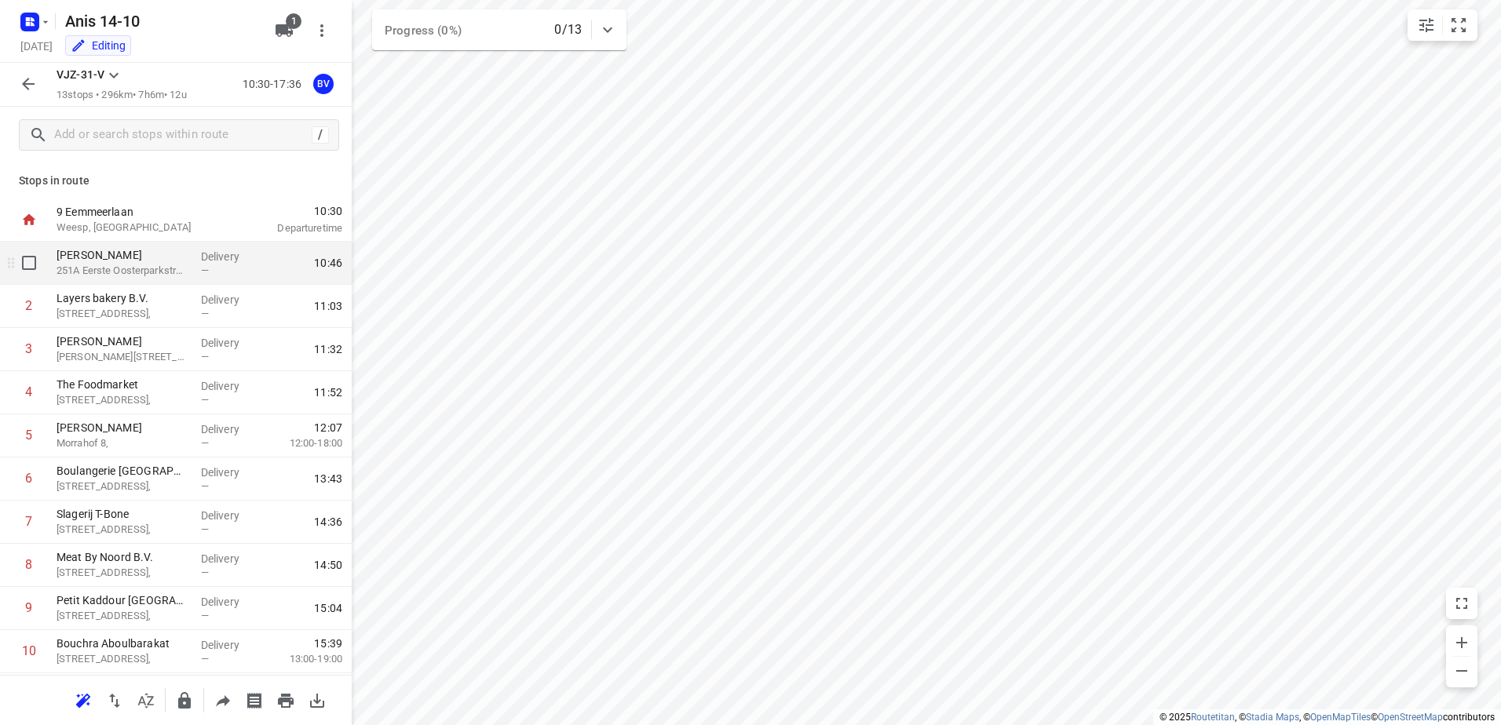
click at [201, 255] on p "Delivery" at bounding box center [230, 257] width 58 height 16
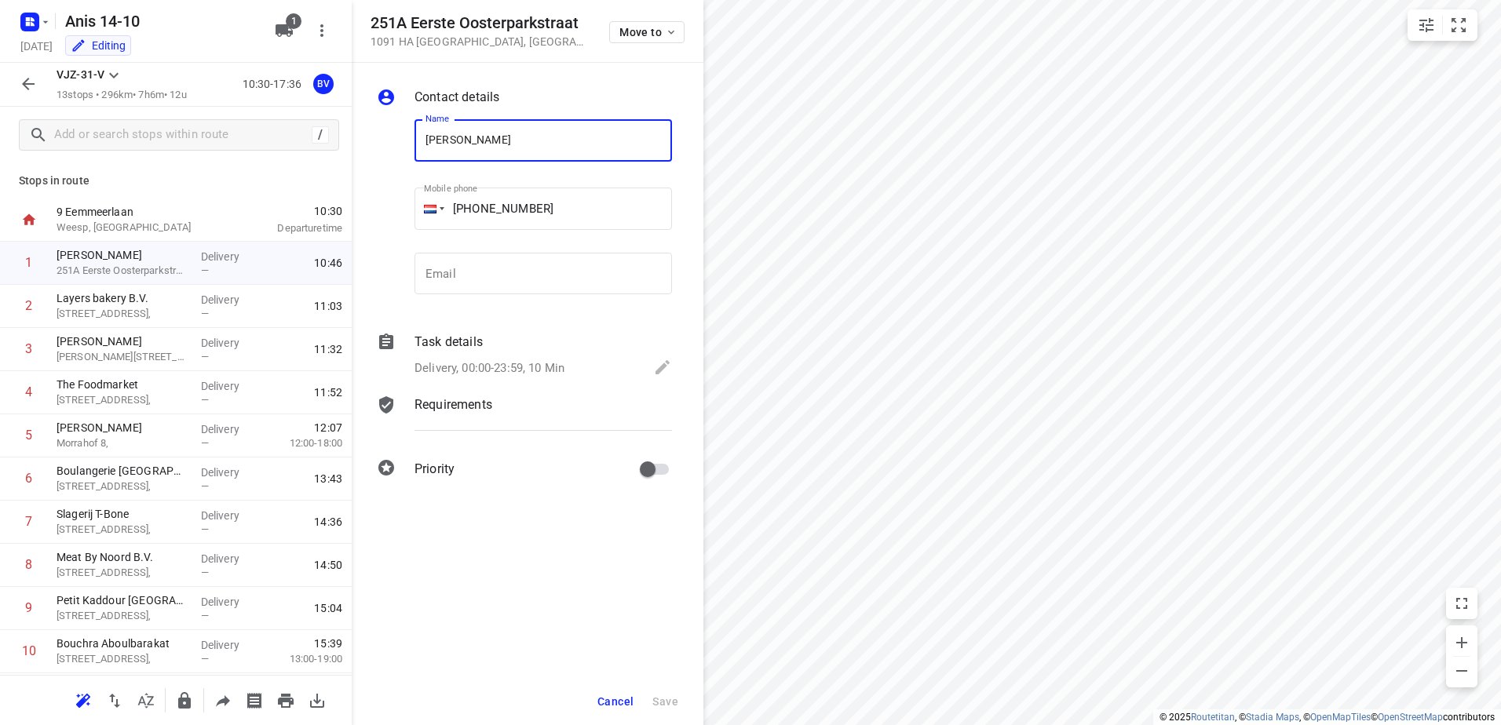
click at [491, 399] on p "Requirements" at bounding box center [454, 405] width 78 height 19
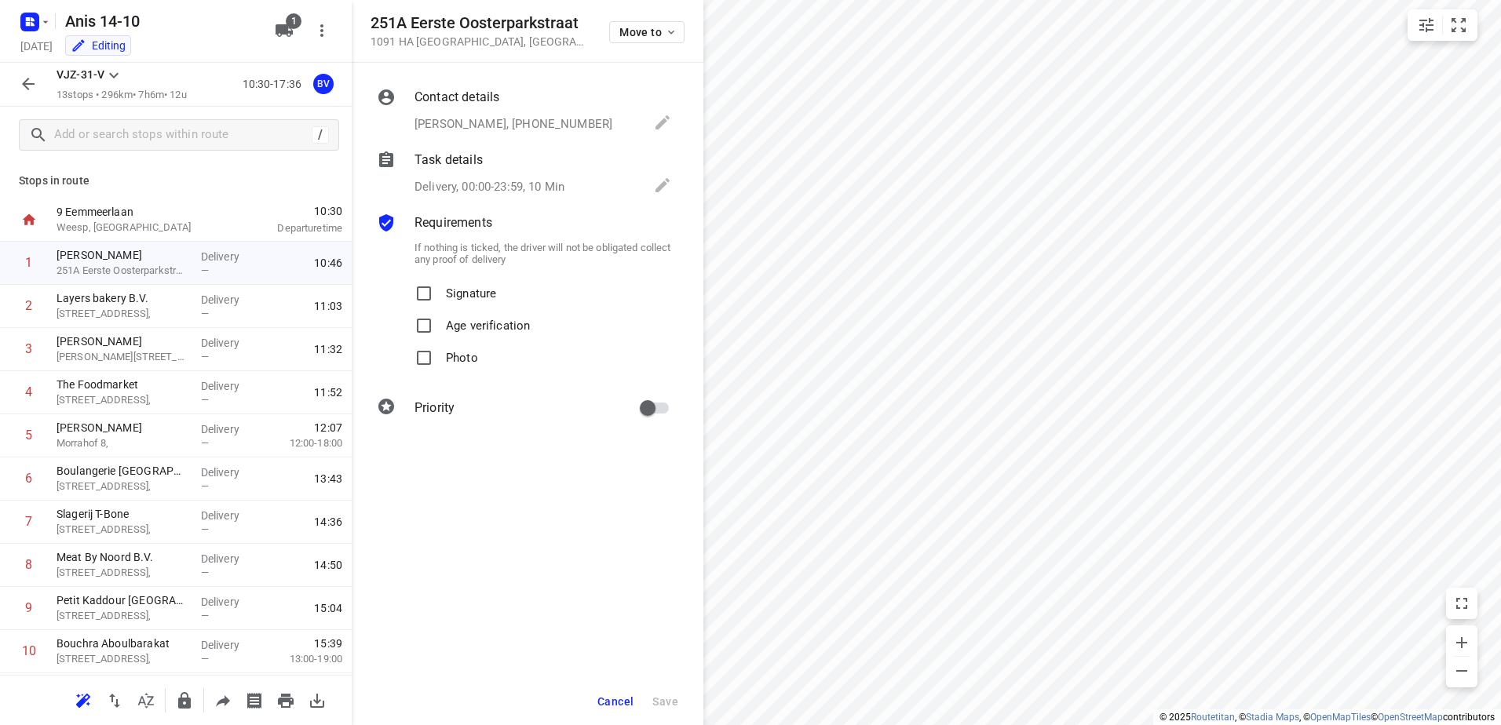
click at [492, 285] on p "Signature" at bounding box center [471, 289] width 50 height 23
click at [440, 285] on input "Signature" at bounding box center [423, 293] width 31 height 31
checkbox input "true"
click at [659, 699] on span "Save" at bounding box center [665, 702] width 26 height 13
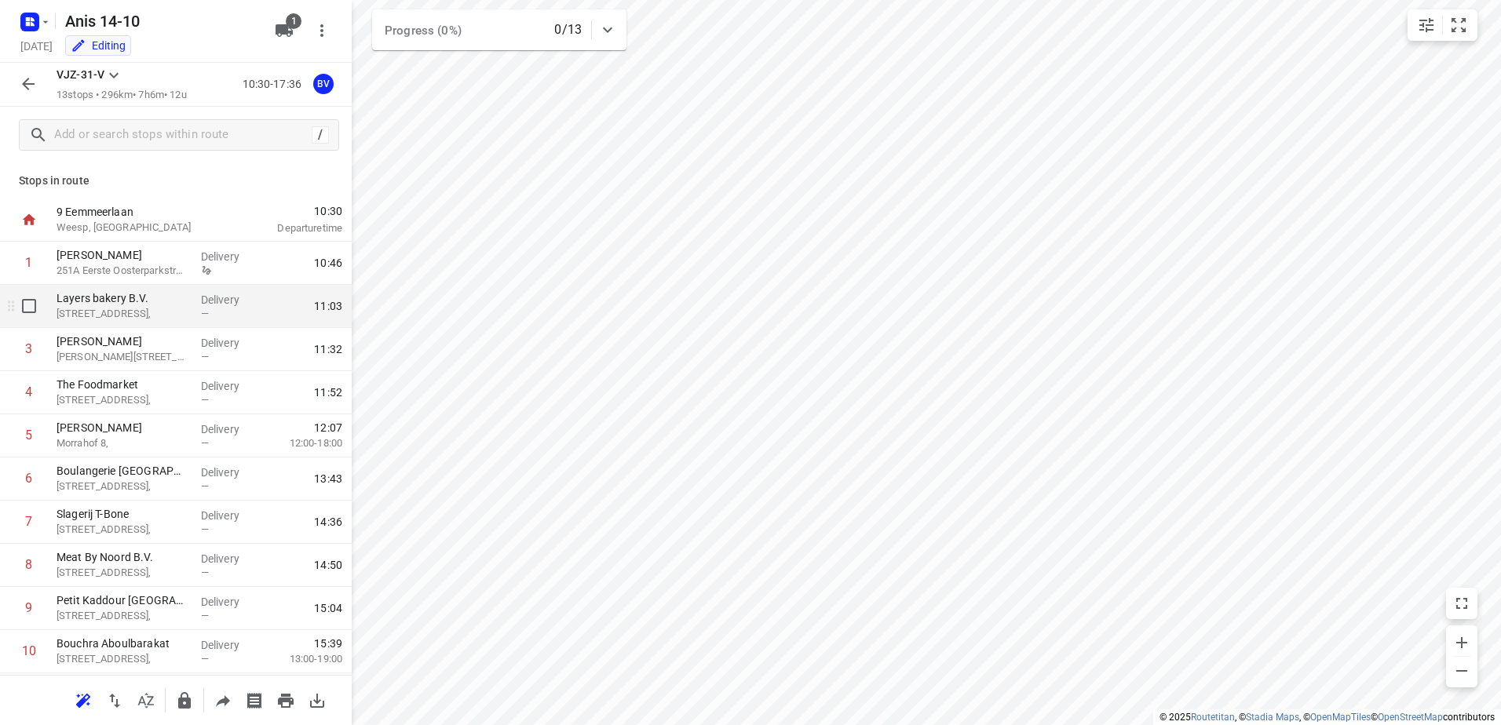
click at [167, 306] on p "[STREET_ADDRESS]," at bounding box center [123, 314] width 132 height 16
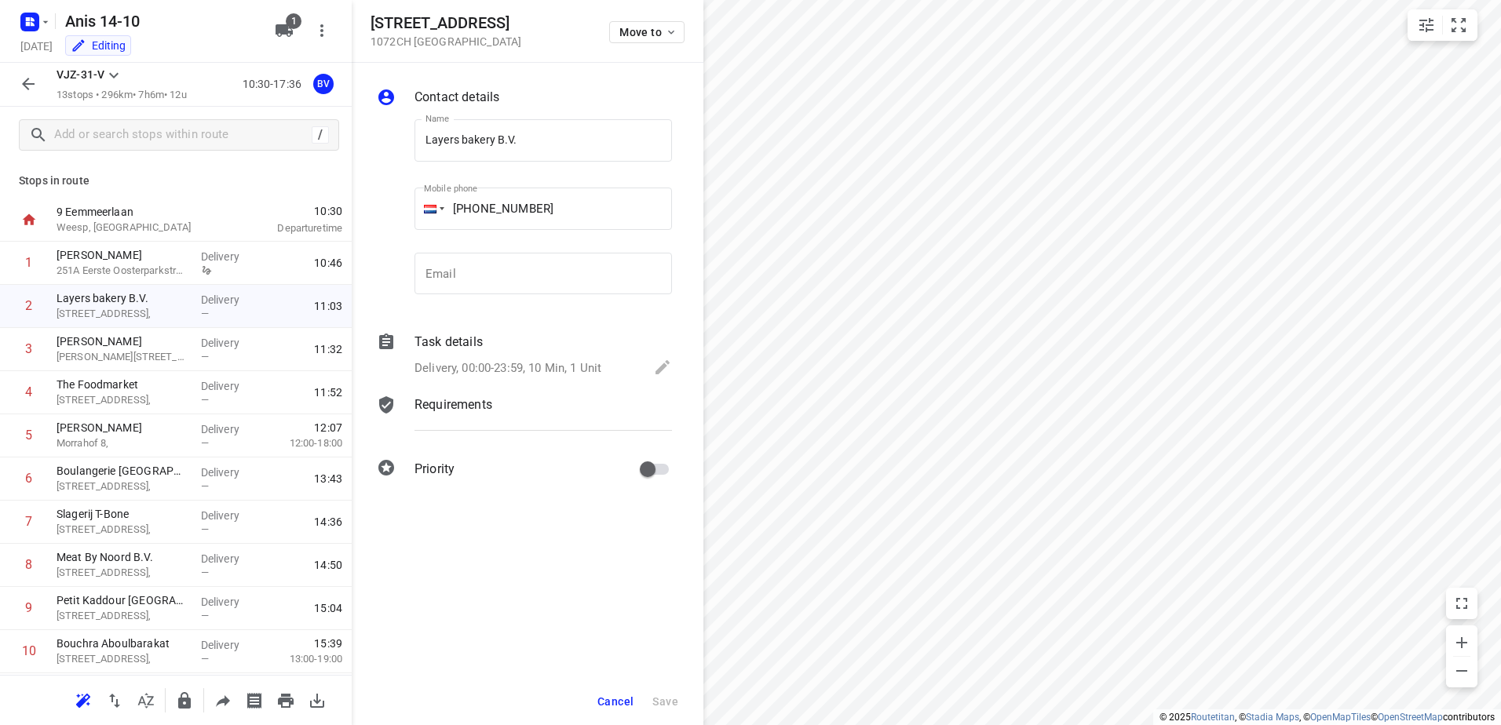
click at [461, 408] on p "Requirements" at bounding box center [454, 405] width 78 height 19
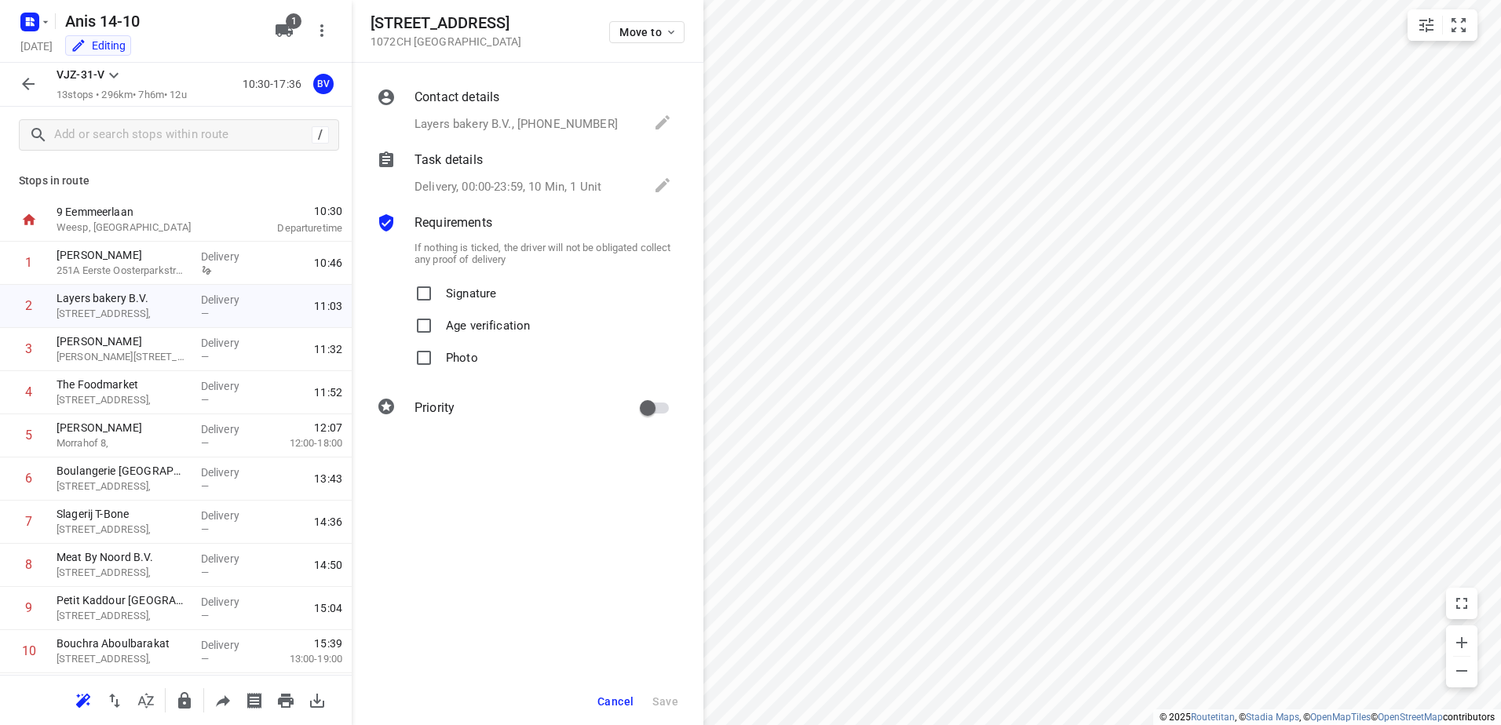
click at [484, 294] on p "Signature" at bounding box center [471, 289] width 50 height 23
click at [440, 294] on input "Signature" at bounding box center [423, 293] width 31 height 31
checkbox input "true"
click at [664, 687] on div "Cancel Save" at bounding box center [528, 701] width 352 height 47
click at [669, 697] on span "Save" at bounding box center [665, 702] width 26 height 13
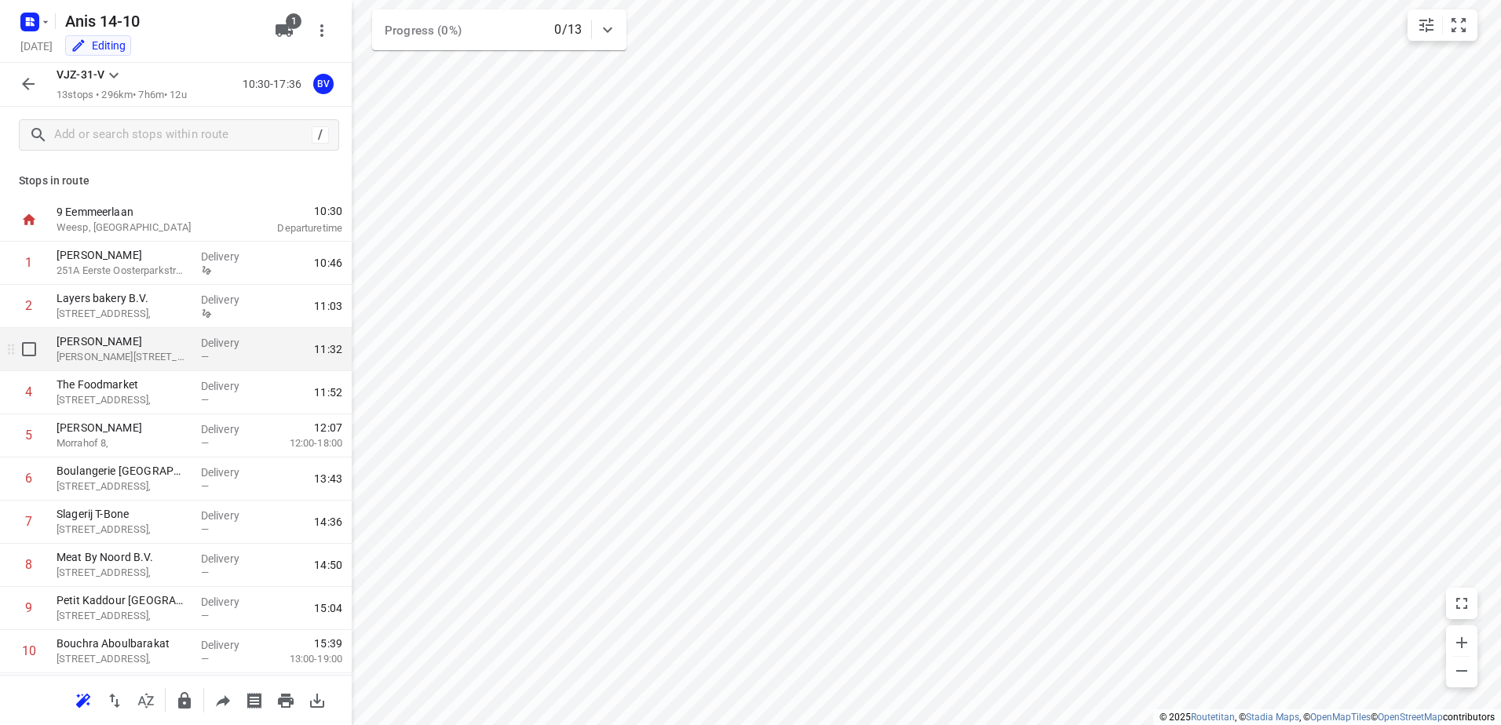
click at [197, 368] on div "Delivery —" at bounding box center [230, 349] width 71 height 43
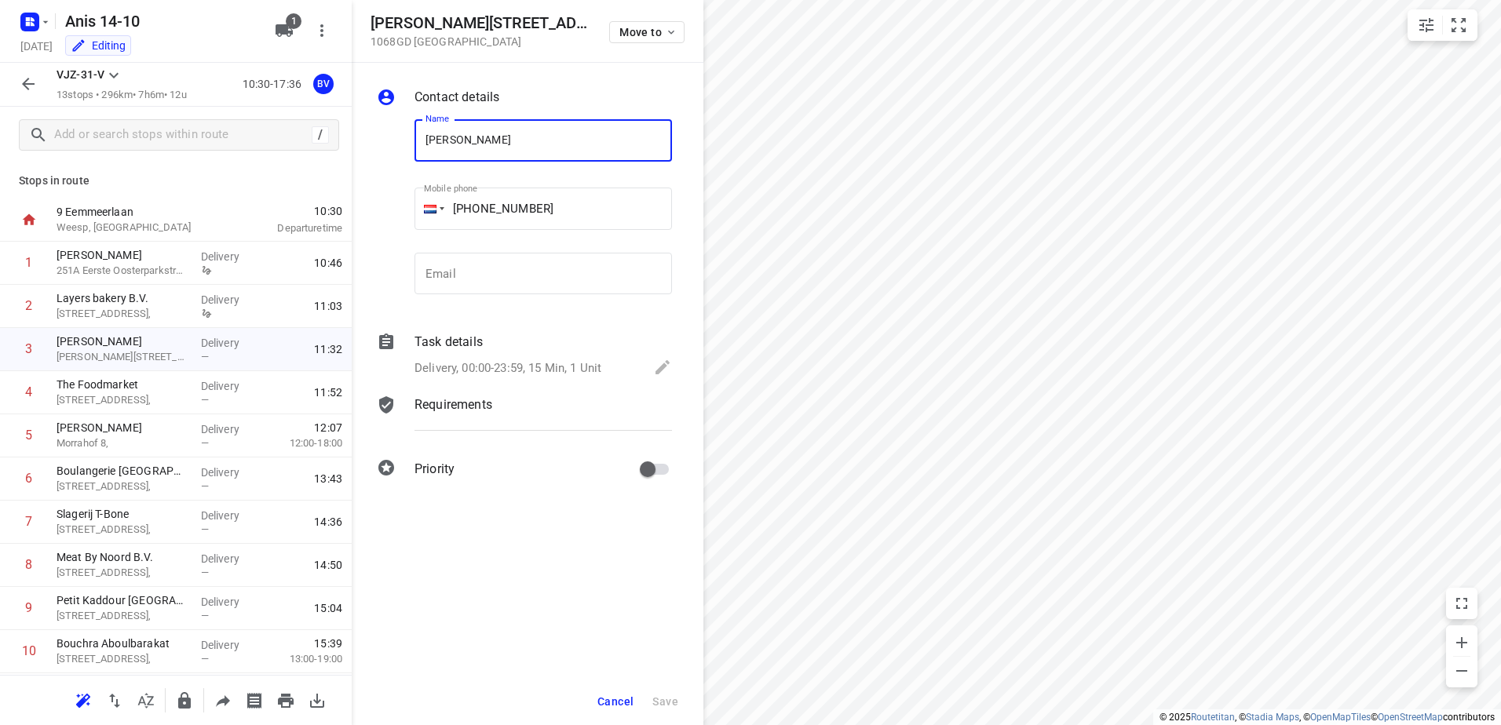
click at [456, 396] on p "Requirements" at bounding box center [454, 405] width 78 height 19
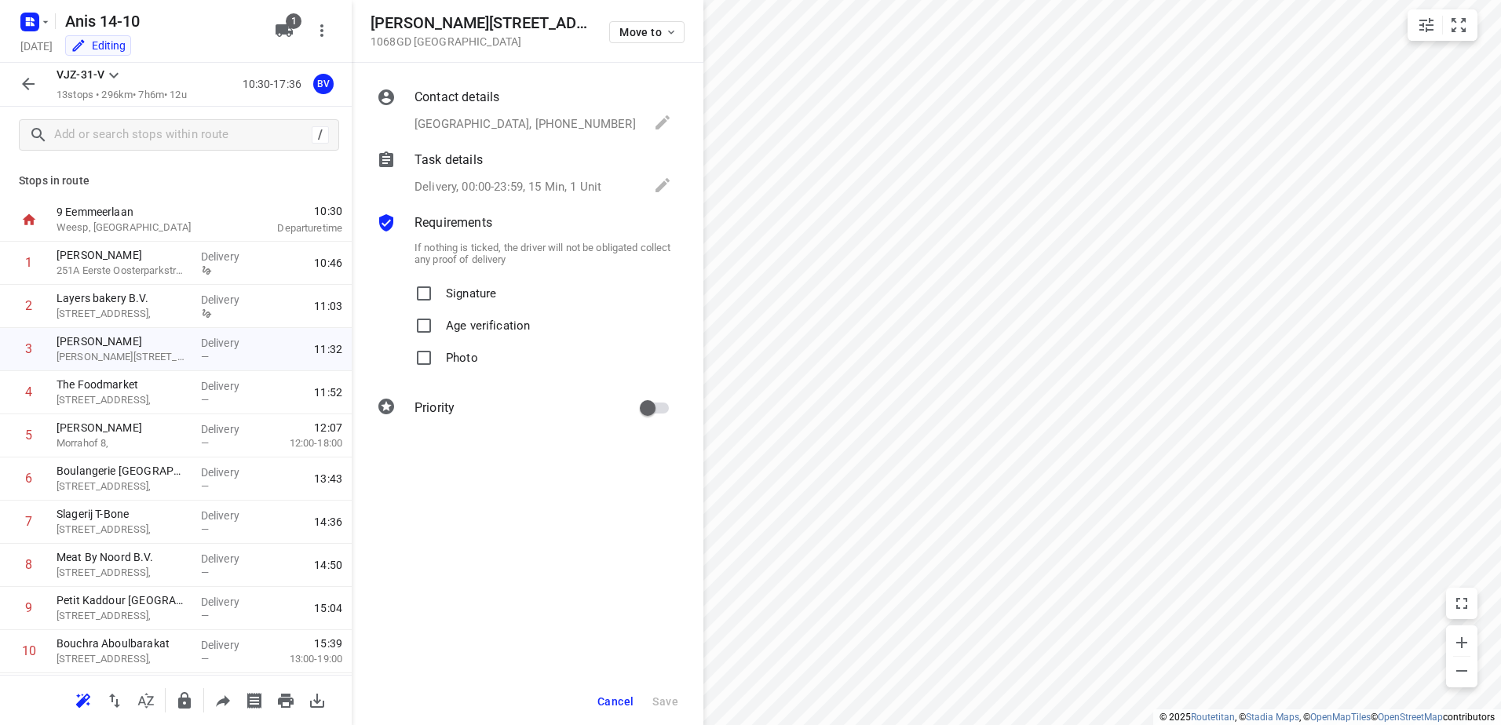
click at [472, 293] on p "Signature" at bounding box center [471, 289] width 50 height 23
click at [440, 293] on input "Signature" at bounding box center [423, 293] width 31 height 31
checkbox input "true"
click at [681, 713] on button "Save" at bounding box center [665, 702] width 38 height 28
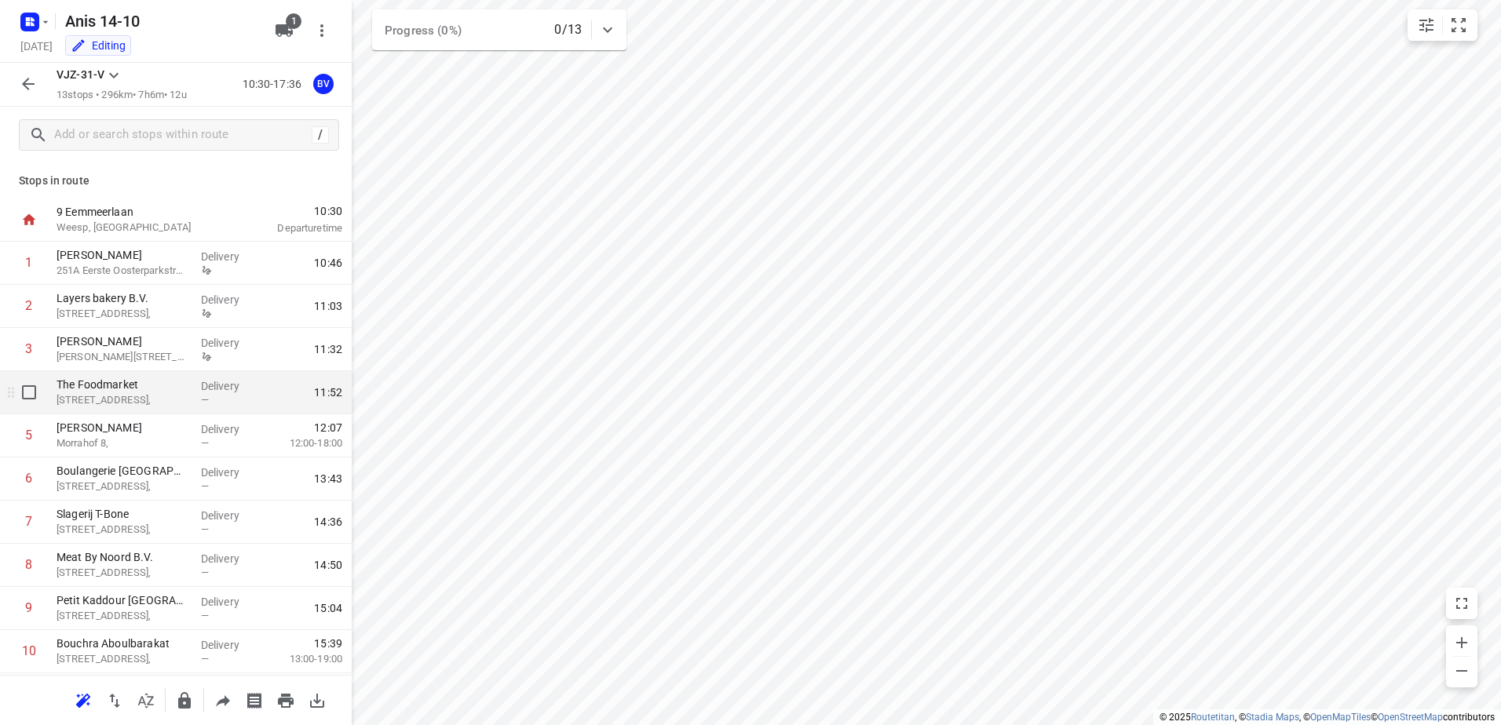
click at [157, 404] on p "[STREET_ADDRESS]," at bounding box center [123, 401] width 132 height 16
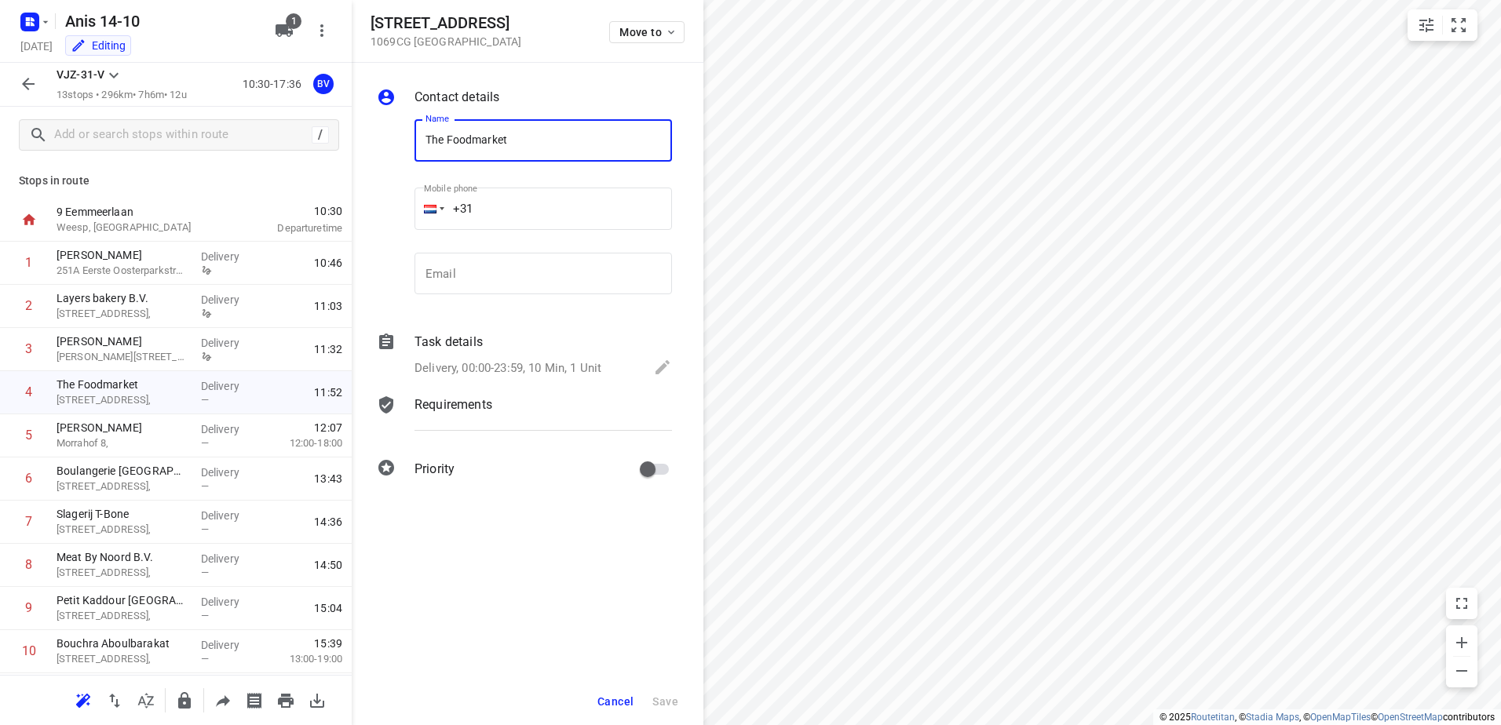
click at [477, 408] on p "Requirements" at bounding box center [454, 405] width 78 height 19
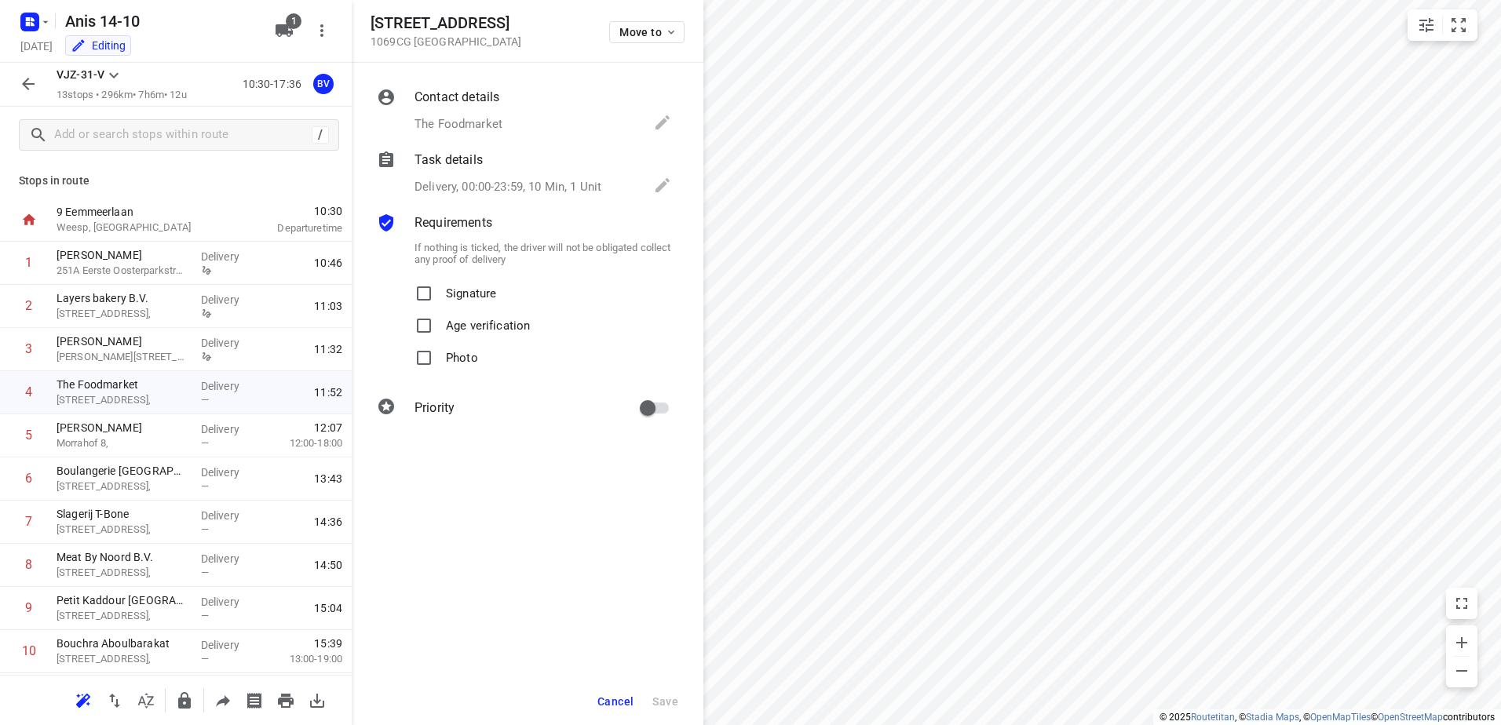
click at [466, 296] on p "Signature" at bounding box center [471, 289] width 50 height 23
click at [440, 296] on input "Signature" at bounding box center [423, 293] width 31 height 31
checkbox input "true"
click at [662, 688] on button "Save" at bounding box center [665, 702] width 38 height 28
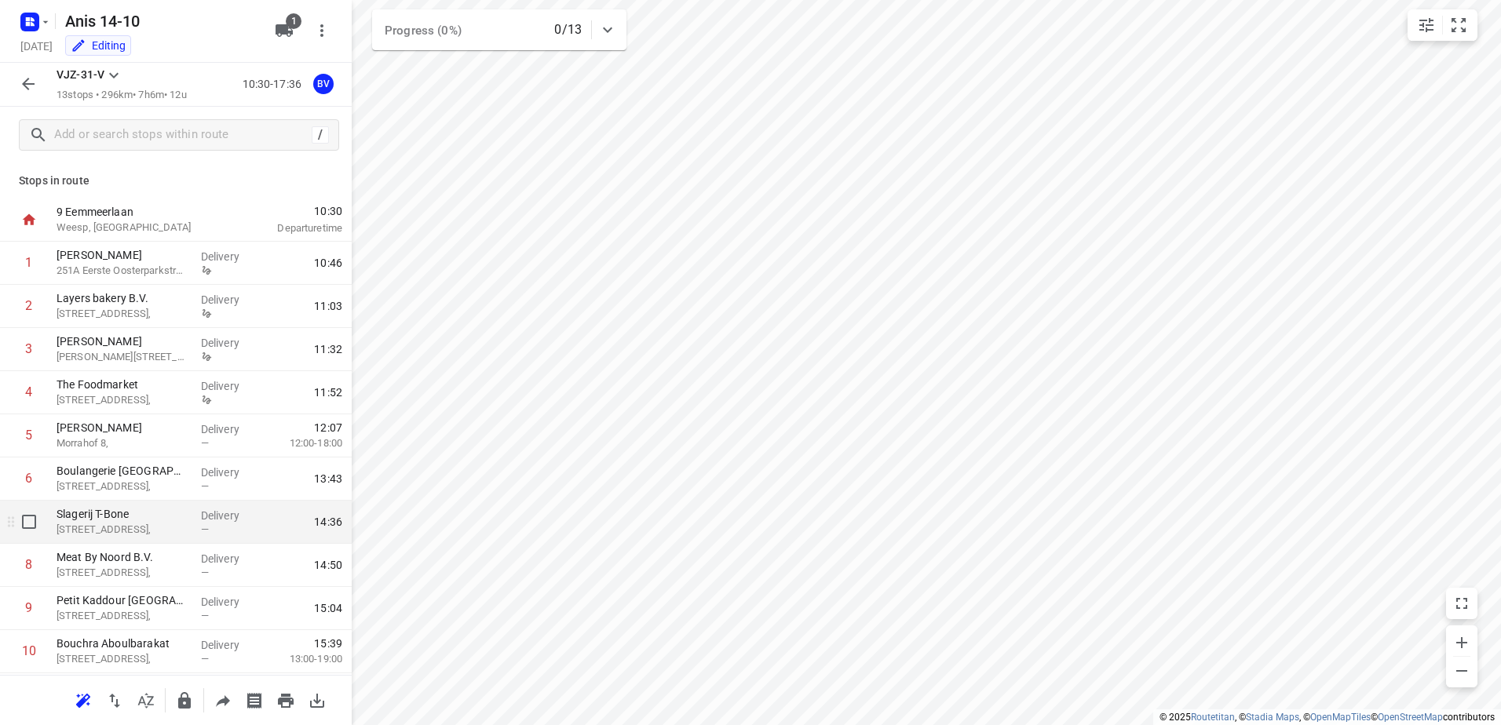
click at [130, 524] on p "[STREET_ADDRESS]," at bounding box center [123, 530] width 132 height 16
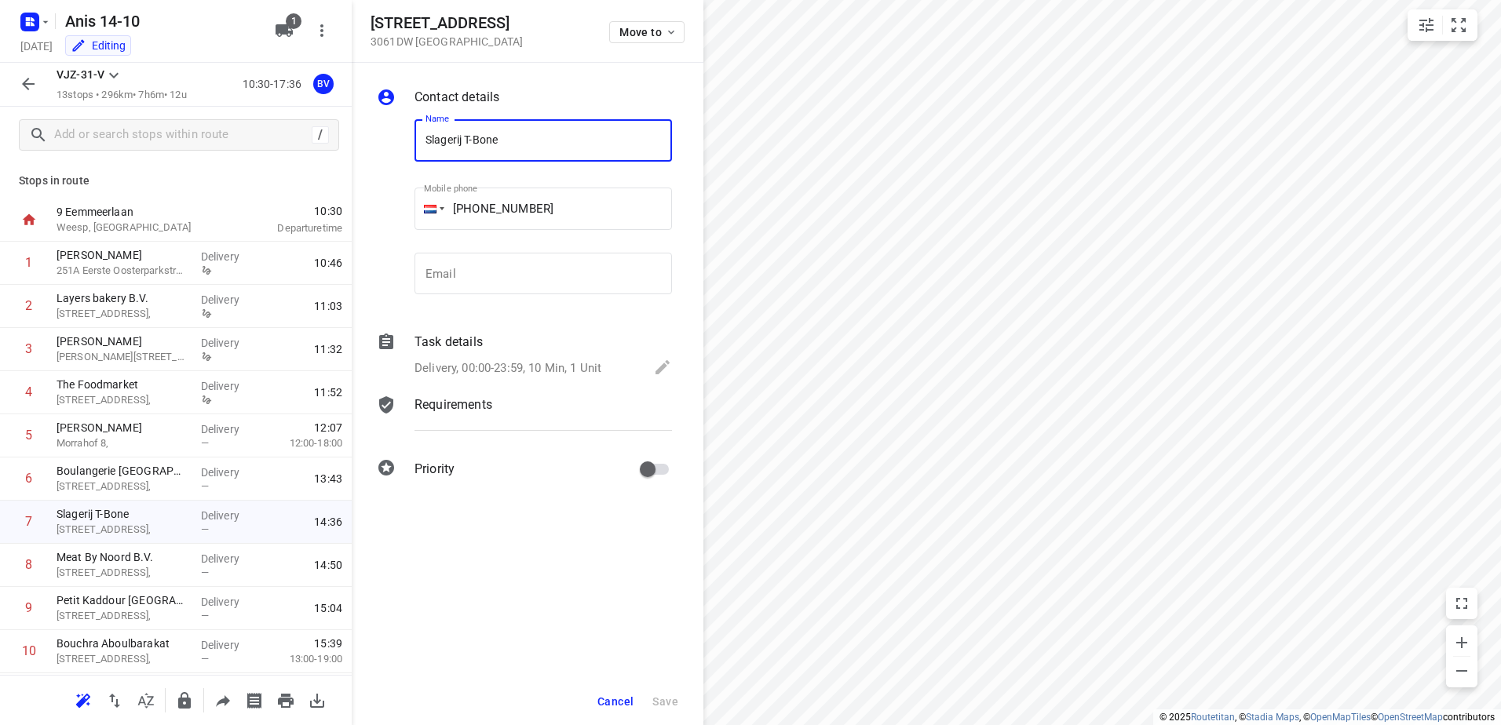
click at [470, 389] on div "Contact details Name [PERSON_NAME] T-Bone Name Mobile phone [PHONE_NUMBER] ​ Em…" at bounding box center [528, 286] width 352 height 447
click at [480, 404] on p "Requirements" at bounding box center [454, 405] width 78 height 19
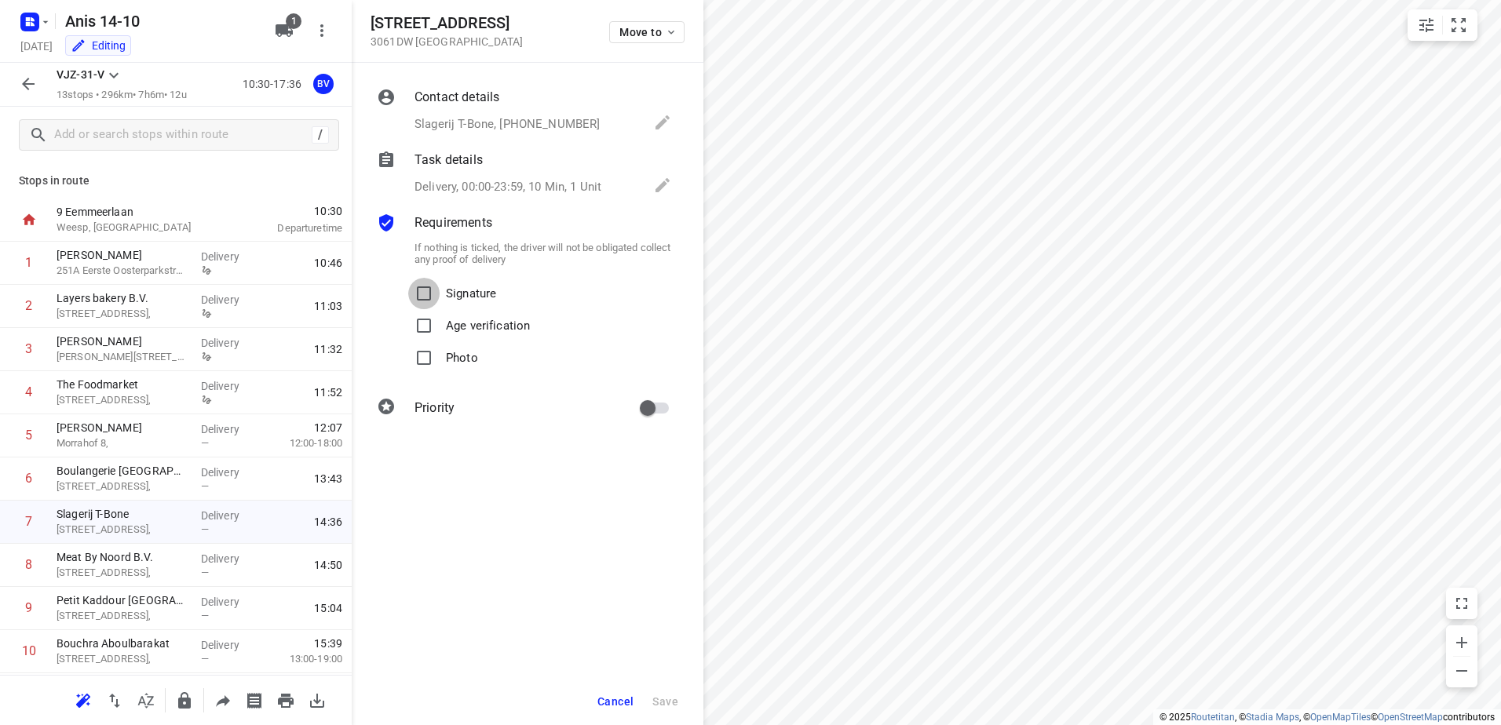
click at [439, 279] on input "Signature" at bounding box center [423, 293] width 31 height 31
checkbox input "true"
click at [663, 681] on div "Cancel Save" at bounding box center [528, 701] width 352 height 47
click at [663, 696] on span "Save" at bounding box center [665, 702] width 26 height 13
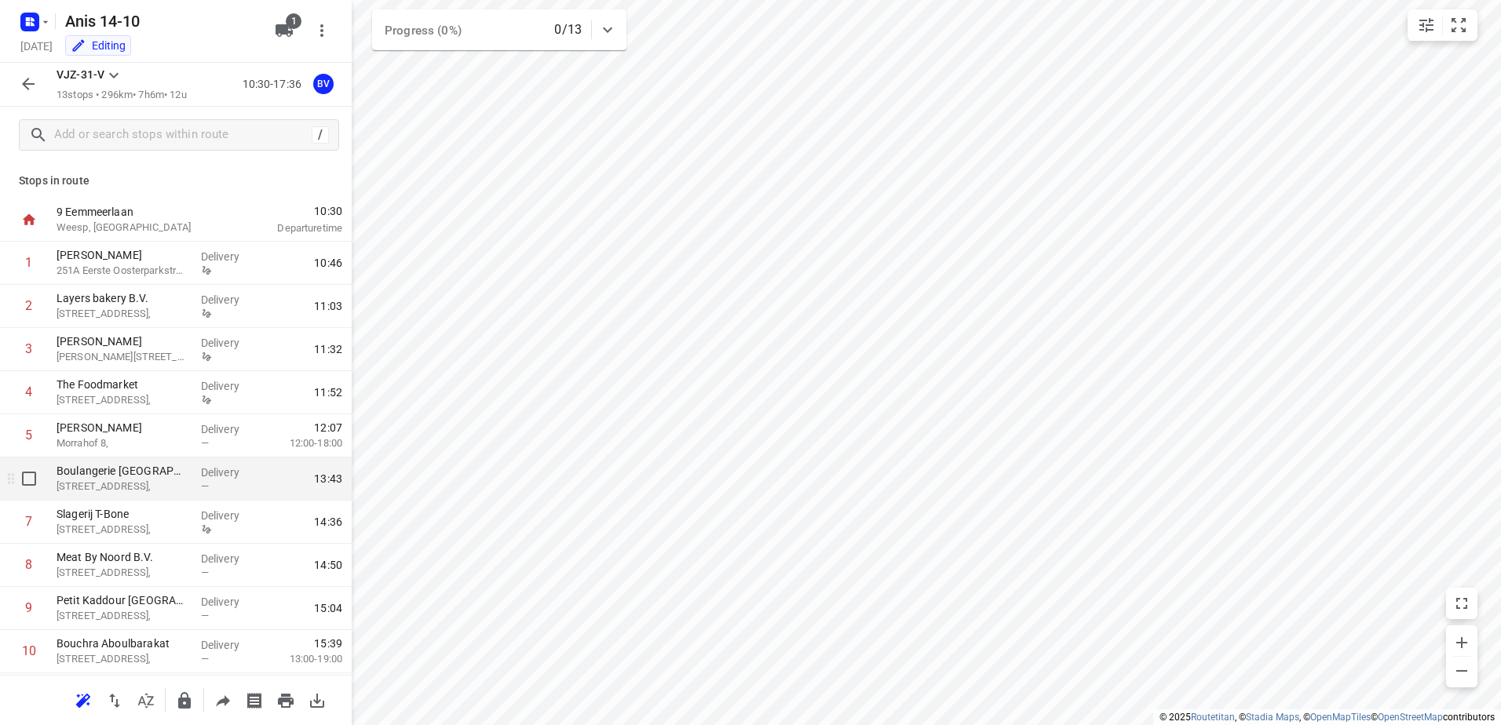
click at [159, 484] on p "[STREET_ADDRESS]," at bounding box center [123, 487] width 132 height 16
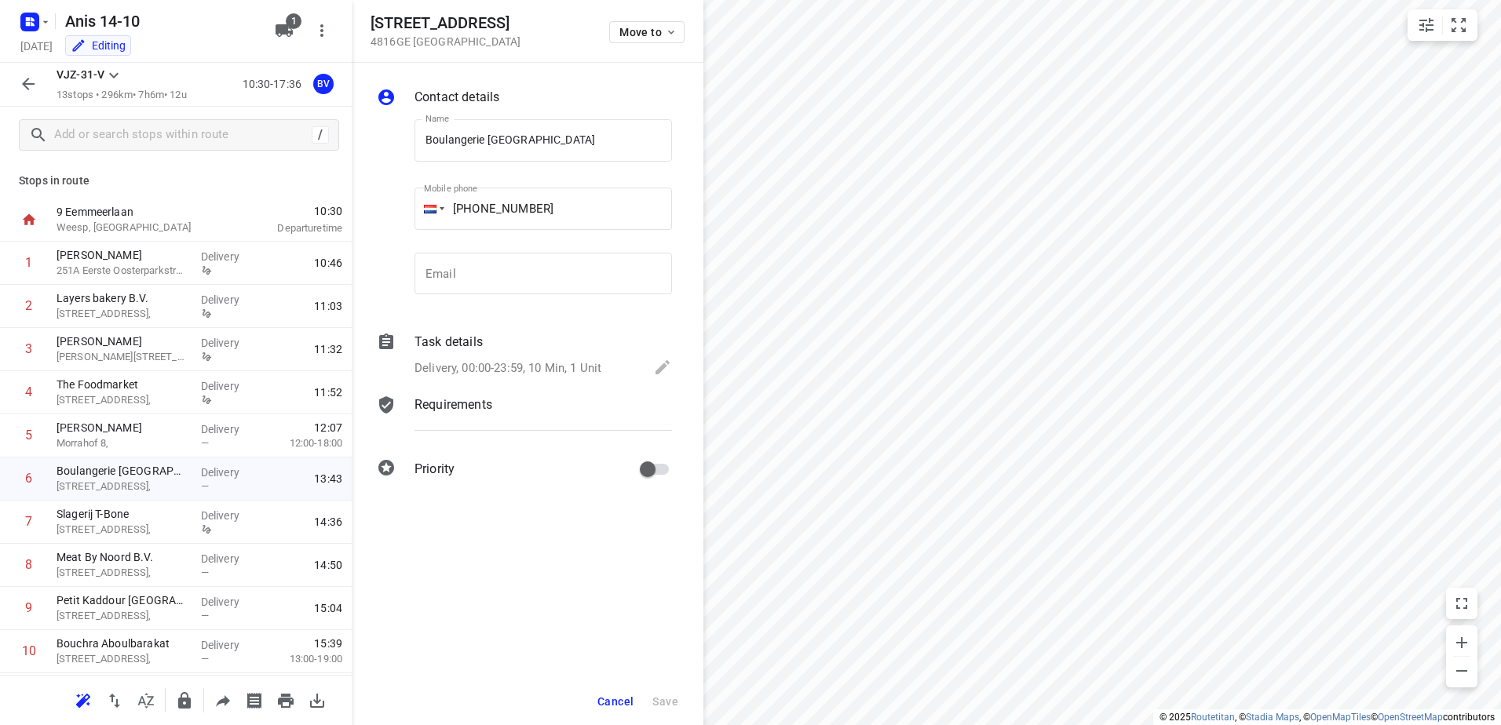
click at [480, 400] on p "Requirements" at bounding box center [454, 405] width 78 height 19
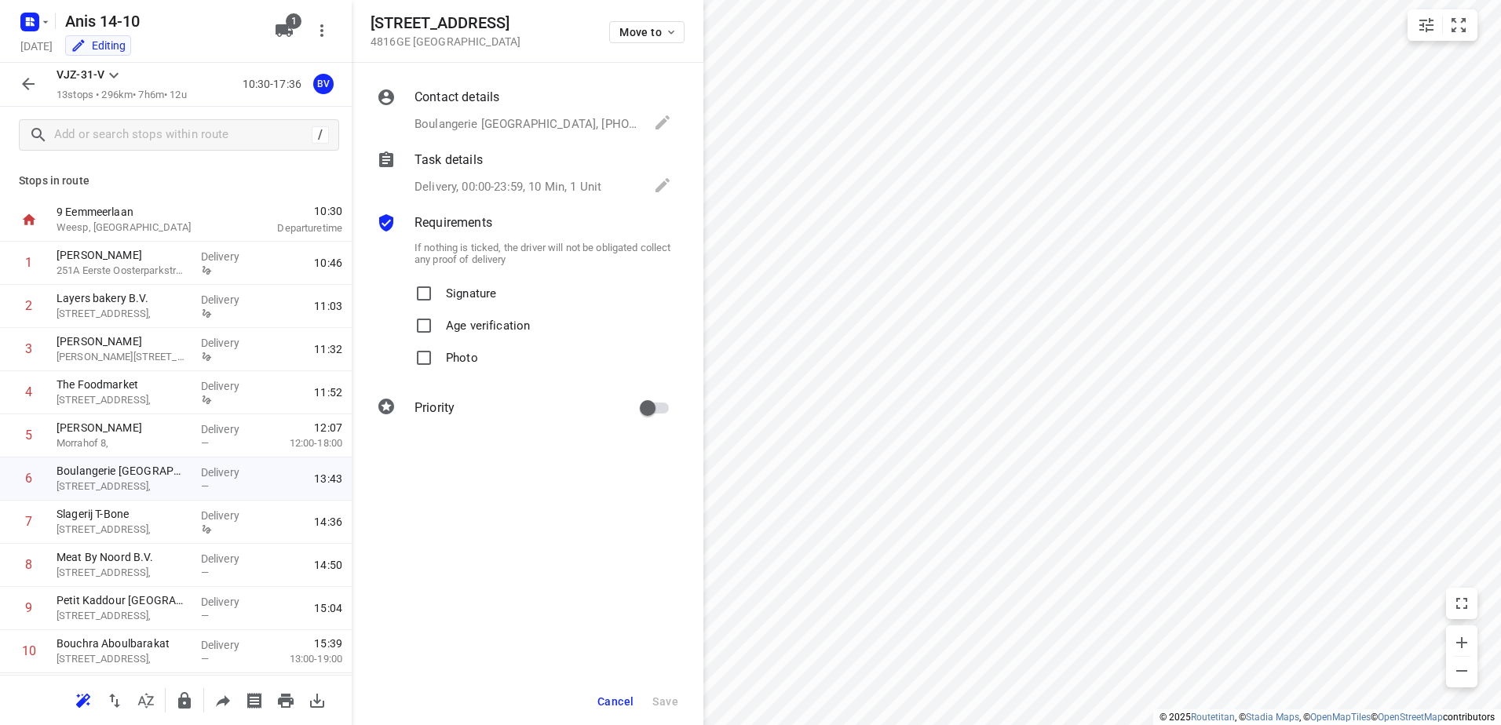
click at [470, 288] on p "Signature" at bounding box center [471, 289] width 50 height 23
click at [440, 288] on input "Signature" at bounding box center [423, 293] width 31 height 31
checkbox input "true"
click at [669, 706] on span "Save" at bounding box center [665, 702] width 26 height 13
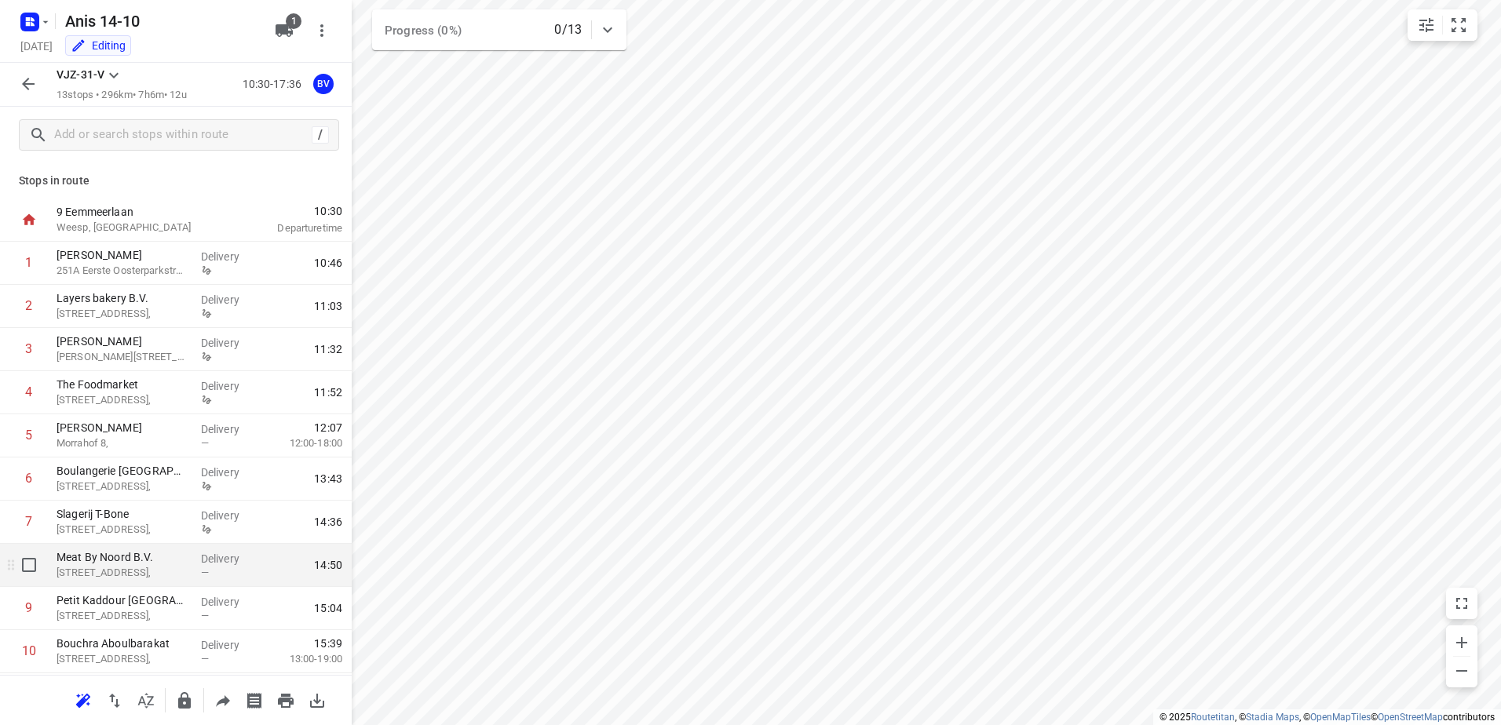
click at [187, 573] on div "Meat By Noord B.V. [STREET_ADDRESS]," at bounding box center [122, 565] width 144 height 43
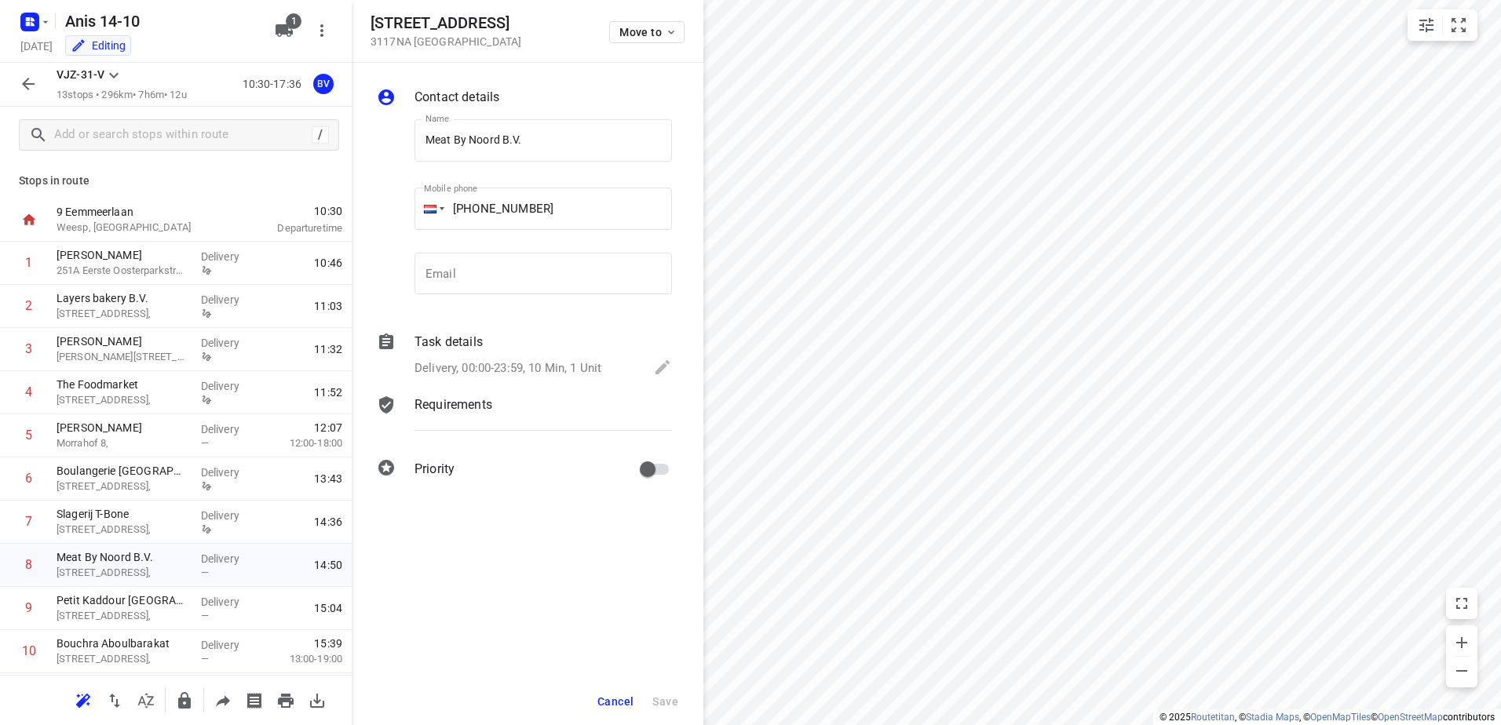
click at [496, 410] on div "Requirements" at bounding box center [543, 405] width 257 height 19
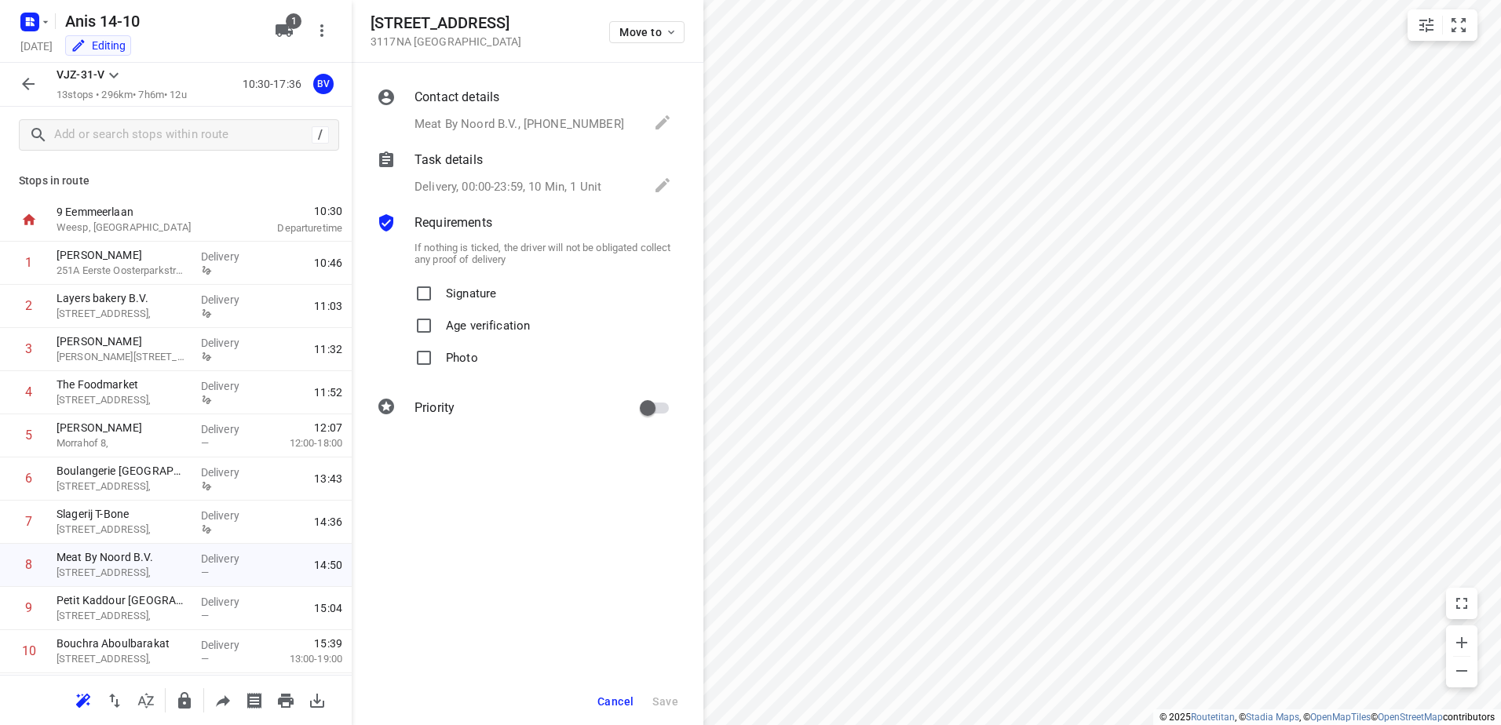
click at [476, 281] on p "Signature" at bounding box center [471, 289] width 50 height 23
click at [440, 281] on input "Signature" at bounding box center [423, 293] width 31 height 31
checkbox input "true"
click at [675, 703] on span "Save" at bounding box center [665, 702] width 26 height 13
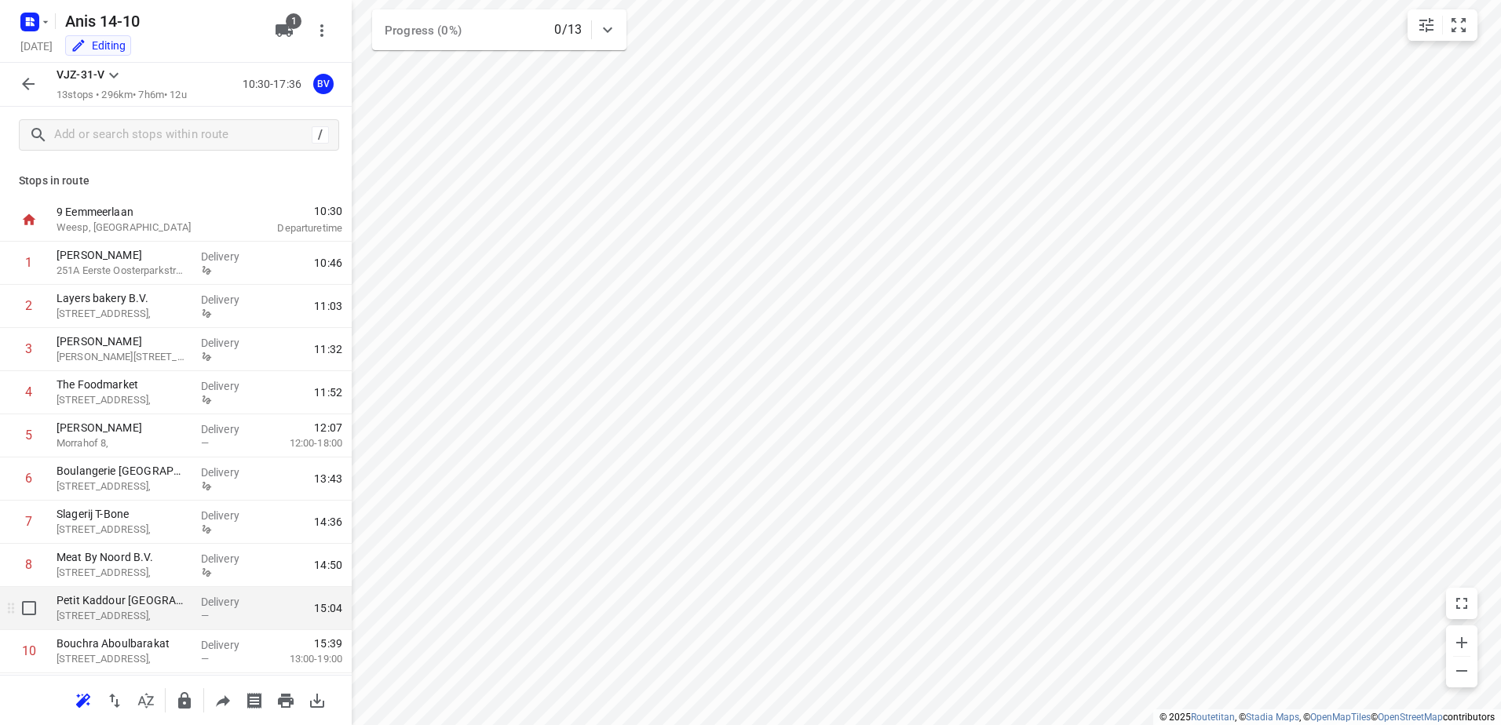
click at [156, 615] on p "[STREET_ADDRESS]," at bounding box center [123, 616] width 132 height 16
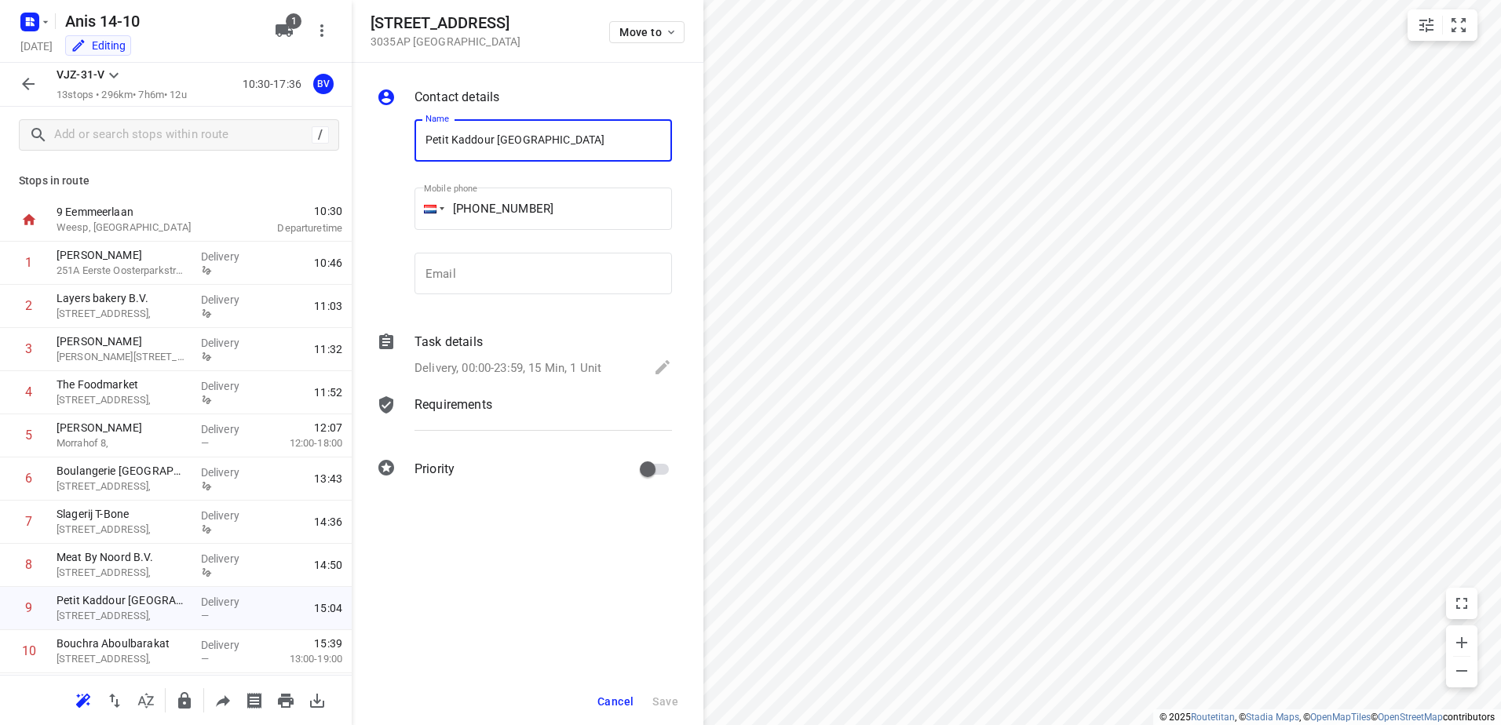
click at [482, 391] on div "Contact details Name [GEOGRAPHIC_DATA] Name Mobile phone [PHONE_NUMBER] ​ Email…" at bounding box center [528, 286] width 352 height 447
click at [490, 402] on p "Requirements" at bounding box center [454, 405] width 78 height 19
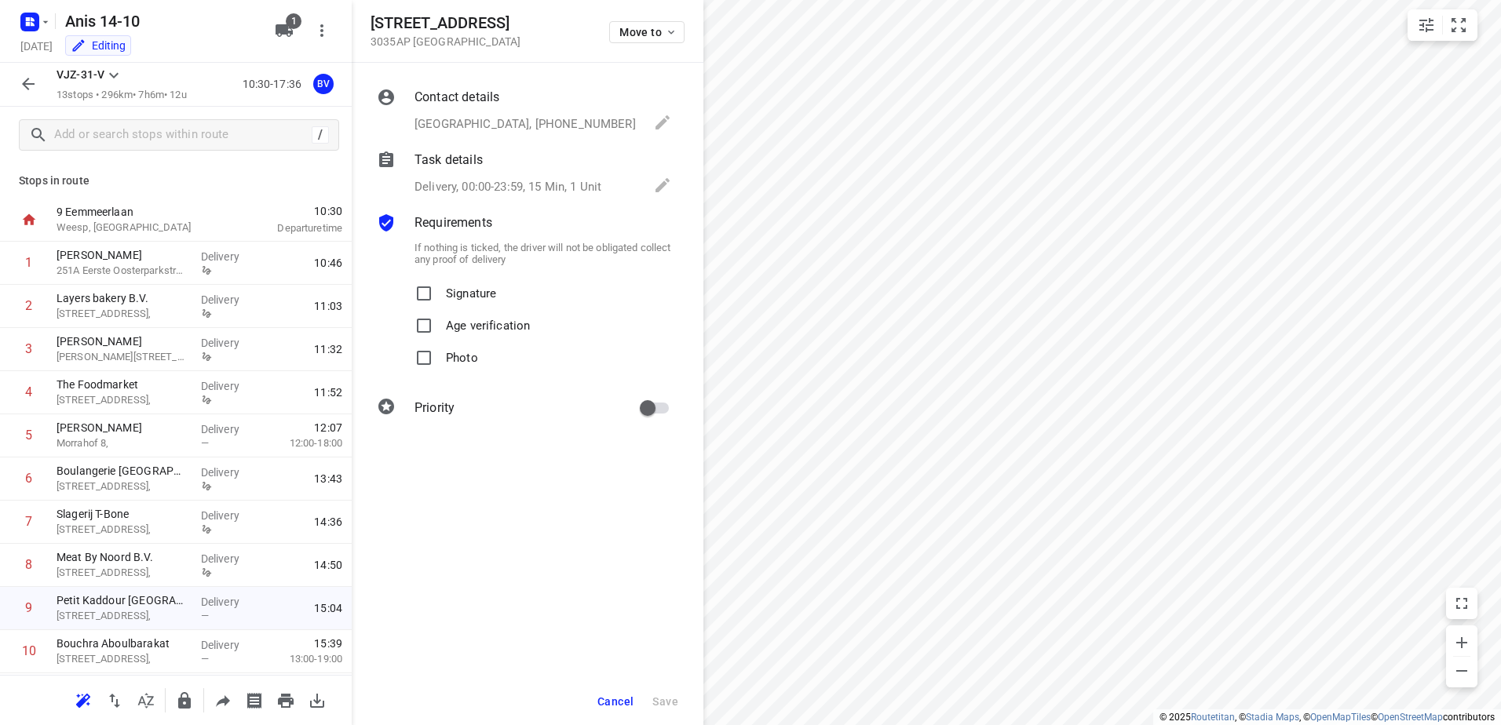
click at [466, 294] on p "Signature" at bounding box center [471, 289] width 50 height 23
click at [440, 294] on input "Signature" at bounding box center [423, 293] width 31 height 31
checkbox input "true"
click at [667, 696] on span "Save" at bounding box center [665, 702] width 26 height 13
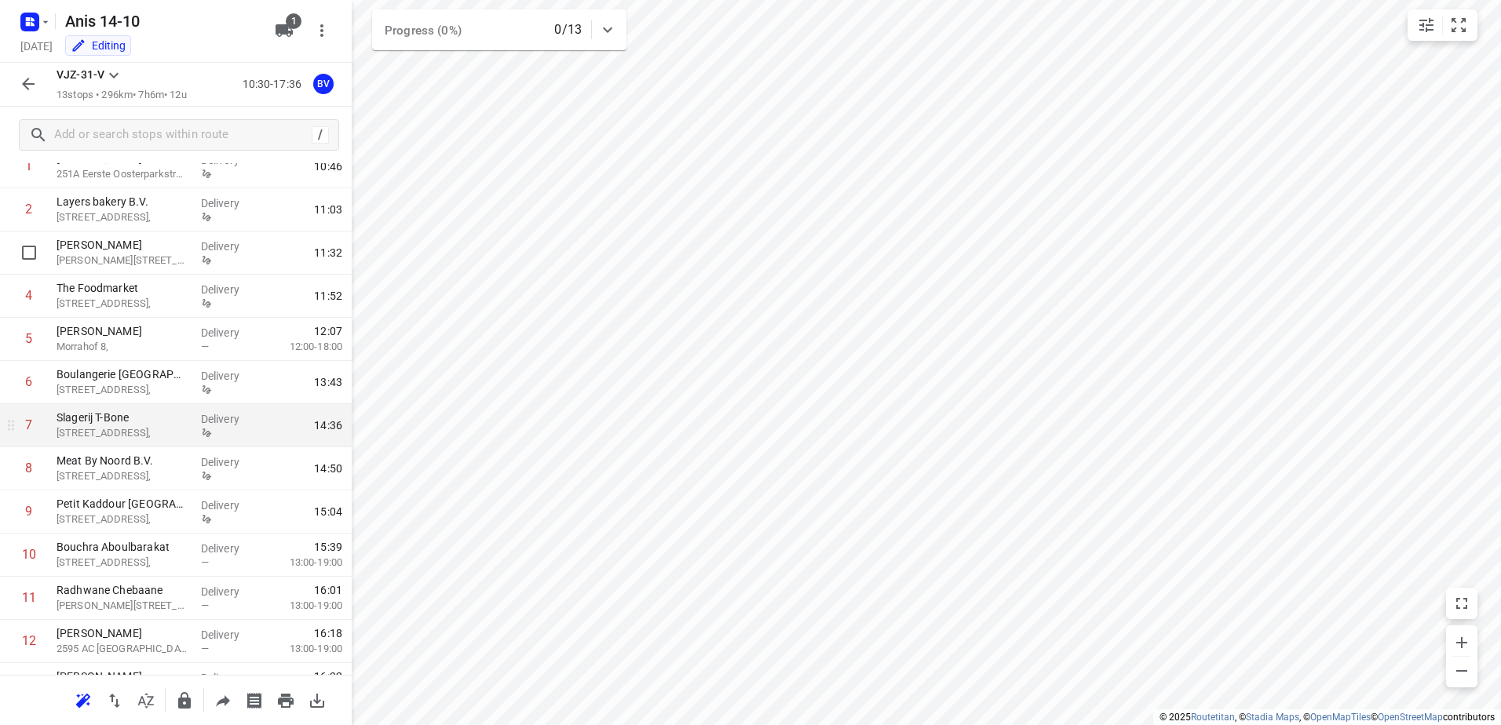
scroll to position [171, 0]
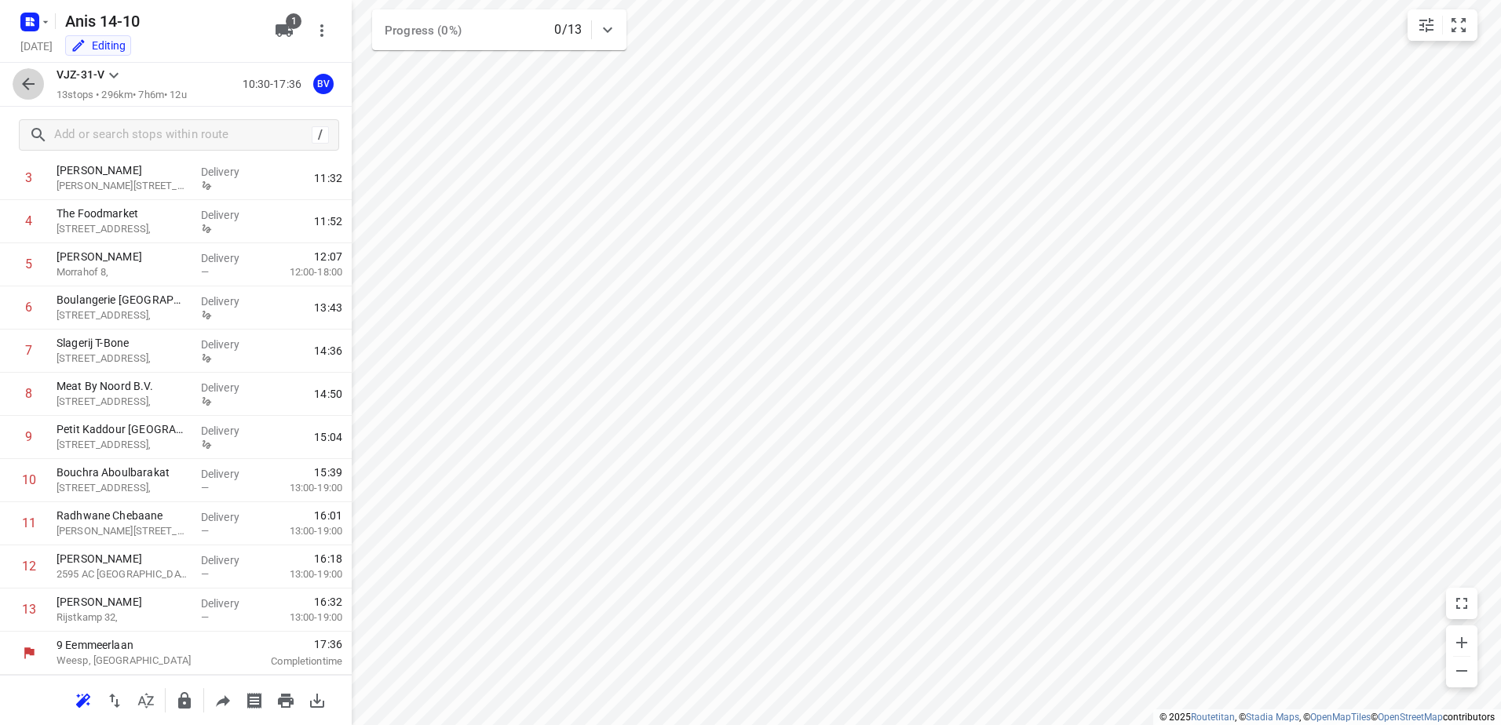
click at [23, 68] on button "button" at bounding box center [28, 83] width 31 height 31
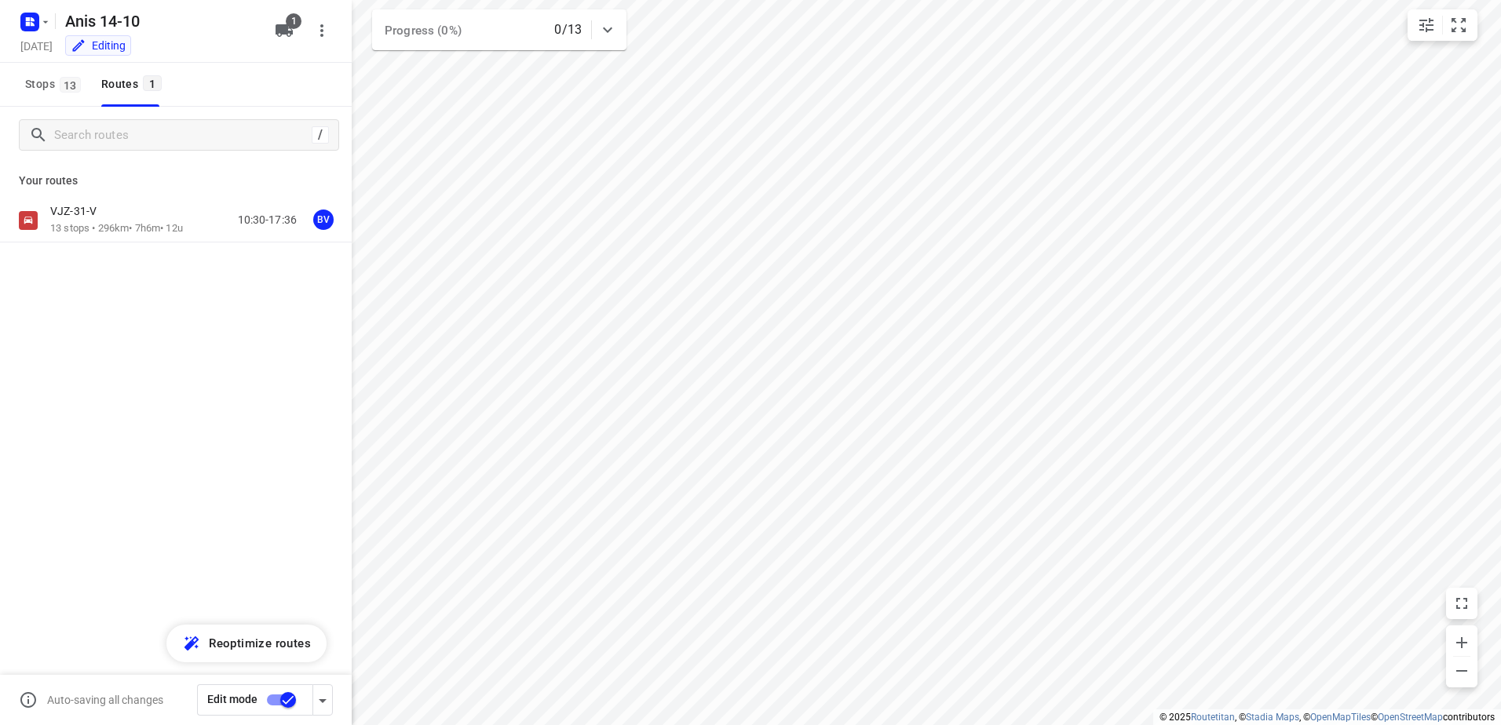
click at [298, 707] on input "checkbox" at bounding box center [287, 700] width 89 height 30
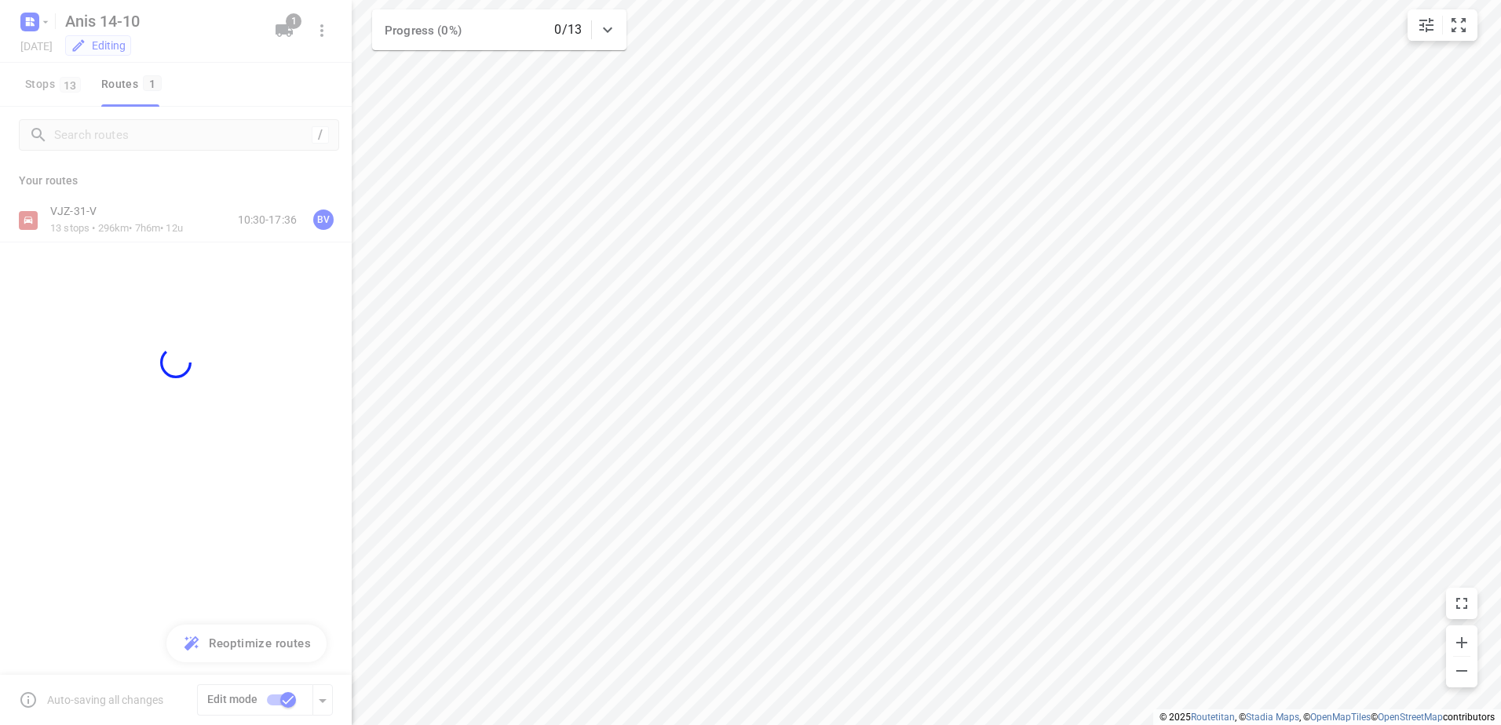
checkbox input "false"
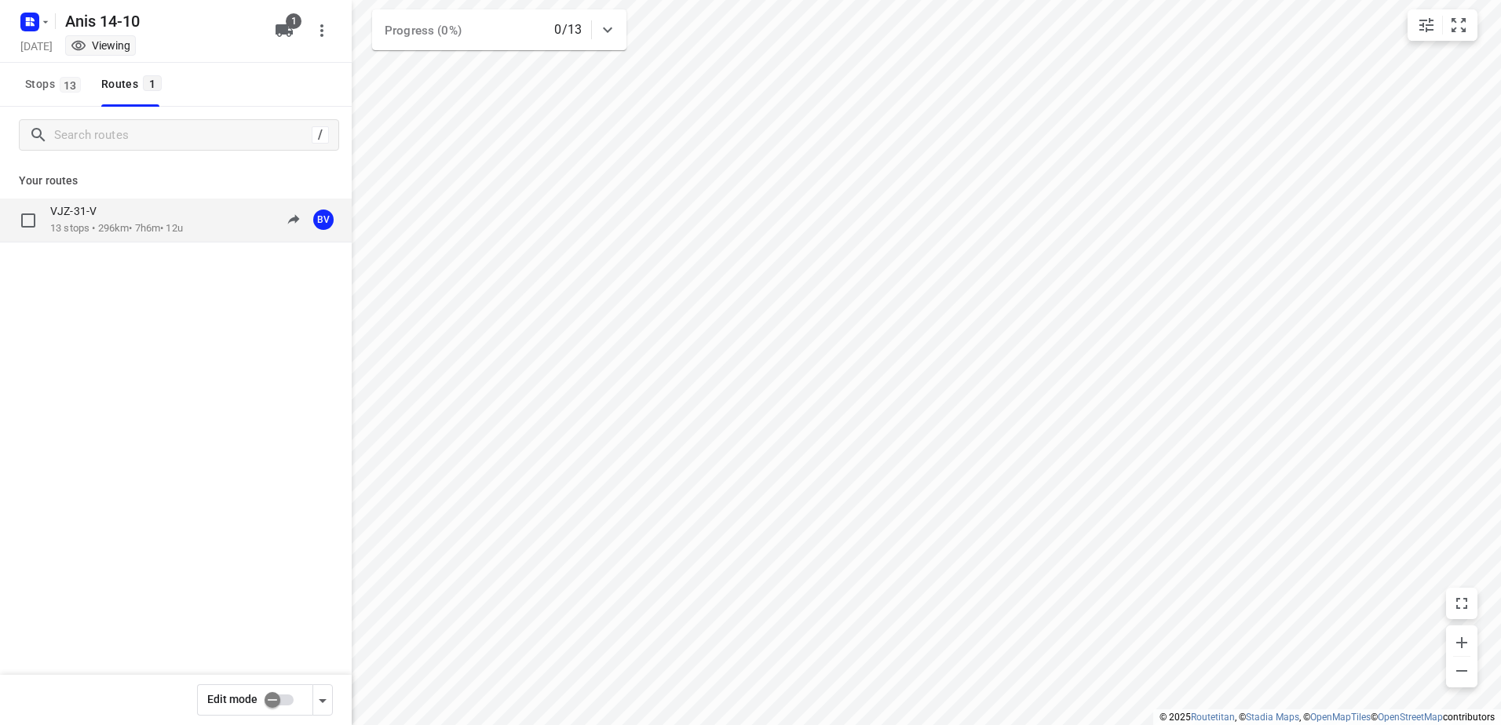
click at [122, 213] on div "VJZ-31-V" at bounding box center [116, 212] width 133 height 17
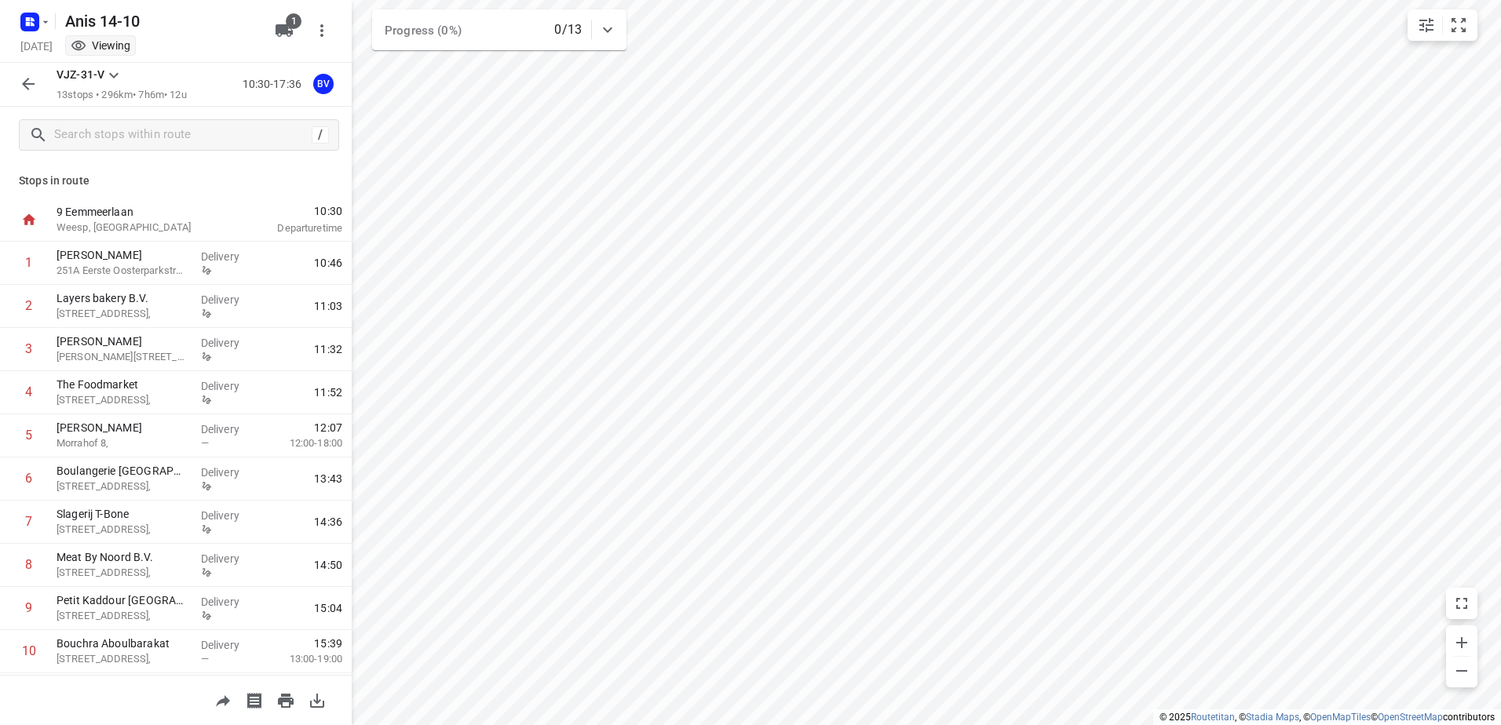
click at [27, 75] on icon "button" at bounding box center [28, 84] width 19 height 19
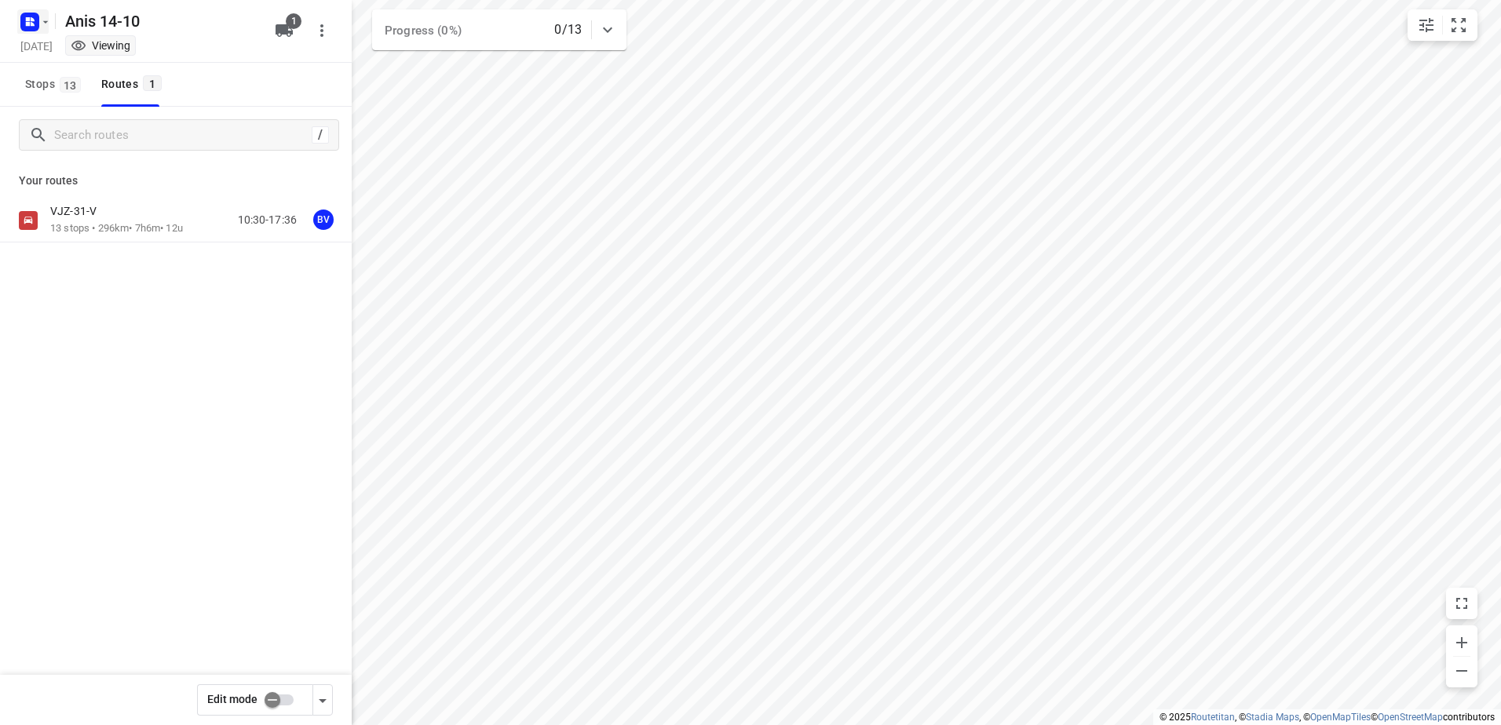
click at [31, 26] on rect "button" at bounding box center [29, 22] width 19 height 19
click at [67, 61] on p "Back to projects" at bounding box center [97, 55] width 88 height 18
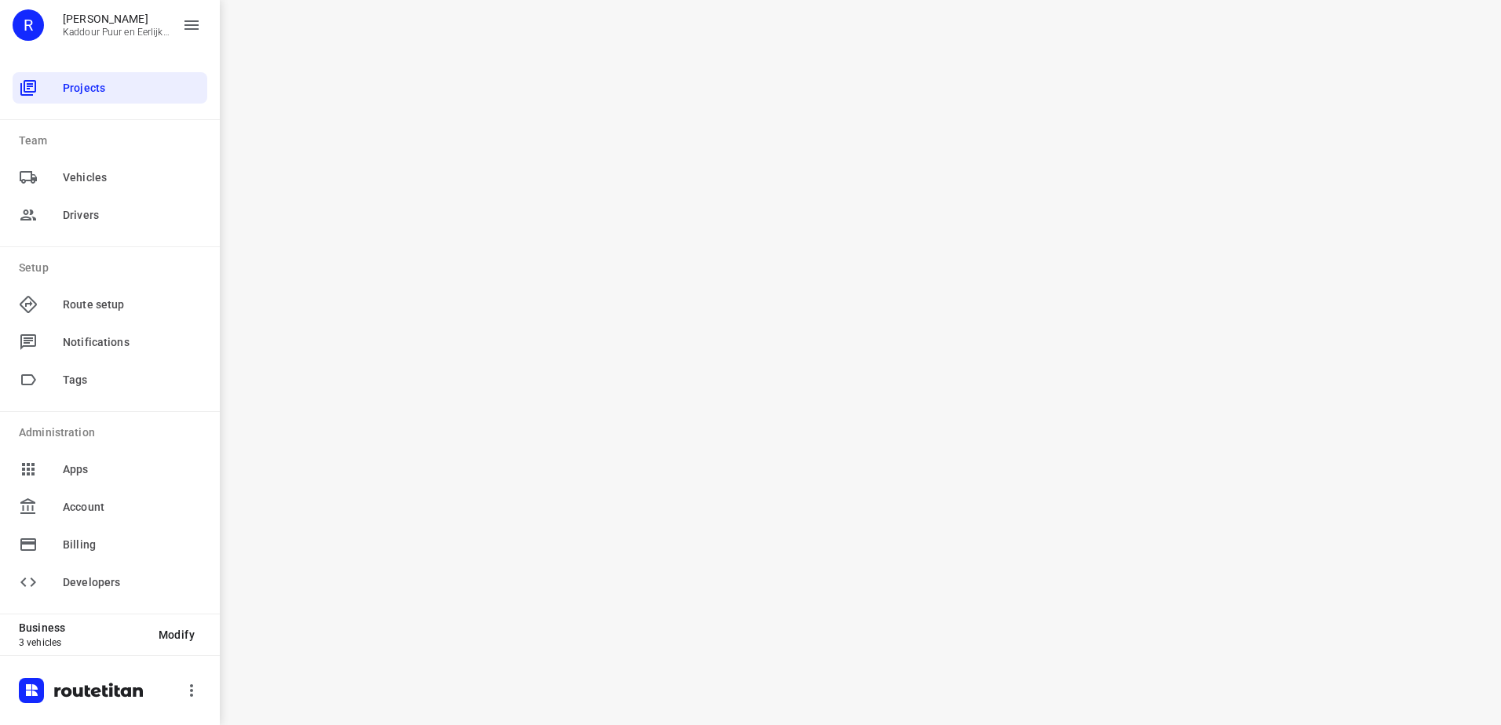
click at [1137, 235] on div "i © 2025 Routetitan , © Stadia Maps , © OpenMapTiles © OpenStreetMap contributo…" at bounding box center [860, 362] width 1281 height 725
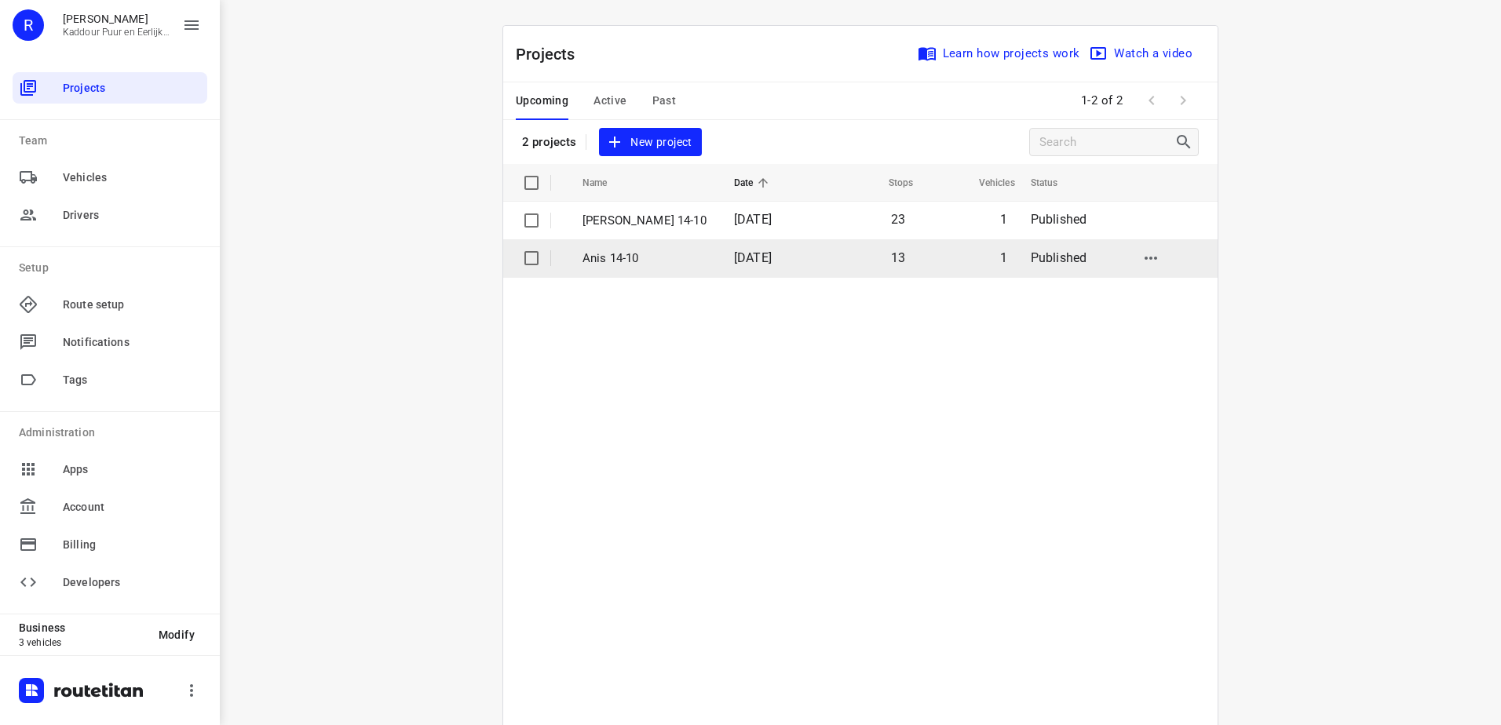
click at [642, 254] on p "Anis 14-10" at bounding box center [647, 259] width 128 height 18
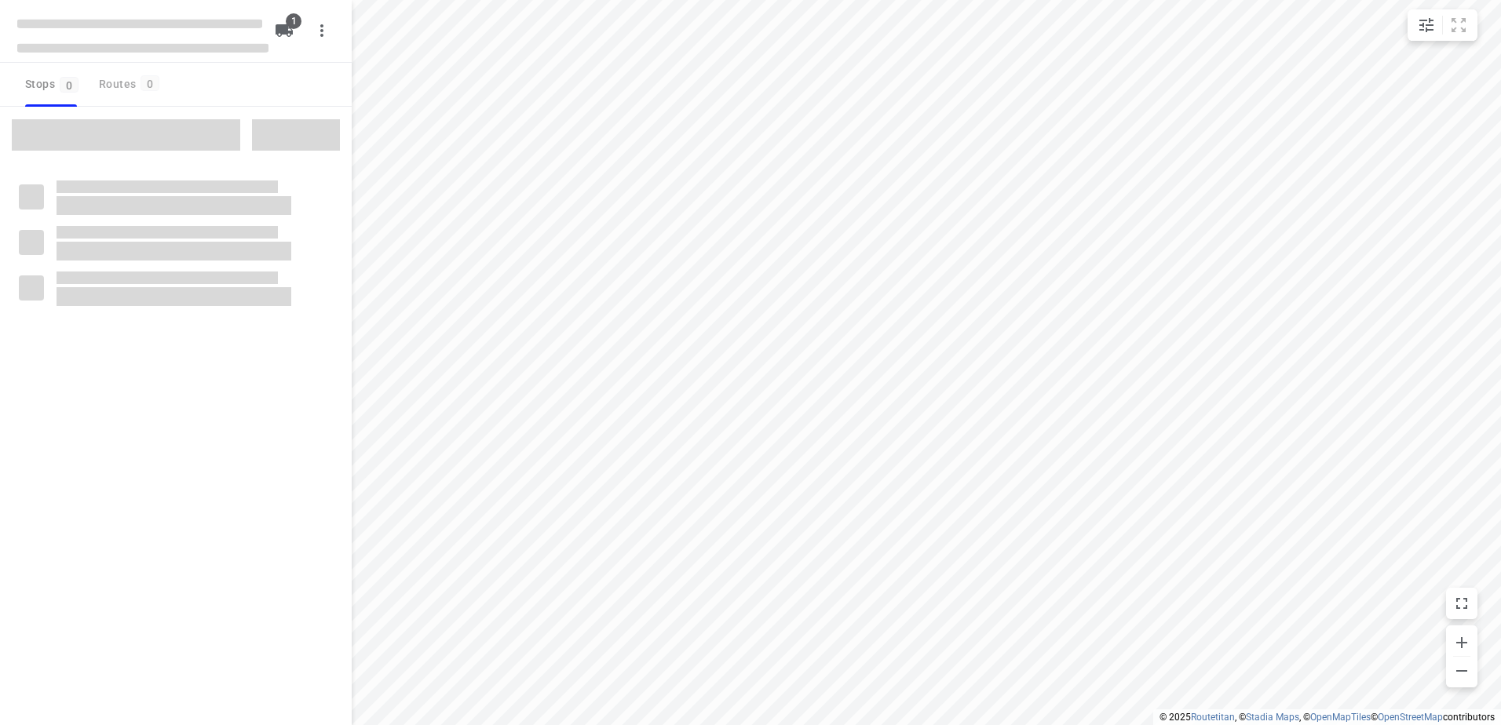
type input "distance"
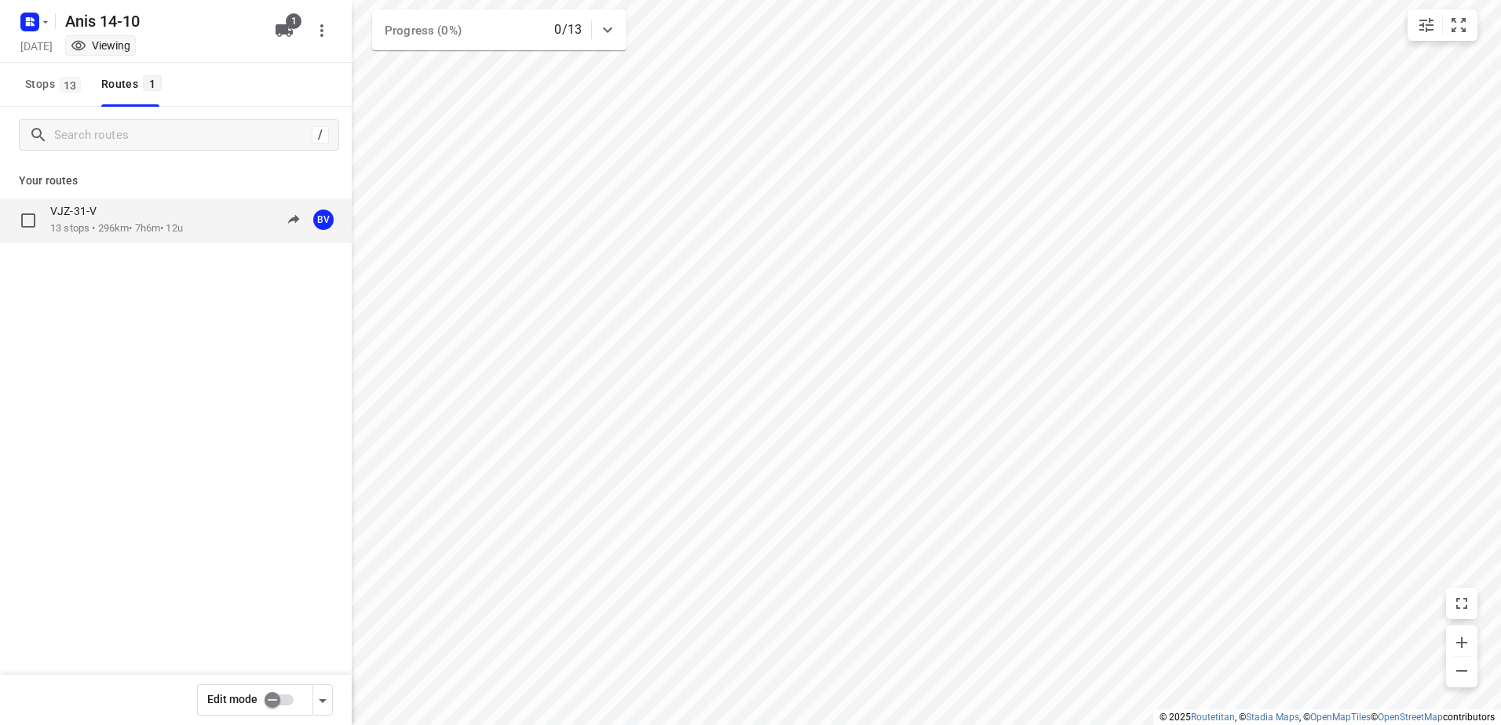
click at [104, 219] on div "VJZ-31-V" at bounding box center [116, 212] width 133 height 17
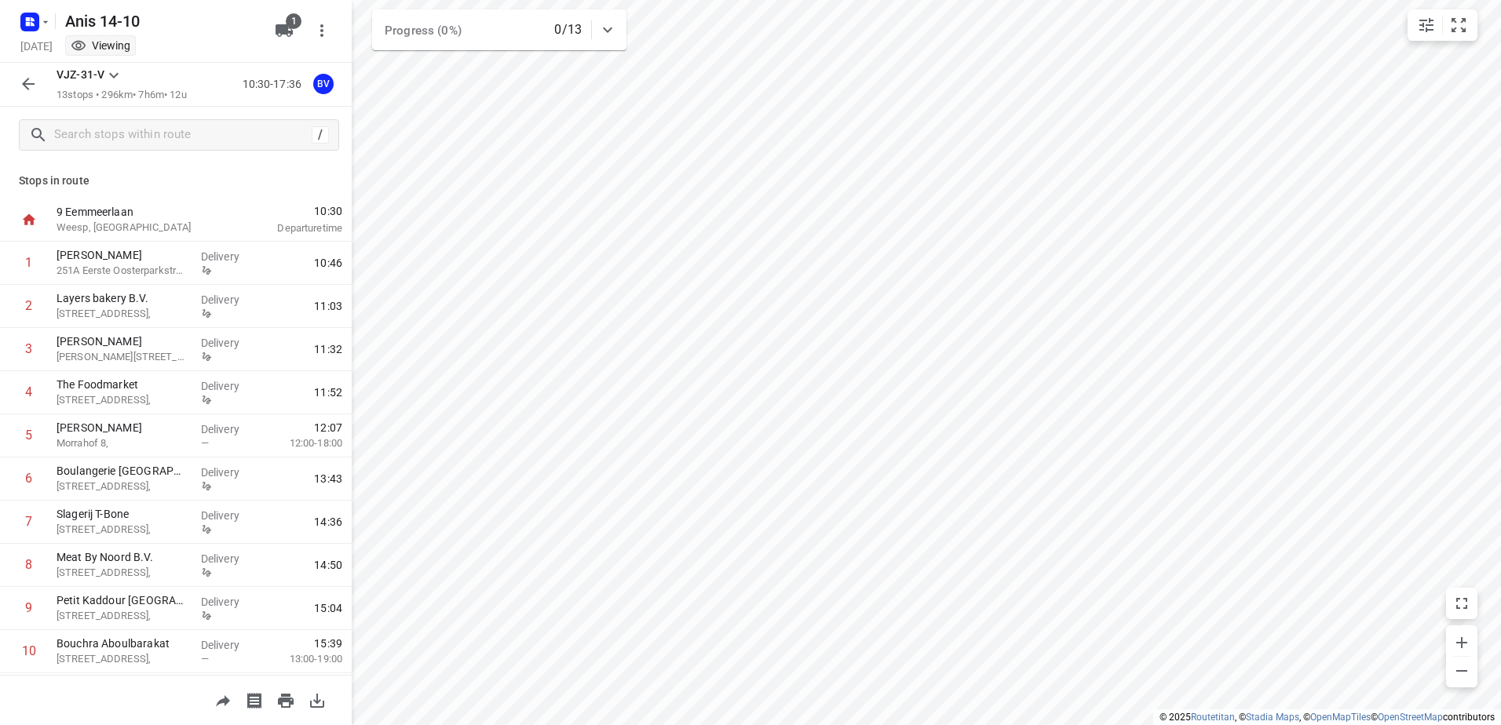
click at [31, 78] on icon "button" at bounding box center [28, 84] width 19 height 19
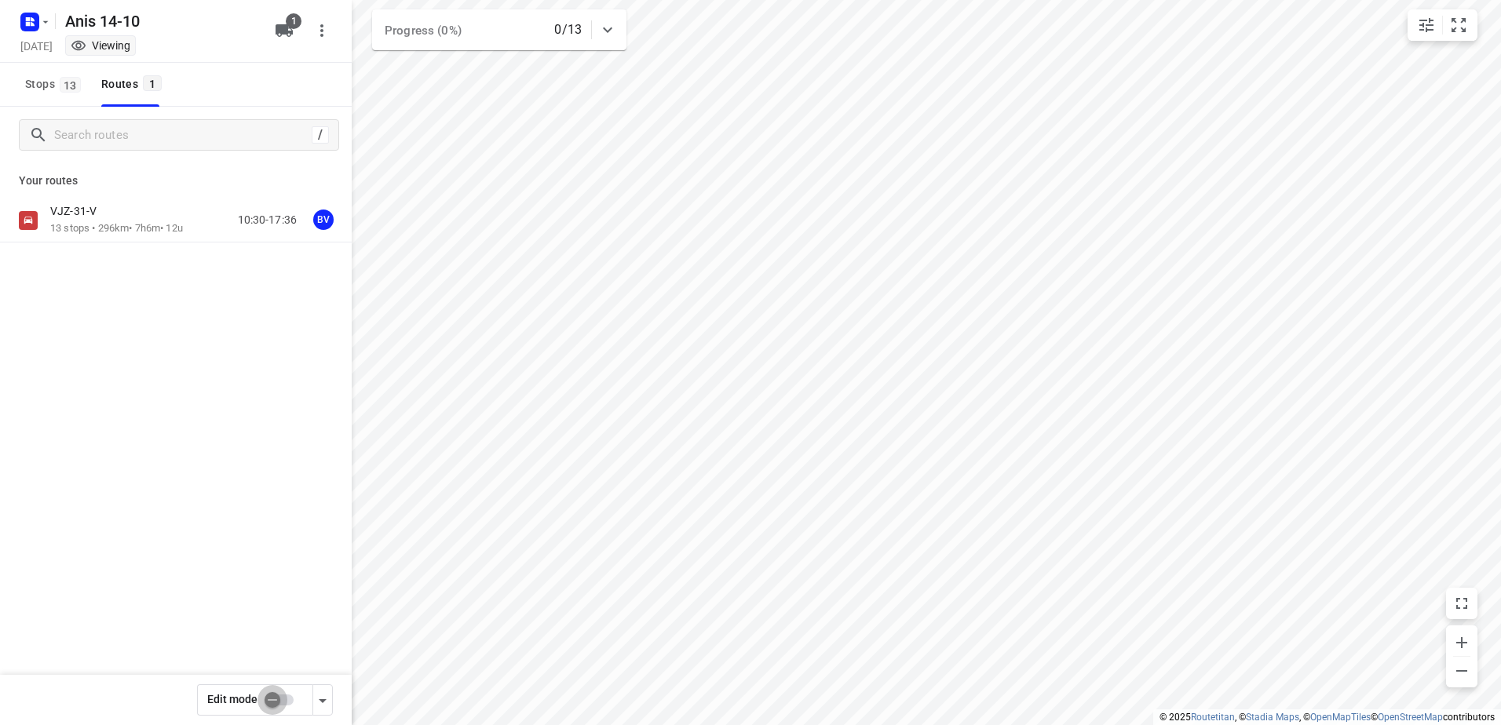
click at [273, 696] on input "checkbox" at bounding box center [272, 700] width 89 height 30
checkbox input "true"
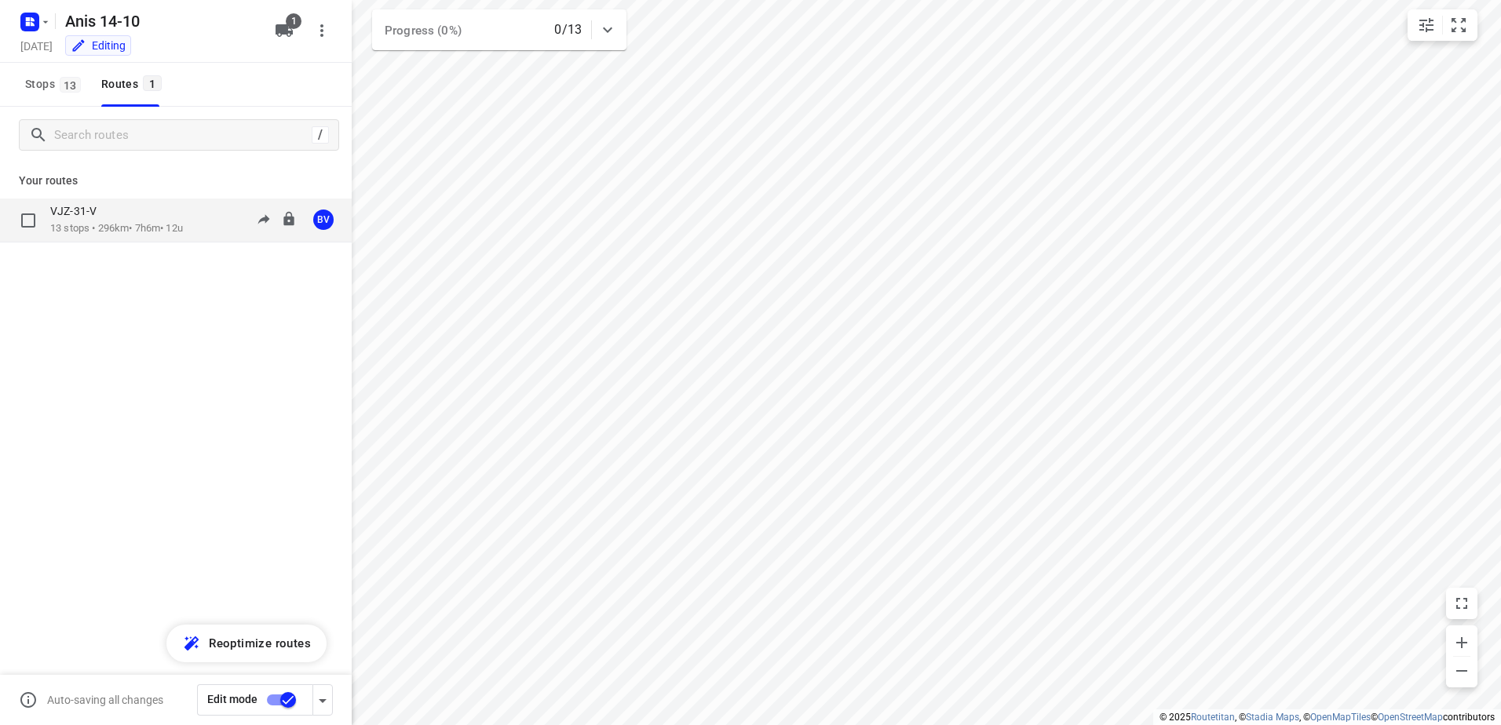
click at [165, 221] on div "VJZ-31-V" at bounding box center [116, 212] width 133 height 17
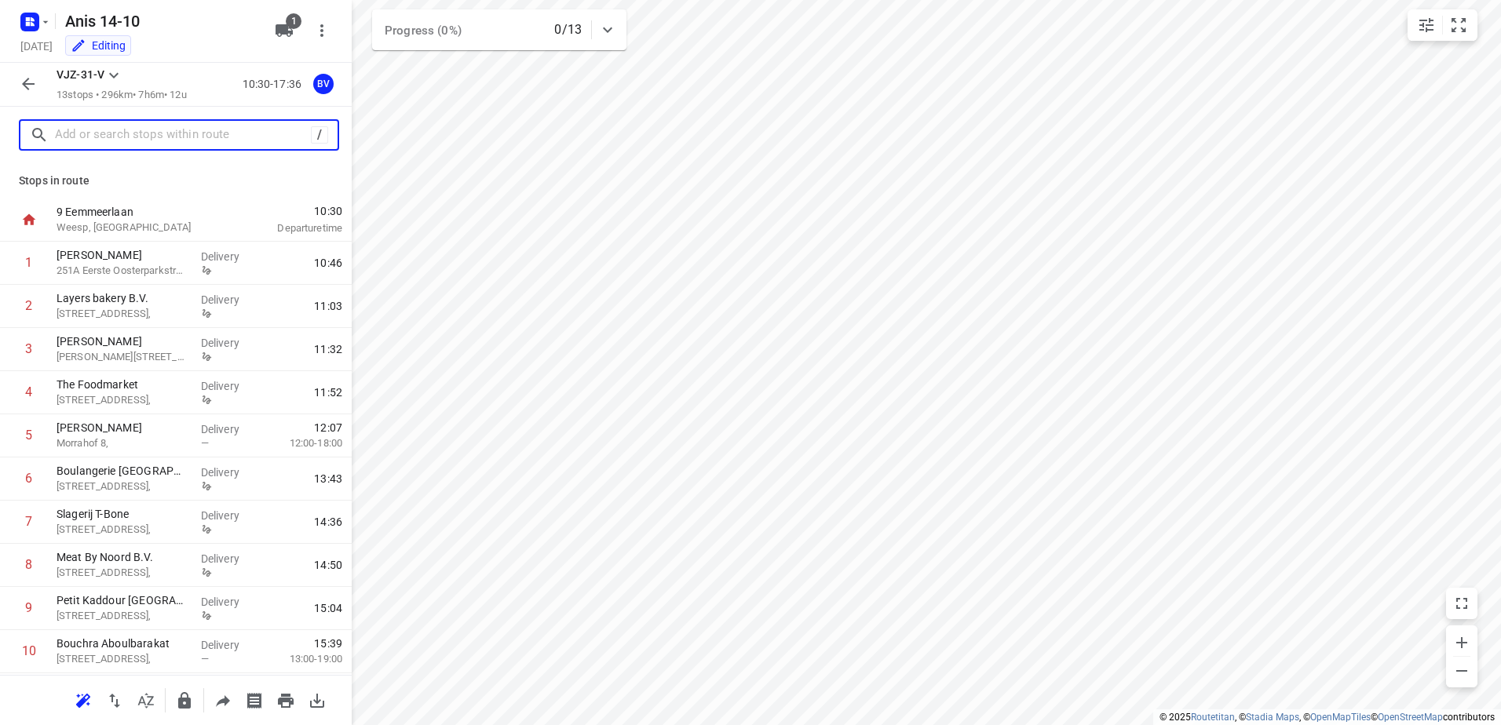
click at [184, 136] on input "text" at bounding box center [183, 135] width 256 height 24
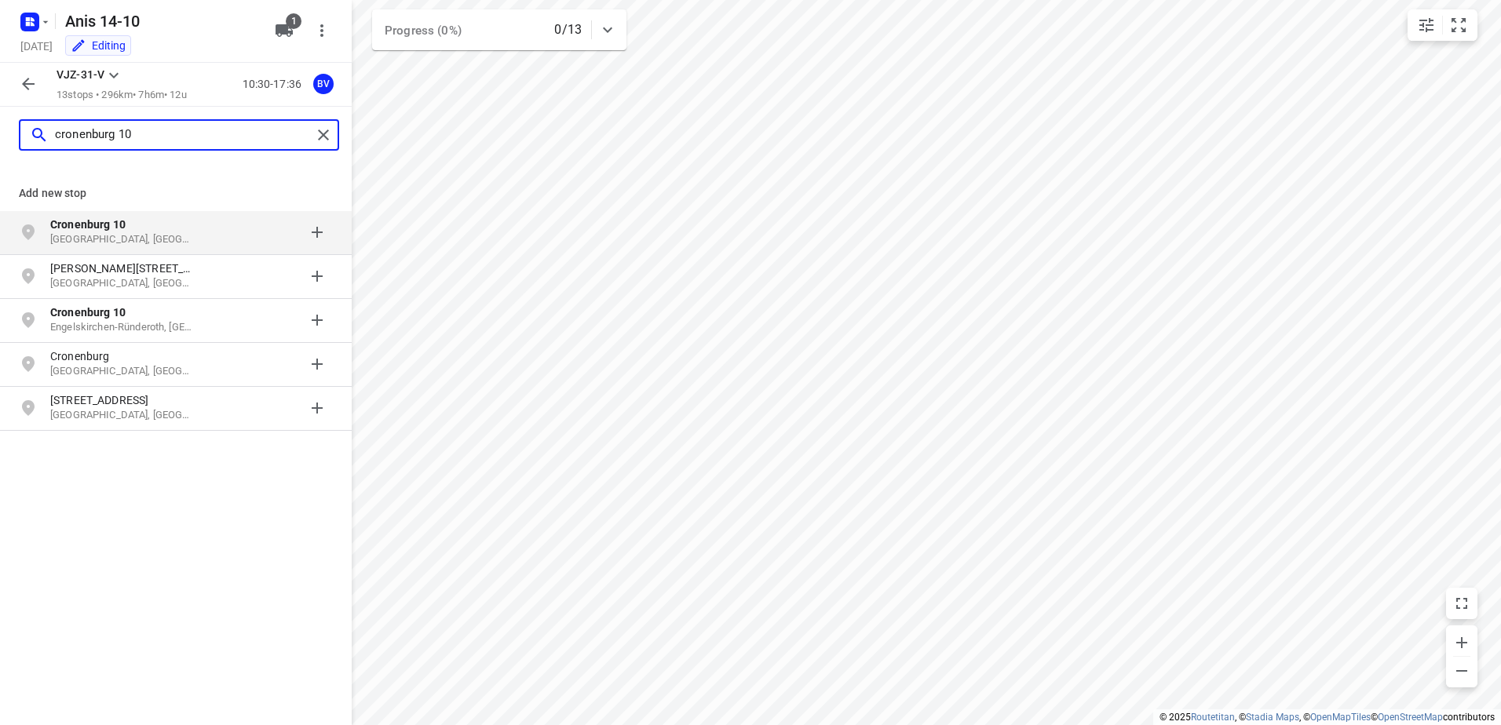
type input "cronenburg 10"
click at [154, 219] on p "Cronenburg 10" at bounding box center [122, 225] width 144 height 16
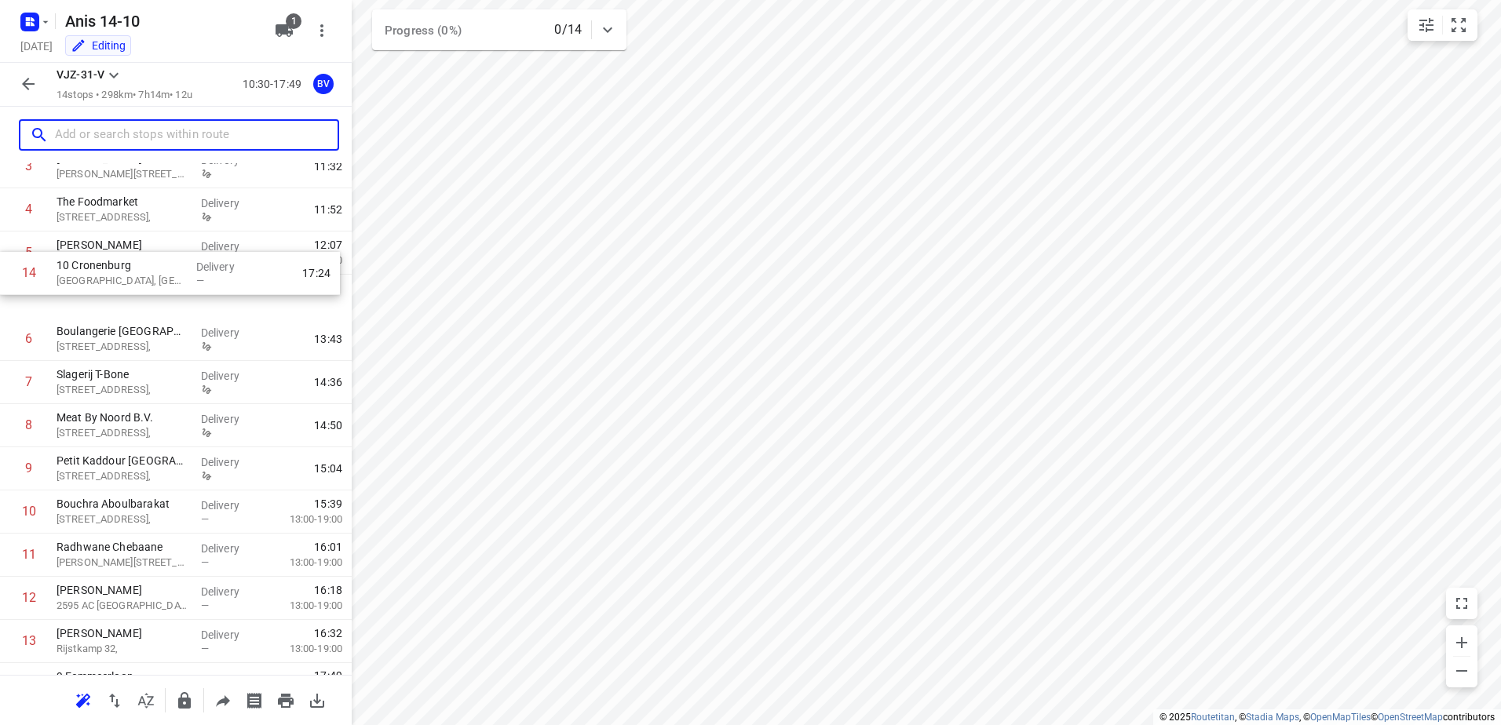
scroll to position [181, 0]
drag, startPoint x: 124, startPoint y: 606, endPoint x: 124, endPoint y: 289, distance: 317.2
click at [124, 289] on div "1 Al Yassamin 251A [GEOGRAPHIC_DATA], [GEOGRAPHIC_DATA] Delivery 10:46 2 Layers…" at bounding box center [176, 362] width 352 height 604
click at [122, 295] on p "10 Cronenburg" at bounding box center [123, 290] width 132 height 16
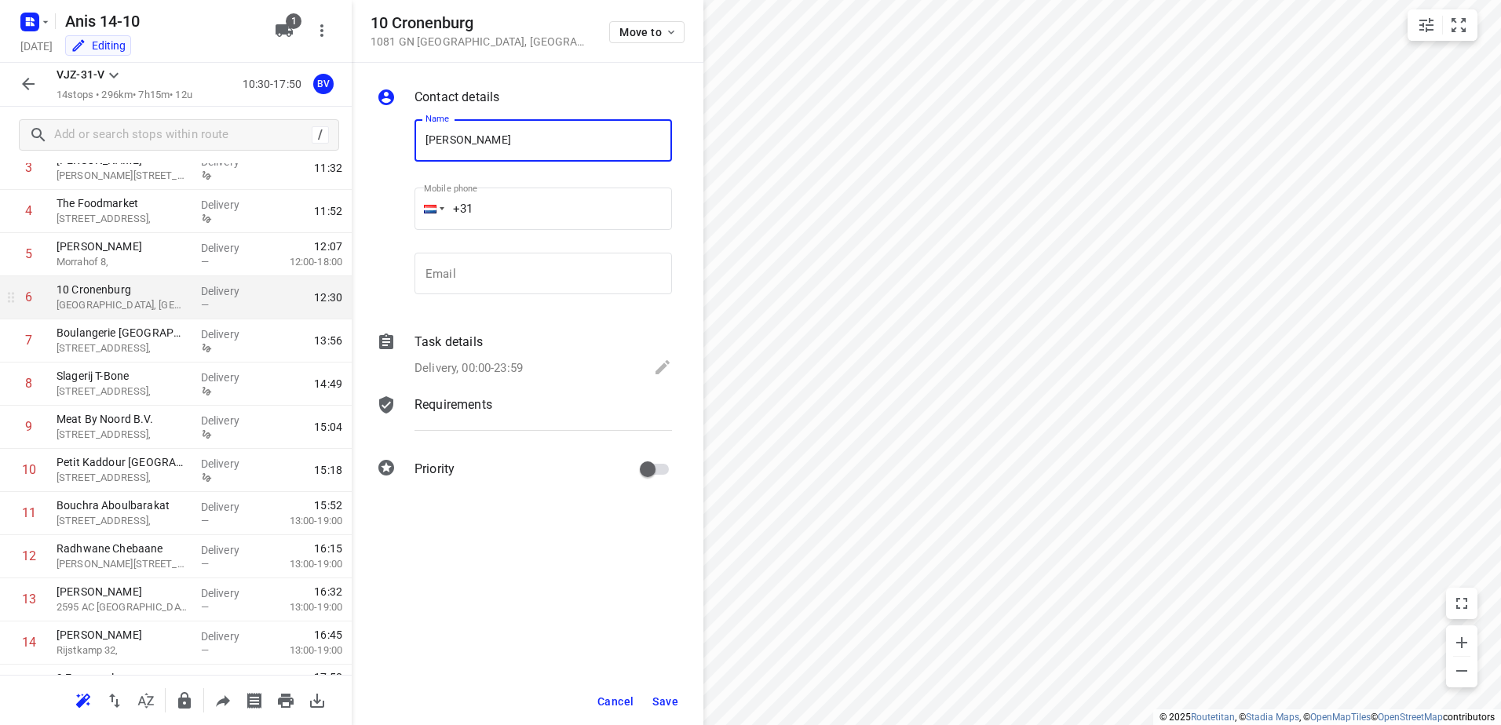
type input "[PERSON_NAME]"
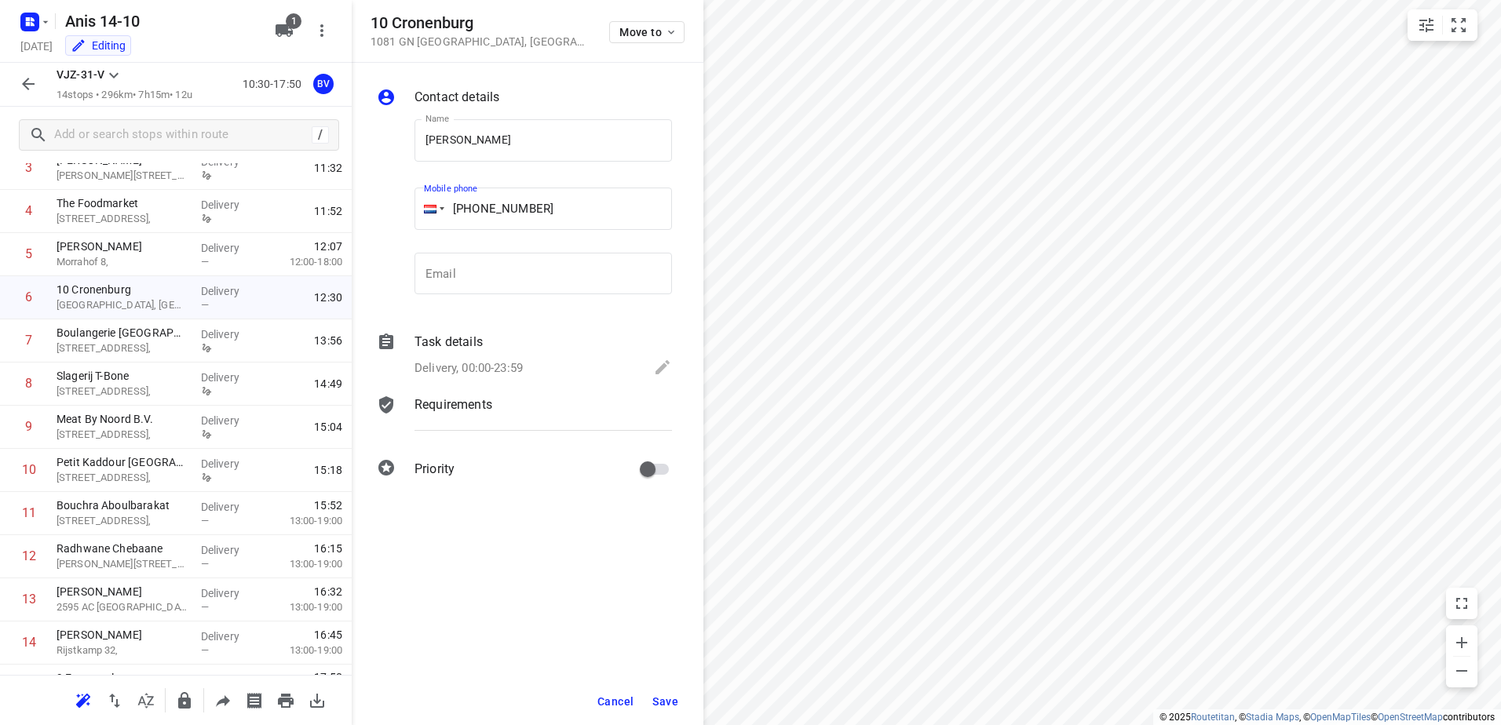
type input "[PHONE_NUMBER]"
click at [505, 345] on div "Task details" at bounding box center [543, 342] width 257 height 19
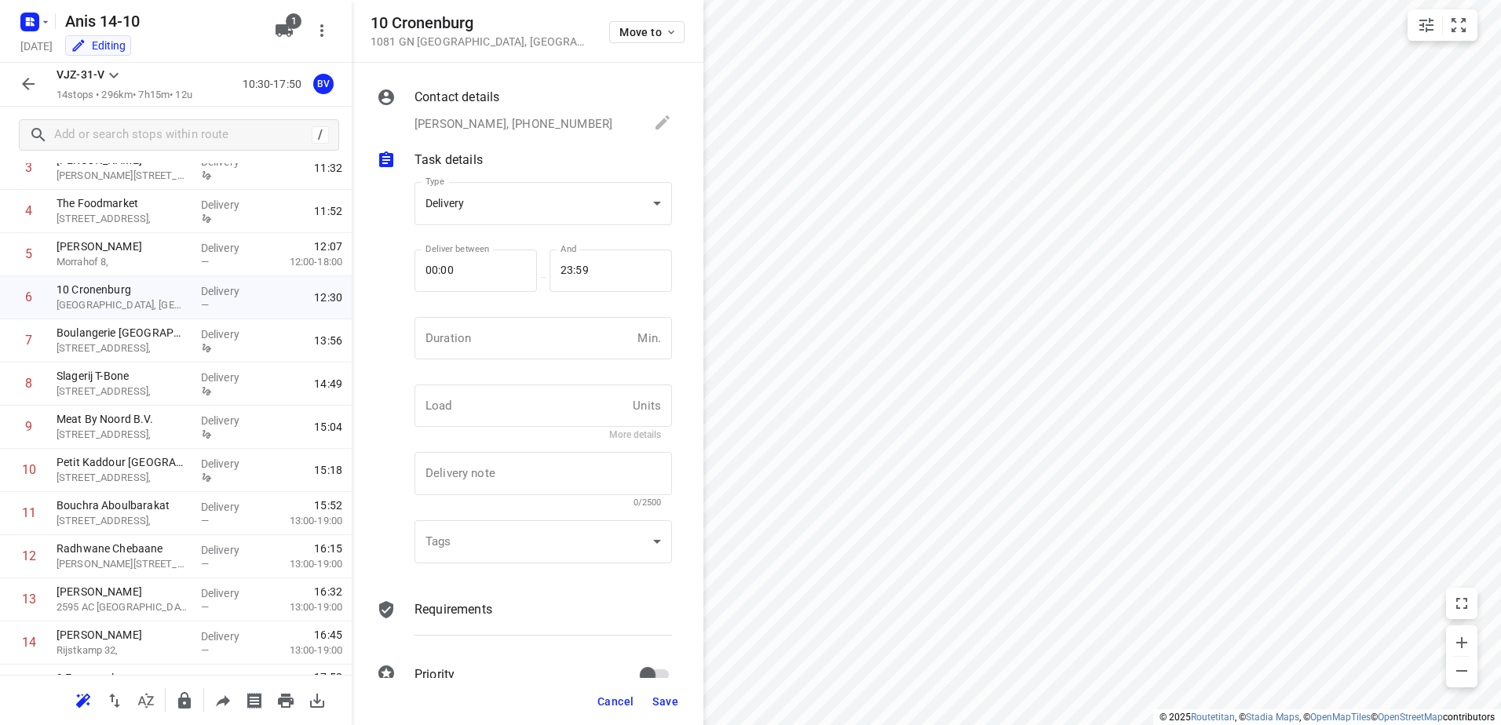
click at [505, 345] on input "number" at bounding box center [523, 338] width 217 height 42
type input "8"
click at [673, 703] on span "Save" at bounding box center [665, 702] width 26 height 13
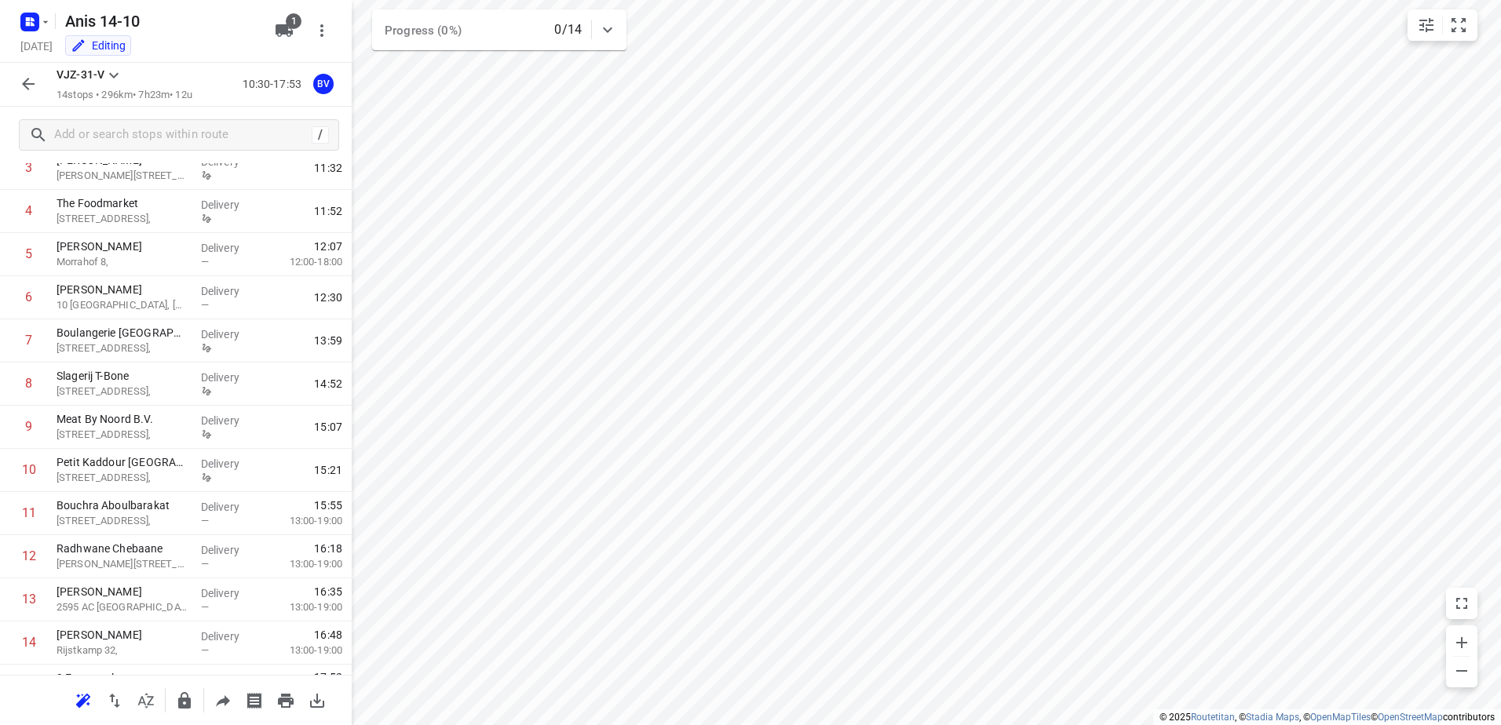
click at [30, 82] on icon "button" at bounding box center [28, 84] width 19 height 19
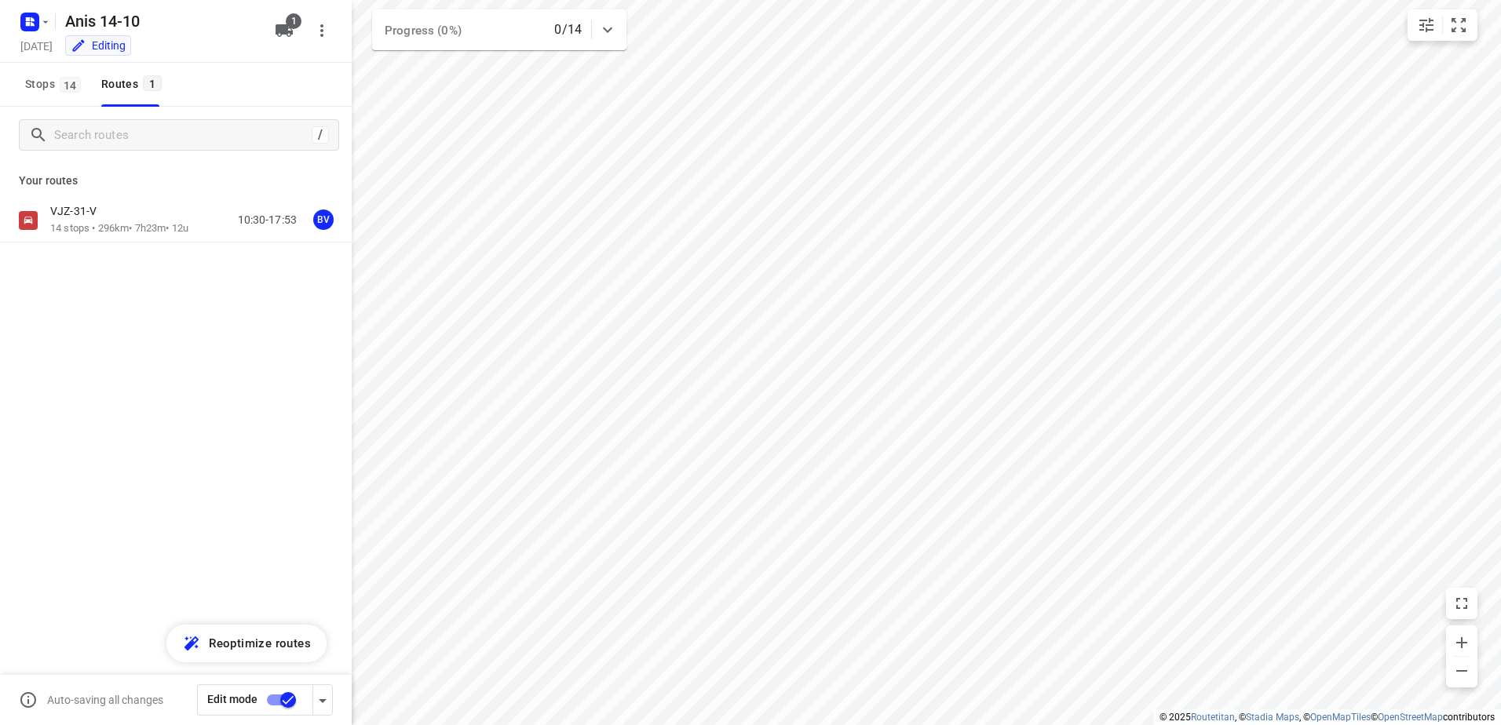
click at [267, 694] on input "checkbox" at bounding box center [287, 700] width 89 height 30
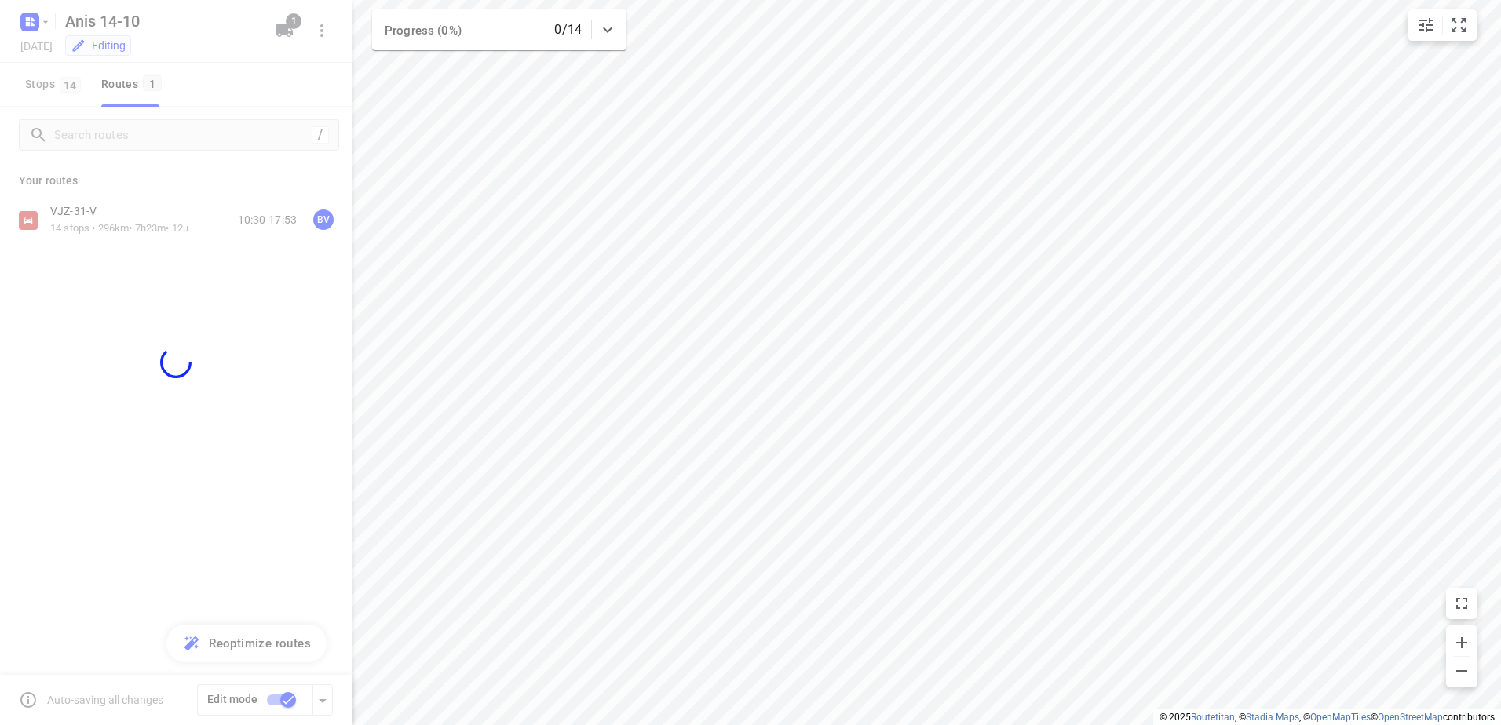
checkbox input "false"
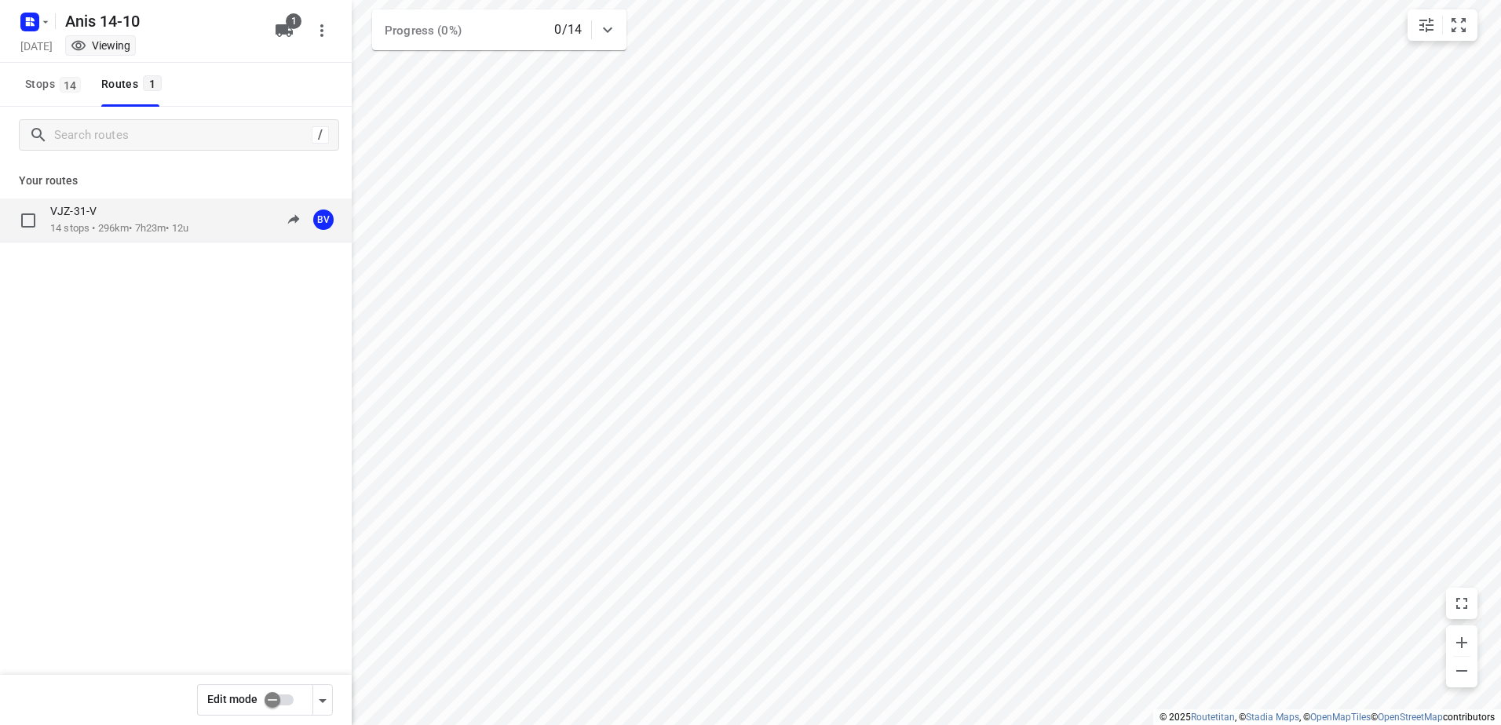
click at [98, 228] on p "14 stops • 296km • 7h23m • 12u" at bounding box center [119, 228] width 138 height 15
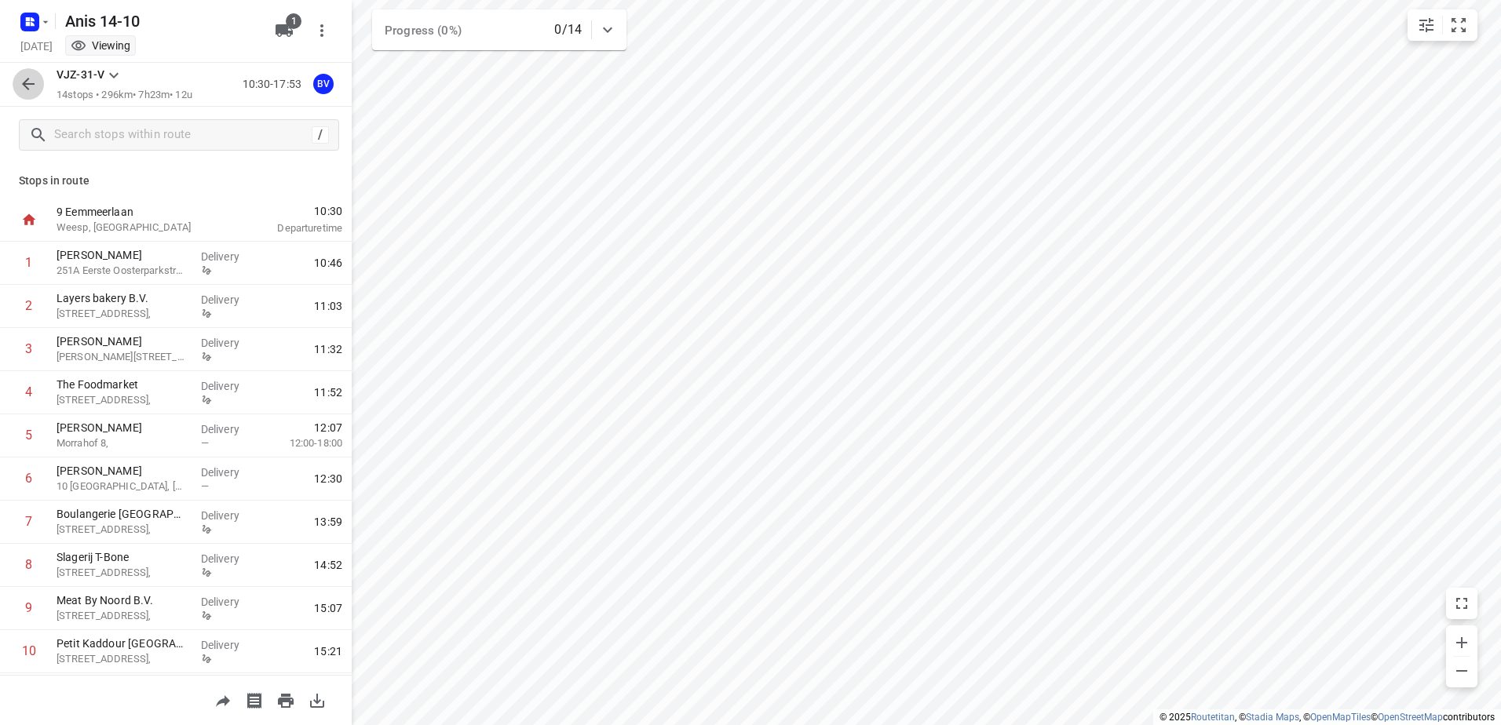
click at [15, 83] on button "button" at bounding box center [28, 83] width 31 height 31
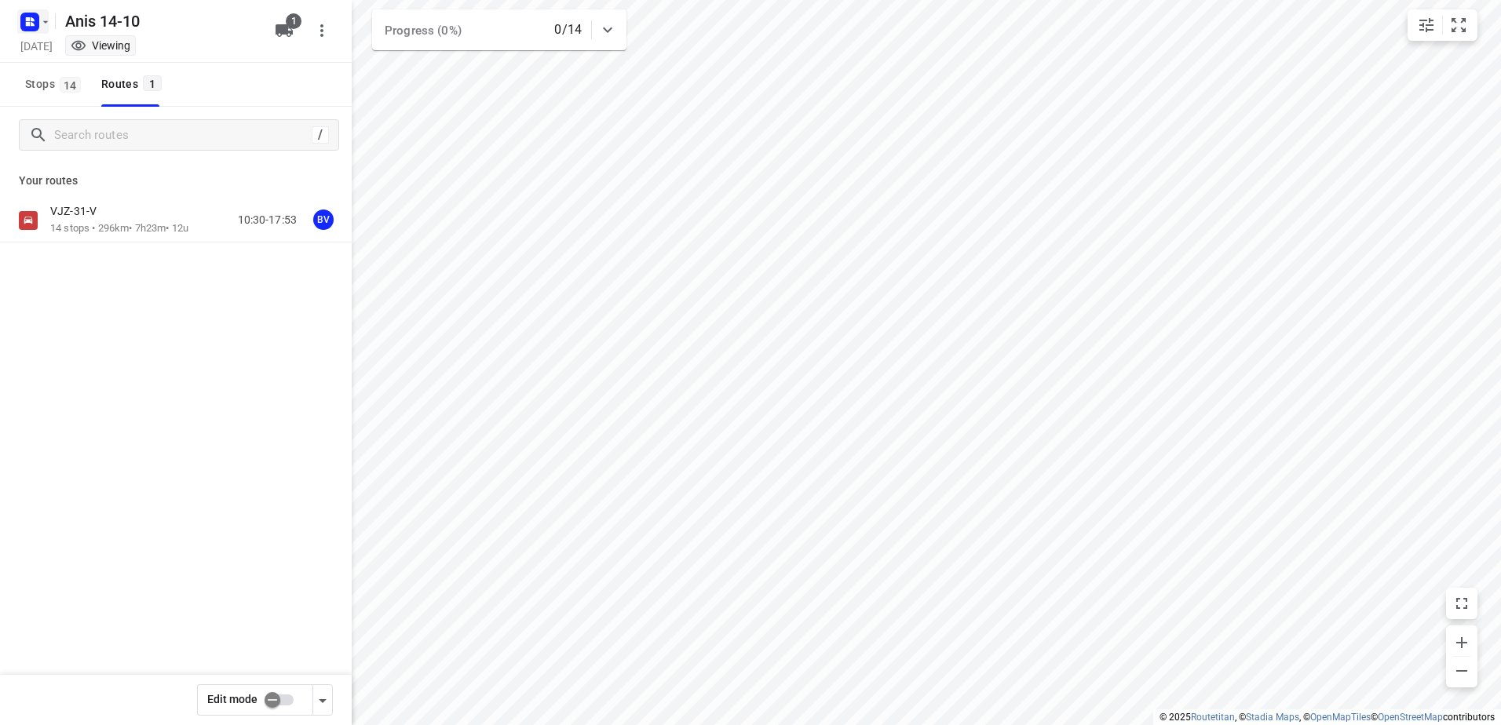
click at [17, 19] on icon "button" at bounding box center [29, 21] width 25 height 25
click at [88, 57] on p "Back to projects" at bounding box center [97, 55] width 88 height 18
